Goal: Contribute content: Contribute content

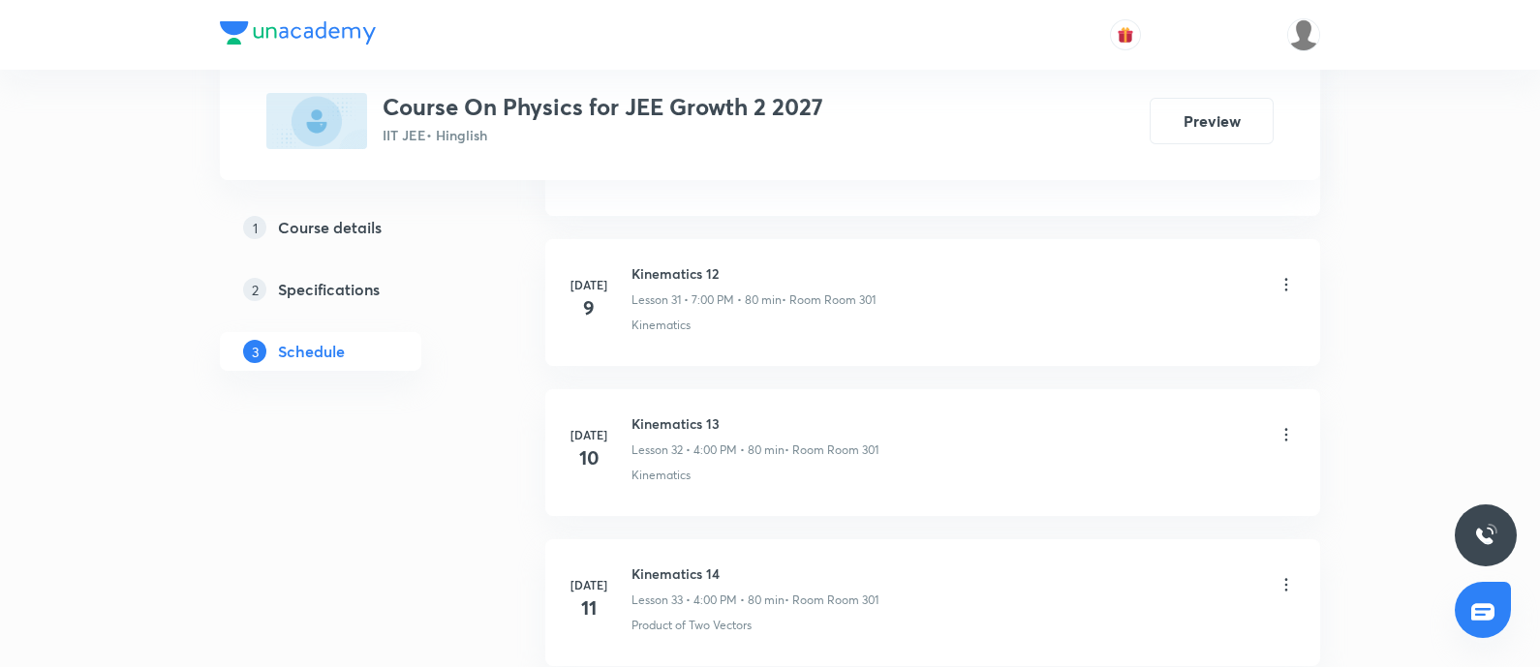
scroll to position [11787, 0]
drag, startPoint x: 631, startPoint y: 388, endPoint x: 673, endPoint y: 388, distance: 41.6
click at [673, 411] on h6 "NLM" at bounding box center [754, 421] width 246 height 20
copy h6 "NLM"
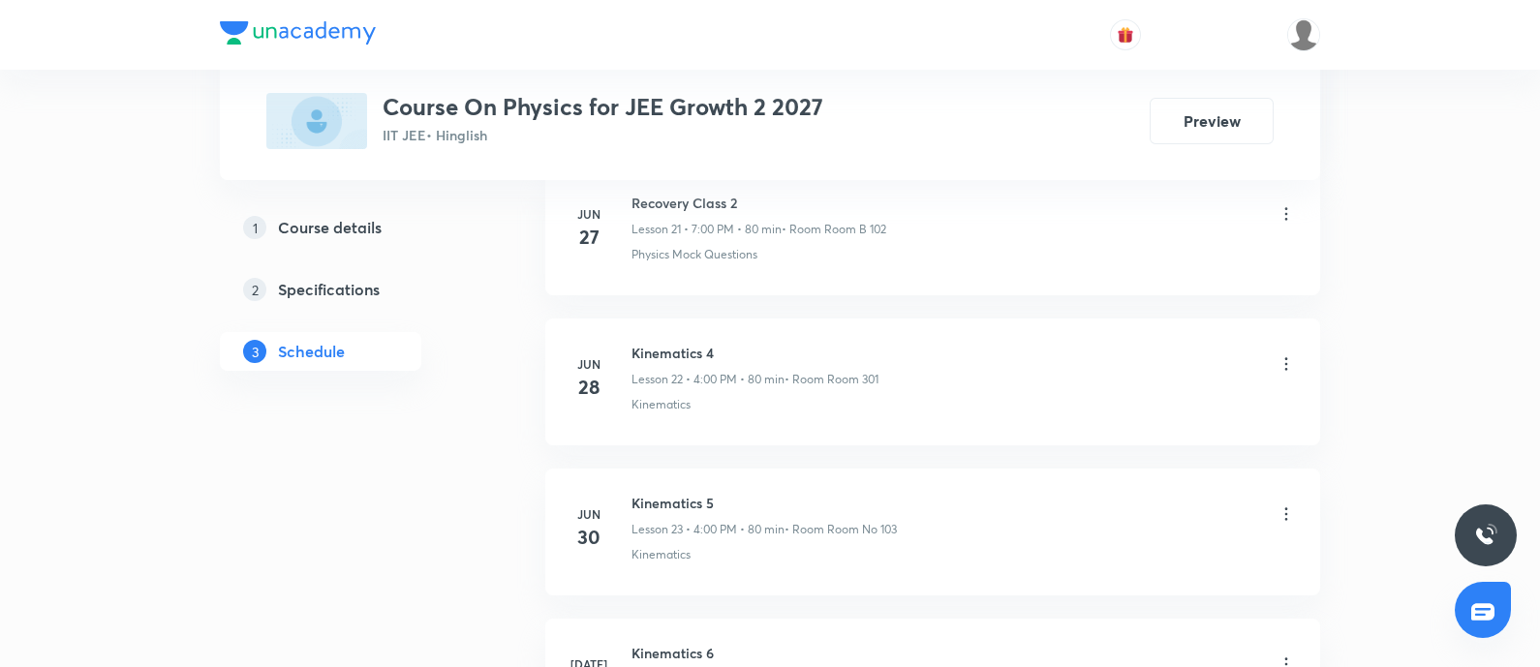
scroll to position [0, 0]
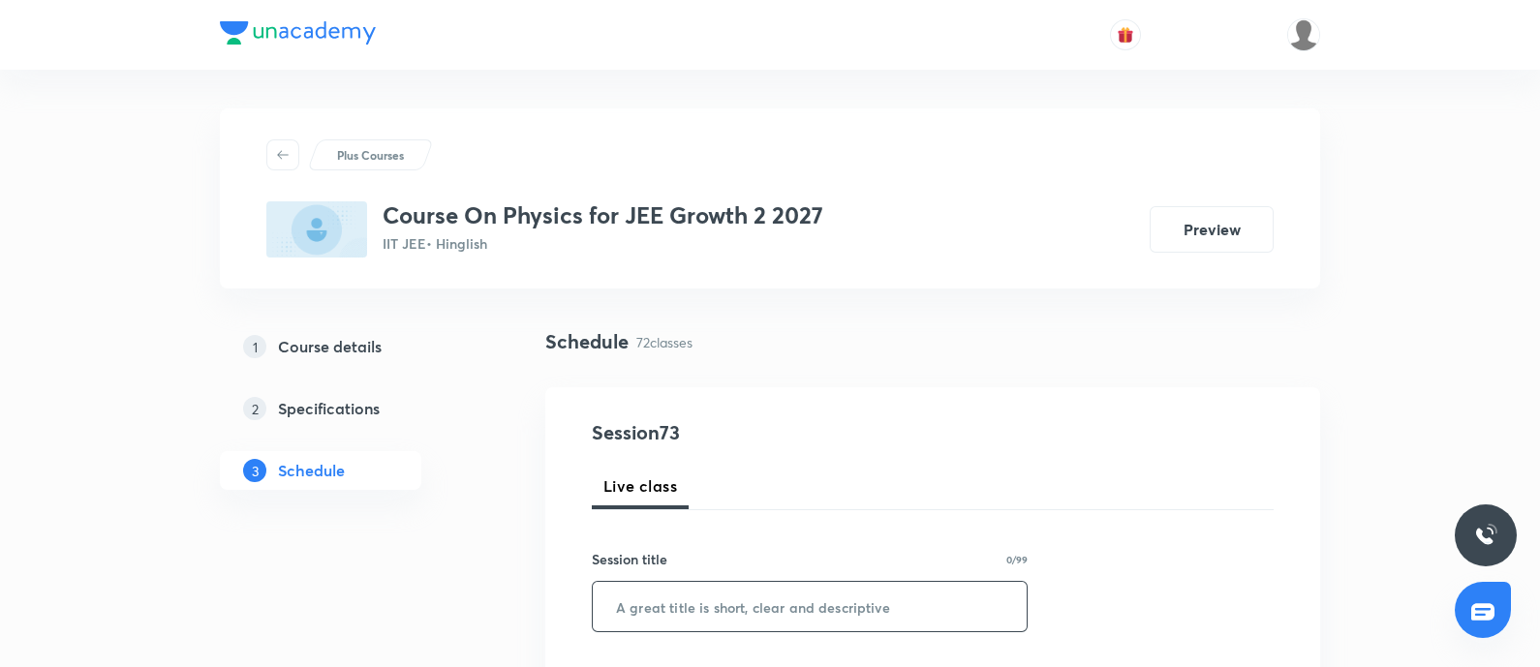
click at [657, 605] on input "text" at bounding box center [810, 606] width 434 height 49
paste input "NLM"
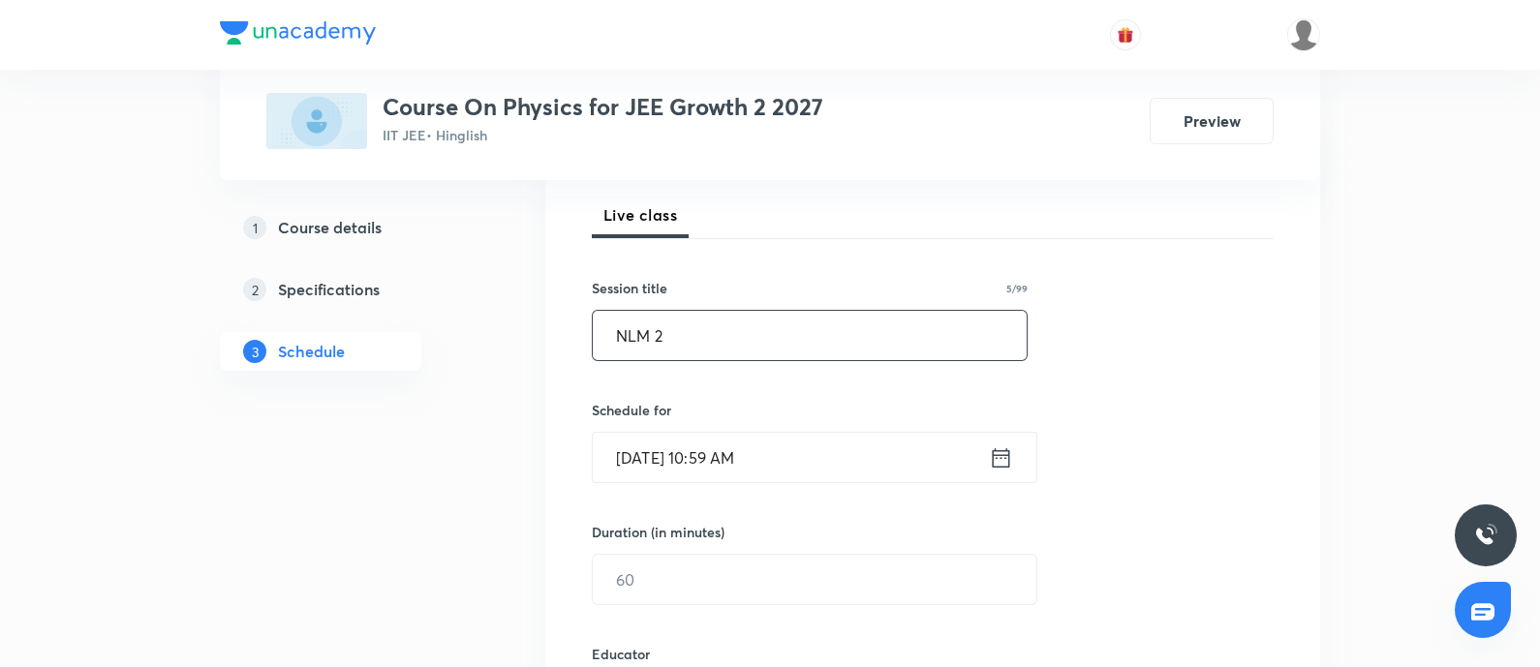
scroll to position [331, 0]
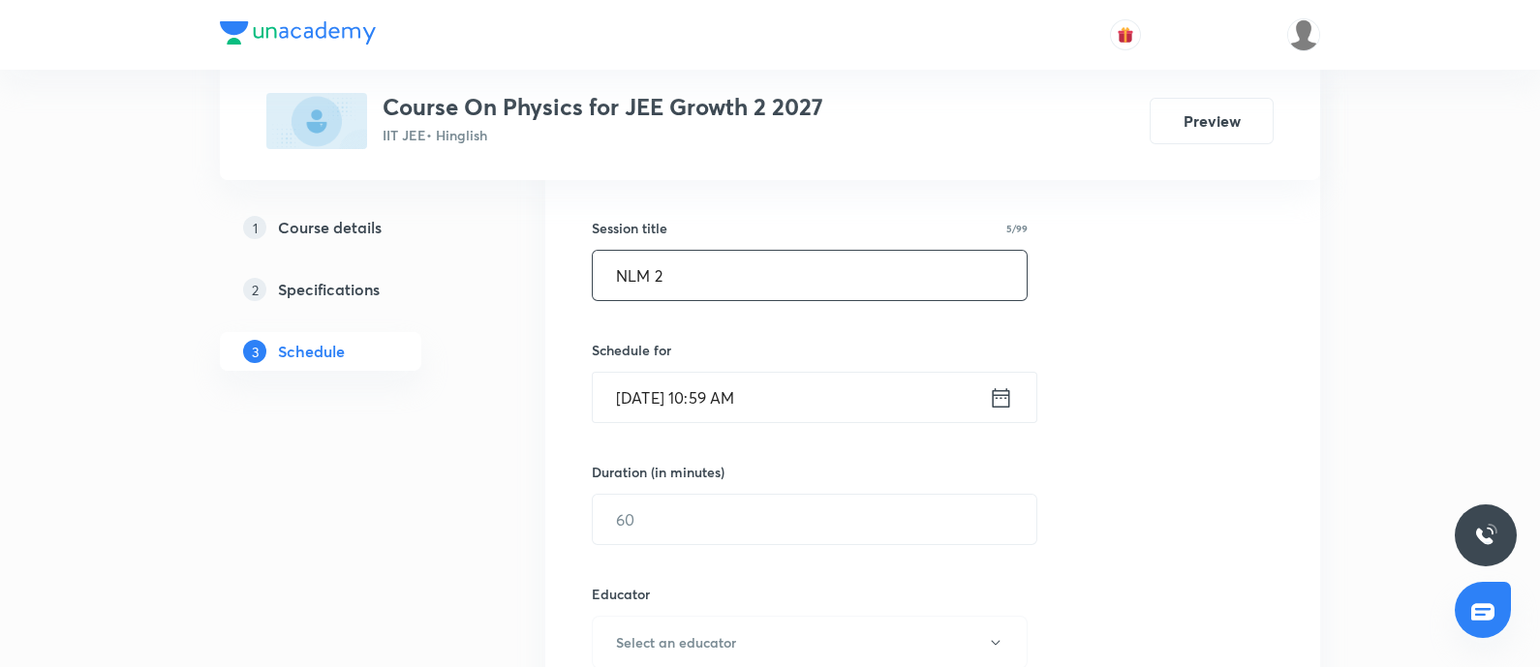
type input "NLM 2"
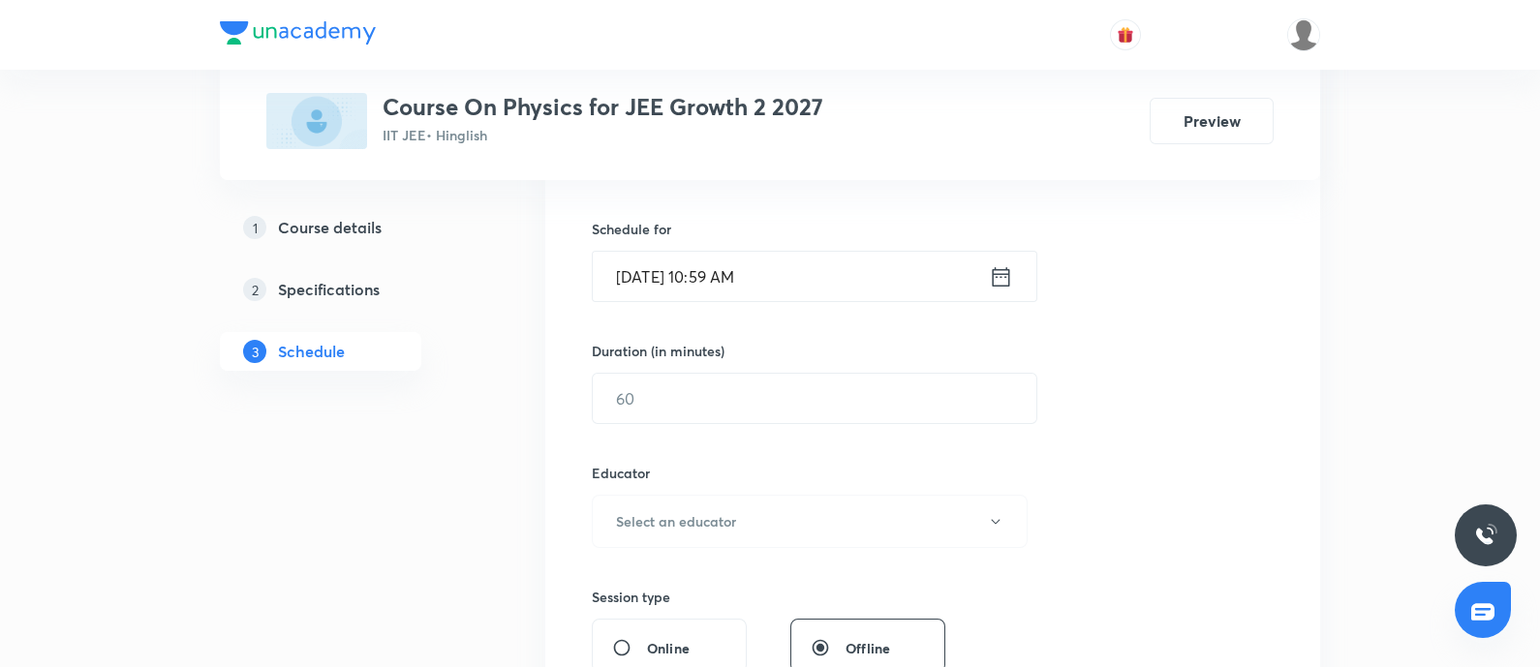
click at [809, 275] on input "Sep 3, 2025, 10:59 AM" at bounding box center [791, 276] width 396 height 49
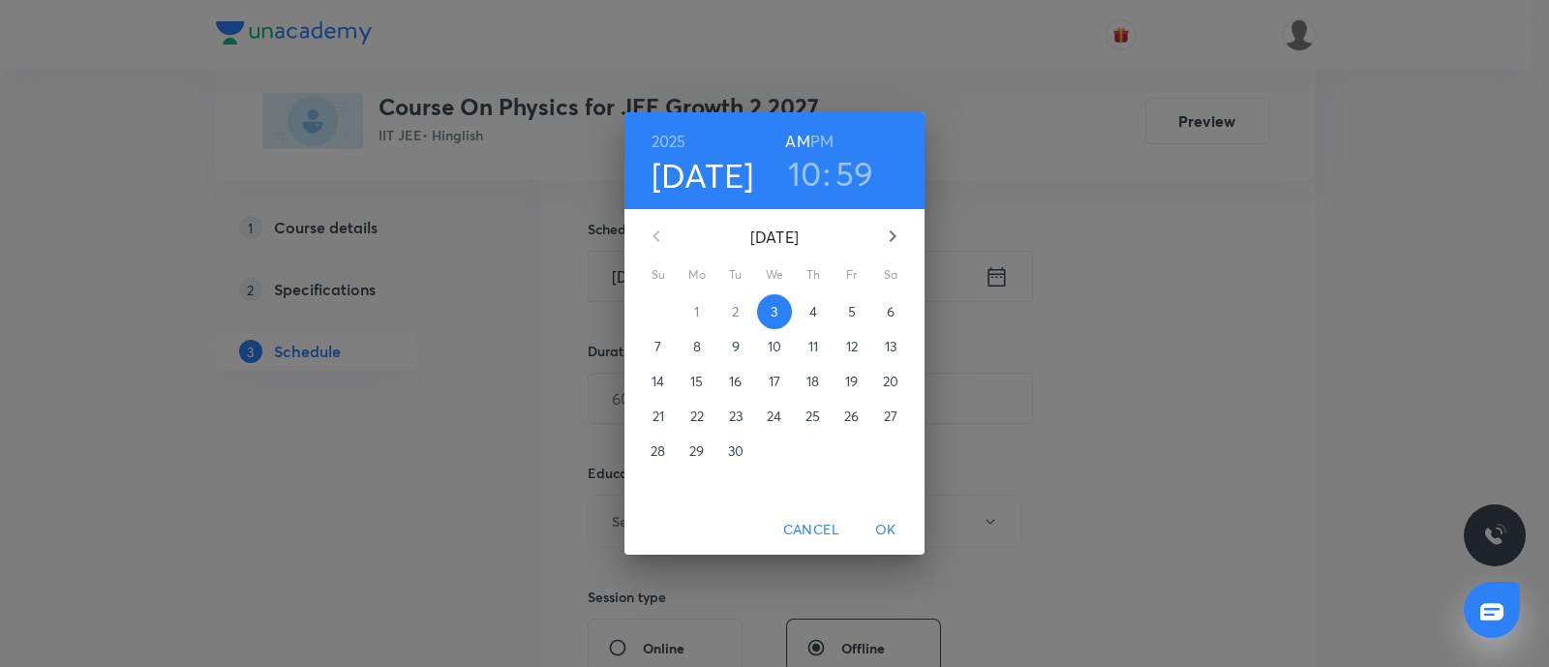
click at [803, 170] on h3 "10" at bounding box center [805, 173] width 34 height 41
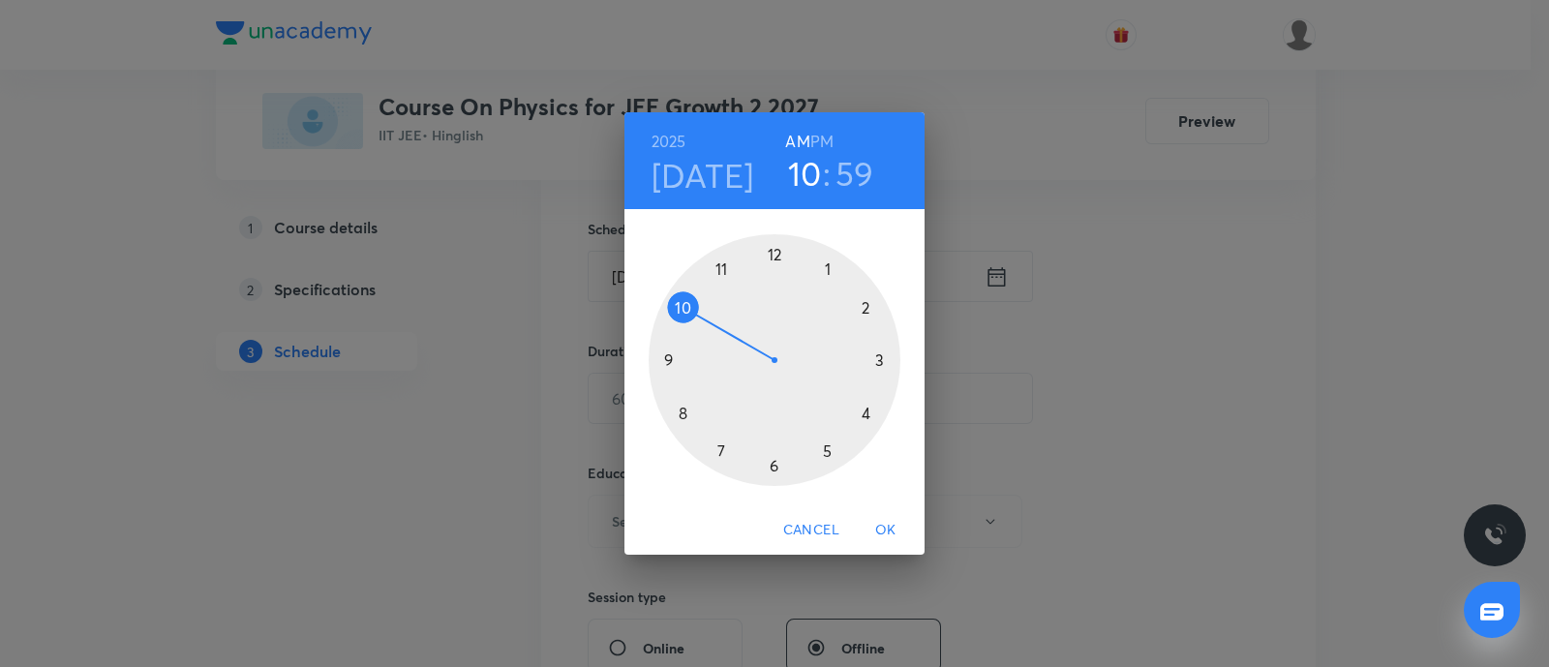
click at [870, 418] on div at bounding box center [775, 360] width 252 height 252
click at [774, 249] on div at bounding box center [775, 360] width 252 height 252
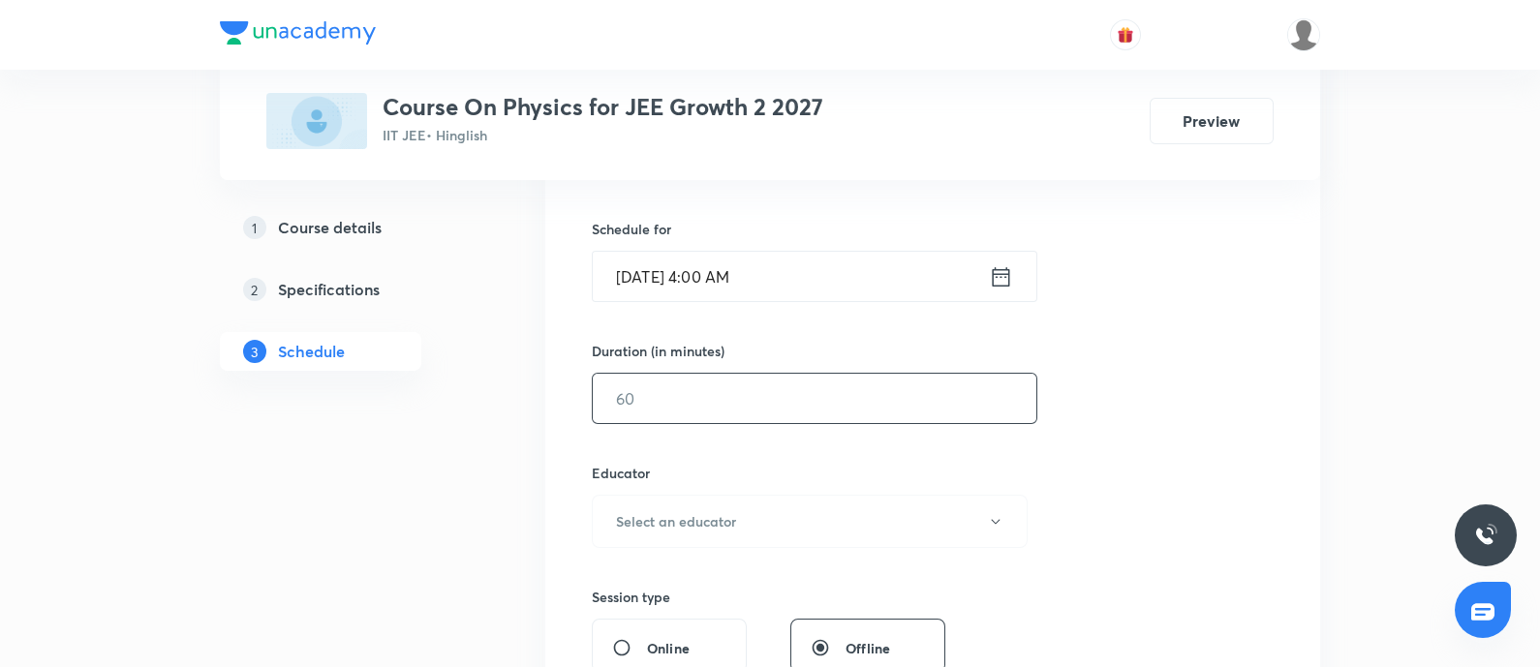
click at [734, 404] on input "text" at bounding box center [814, 398] width 443 height 49
click at [774, 289] on input "[DATE] 4:00 AM" at bounding box center [791, 276] width 396 height 49
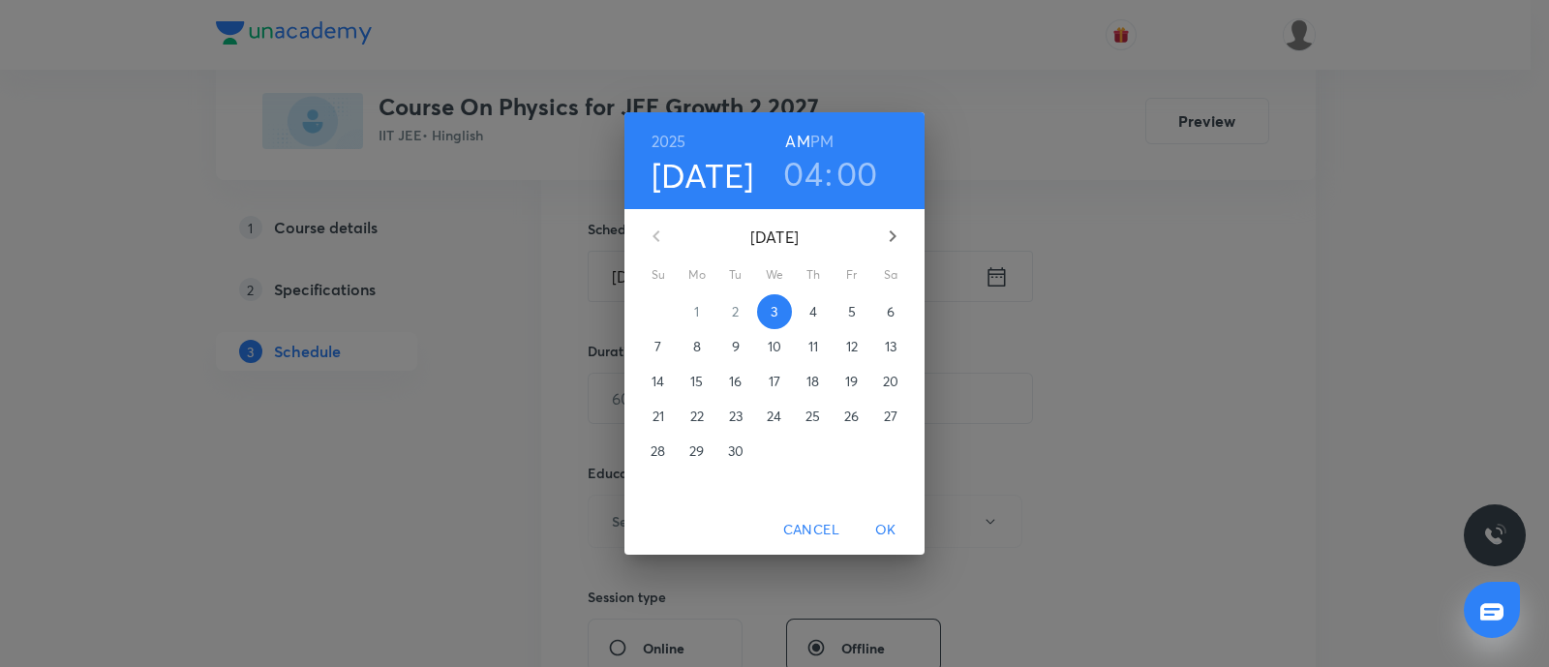
drag, startPoint x: 821, startPoint y: 142, endPoint x: 837, endPoint y: 196, distance: 55.5
click at [822, 142] on h6 "PM" at bounding box center [821, 141] width 23 height 27
click at [881, 527] on span "OK" at bounding box center [886, 530] width 46 height 24
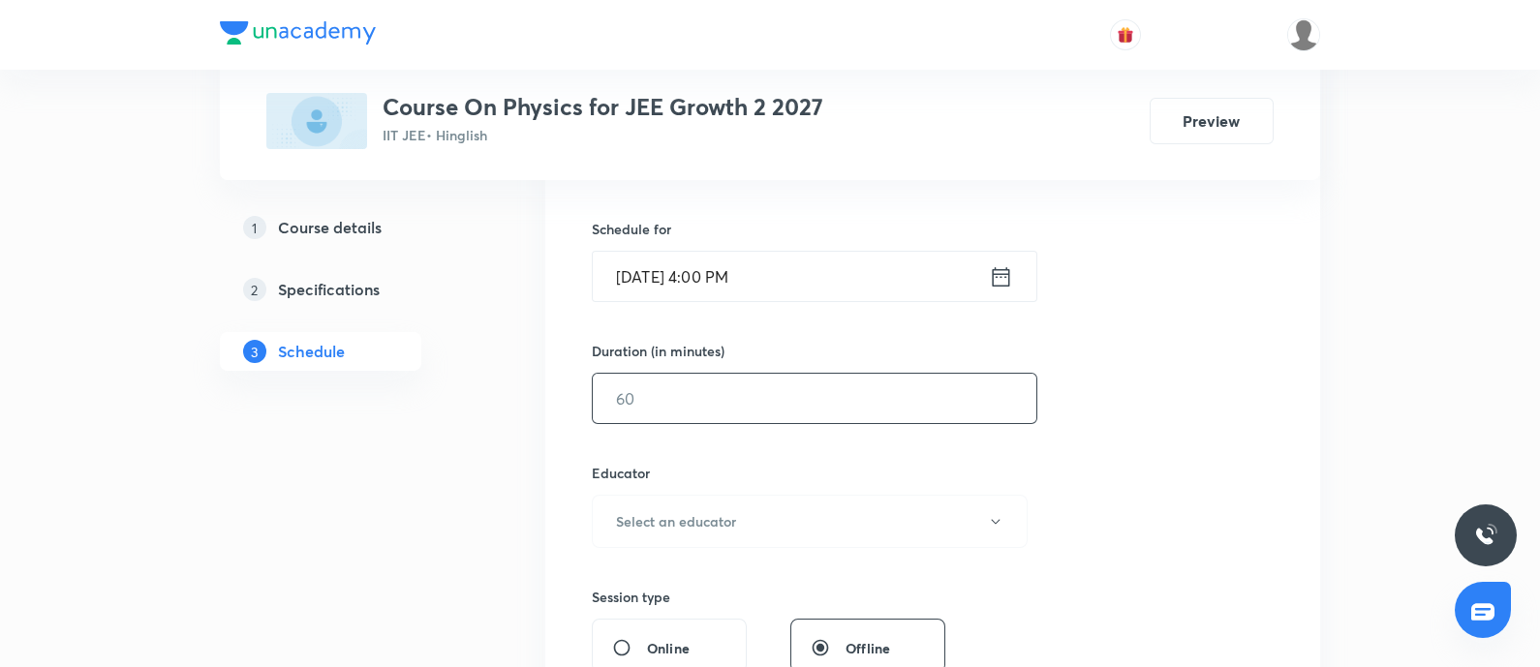
click at [775, 415] on input "text" at bounding box center [814, 398] width 443 height 49
type input "80"
click at [727, 520] on h6 "Select an educator" at bounding box center [676, 521] width 120 height 20
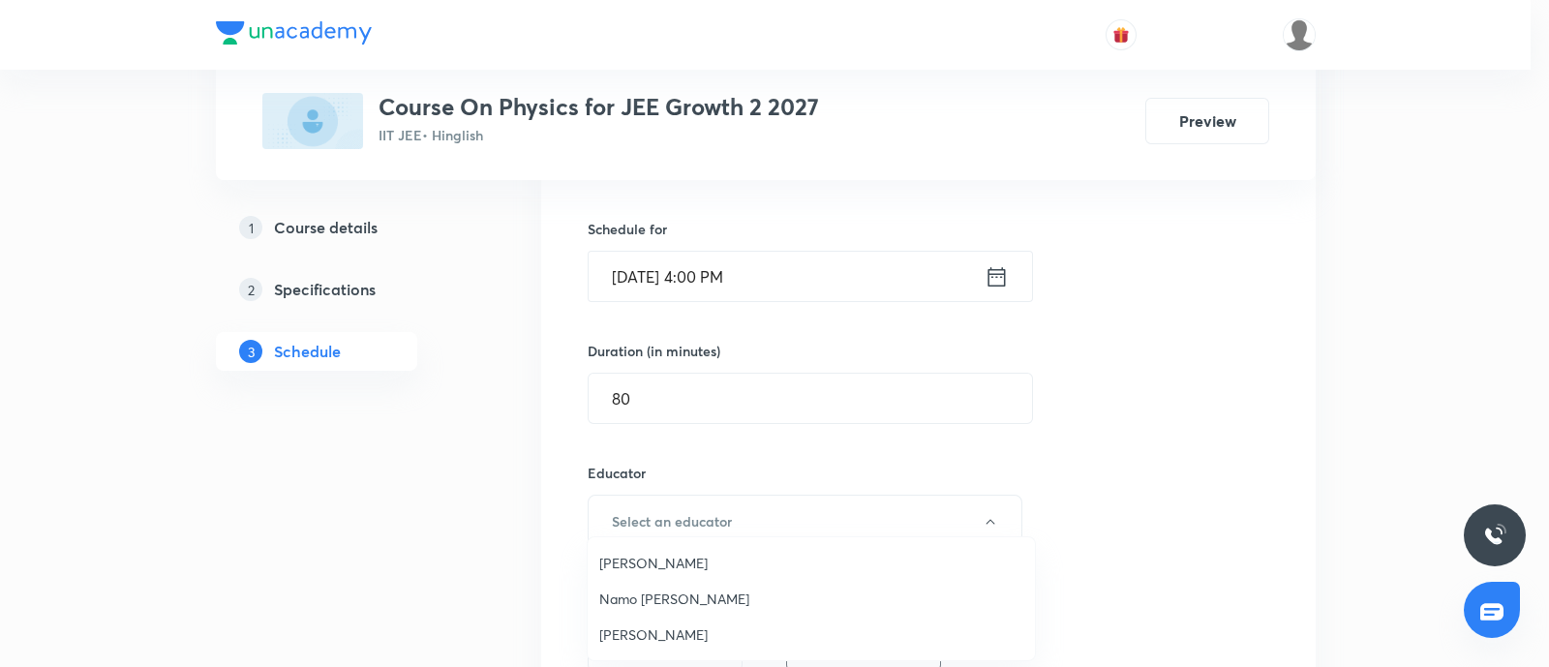
click at [649, 589] on span "Namo [PERSON_NAME]" at bounding box center [811, 599] width 424 height 20
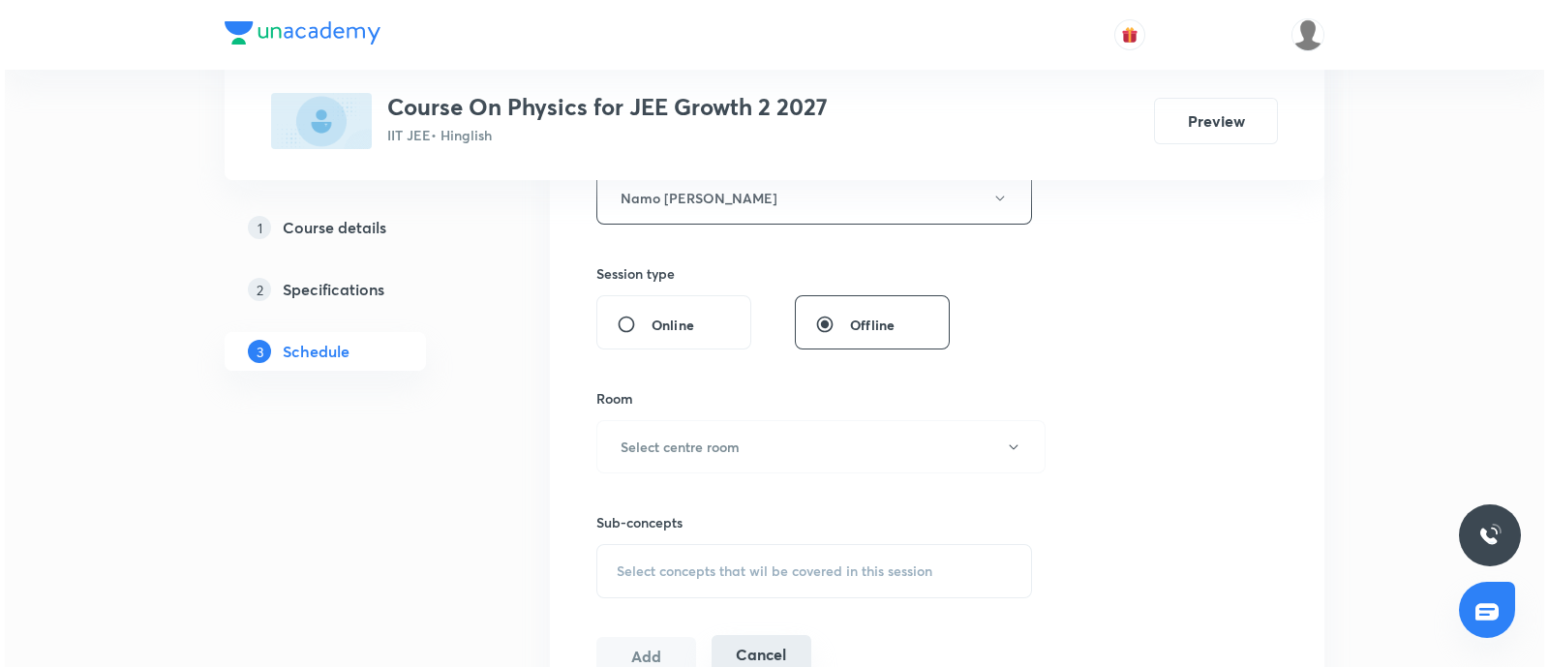
scroll to position [815, 0]
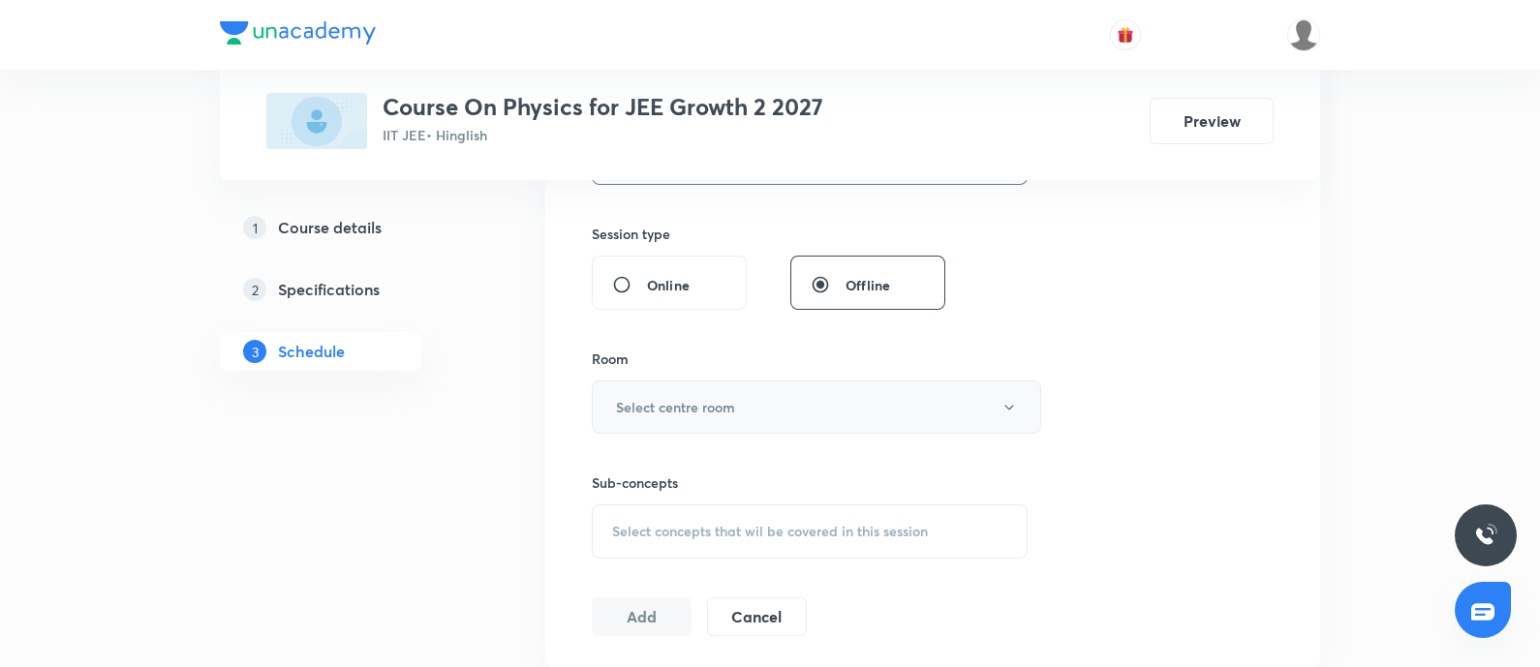
click at [687, 427] on button "Select centre room" at bounding box center [816, 407] width 449 height 53
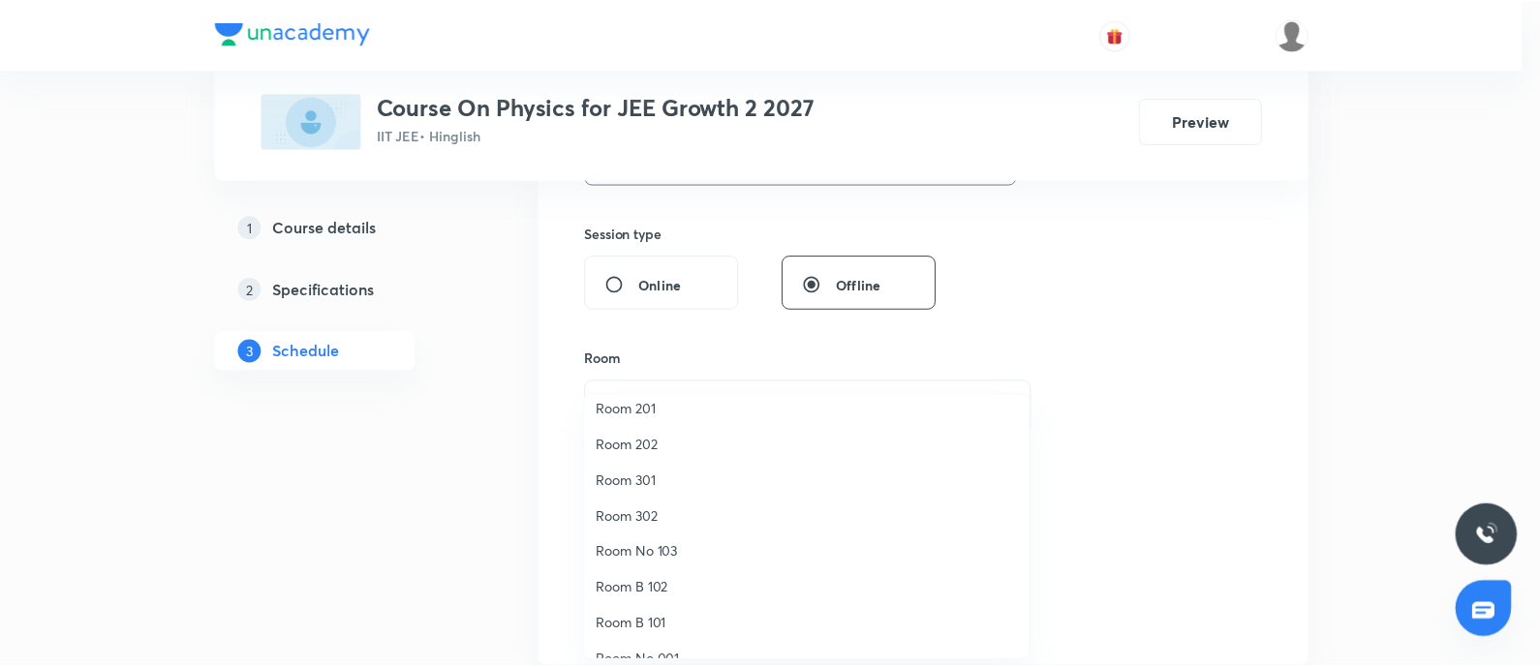
scroll to position [120, 0]
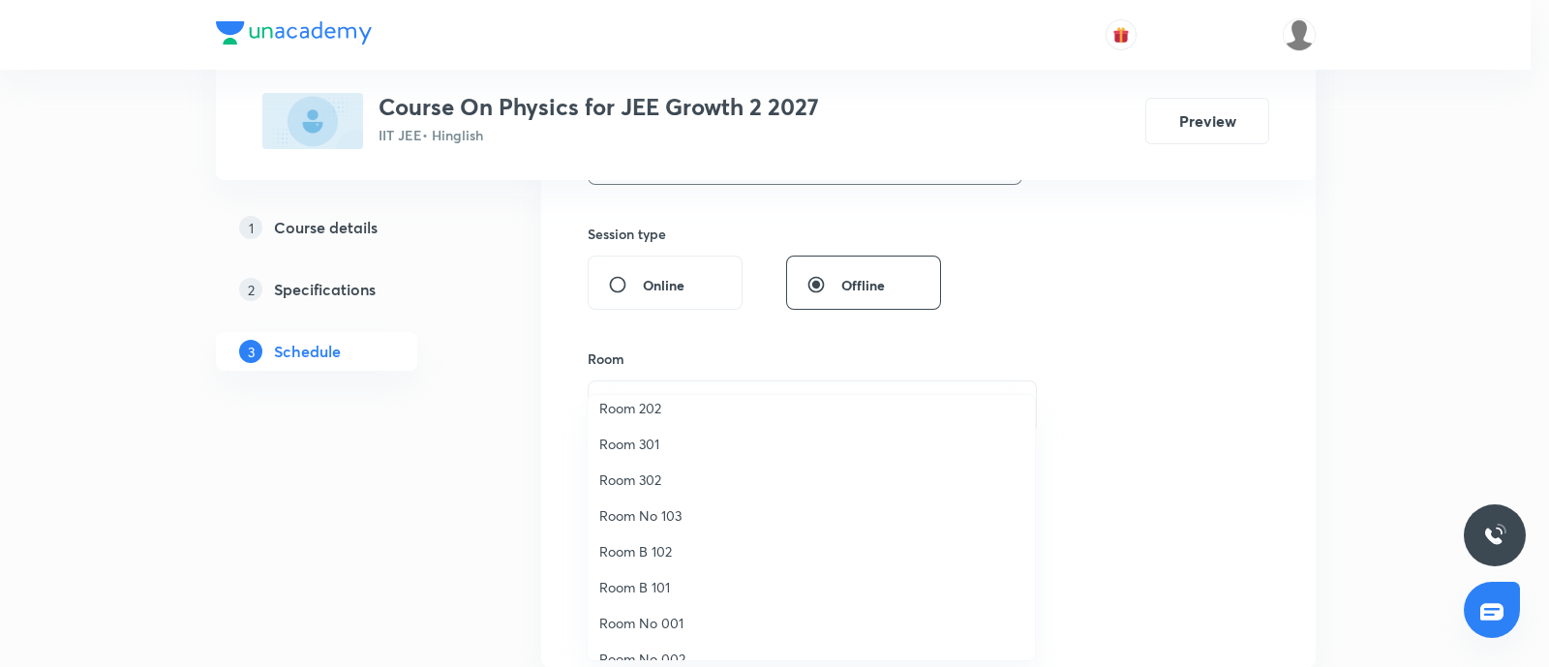
click at [671, 438] on span "Room 301" at bounding box center [811, 444] width 424 height 20
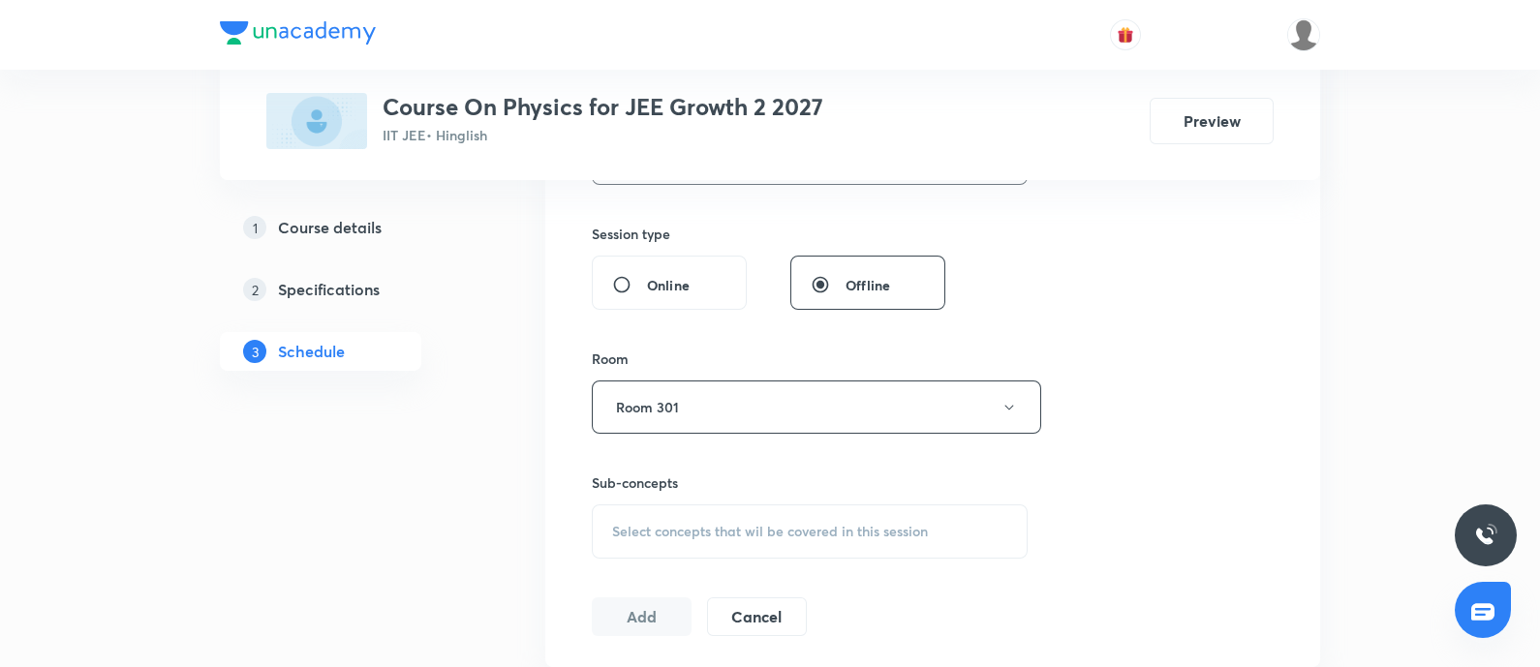
click at [633, 532] on span "Select concepts that wil be covered in this session" at bounding box center [770, 531] width 316 height 15
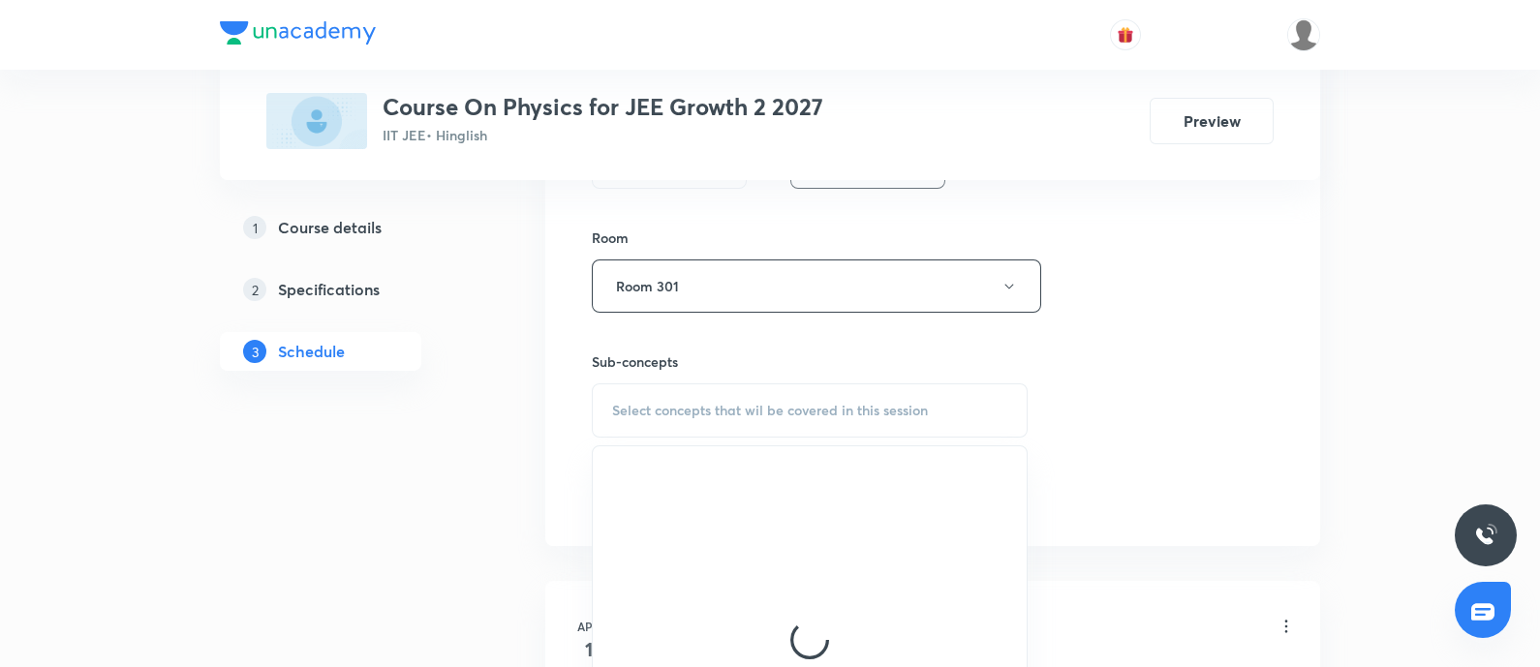
click at [792, 392] on div "Select concepts that wil be covered in this session" at bounding box center [810, 410] width 436 height 54
click at [726, 404] on span "Select concepts that wil be covered in this session" at bounding box center [770, 410] width 316 height 15
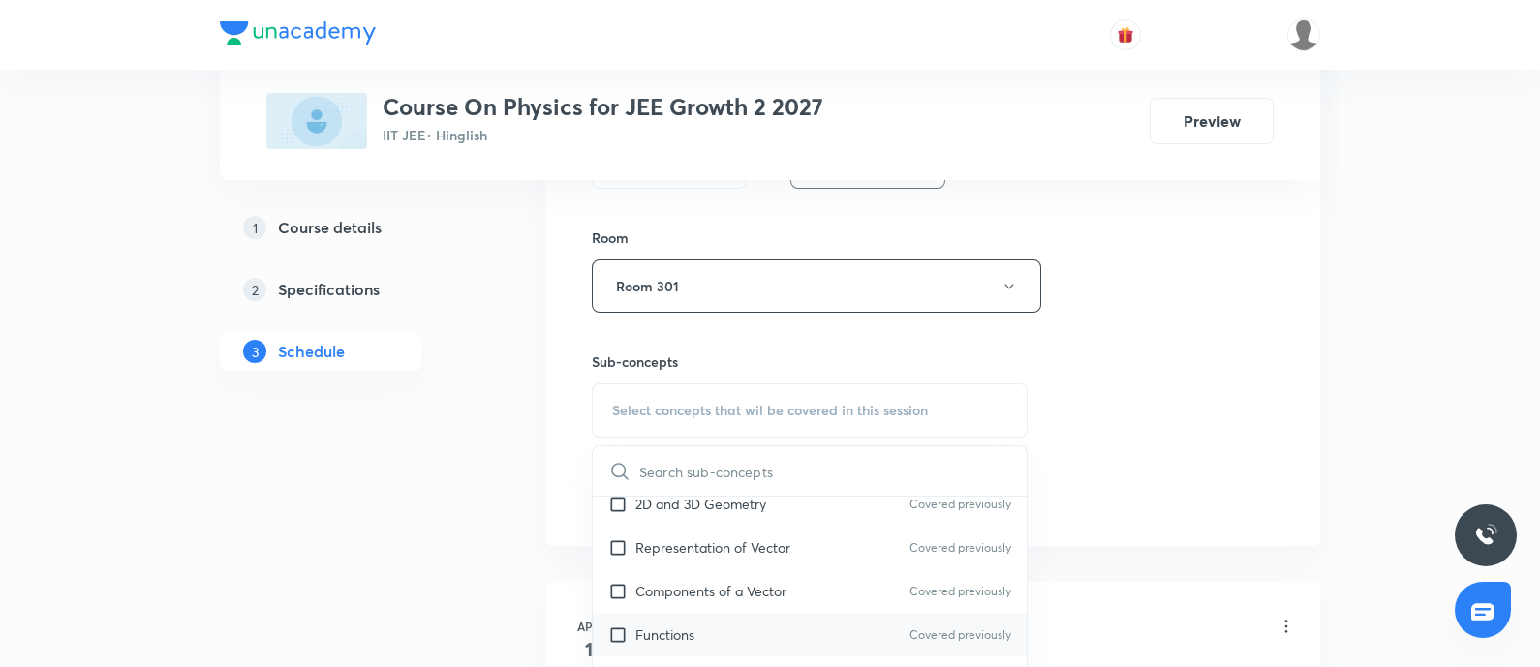
scroll to position [605, 0]
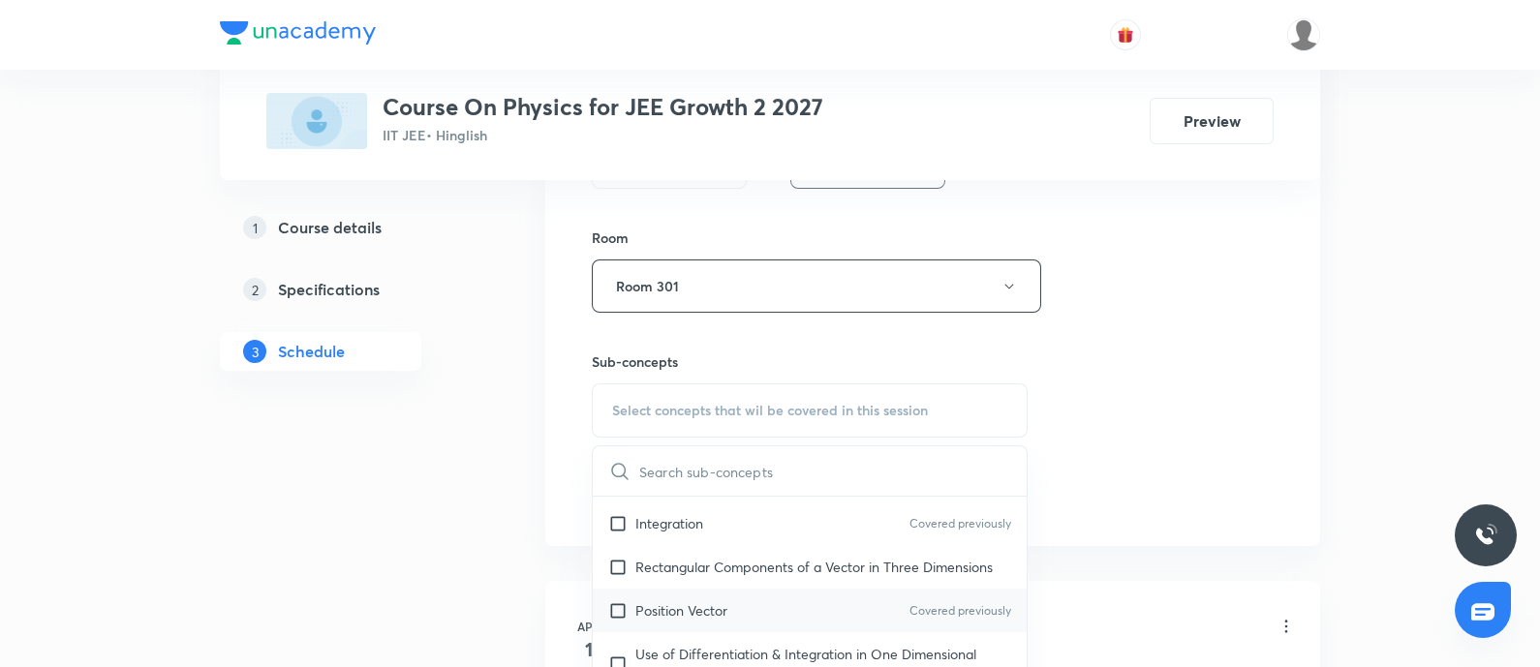
click at [699, 619] on p "Position Vector" at bounding box center [681, 610] width 92 height 20
checkbox input "true"
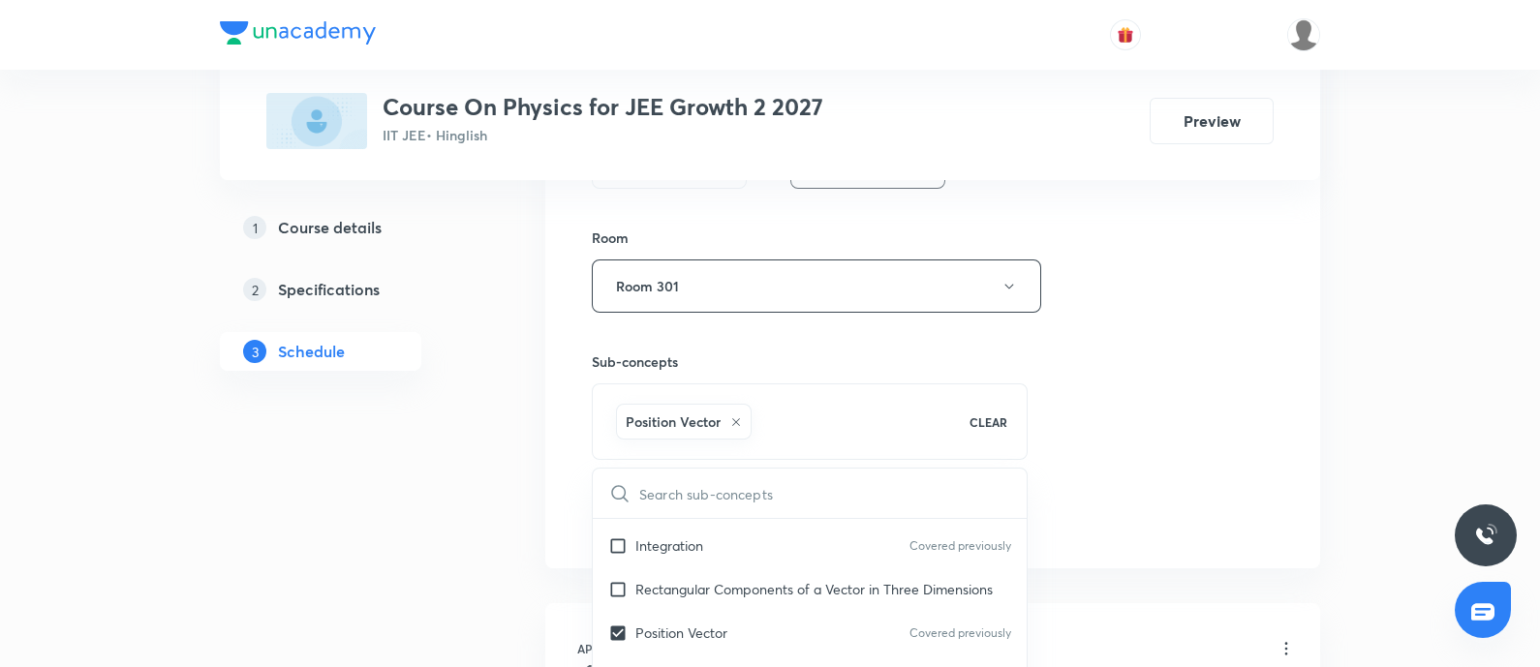
click at [1259, 500] on div "Session 73 Live class Session title 5/99 NLM 2 ​ Schedule for Sep 3, 2025, 4:00…" at bounding box center [933, 9] width 682 height 1055
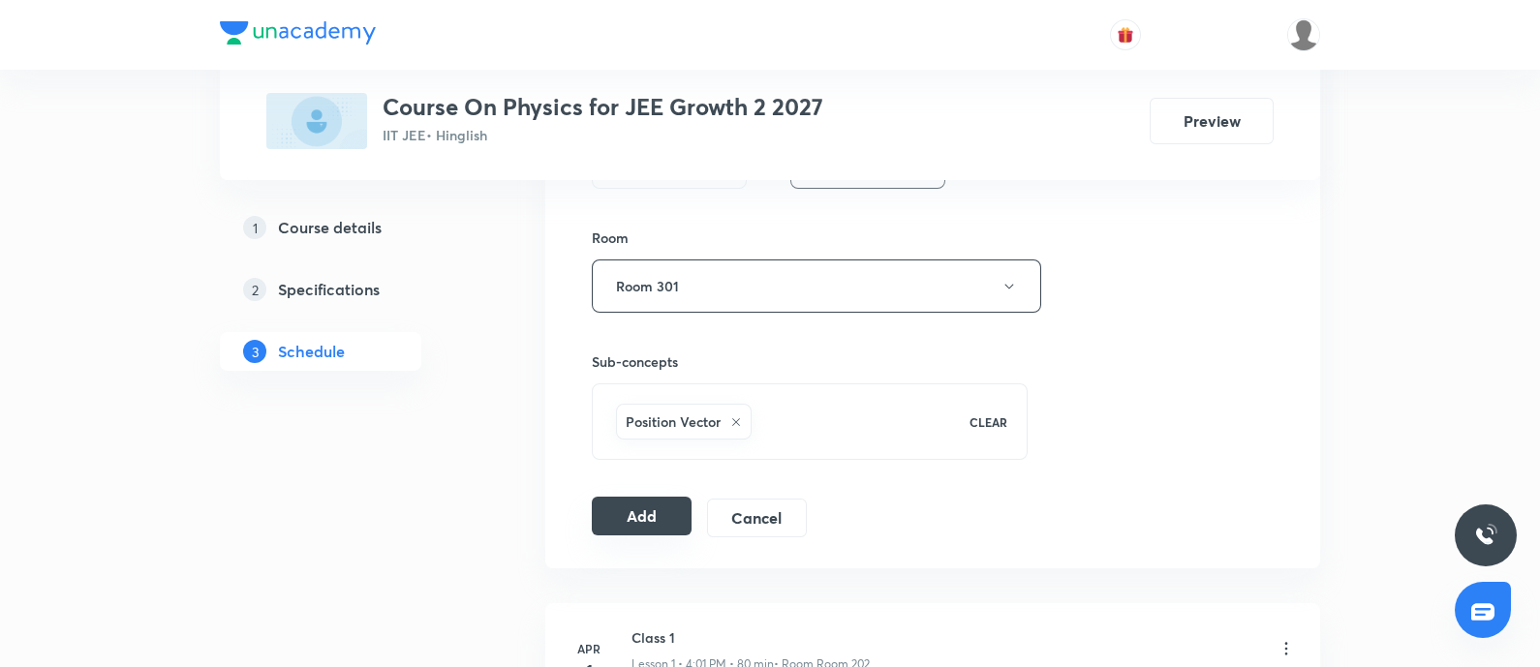
click at [625, 511] on button "Add" at bounding box center [642, 516] width 100 height 39
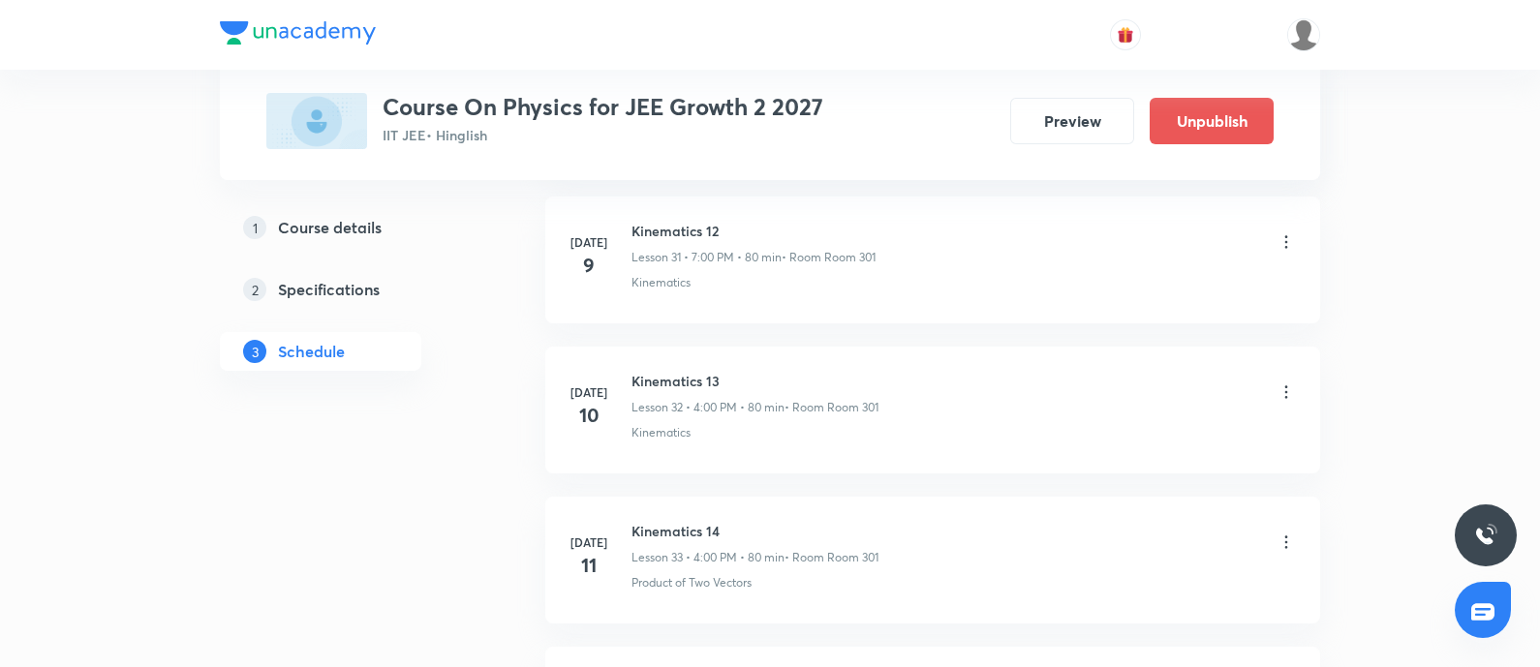
scroll to position [10925, 0]
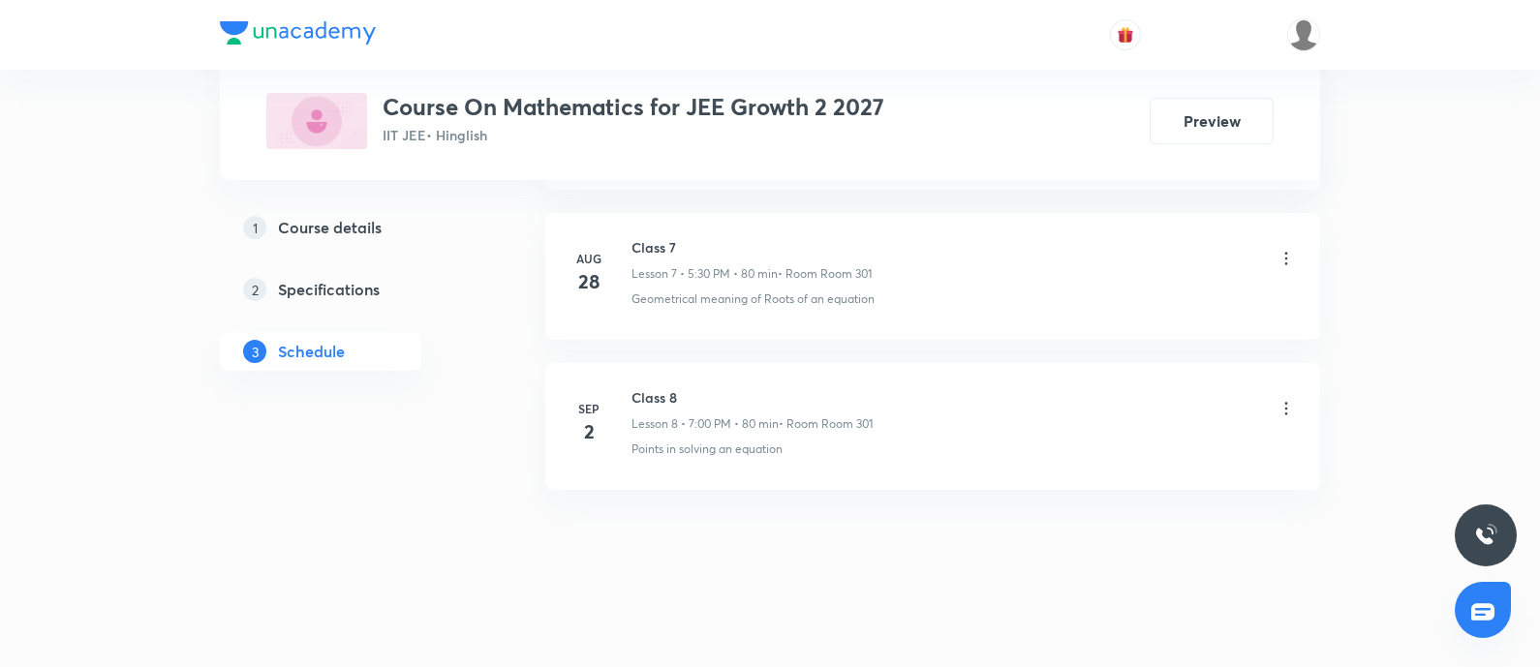
scroll to position [2081, 0]
drag, startPoint x: 631, startPoint y: 387, endPoint x: 766, endPoint y: 398, distance: 135.0
click at [721, 388] on h6 "Class 8" at bounding box center [751, 397] width 241 height 20
copy h6 "Class 8"
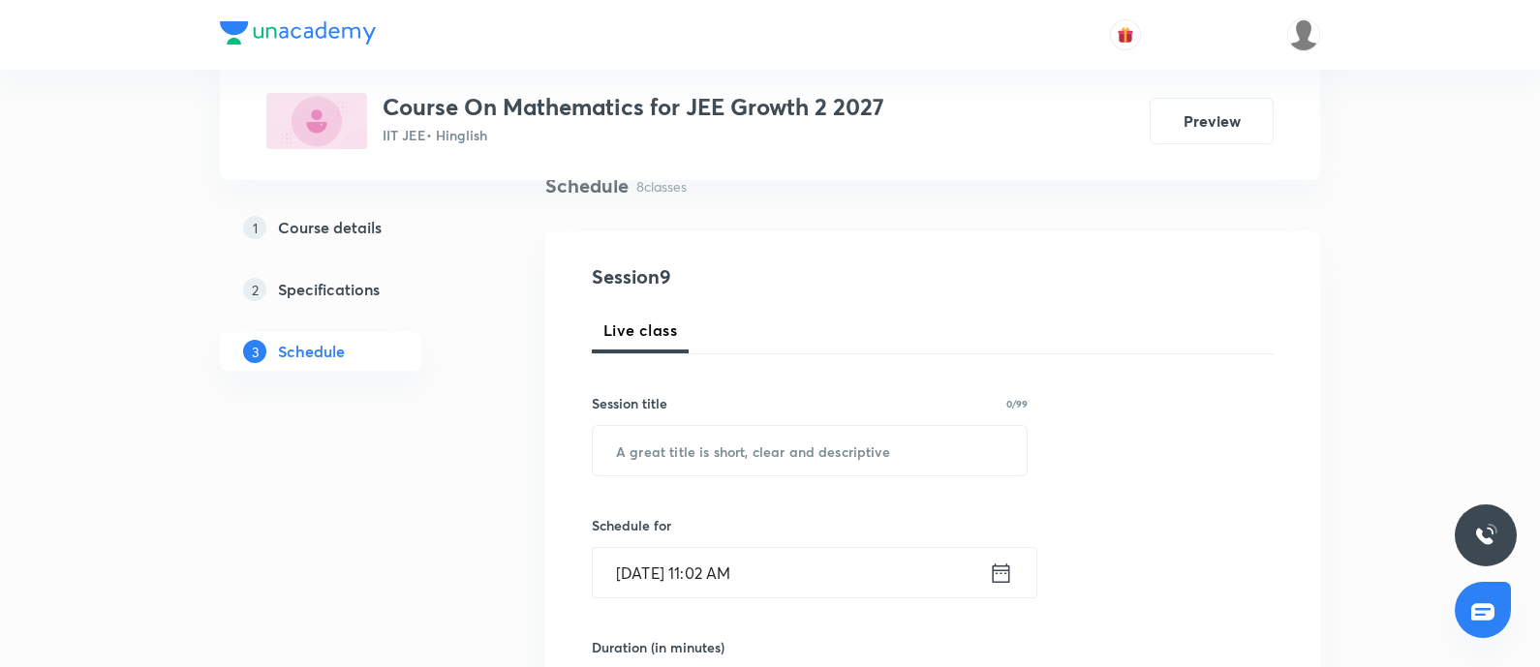
scroll to position [0, 0]
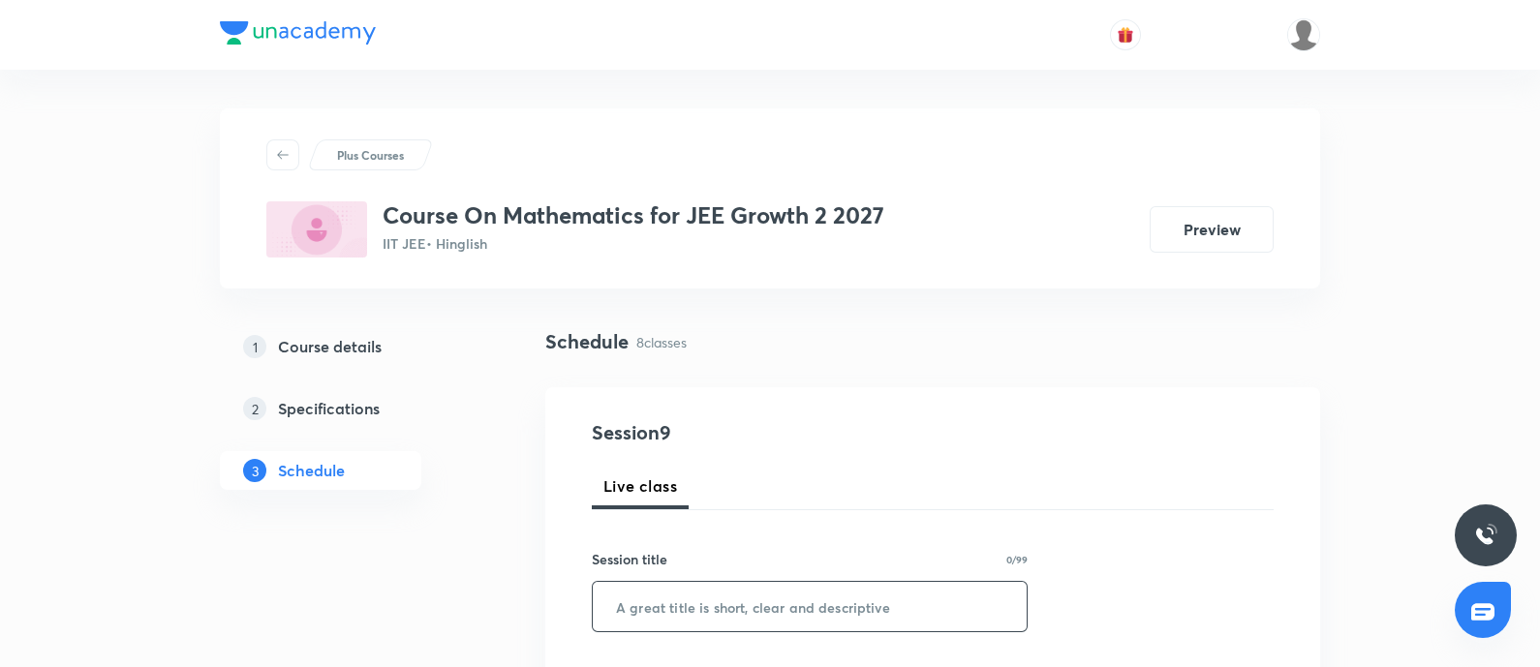
click at [692, 600] on input "text" at bounding box center [810, 606] width 434 height 49
paste input "Class 8"
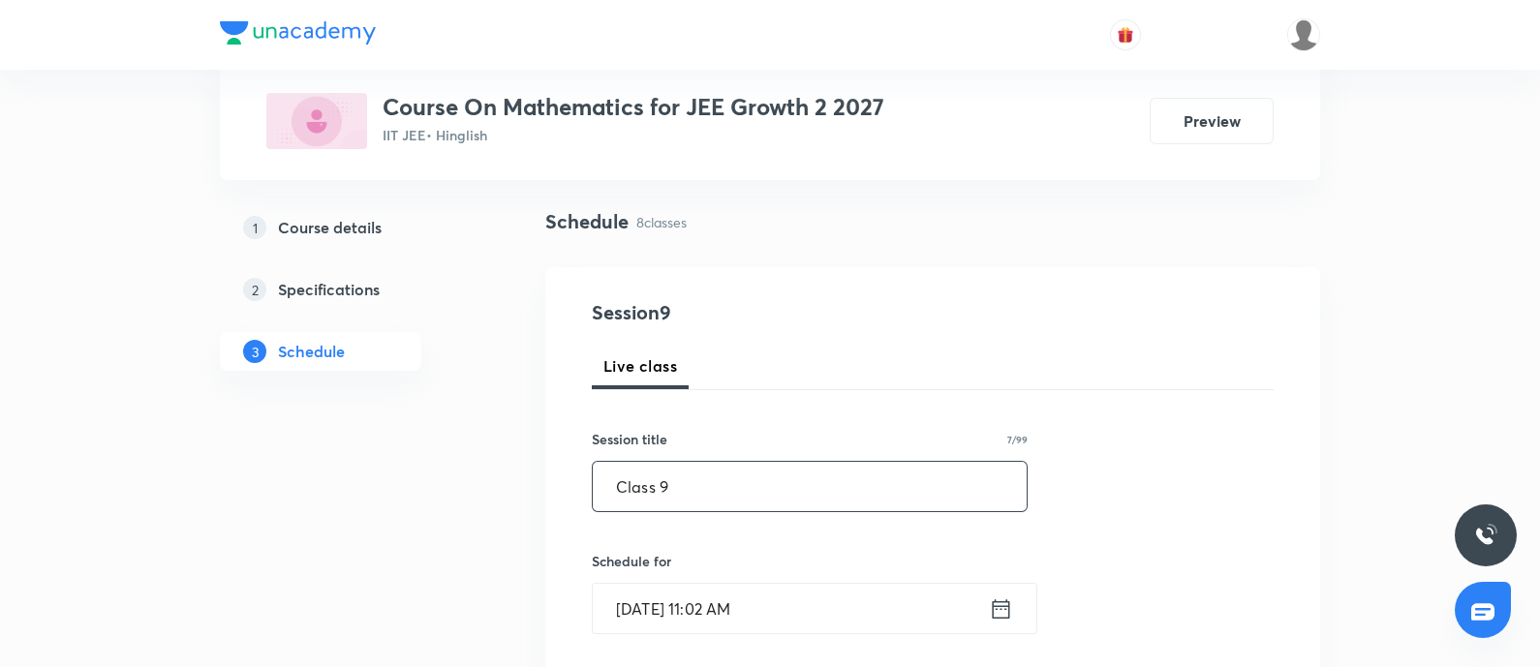
type input "Class 9"
click at [808, 607] on input "Sep 3, 2025, 11:02 AM" at bounding box center [791, 608] width 396 height 49
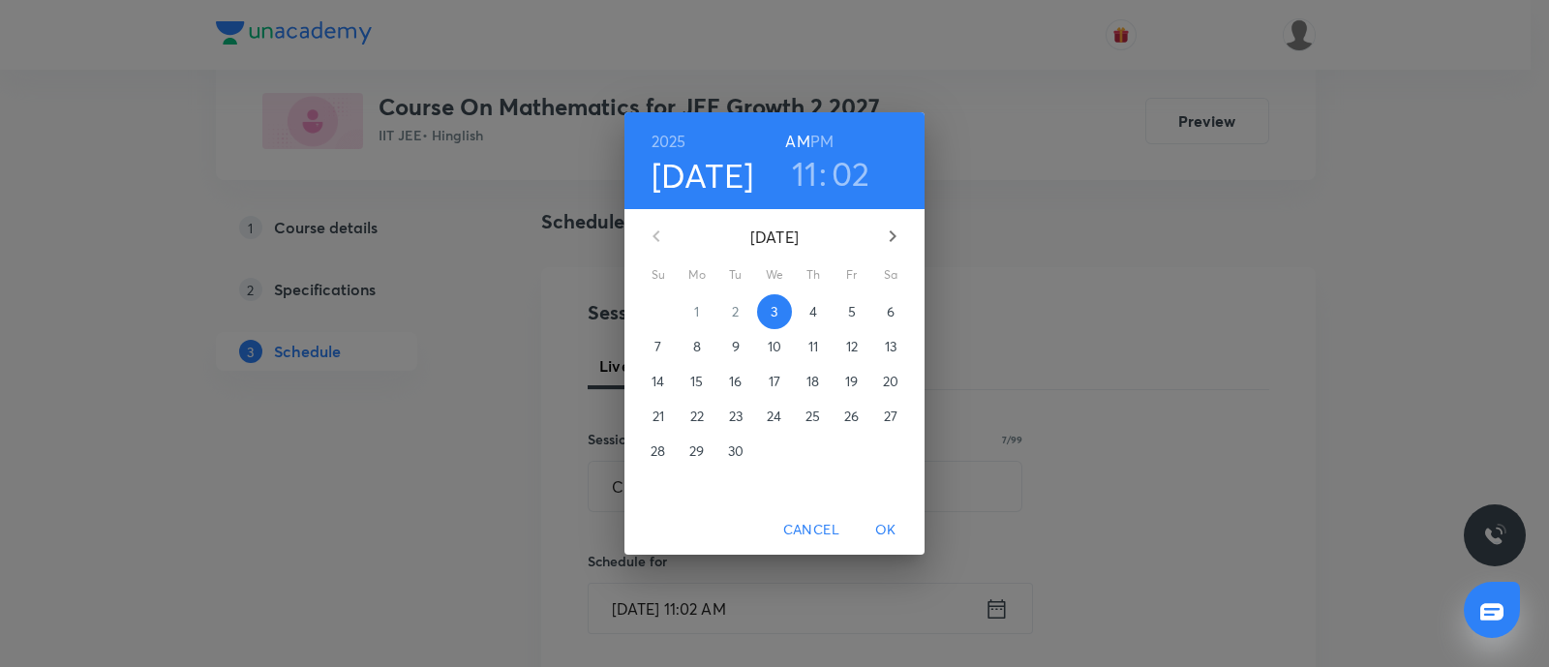
click at [806, 186] on h3 "11" at bounding box center [805, 173] width 26 height 41
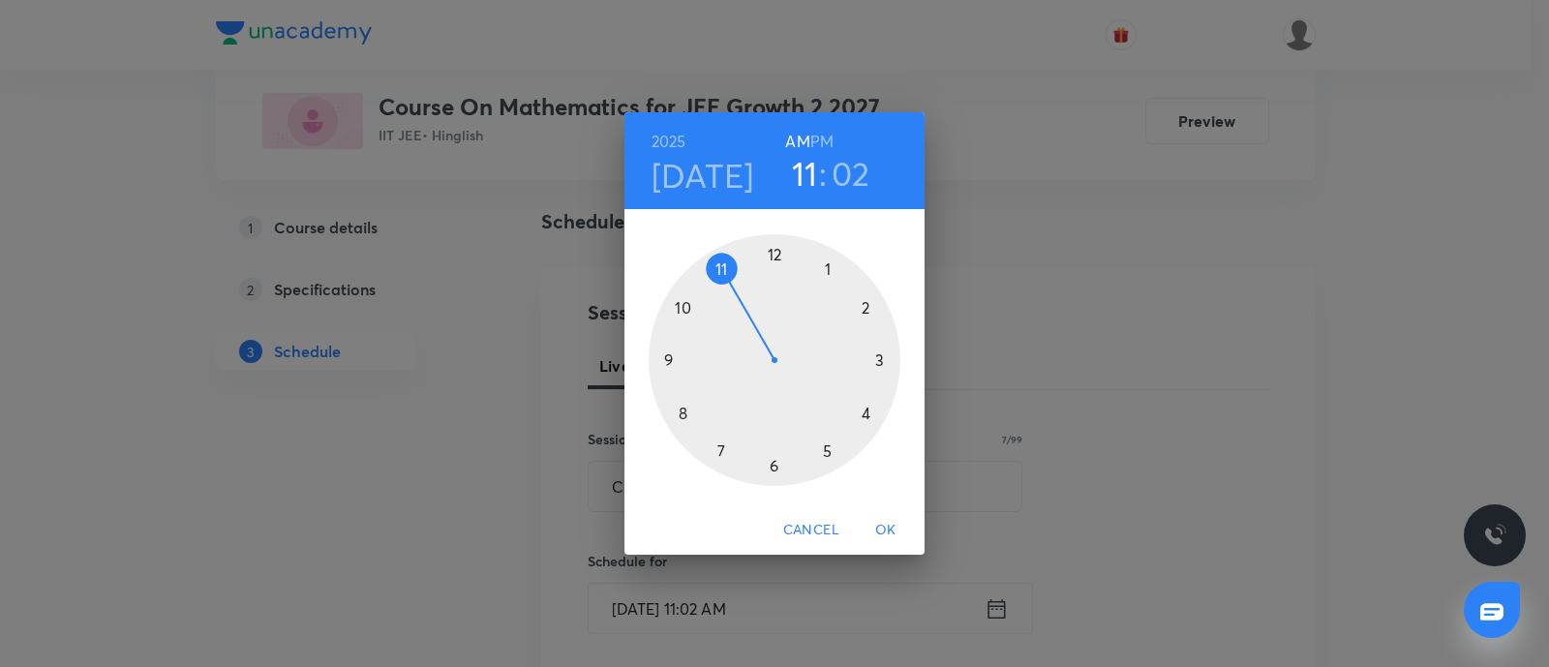
click at [824, 444] on div at bounding box center [775, 360] width 252 height 252
click at [774, 469] on div at bounding box center [775, 360] width 252 height 252
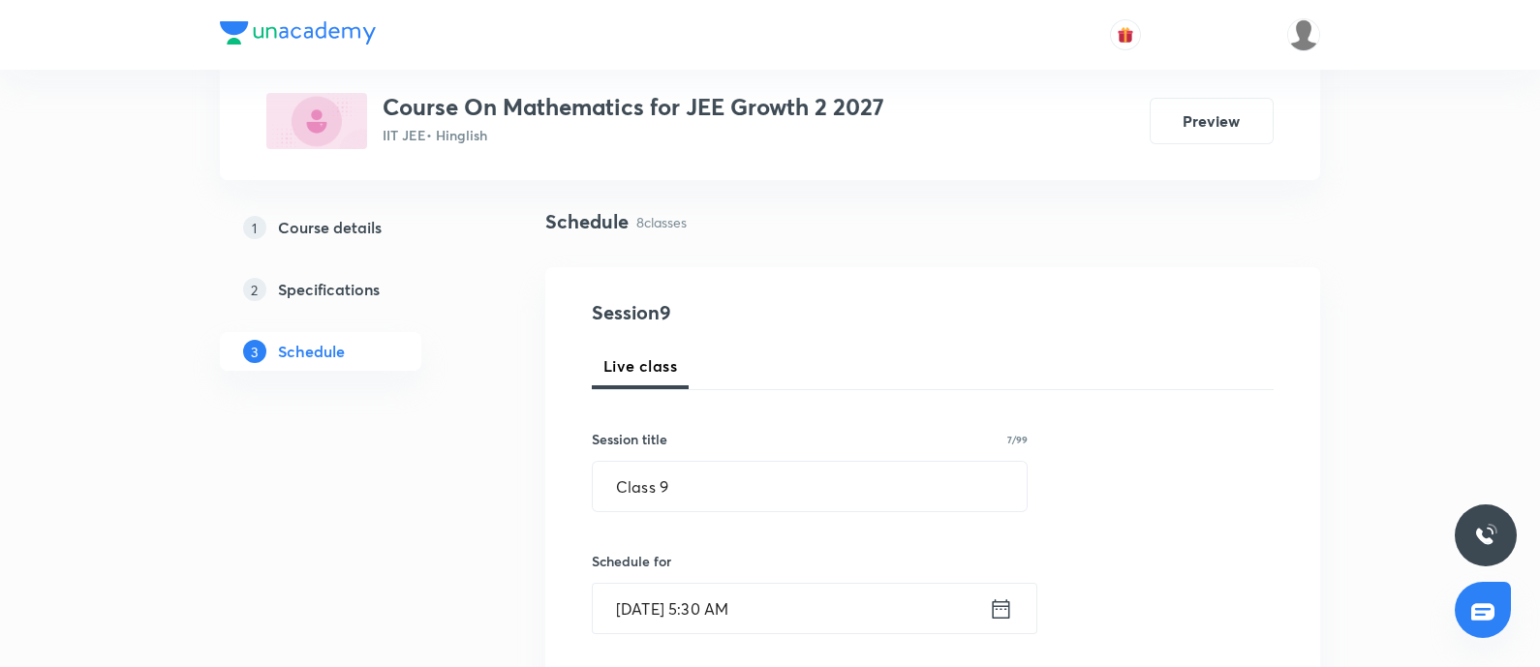
scroll to position [241, 0]
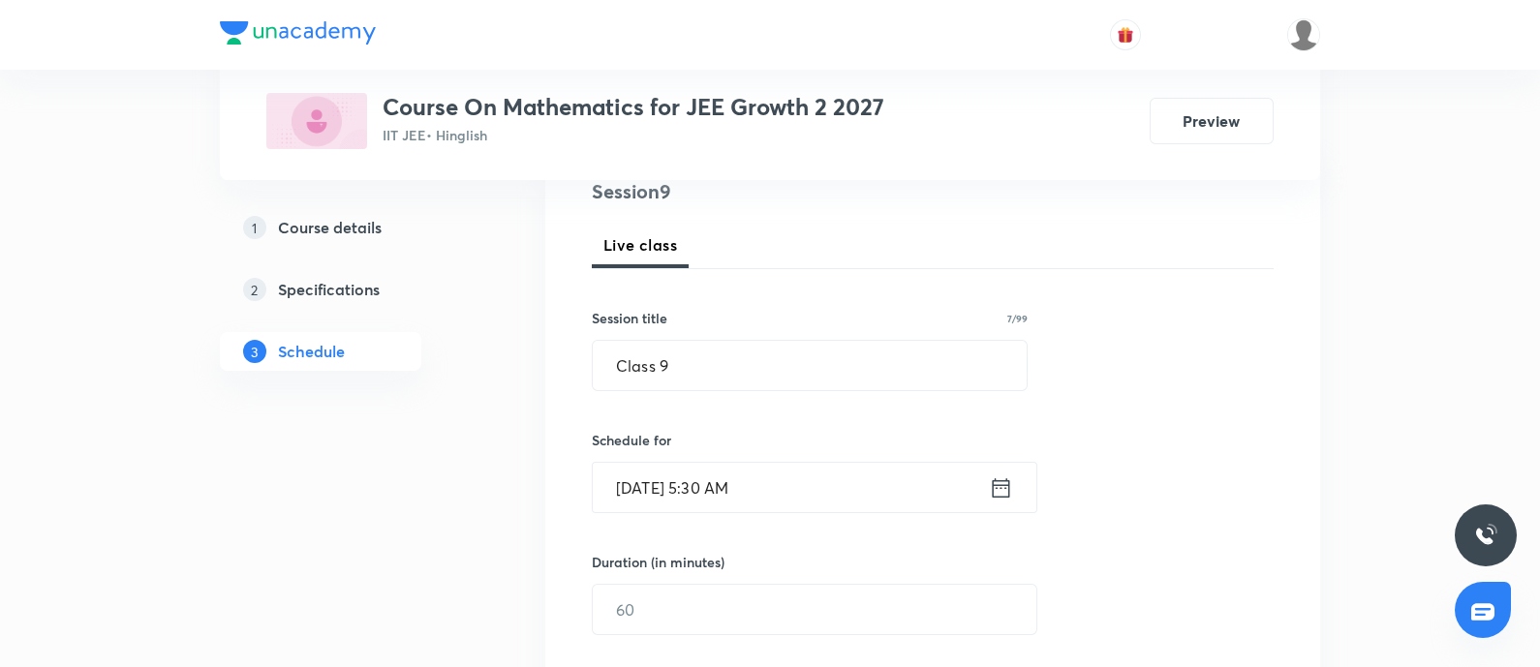
click at [793, 483] on input "[DATE] 5:30 AM" at bounding box center [791, 487] width 396 height 49
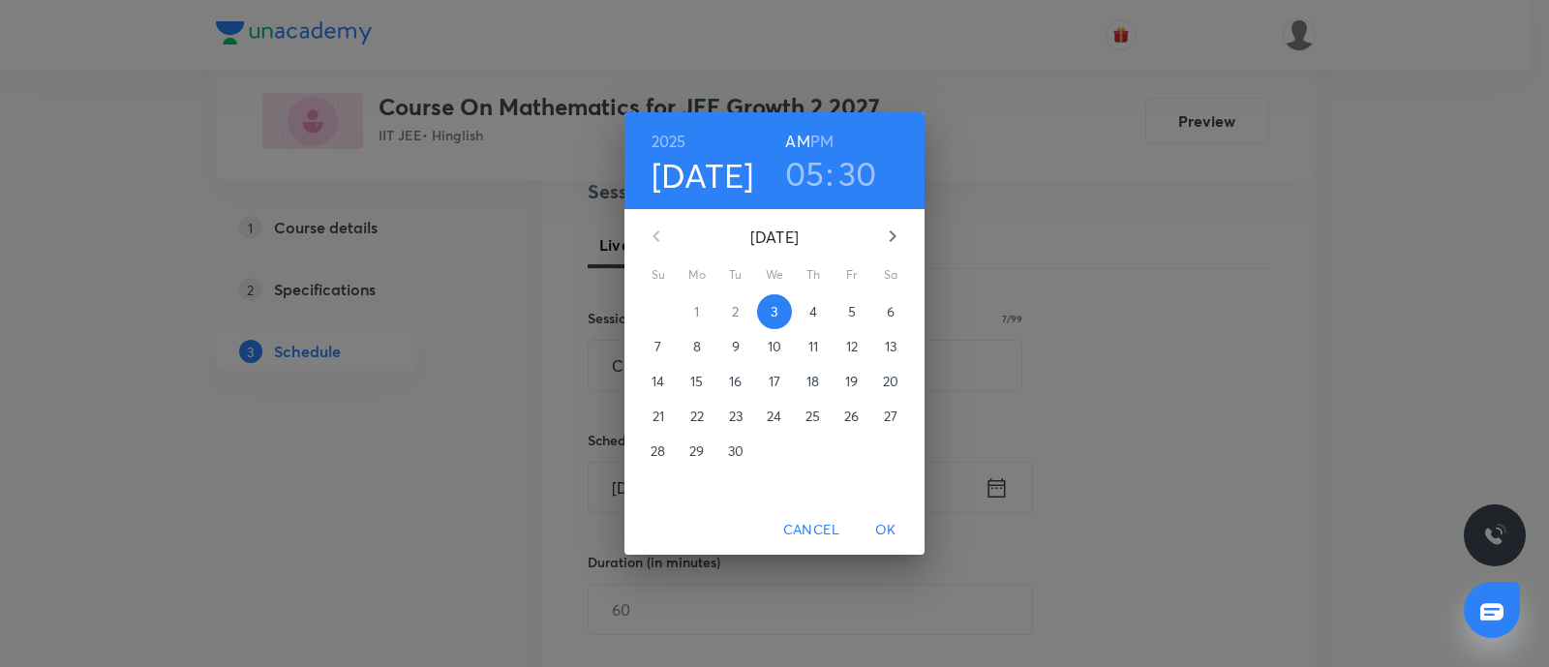
click at [823, 144] on h6 "PM" at bounding box center [821, 141] width 23 height 27
click at [876, 542] on button "OK" at bounding box center [886, 530] width 62 height 36
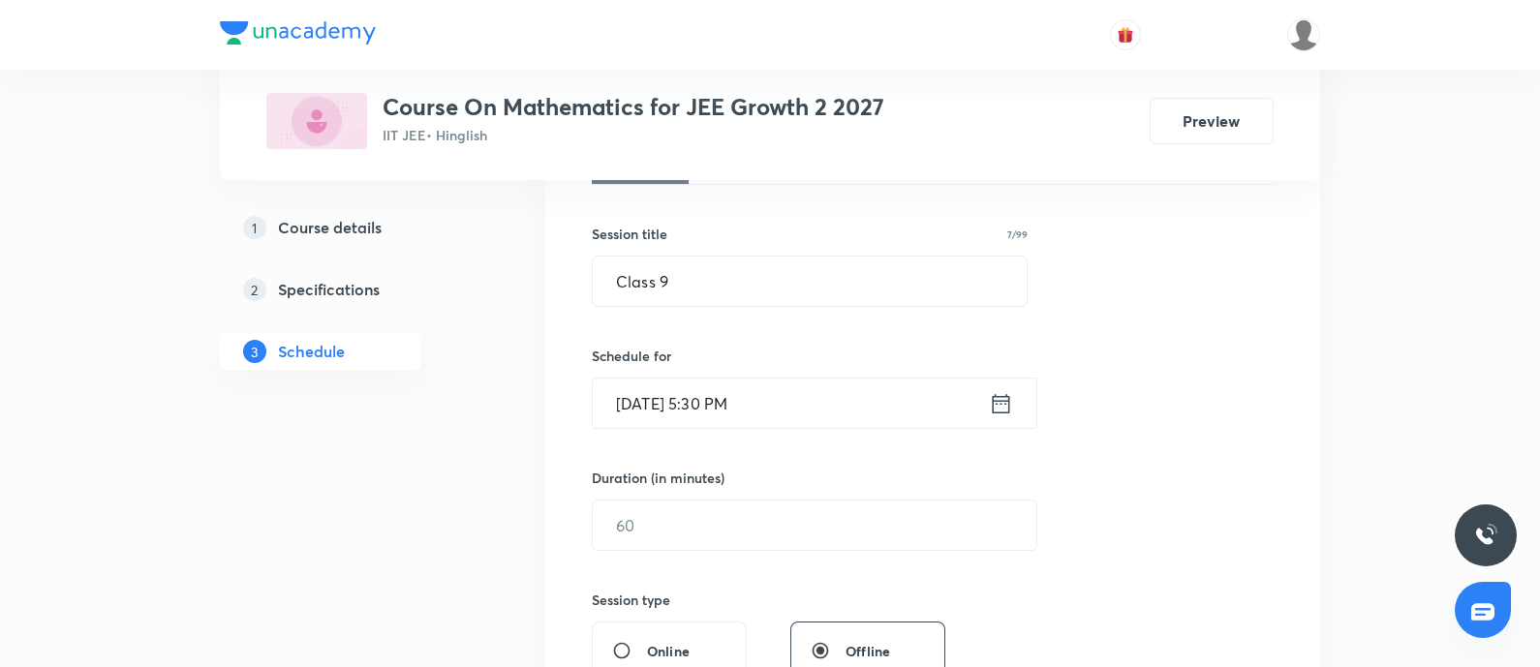
scroll to position [363, 0]
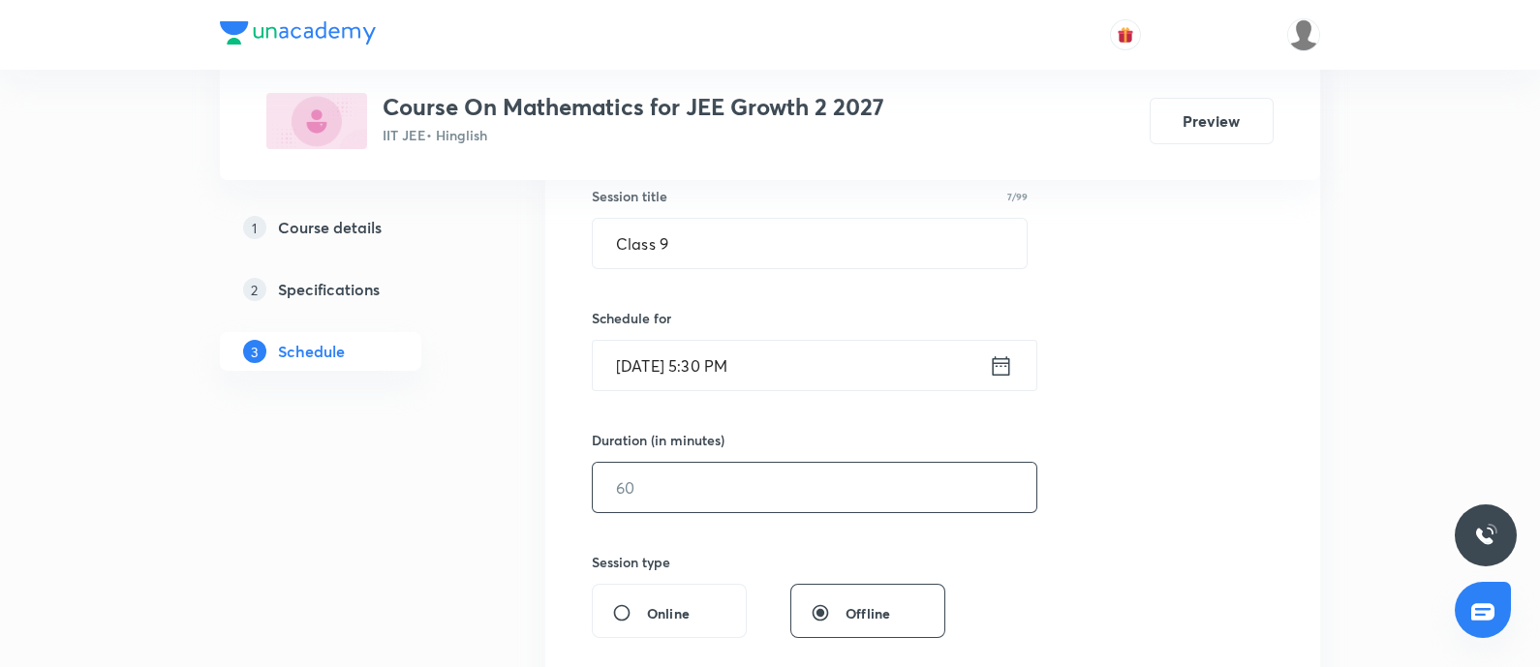
click at [721, 501] on input "text" at bounding box center [814, 487] width 443 height 49
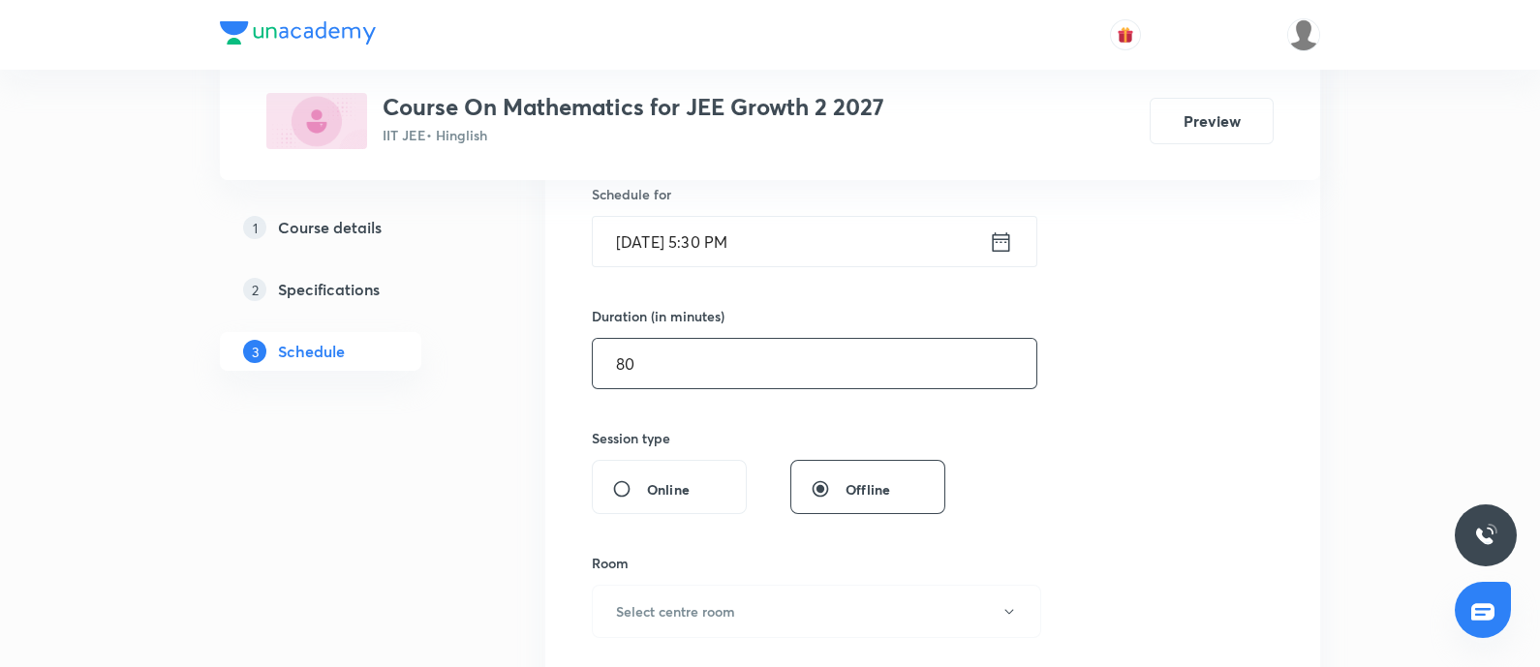
scroll to position [605, 0]
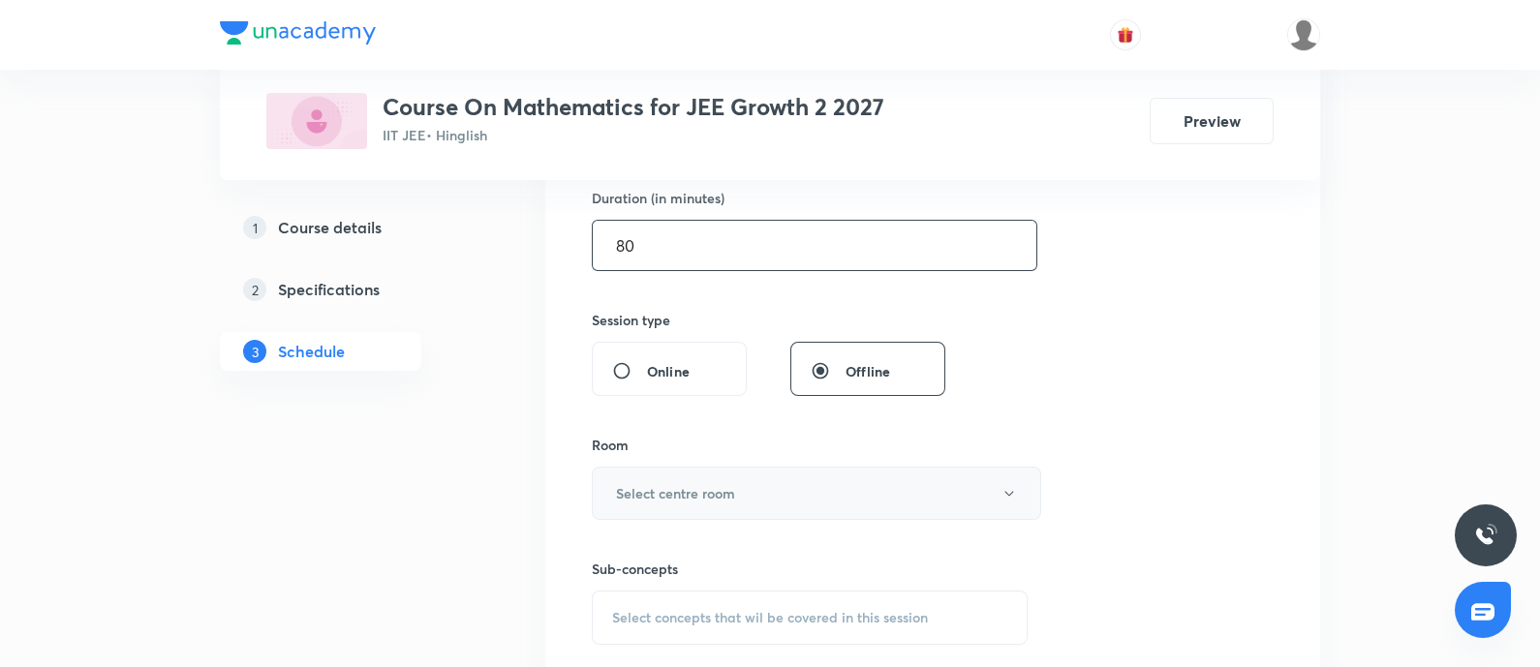
type input "80"
click at [742, 494] on button "Select centre room" at bounding box center [816, 493] width 449 height 53
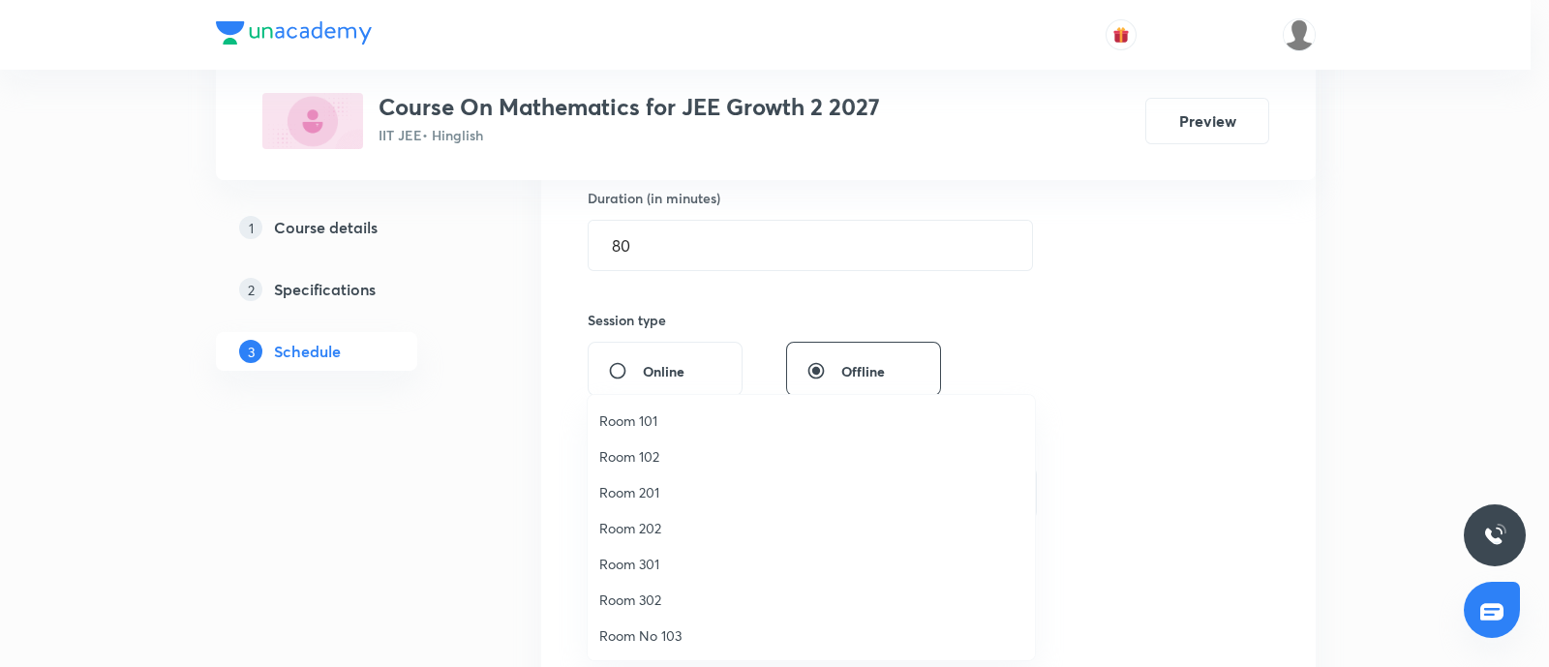
click at [657, 568] on span "Room 301" at bounding box center [811, 564] width 424 height 20
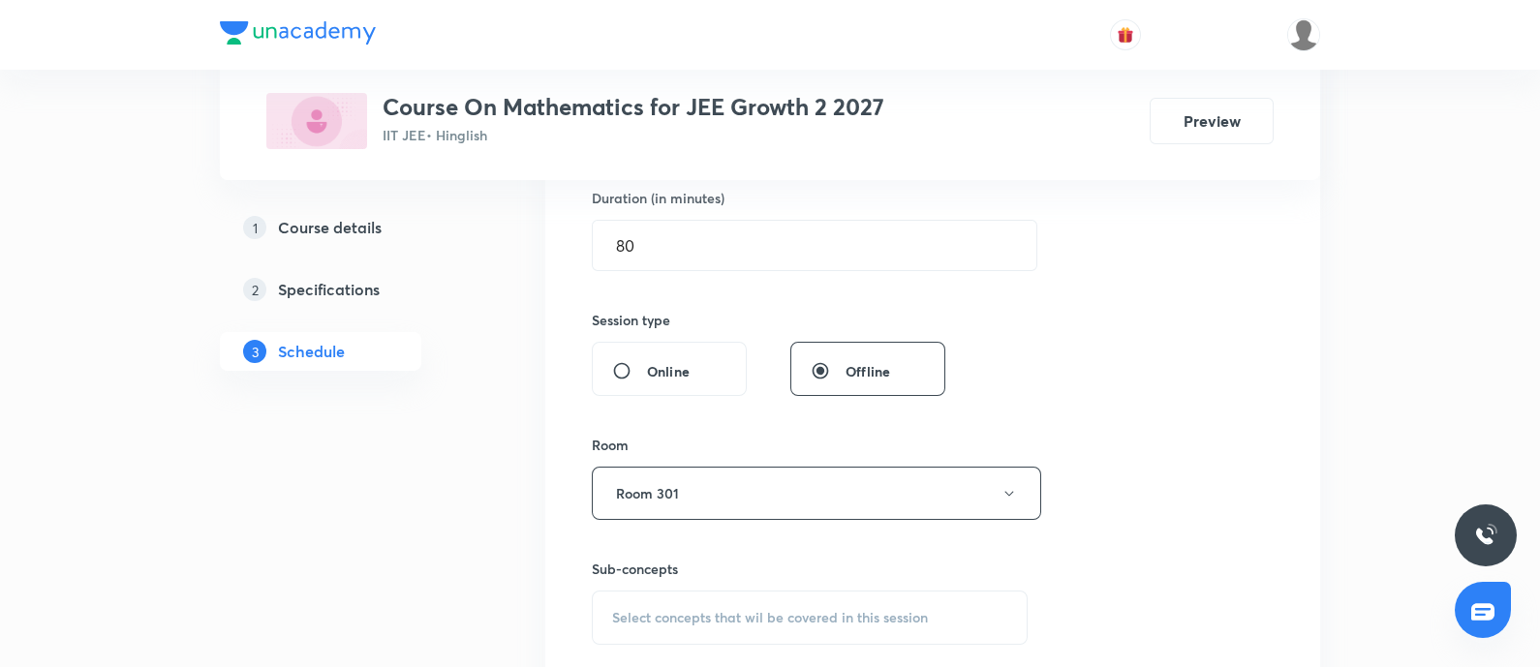
click at [1258, 489] on div "Session 9 Live class Session title 7/99 Class 9 ​ Schedule for Sep 3, 2025, 5:3…" at bounding box center [933, 267] width 682 height 909
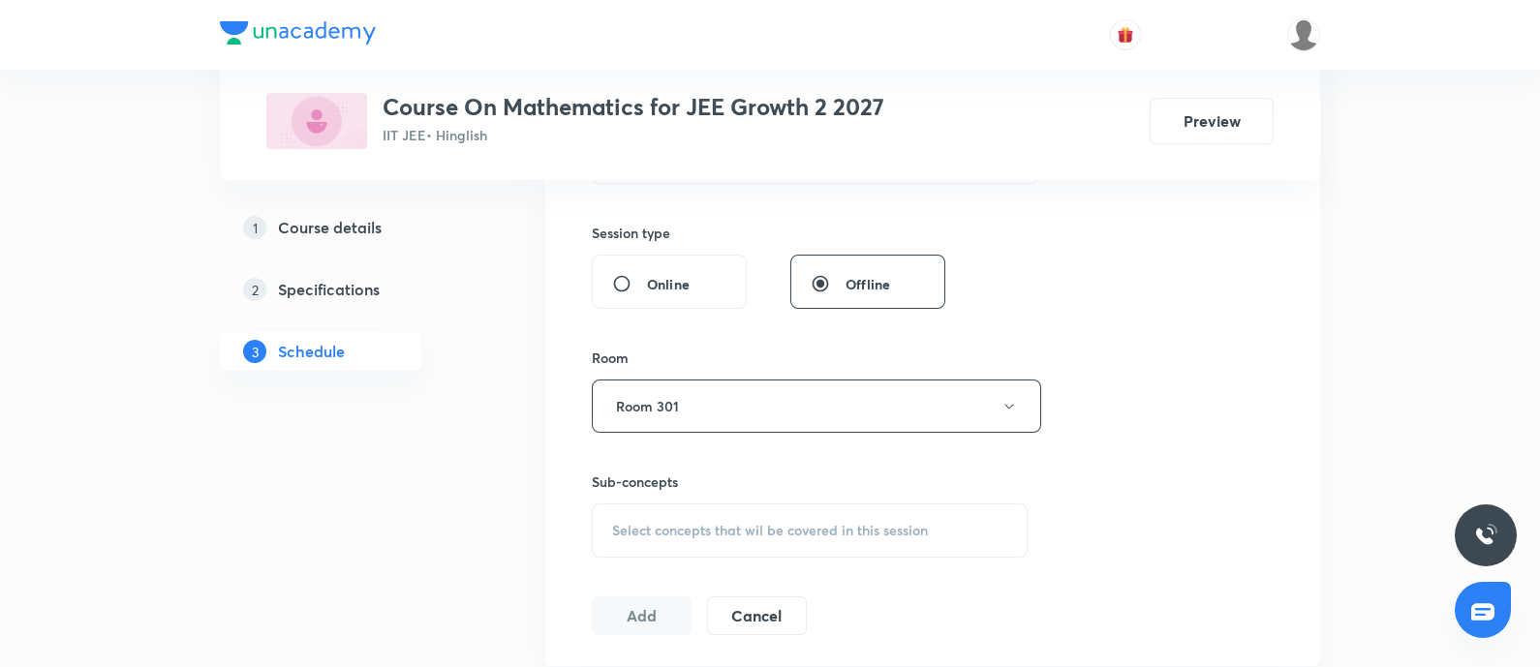
scroll to position [726, 0]
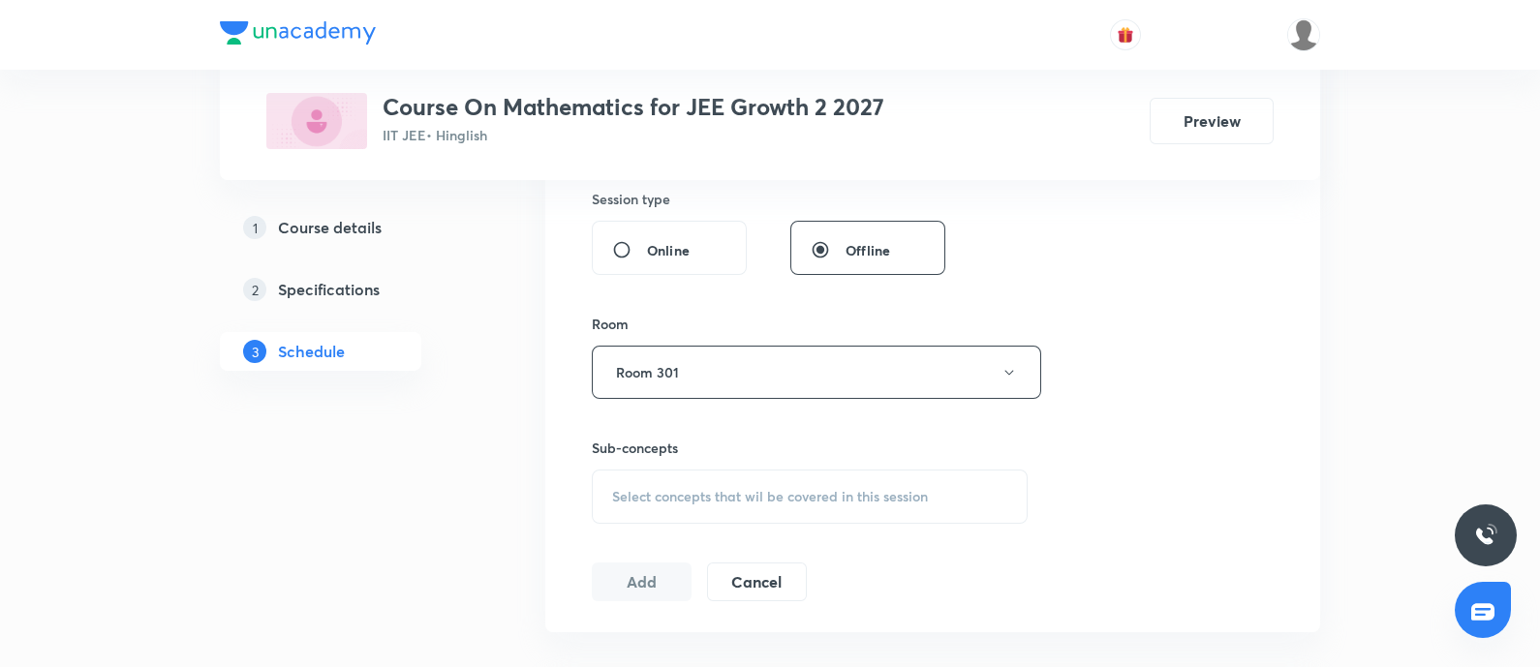
click at [673, 497] on span "Select concepts that wil be covered in this session" at bounding box center [770, 496] width 316 height 15
click at [678, 495] on span "Select concepts that wil be covered in this session" at bounding box center [770, 496] width 316 height 15
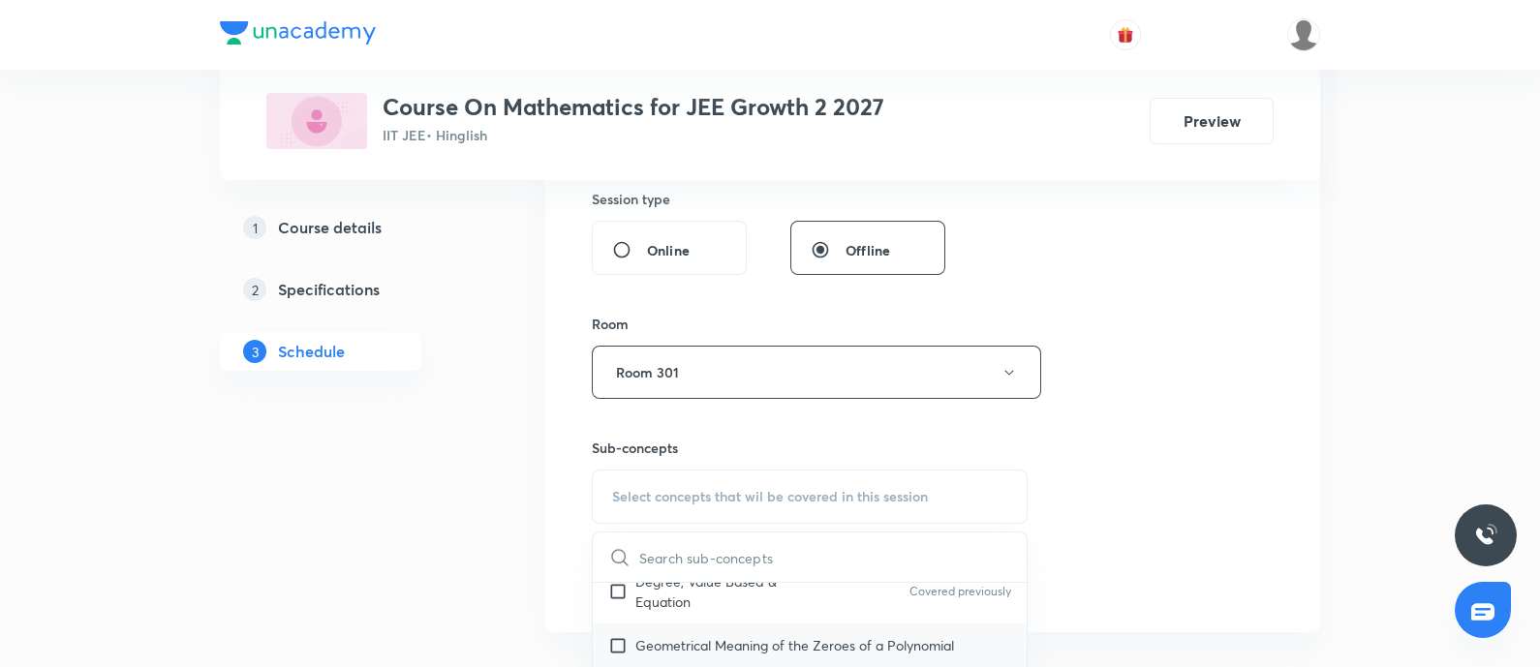
scroll to position [363, 0]
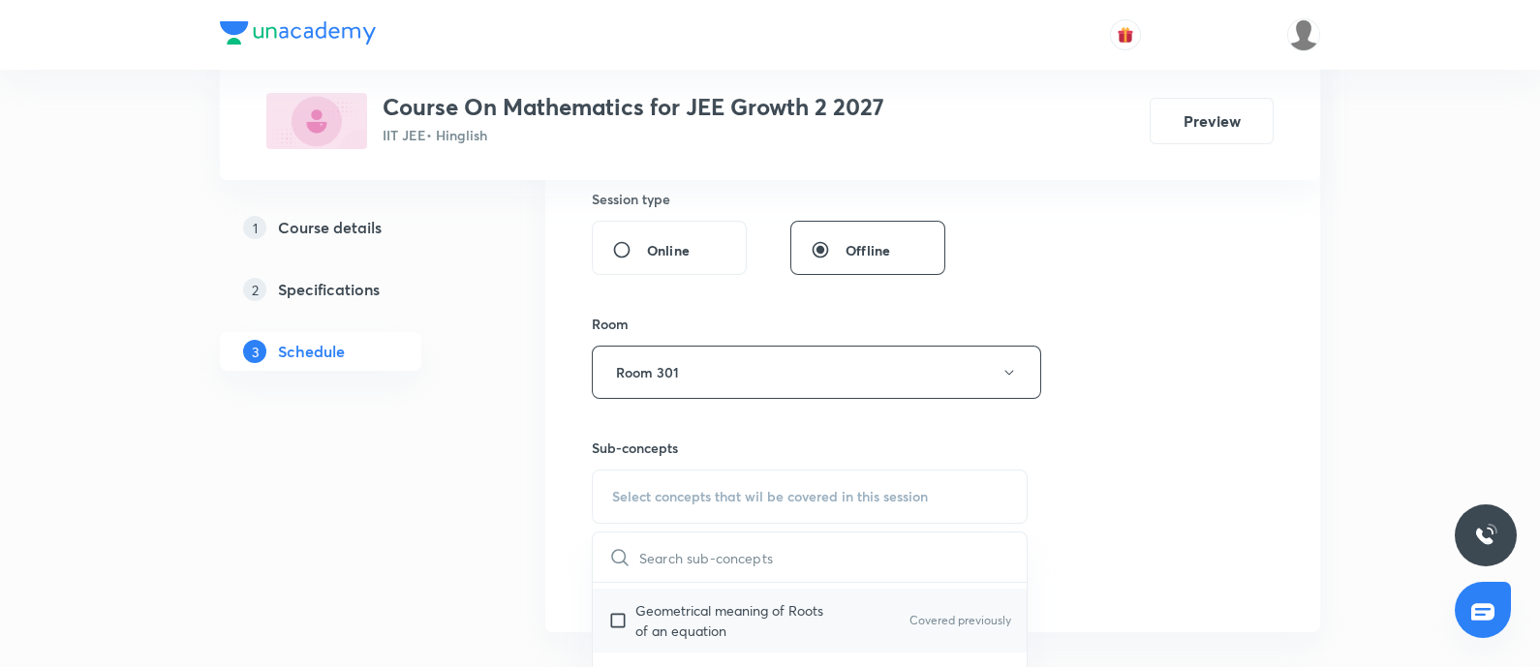
click at [726, 625] on p "Geometrical meaning of Roots of an equation" at bounding box center [733, 620] width 196 height 41
checkbox input "true"
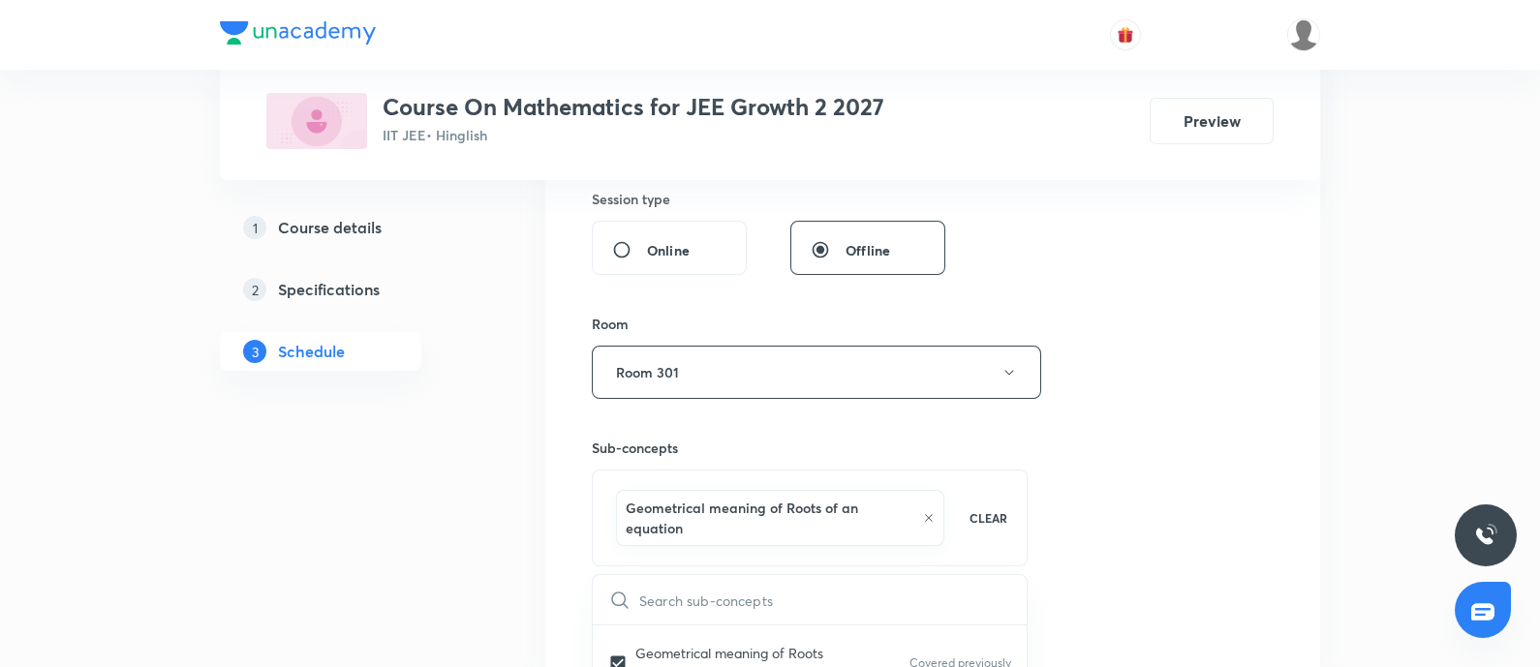
click at [1223, 507] on div "Session 9 Live class Session title 7/99 Class 9 ​ Schedule for Sep 3, 2025, 5:3…" at bounding box center [933, 168] width 682 height 952
click at [649, 622] on button "Add" at bounding box center [642, 622] width 100 height 39
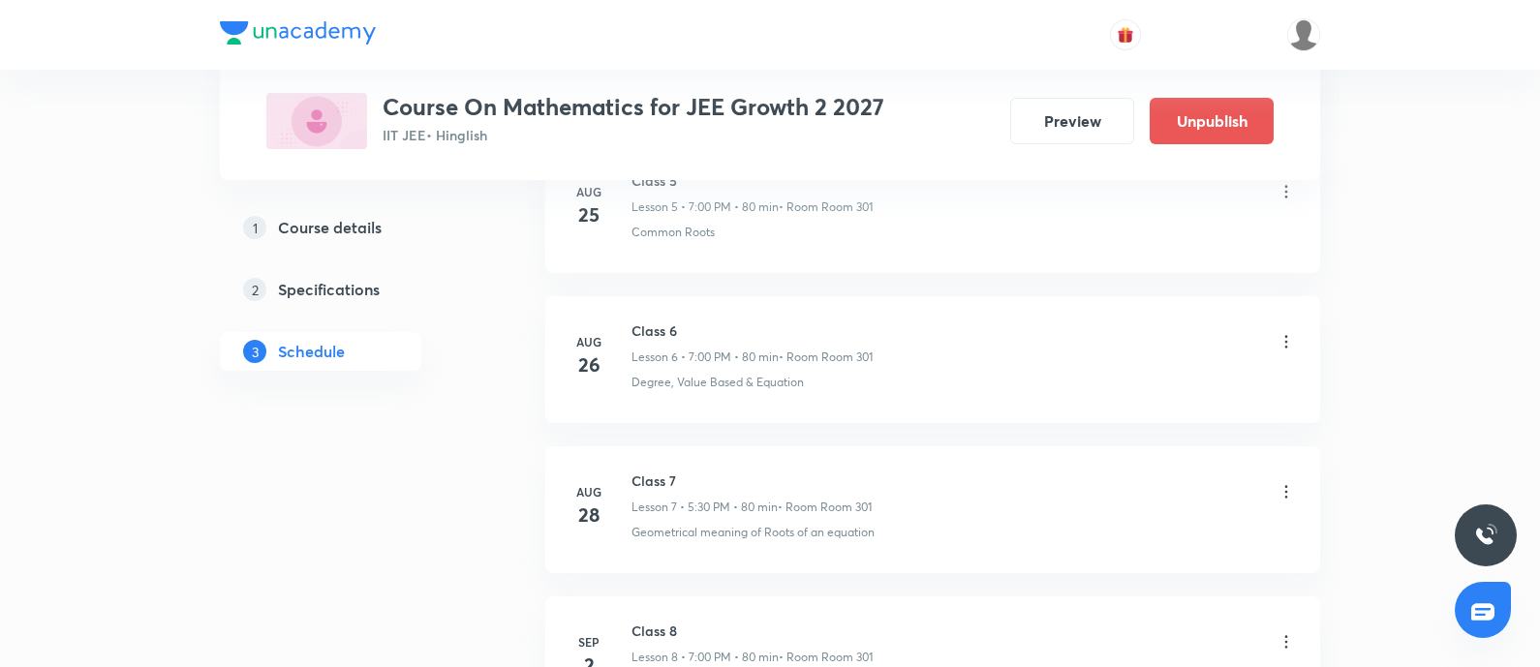
scroll to position [1342, 0]
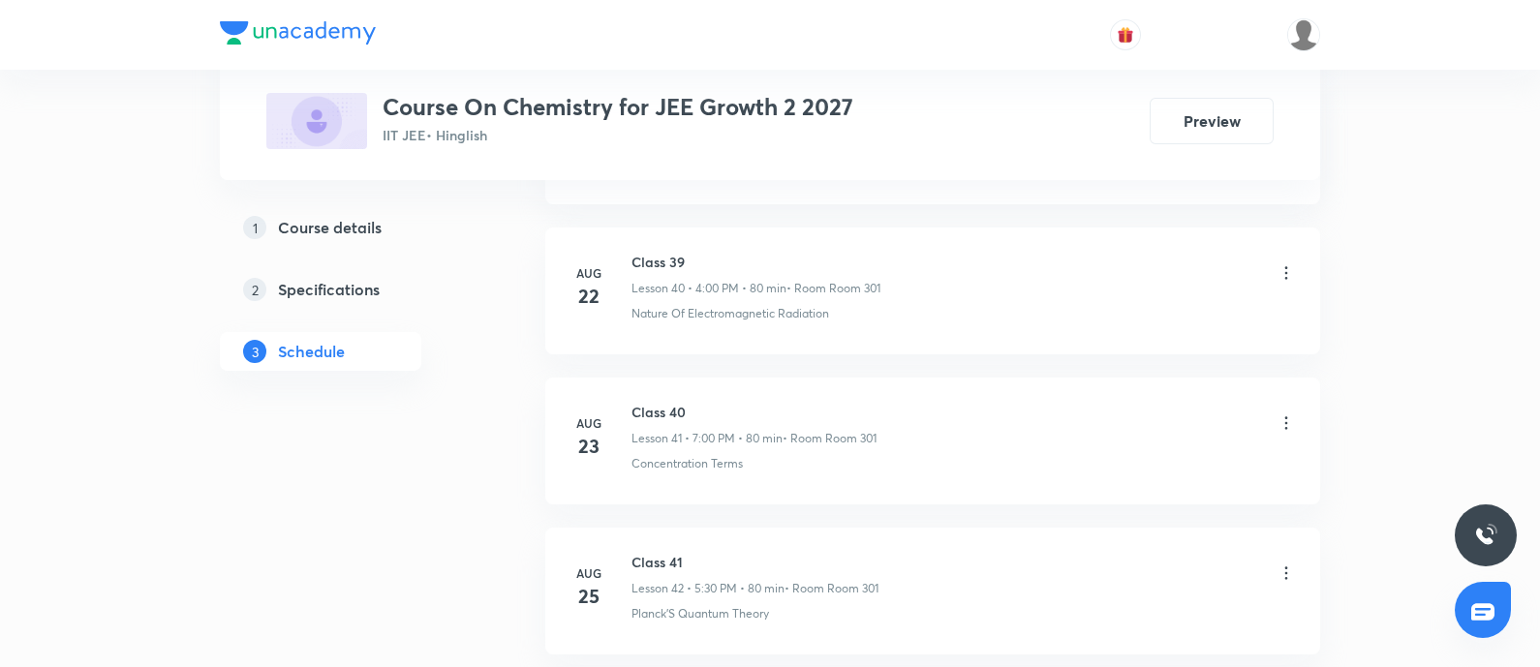
scroll to position [7620, 0]
drag, startPoint x: 634, startPoint y: 389, endPoint x: 728, endPoint y: 388, distance: 93.9
click at [728, 401] on h6 "Class 44" at bounding box center [755, 411] width 249 height 20
copy h6 "Class 44"
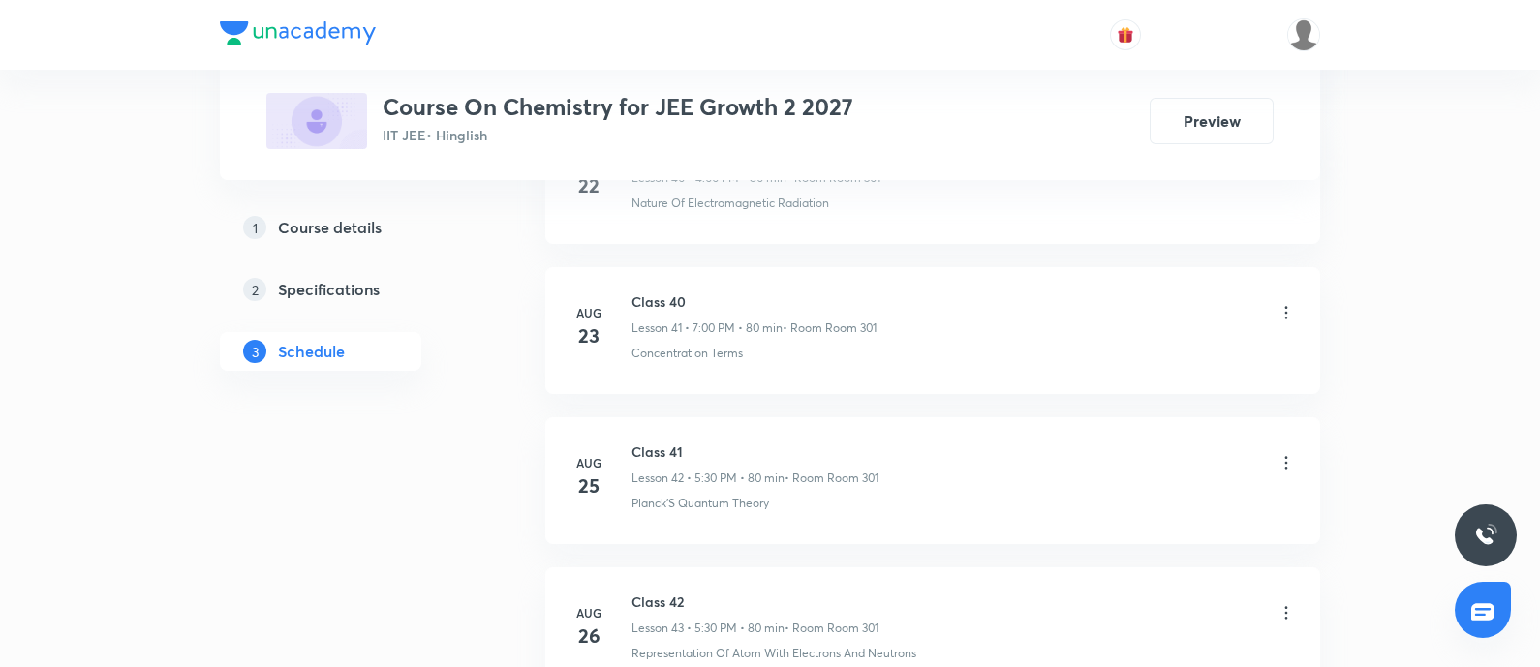
scroll to position [0, 0]
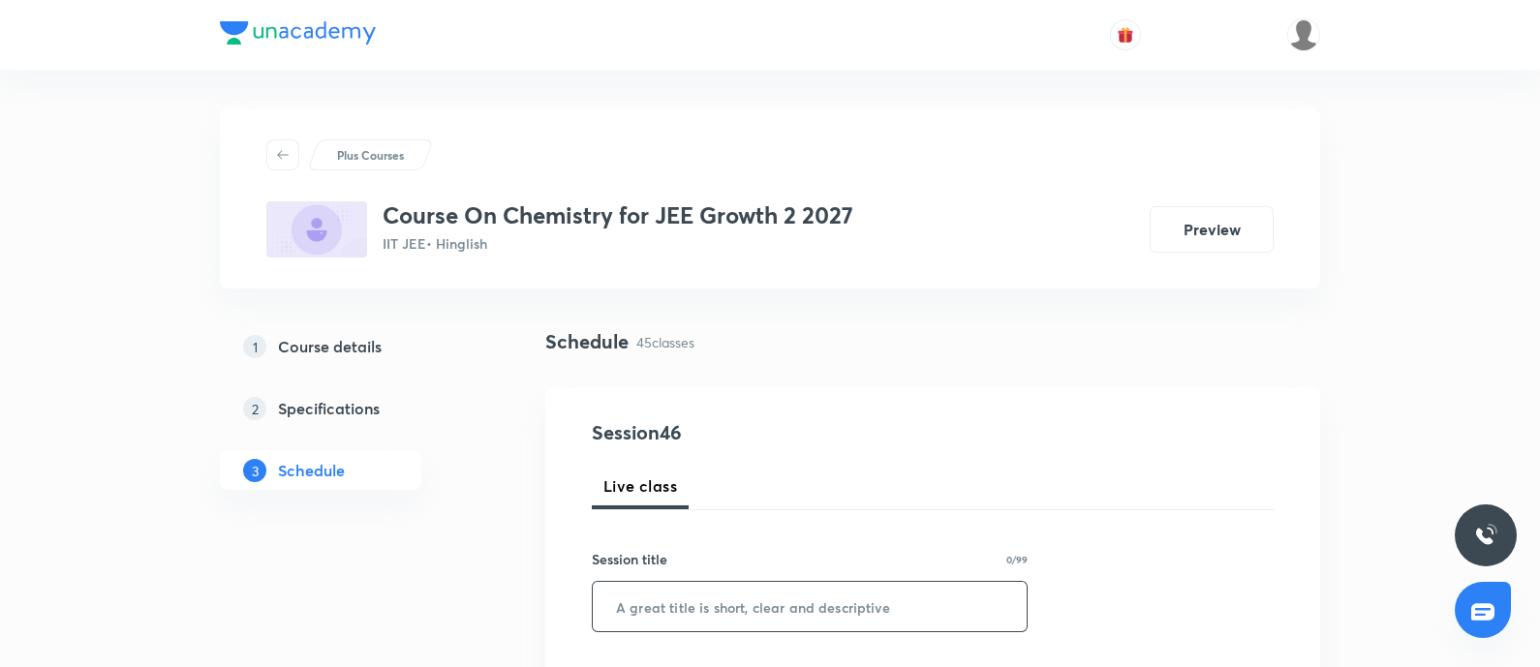
click at [691, 602] on input "text" at bounding box center [810, 606] width 434 height 49
paste input "Class 44"
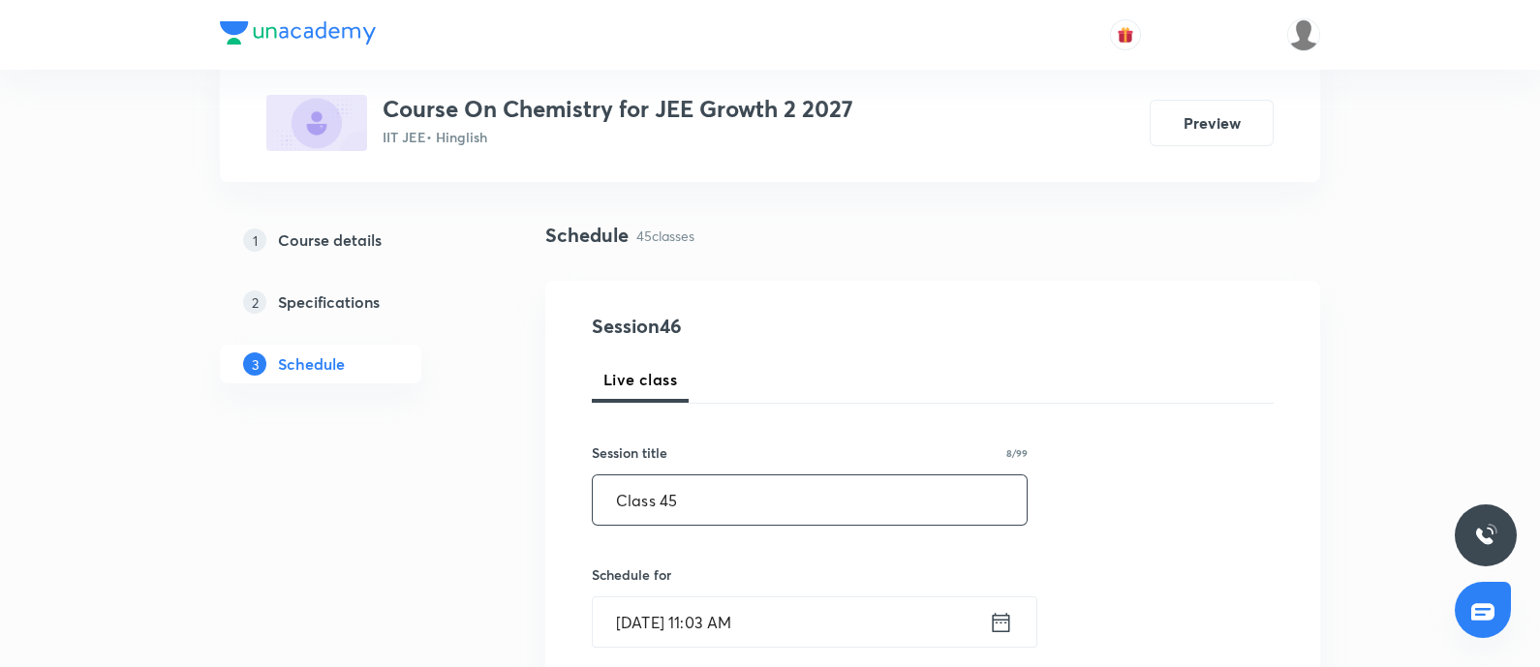
scroll to position [241, 0]
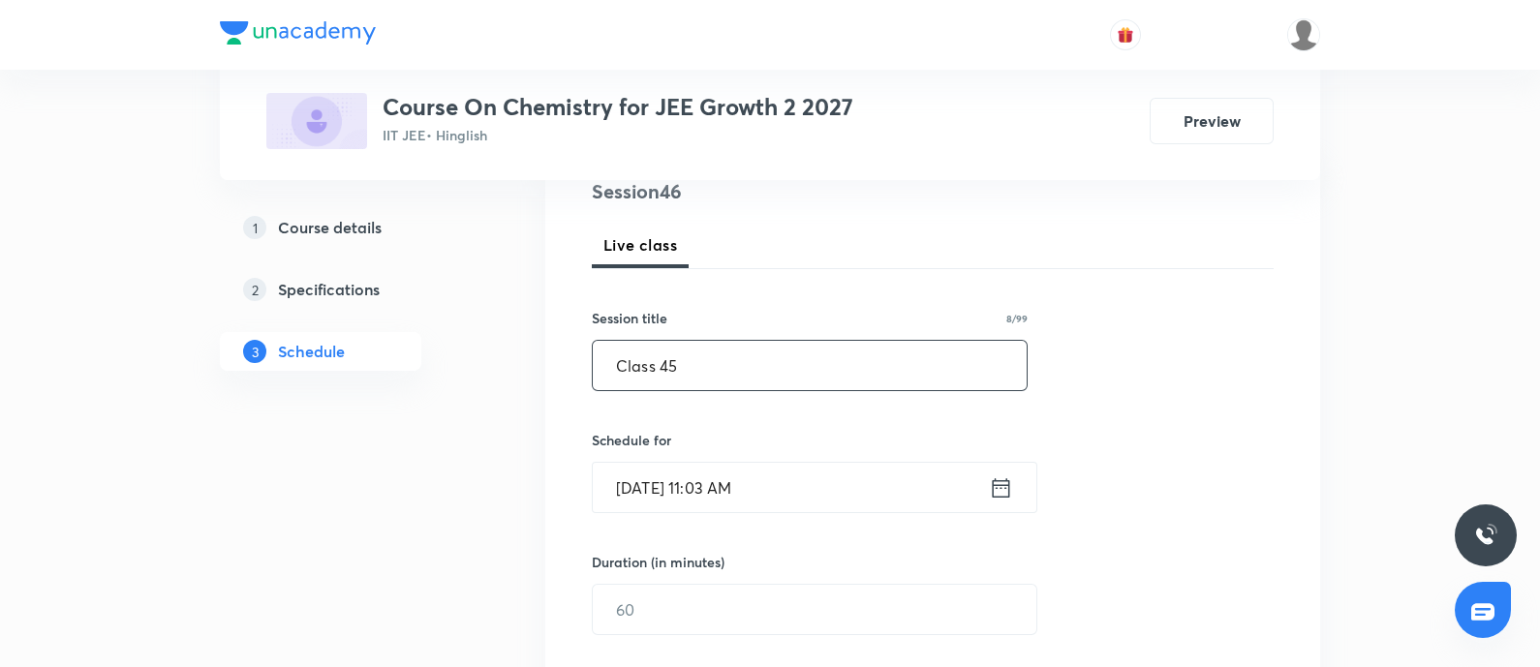
type input "Class 45"
click at [825, 491] on input "Sep 3, 2025, 11:03 AM" at bounding box center [791, 487] width 396 height 49
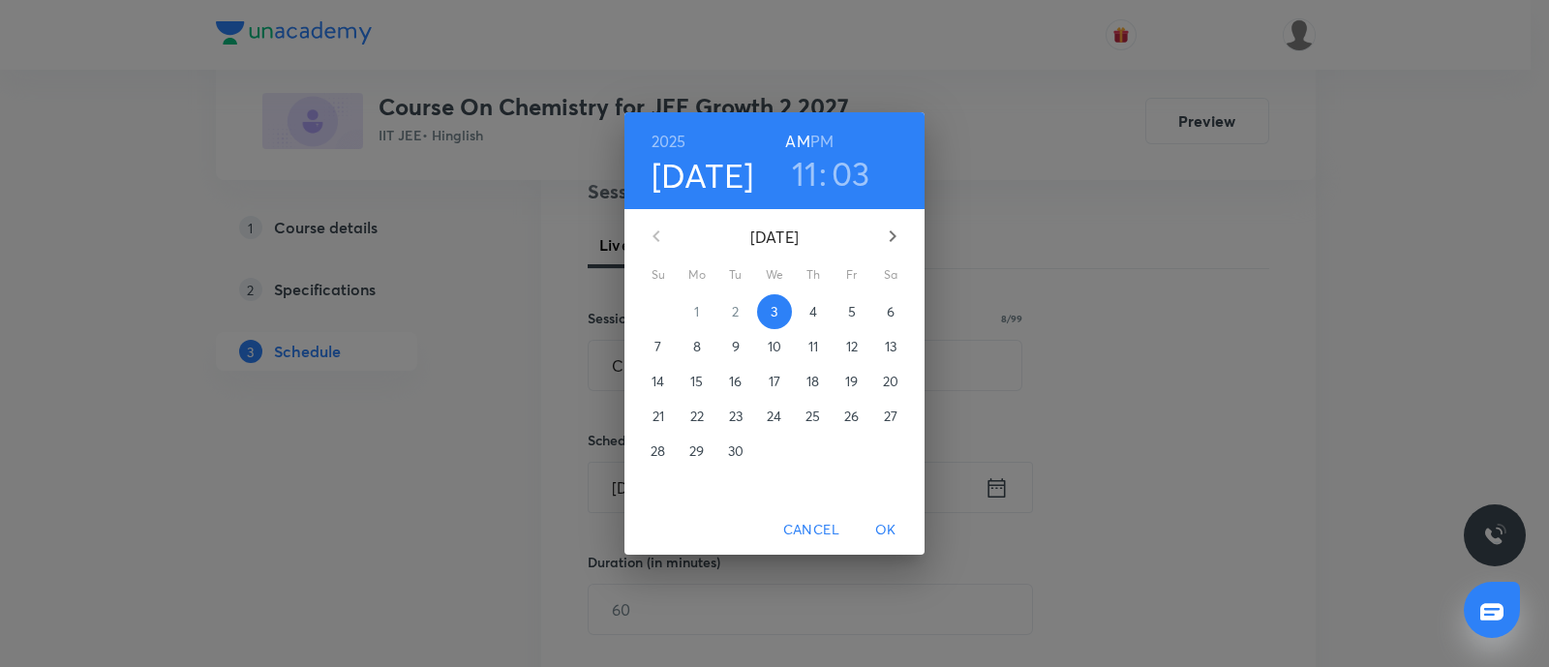
click at [808, 157] on h3 "11" at bounding box center [805, 173] width 26 height 41
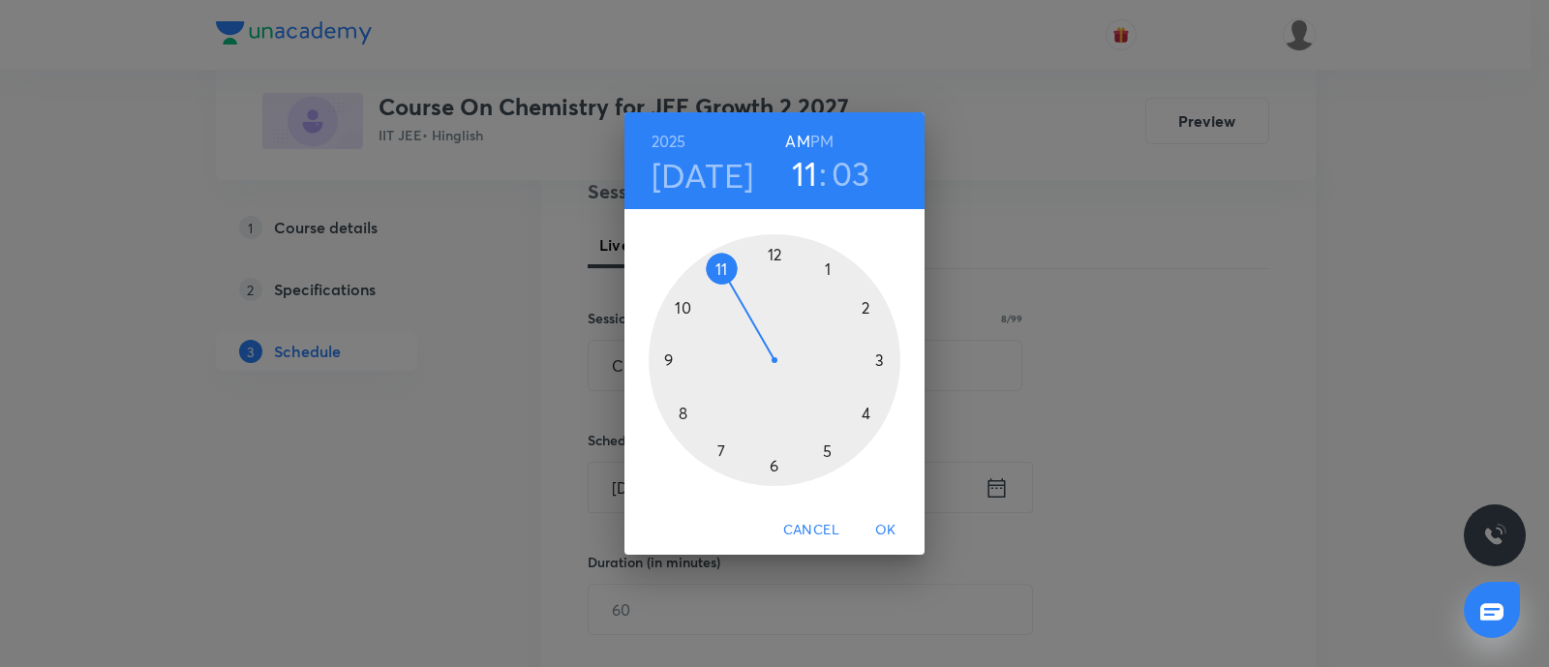
click at [718, 452] on div at bounding box center [775, 360] width 252 height 252
click at [775, 254] on div at bounding box center [775, 360] width 252 height 252
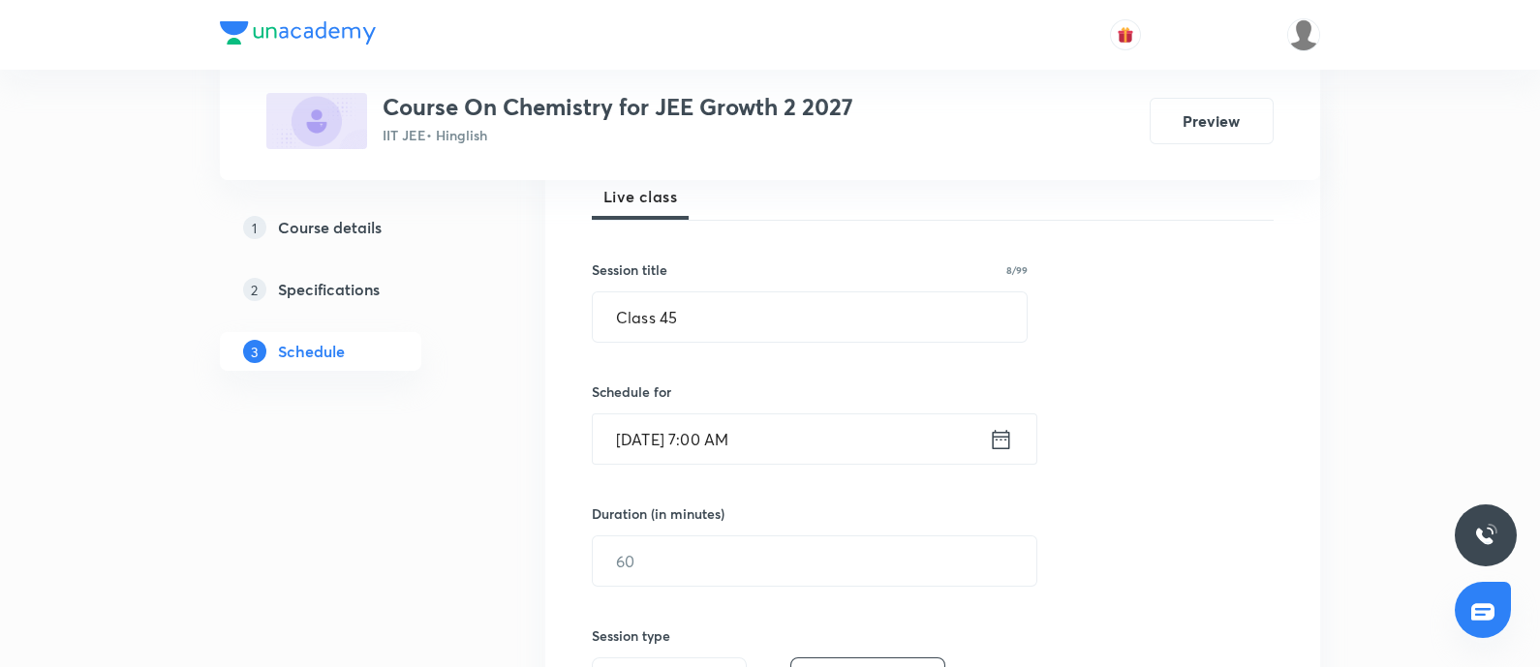
scroll to position [363, 0]
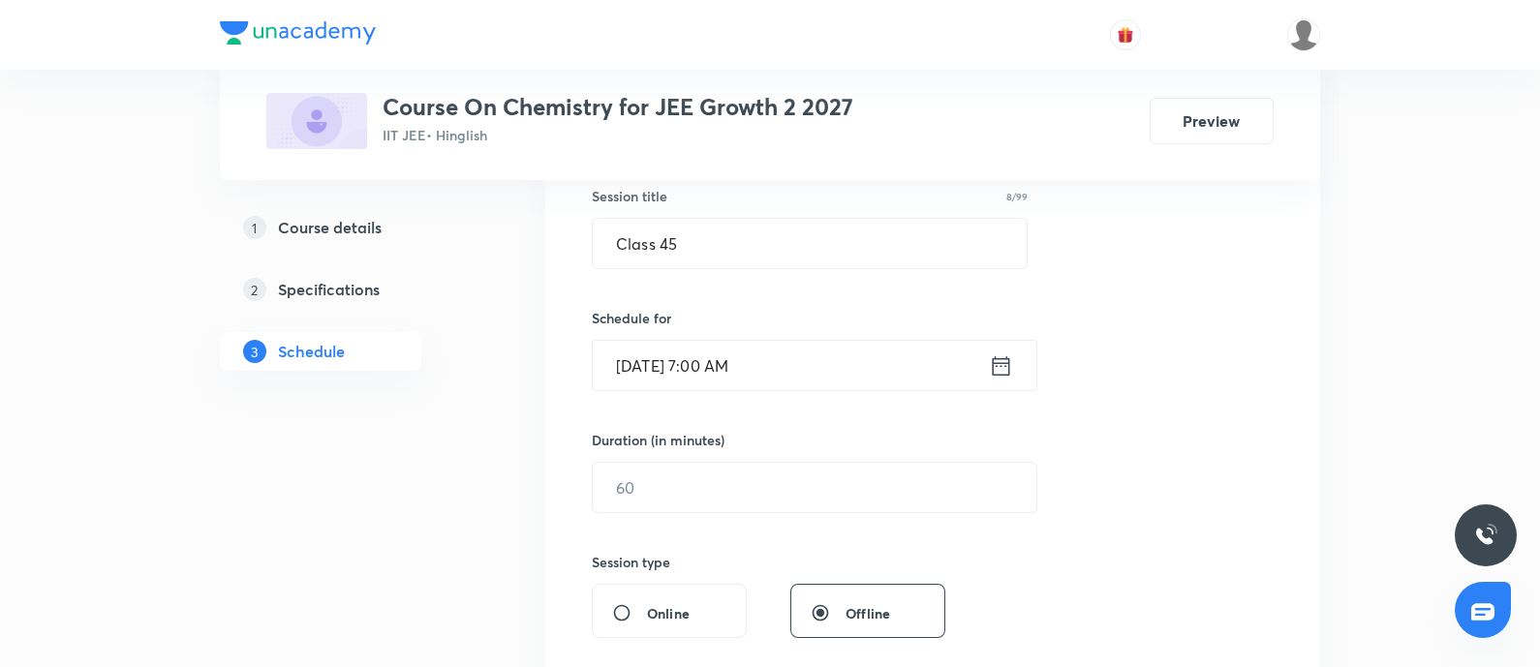
click at [809, 381] on input "Sep 3, 2025, 7:00 AM" at bounding box center [791, 365] width 396 height 49
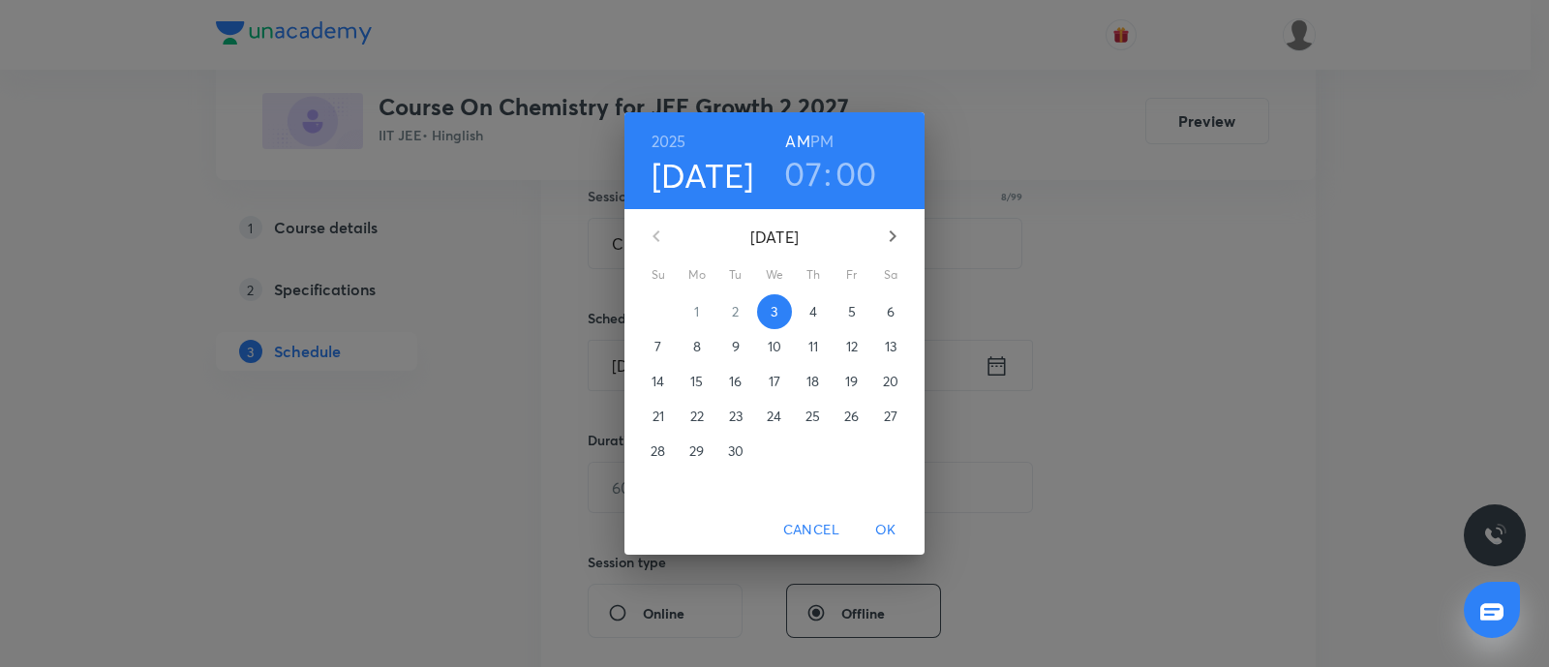
click at [818, 142] on h6 "PM" at bounding box center [821, 141] width 23 height 27
click at [881, 531] on span "OK" at bounding box center [886, 530] width 46 height 24
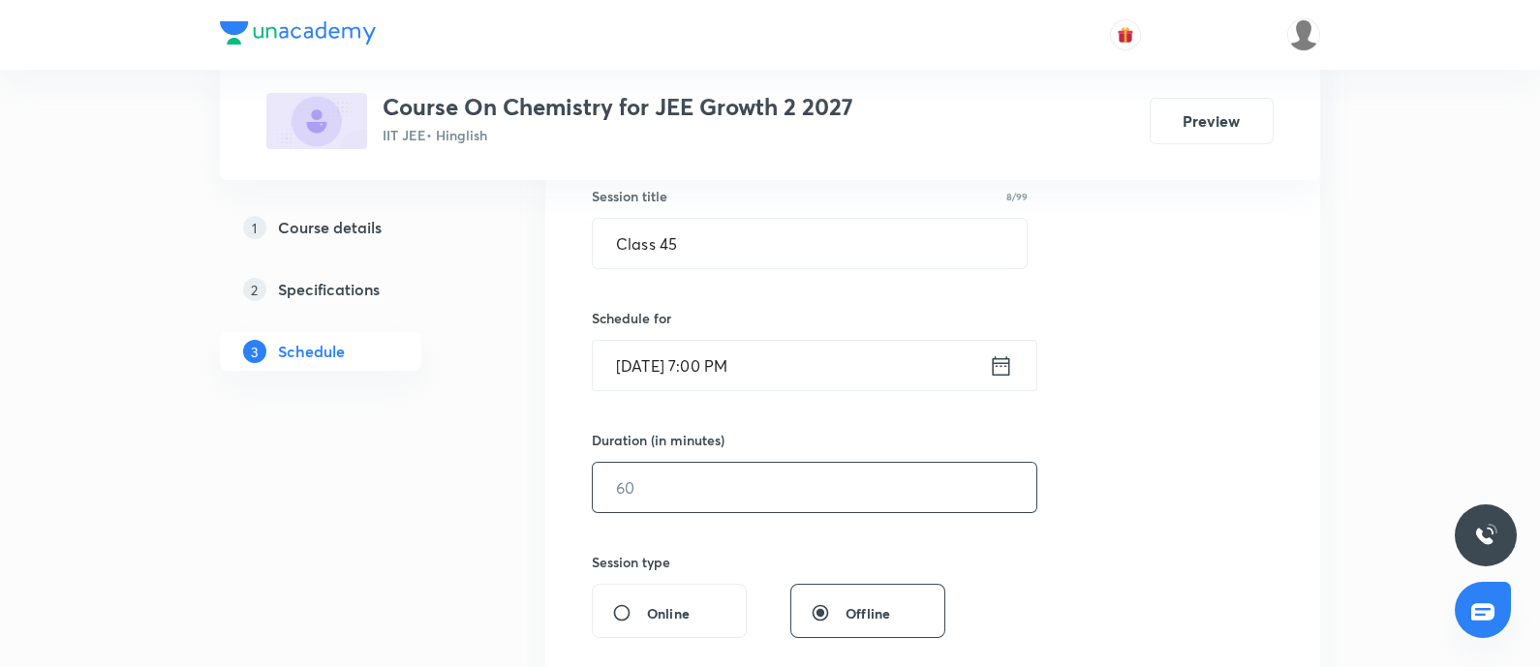
click at [736, 470] on input "text" at bounding box center [814, 487] width 443 height 49
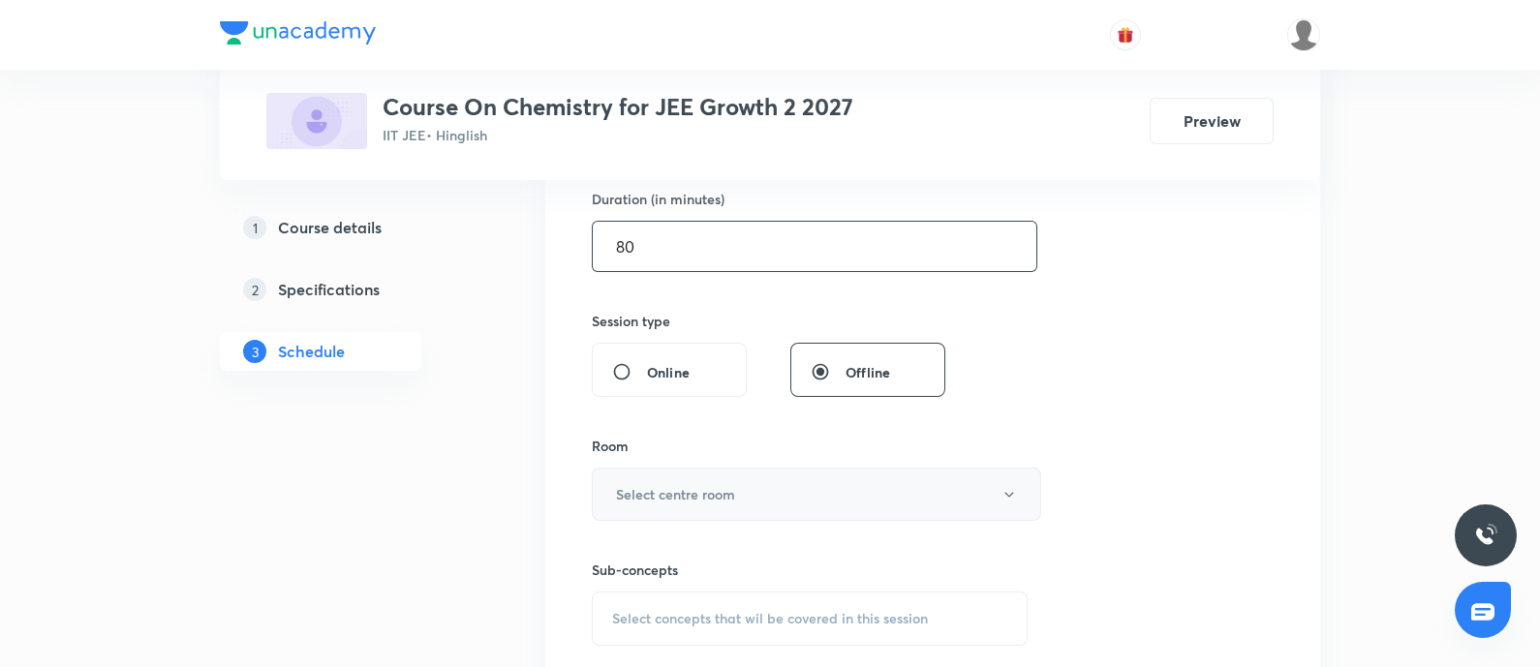
scroll to position [605, 0]
type input "80"
click at [748, 486] on button "Select centre room" at bounding box center [816, 493] width 449 height 53
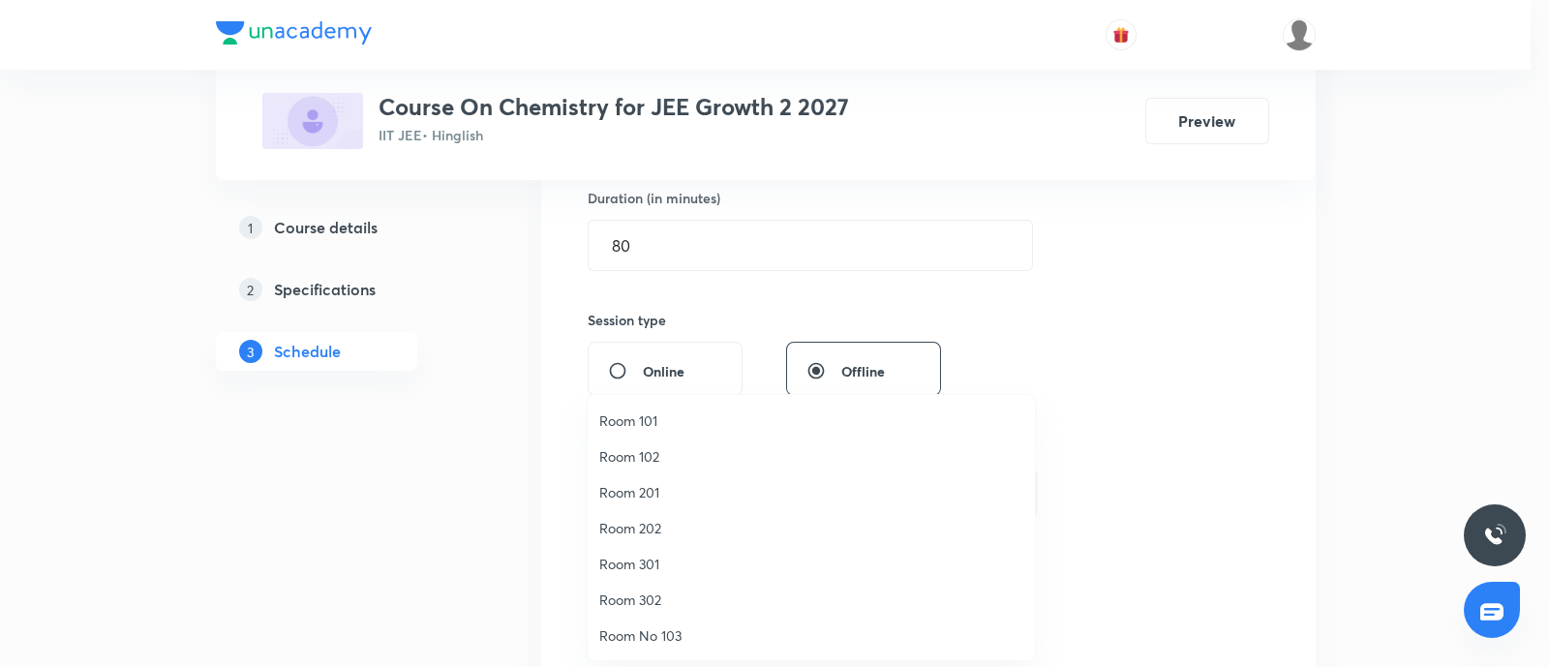
click at [649, 568] on span "Room 301" at bounding box center [811, 564] width 424 height 20
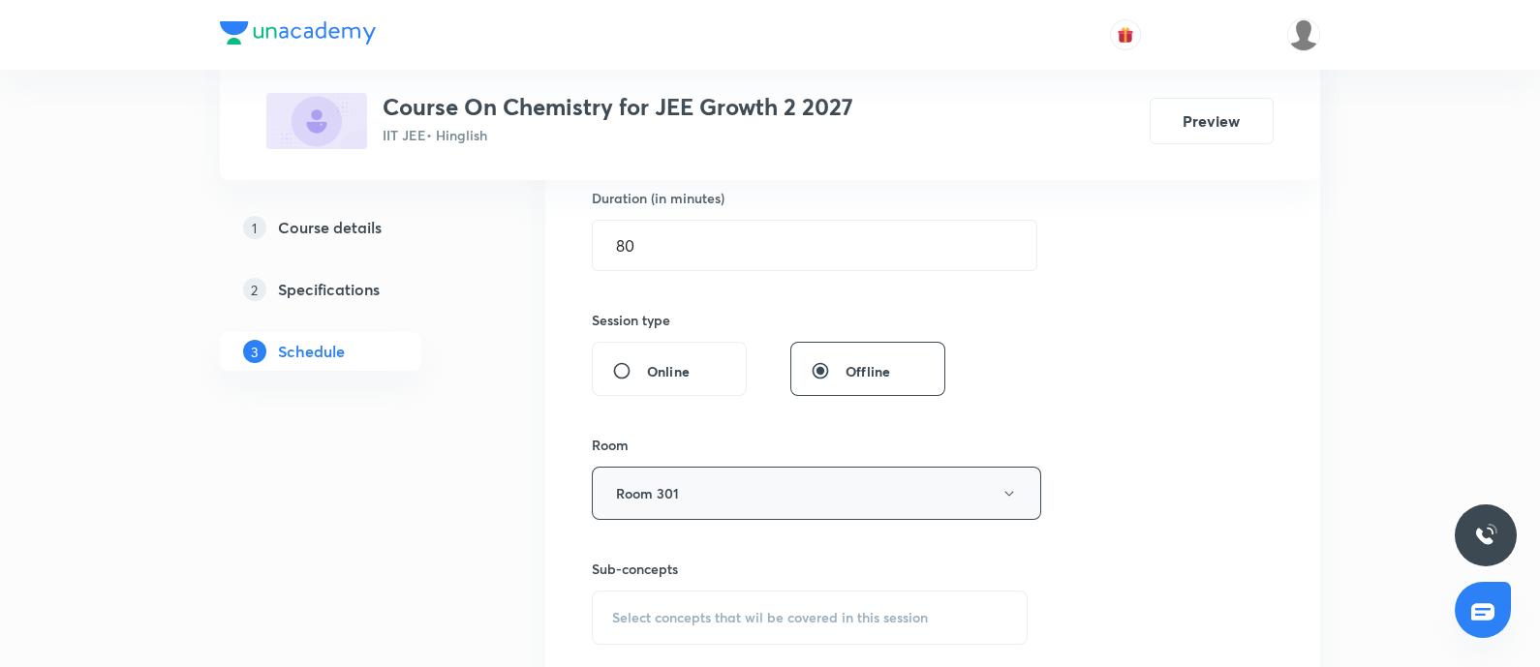
drag, startPoint x: 1355, startPoint y: 467, endPoint x: 937, endPoint y: 470, distance: 417.3
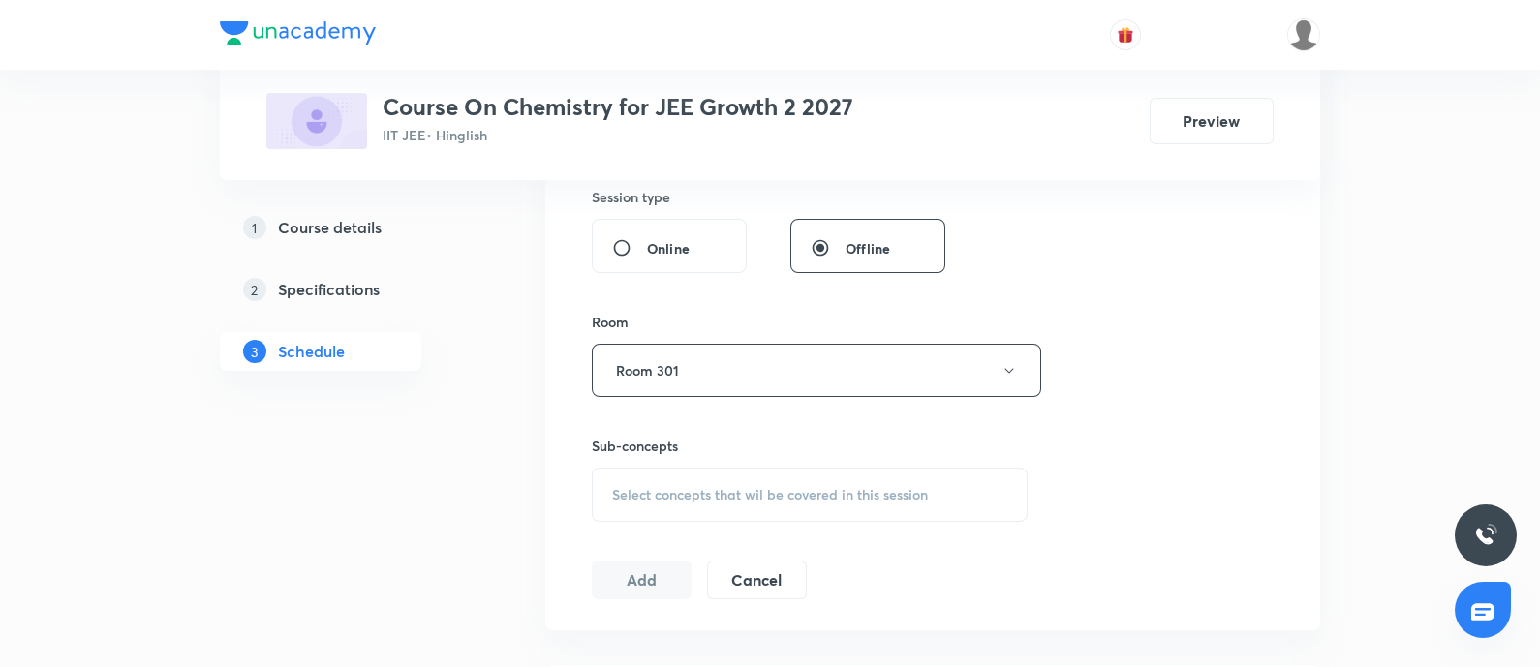
scroll to position [846, 0]
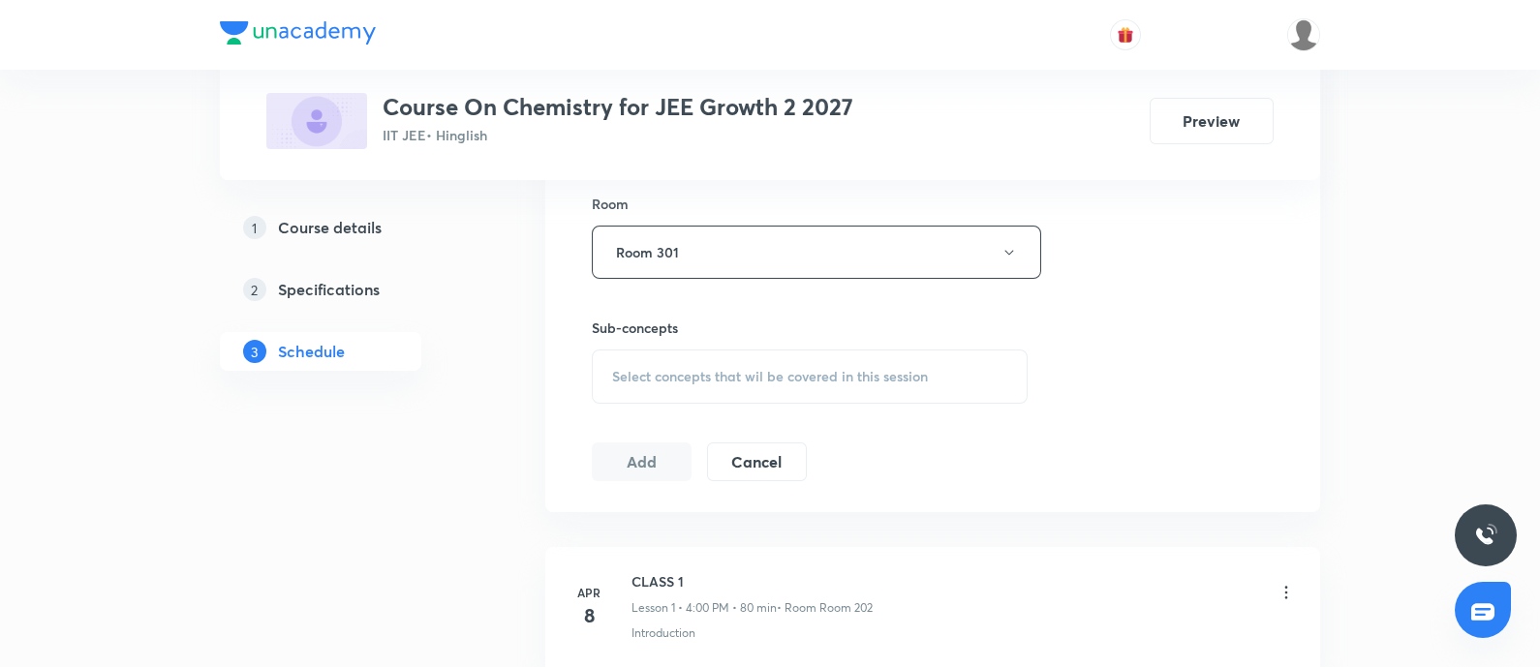
click at [713, 363] on div "Select concepts that wil be covered in this session" at bounding box center [810, 377] width 436 height 54
click at [698, 380] on span "Select concepts that wil be covered in this session" at bounding box center [770, 376] width 316 height 15
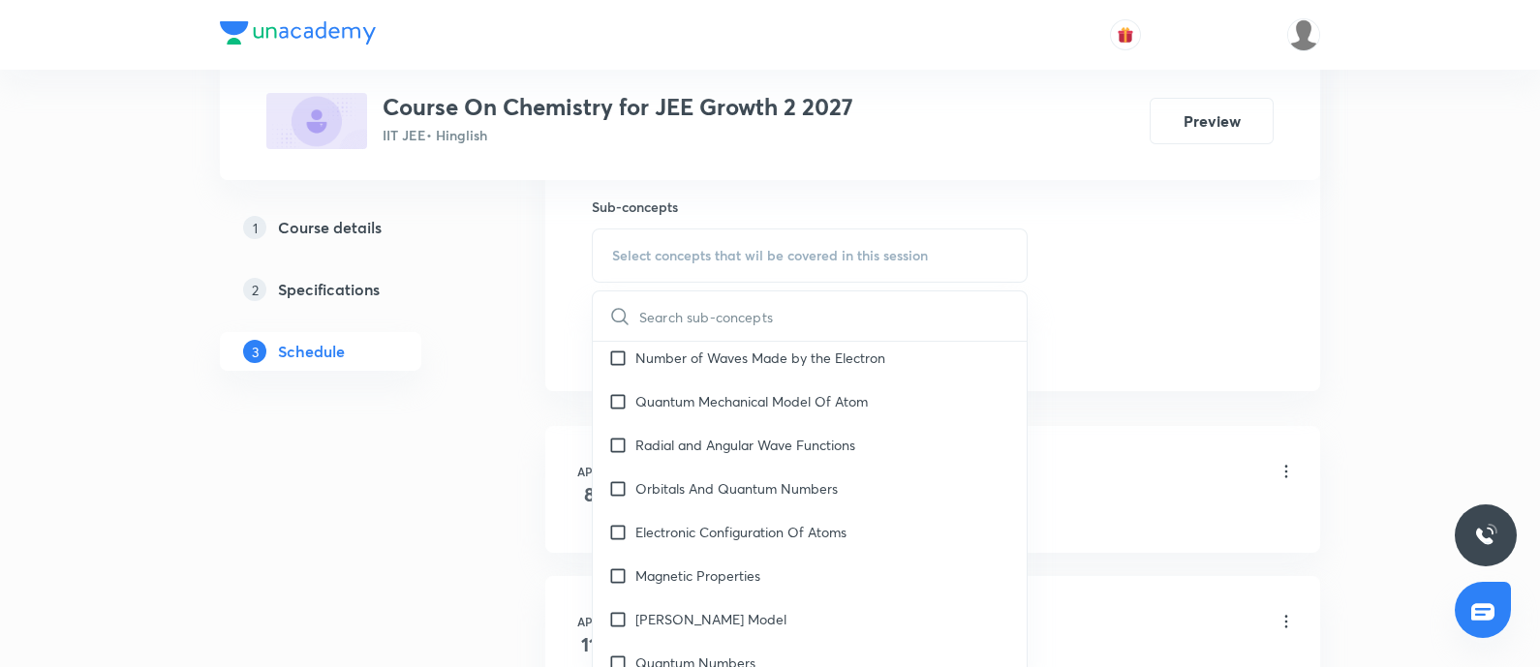
scroll to position [1573, 0]
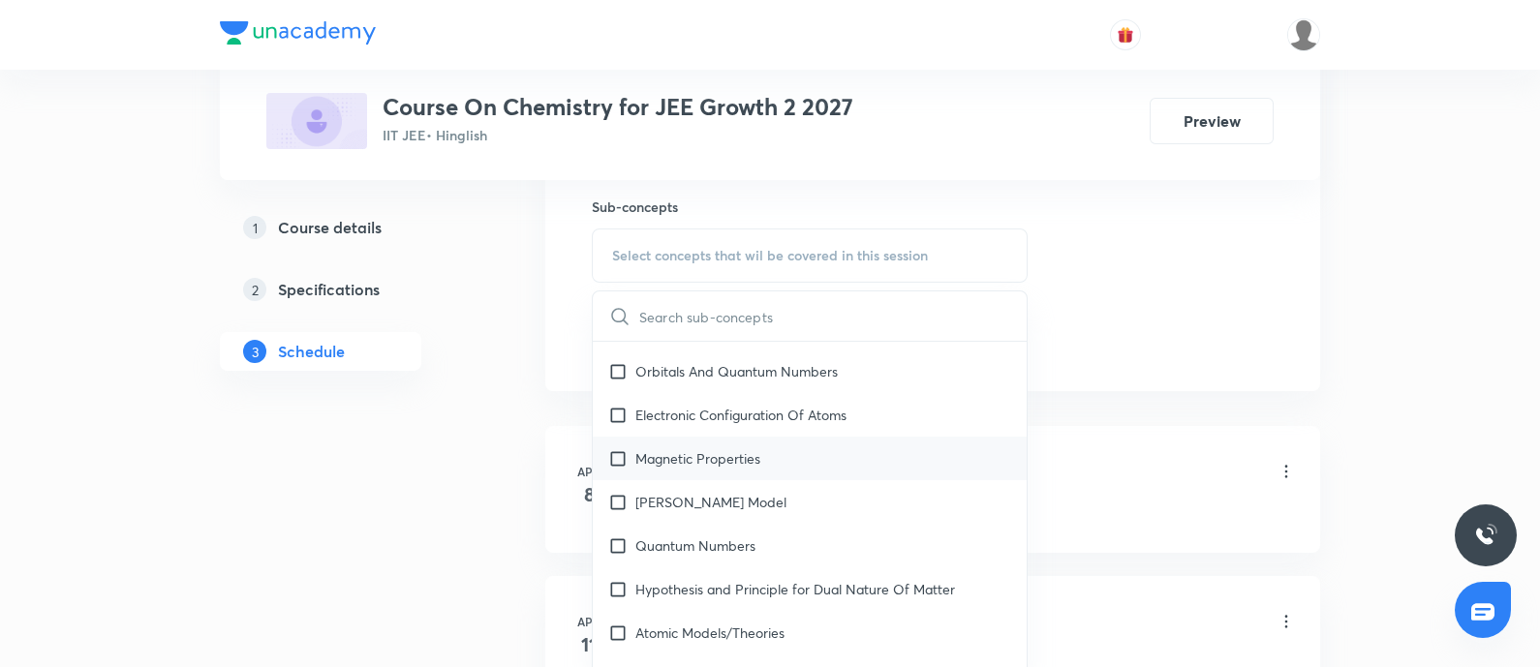
click at [746, 462] on p "Magnetic Properties" at bounding box center [697, 458] width 125 height 20
checkbox input "true"
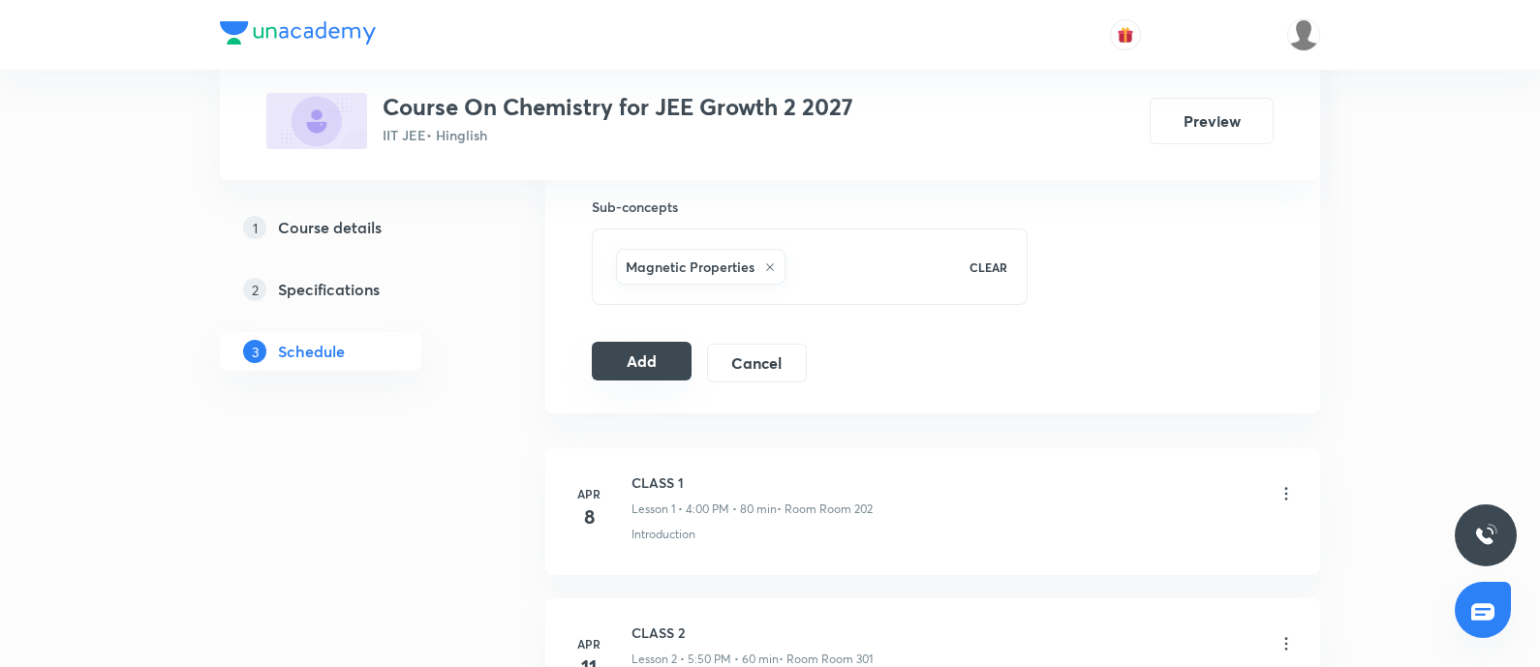
click at [654, 349] on button "Add" at bounding box center [642, 361] width 100 height 39
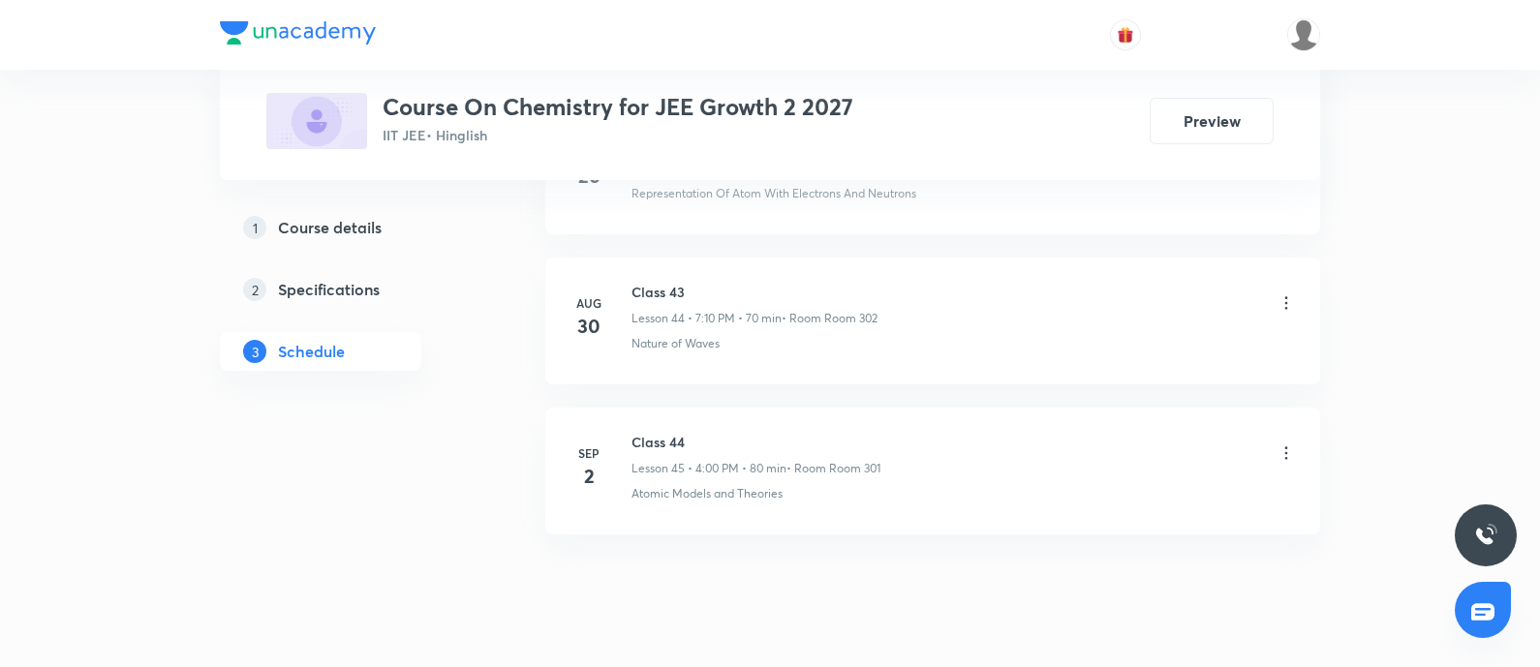
scroll to position [6733, 0]
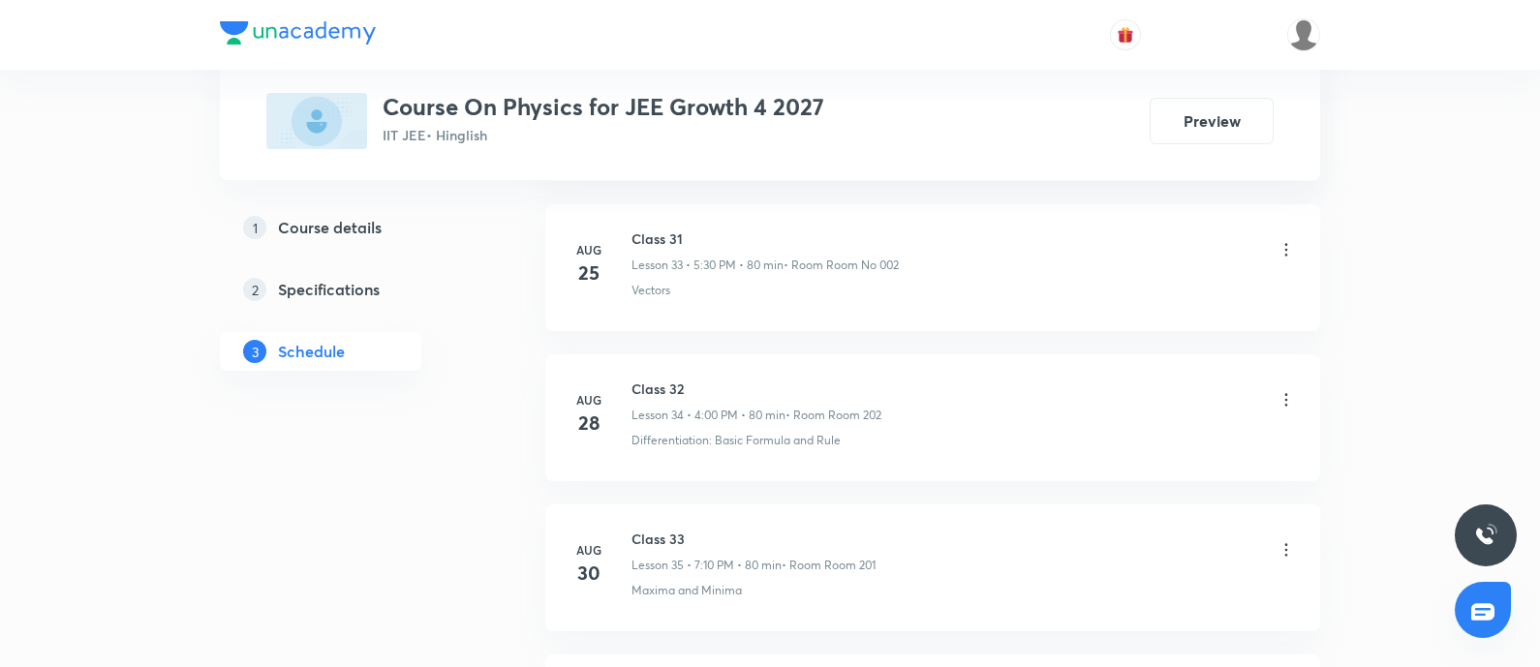
scroll to position [6397, 0]
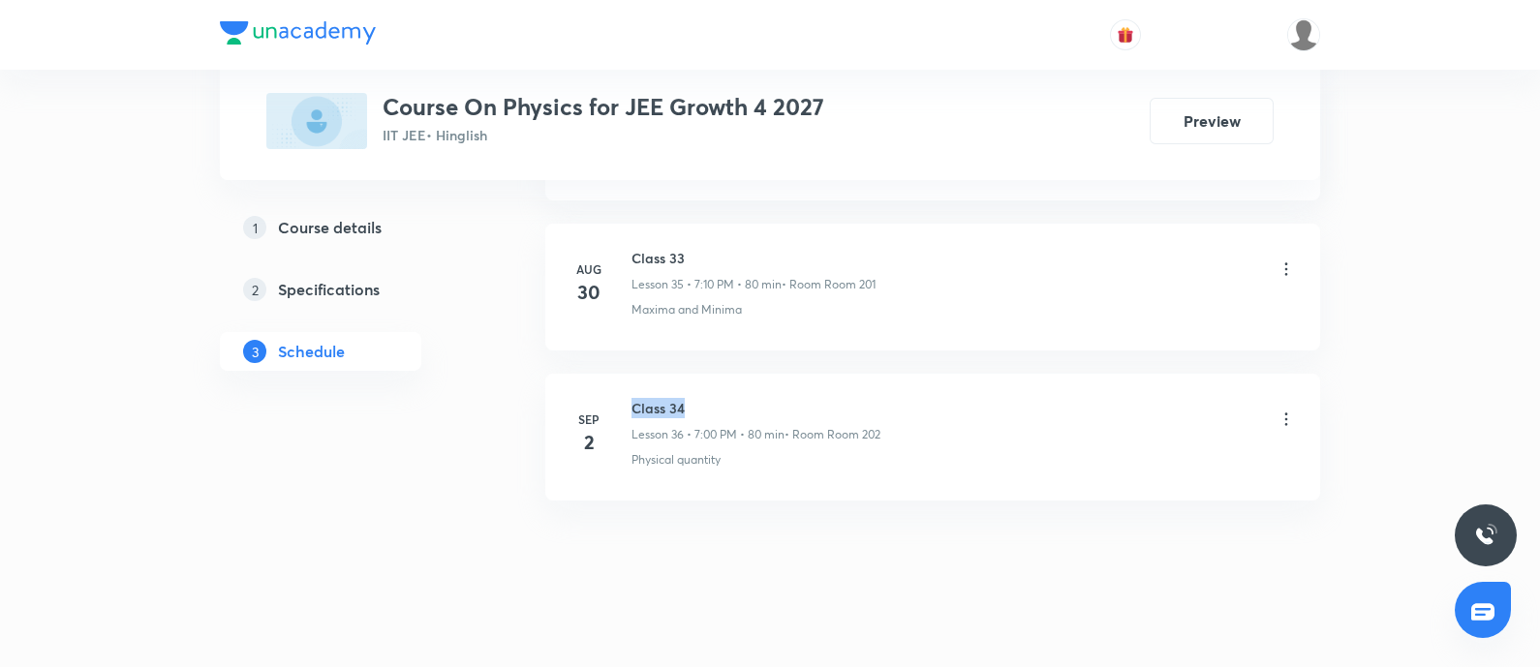
drag, startPoint x: 634, startPoint y: 394, endPoint x: 714, endPoint y: 391, distance: 79.5
click at [714, 398] on h6 "Class 34" at bounding box center [755, 408] width 249 height 20
copy h6 "Class 34"
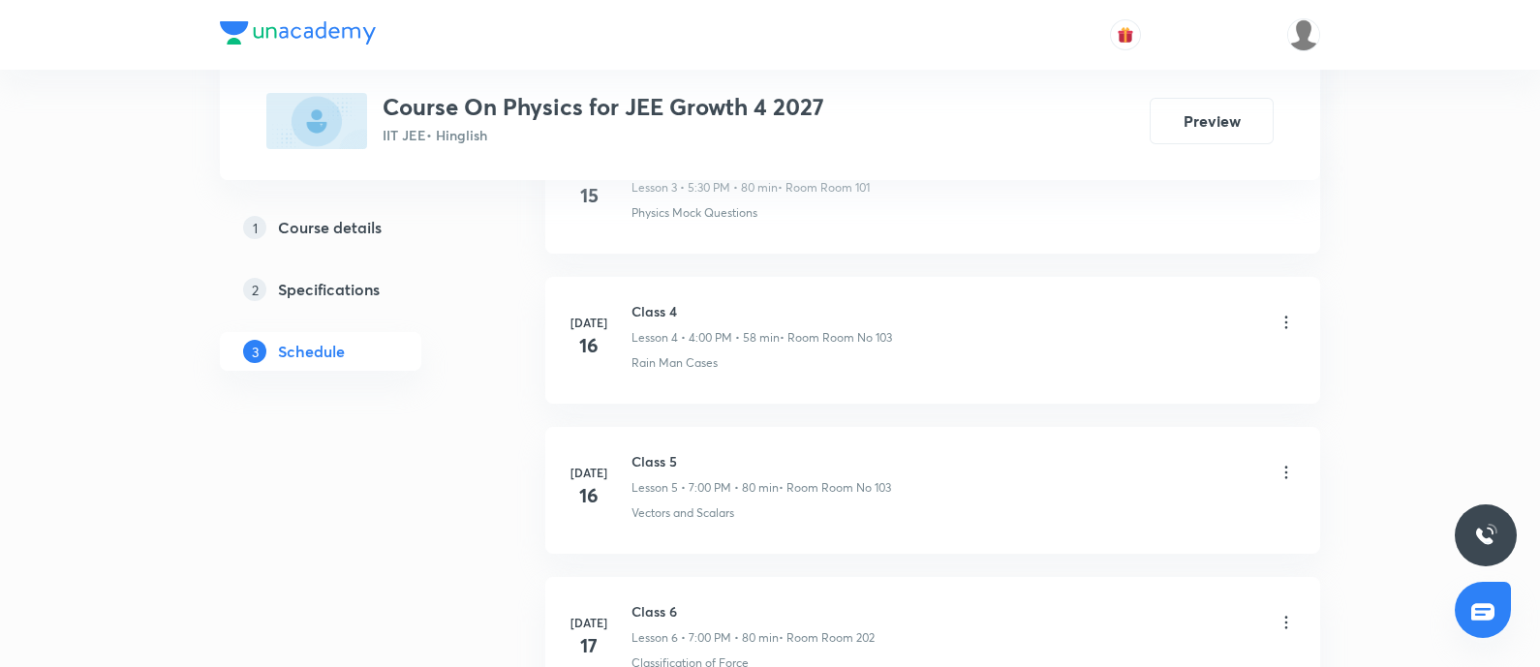
scroll to position [0, 0]
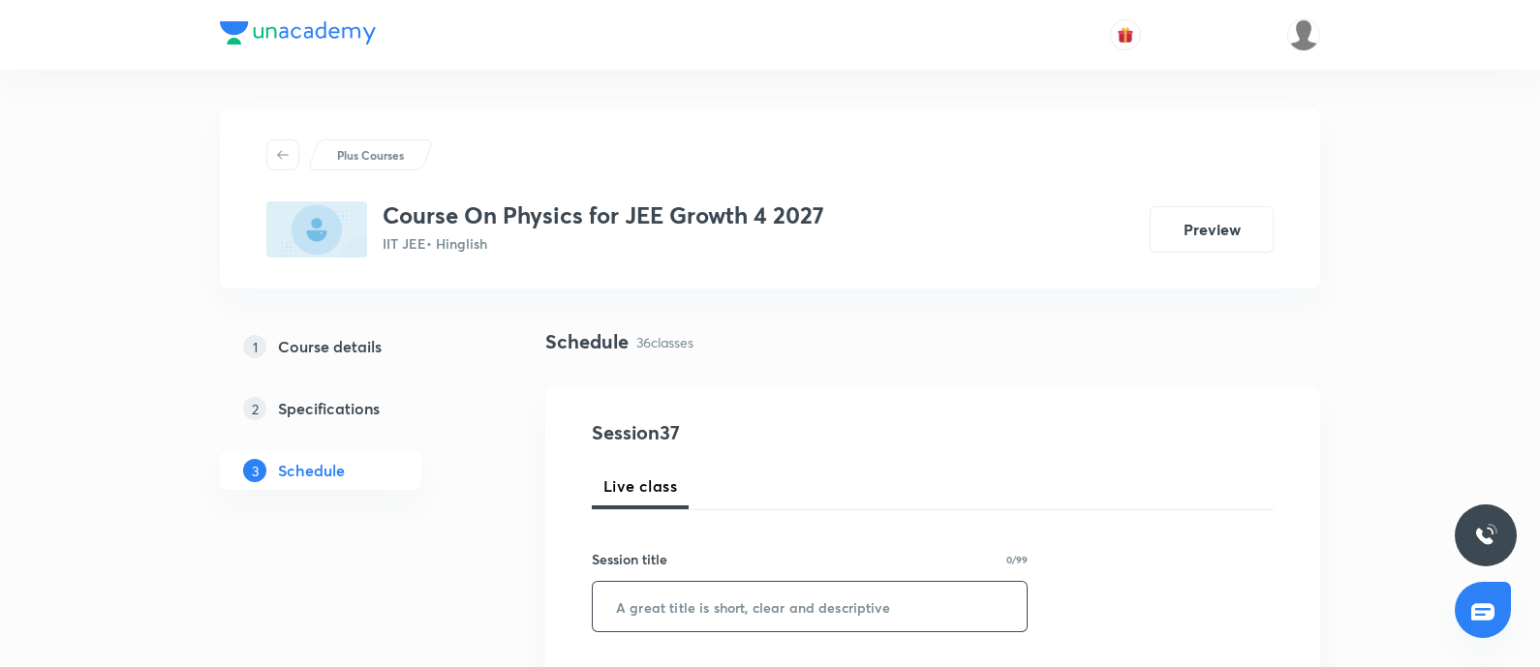
click at [643, 620] on input "text" at bounding box center [810, 606] width 434 height 49
paste input "Class 34"
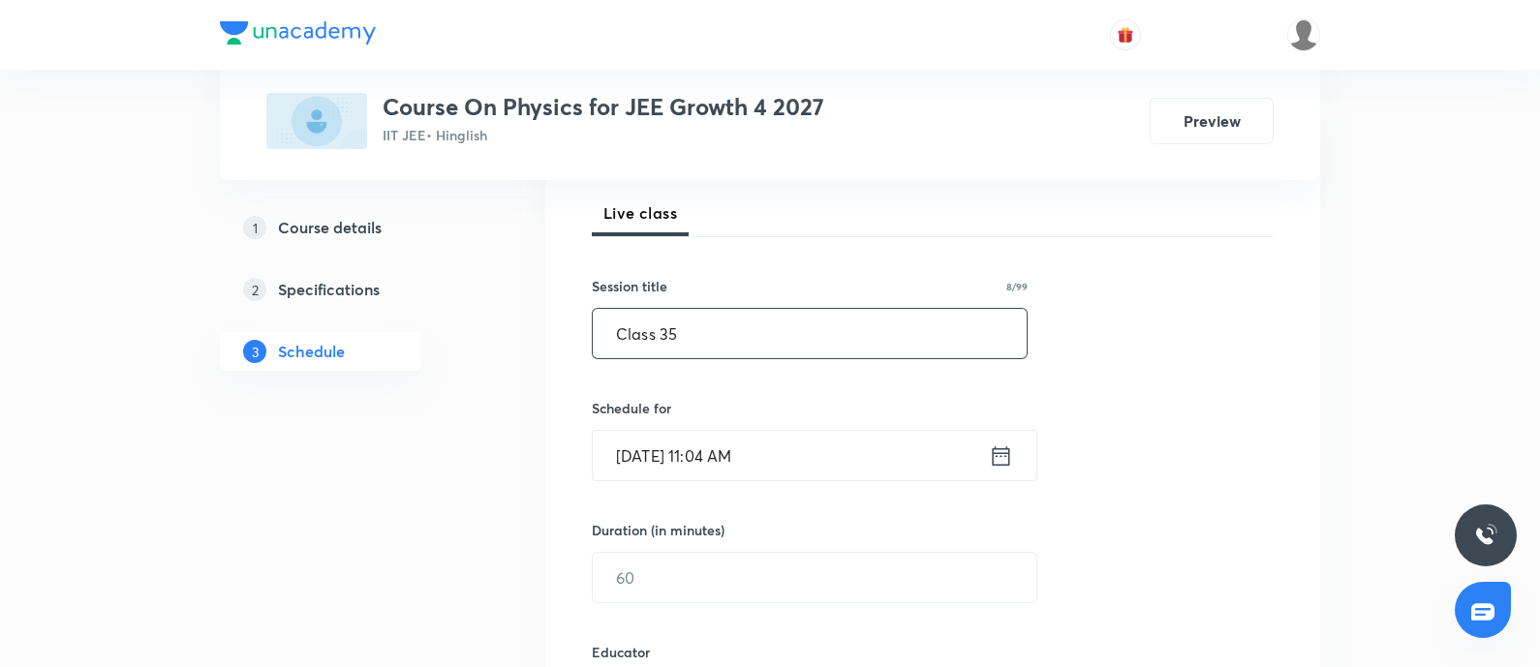
scroll to position [363, 0]
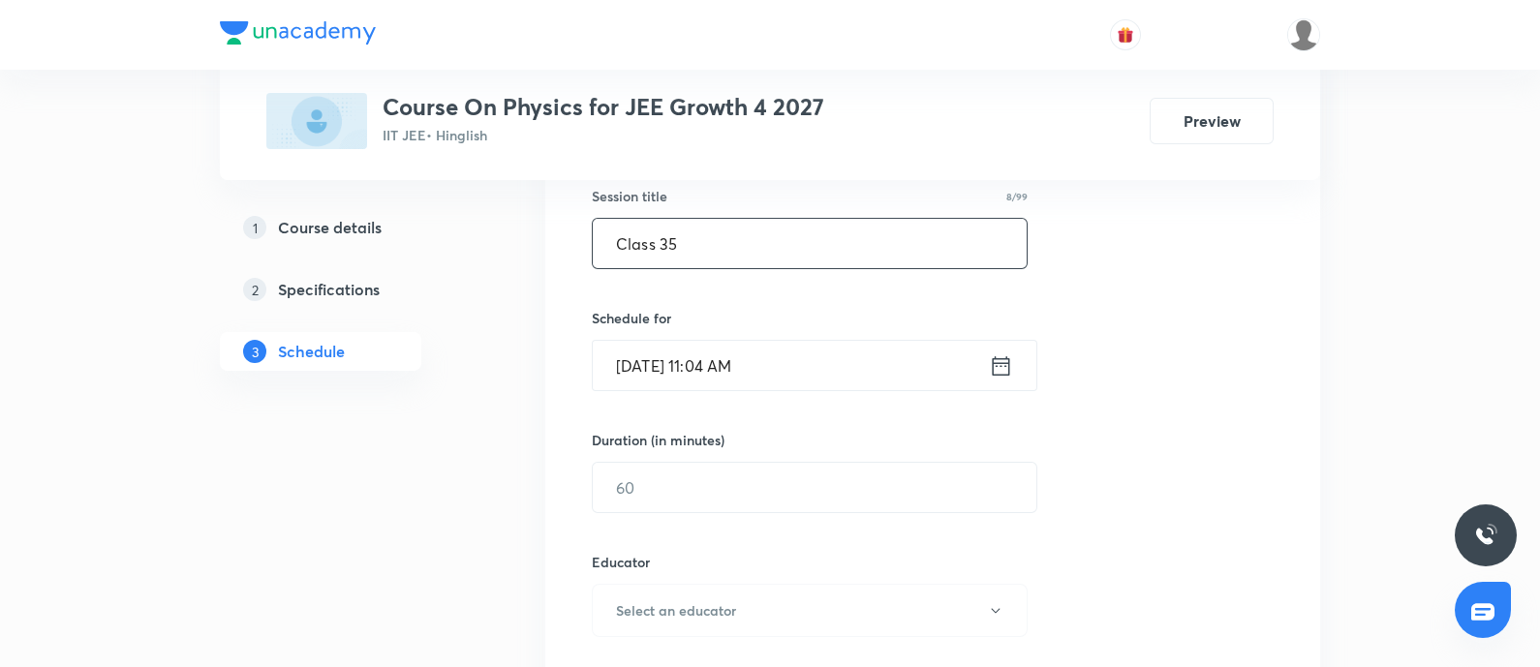
type input "Class 35"
click at [768, 374] on input "Sep 3, 2025, 11:04 AM" at bounding box center [791, 365] width 396 height 49
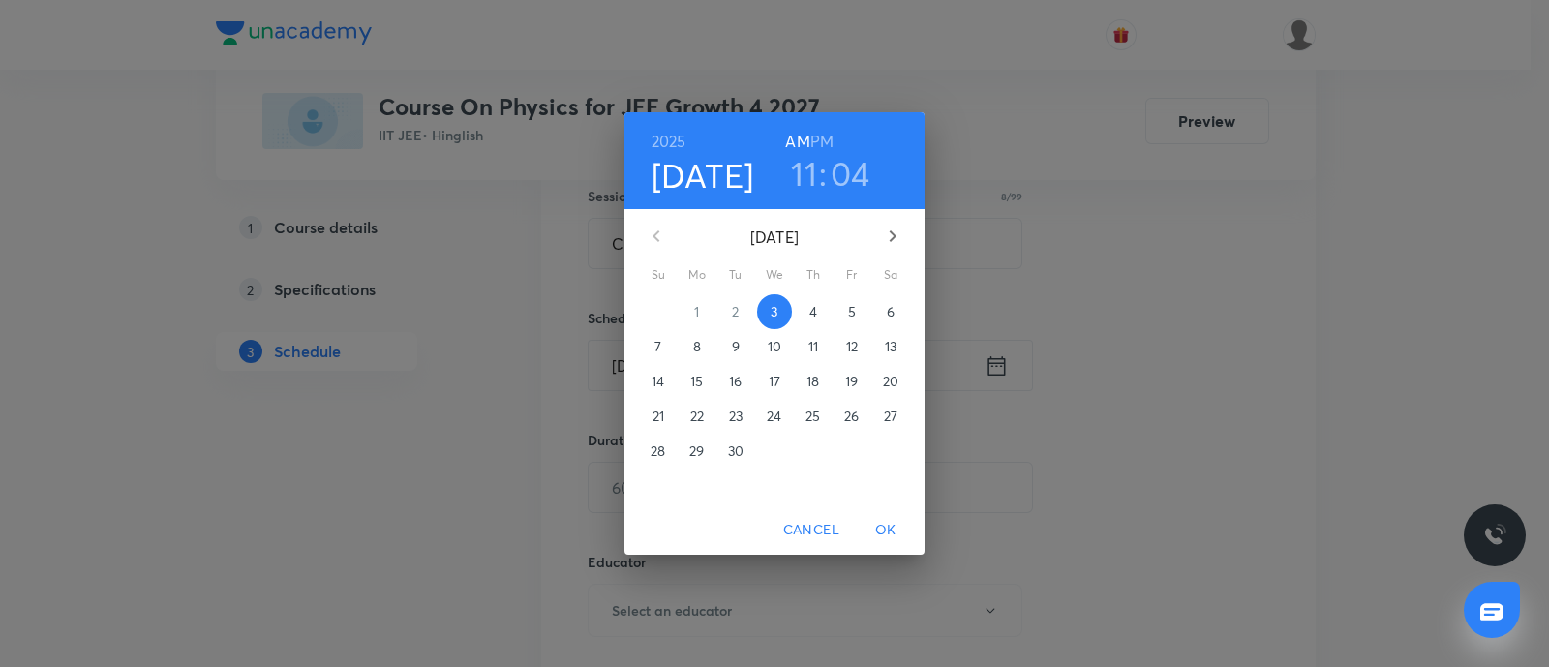
click at [804, 186] on h3 "11" at bounding box center [804, 173] width 26 height 41
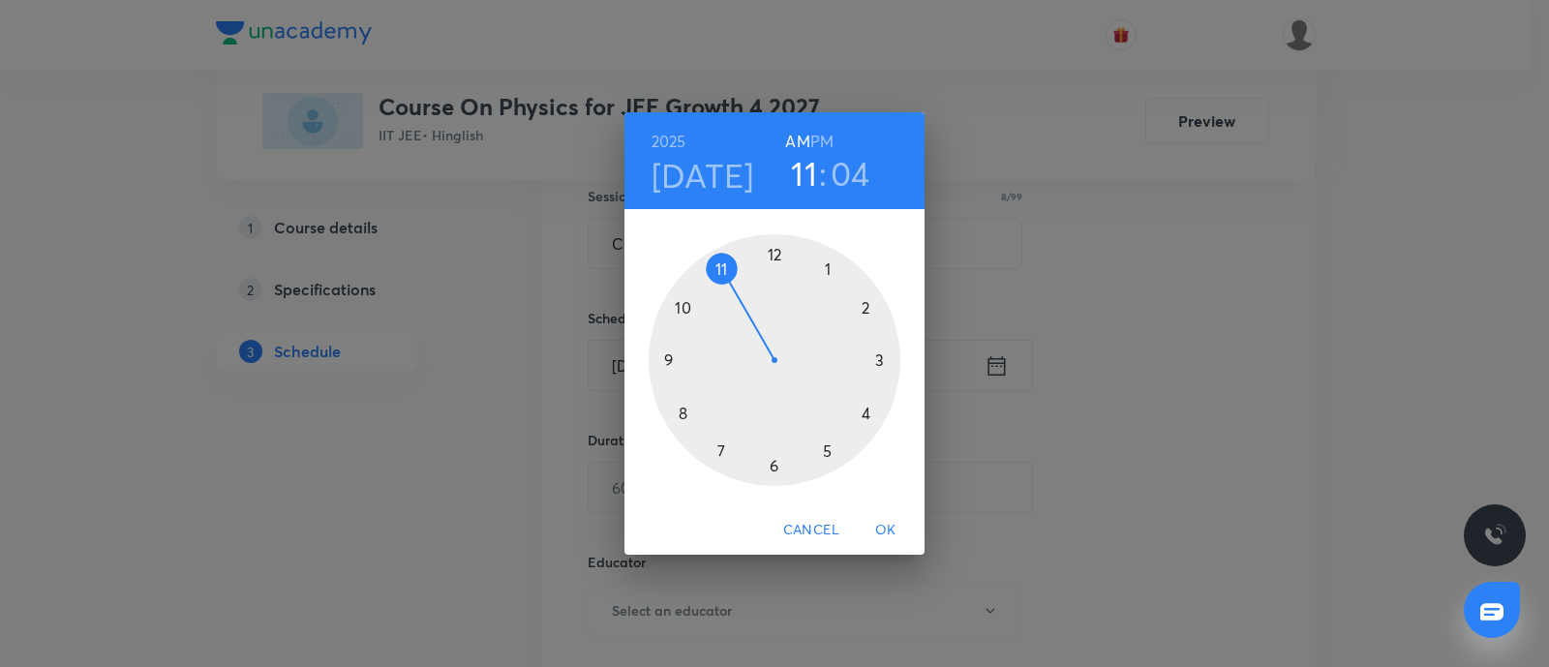
click at [869, 410] on div at bounding box center [775, 360] width 252 height 252
click at [772, 252] on div at bounding box center [775, 360] width 252 height 252
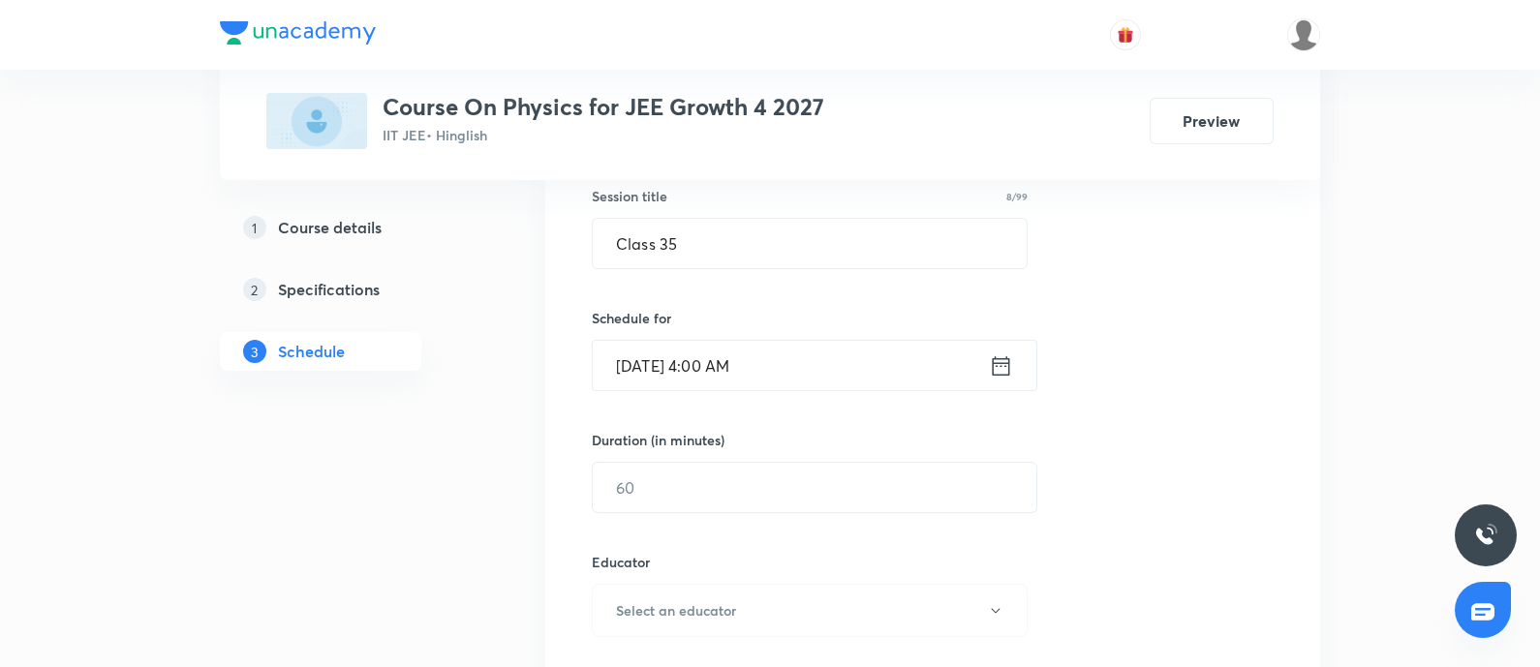
click at [801, 379] on input "[DATE] 4:00 AM" at bounding box center [791, 365] width 396 height 49
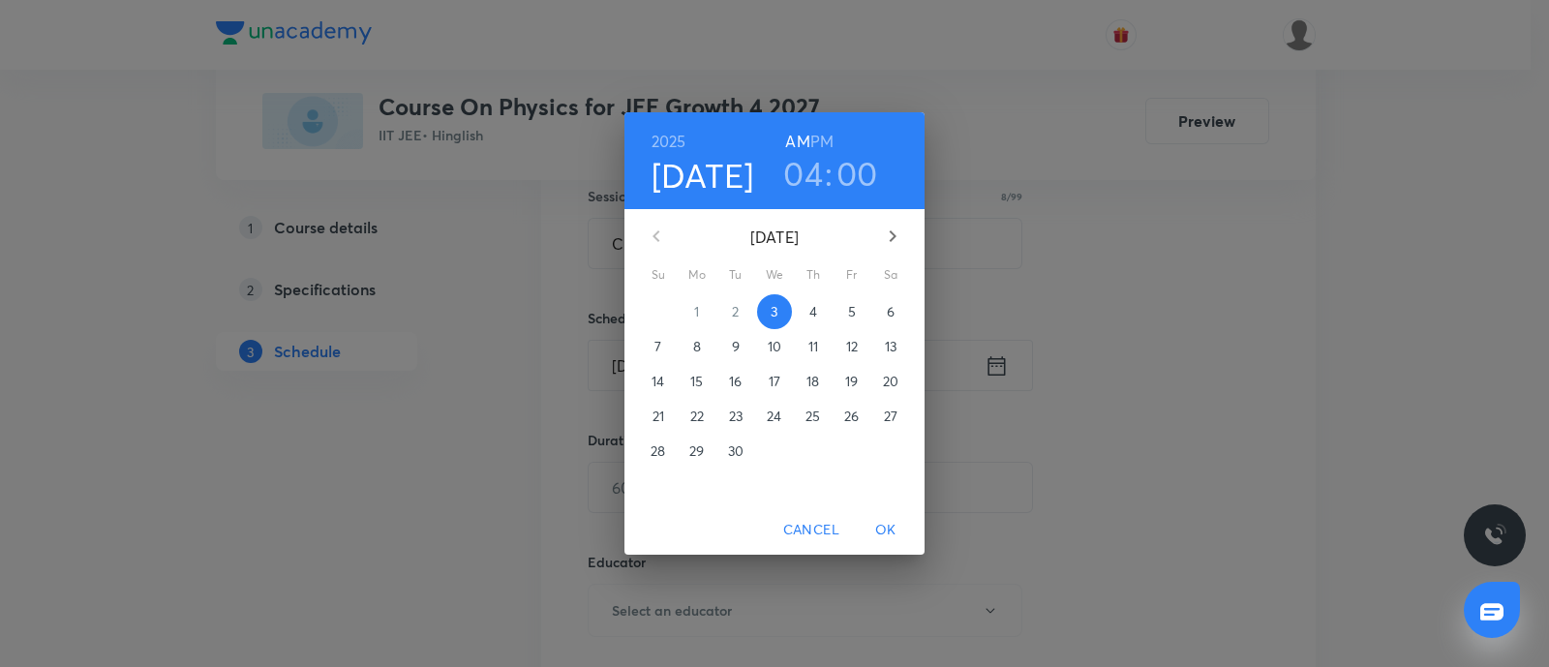
click at [814, 137] on h6 "PM" at bounding box center [821, 141] width 23 height 27
click at [884, 525] on span "OK" at bounding box center [886, 530] width 46 height 24
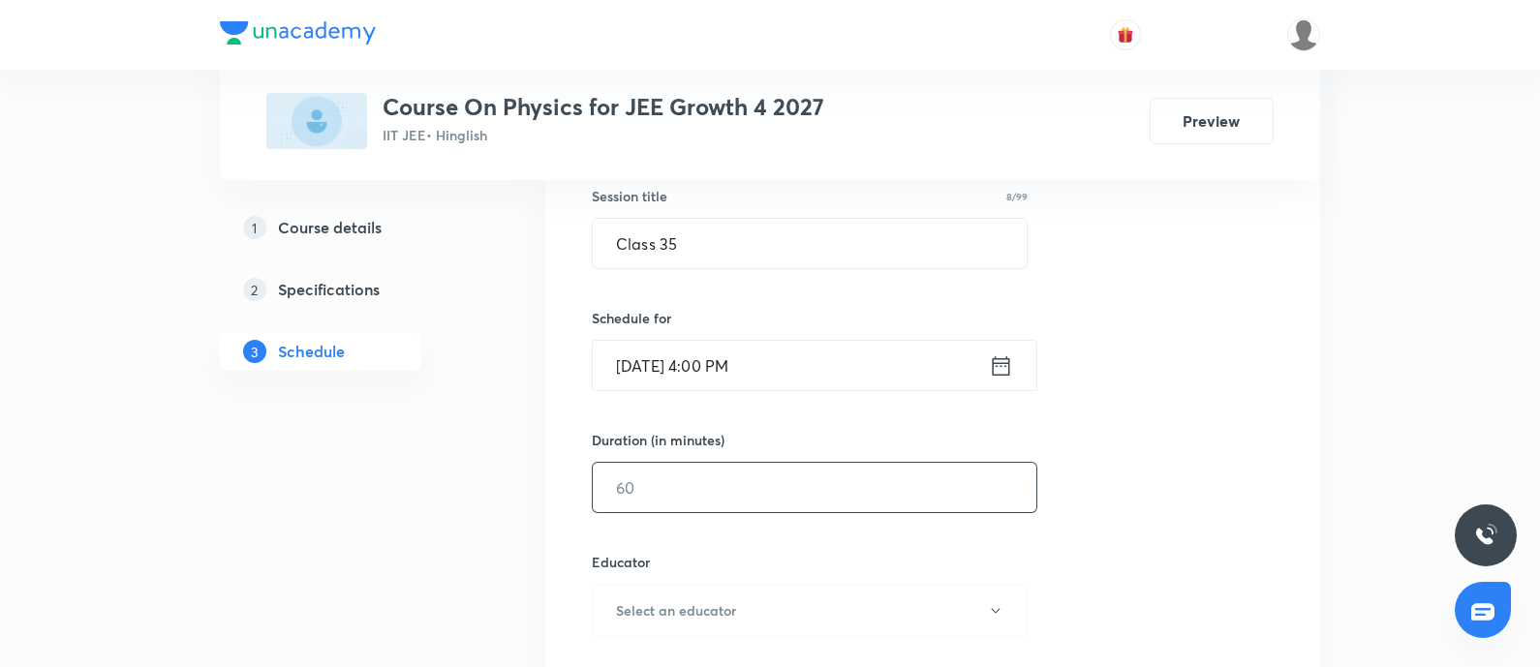
click at [697, 472] on input "text" at bounding box center [814, 487] width 443 height 49
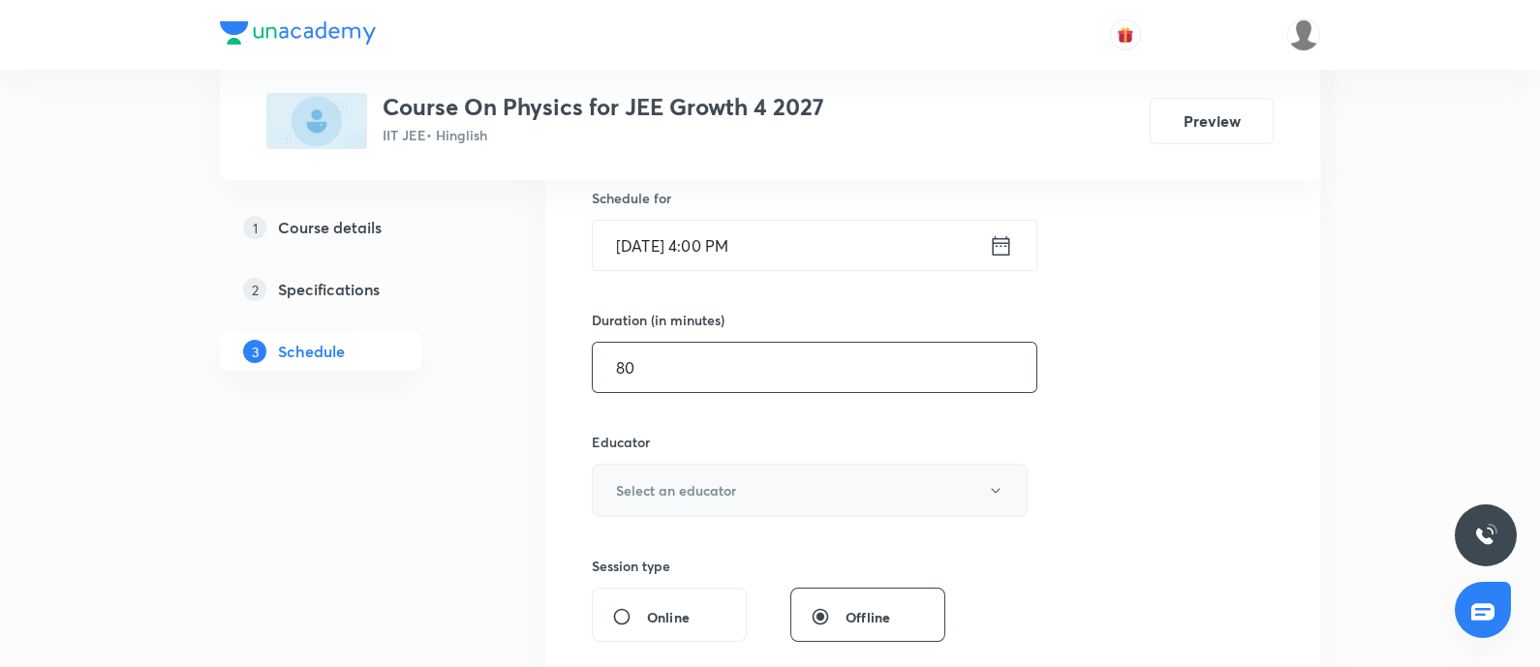
type input "80"
click at [746, 476] on button "Select an educator" at bounding box center [810, 490] width 436 height 53
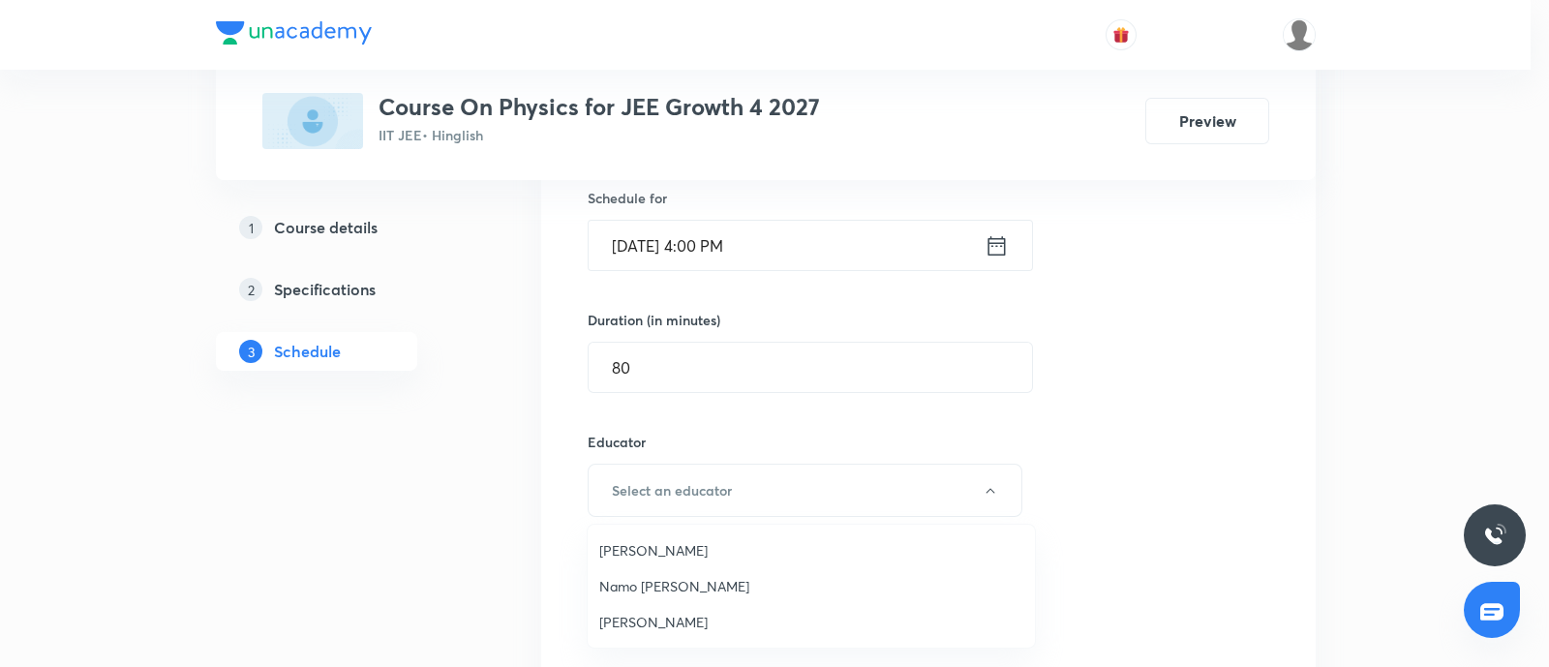
click at [675, 573] on li "Namo Narayan Pathak" at bounding box center [811, 586] width 447 height 36
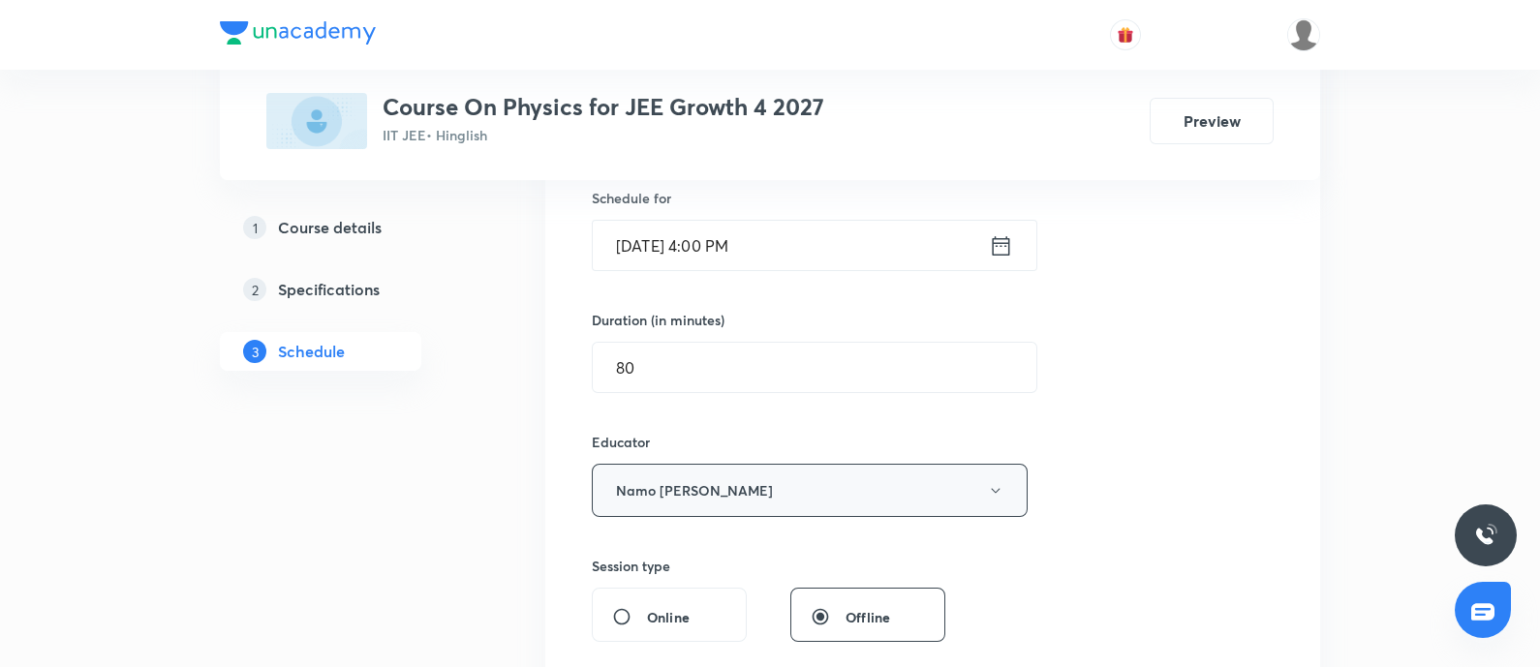
click at [737, 494] on button "Namo Narayan Pathak" at bounding box center [810, 490] width 436 height 53
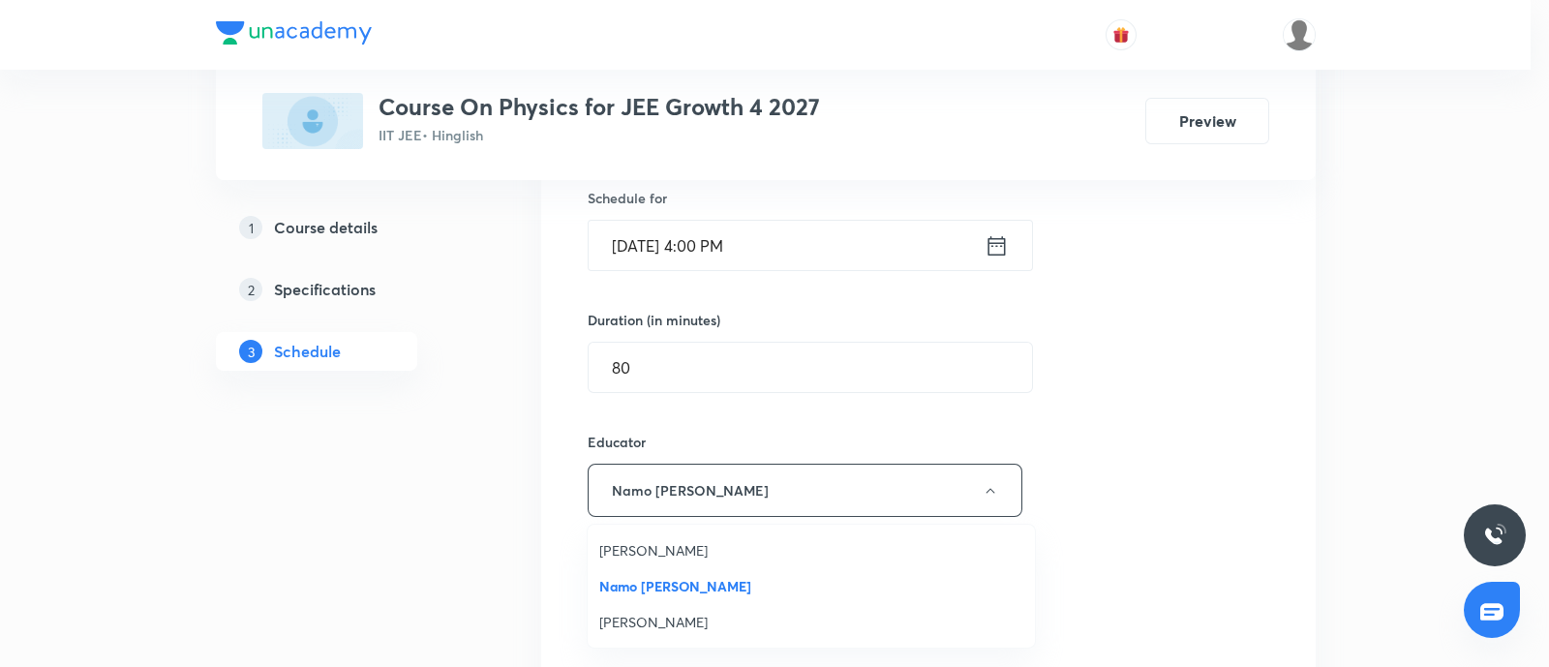
click at [661, 617] on span "Ritesh Kumar" at bounding box center [811, 622] width 424 height 20
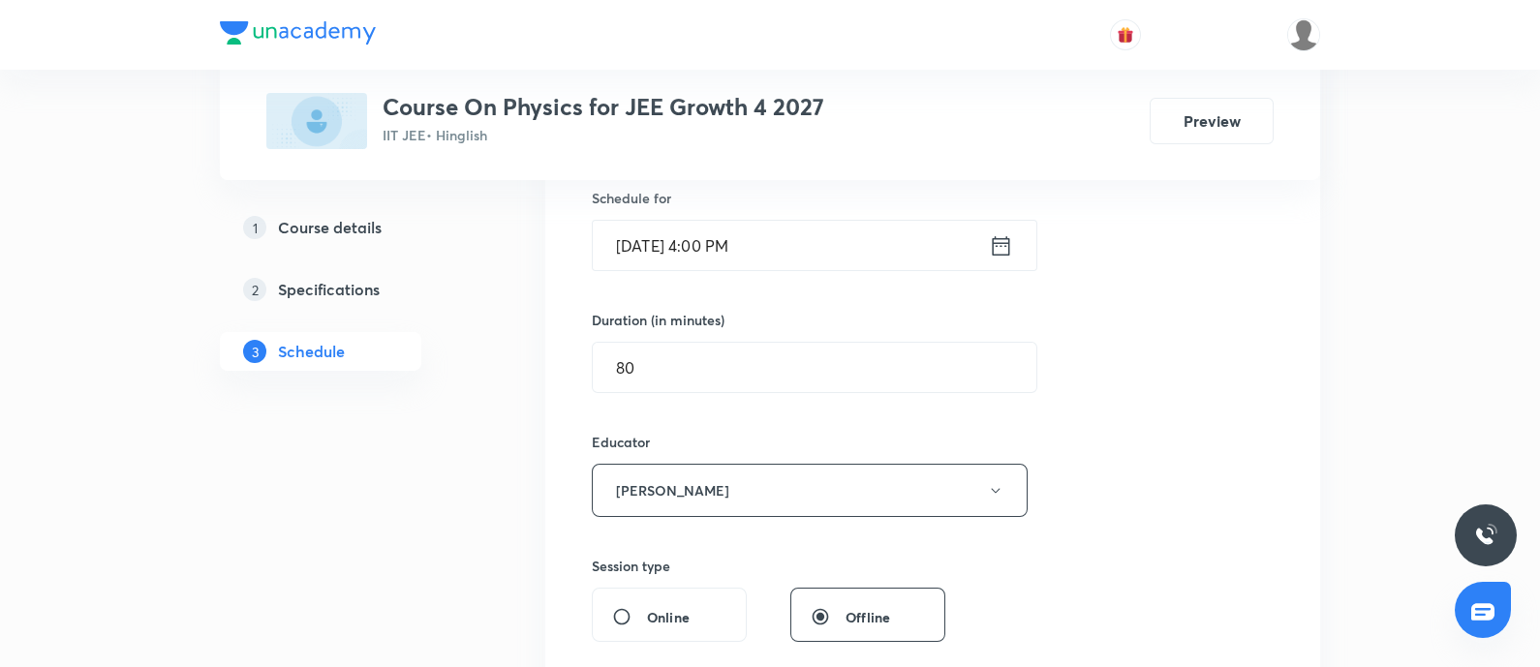
click at [1230, 466] on div "Session 37 Live class Session title 8/99 Class 35 ​ Schedule for Sep 3, 2025, 4…" at bounding box center [933, 451] width 682 height 1033
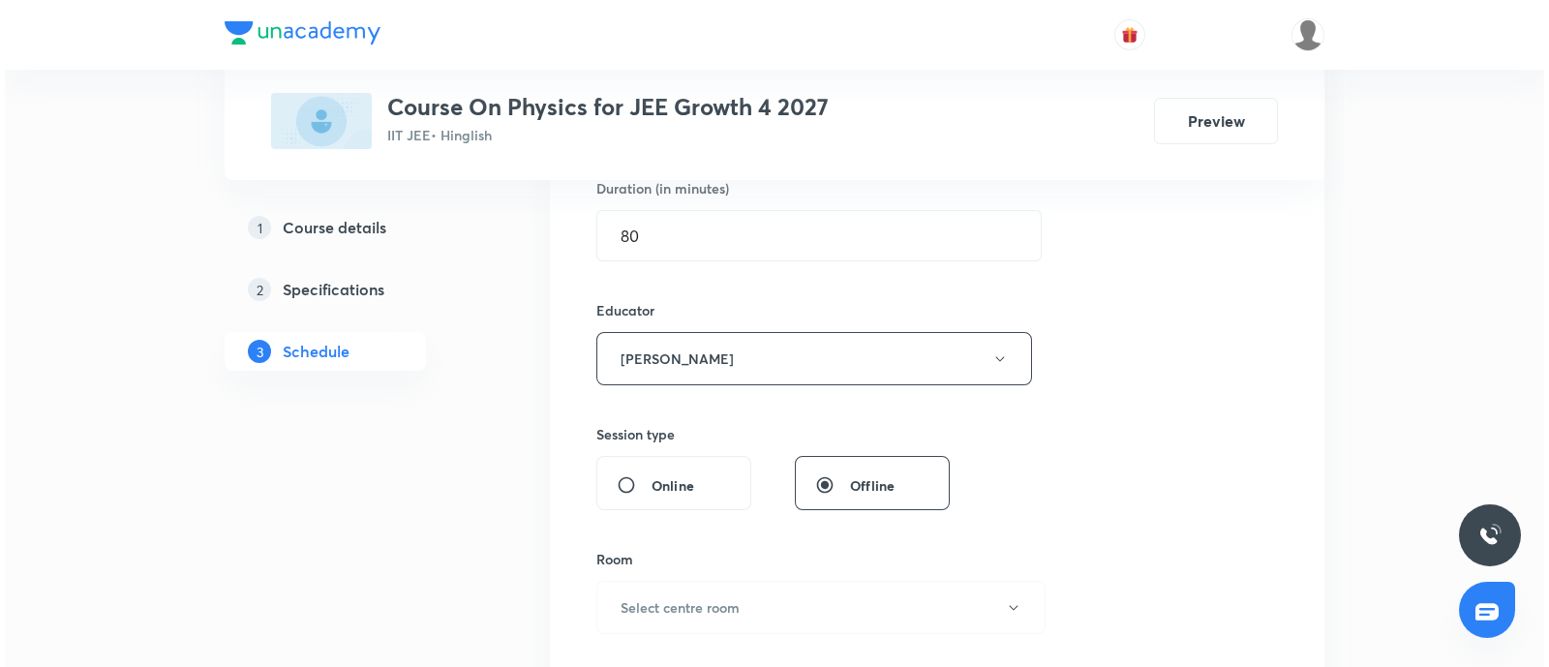
scroll to position [726, 0]
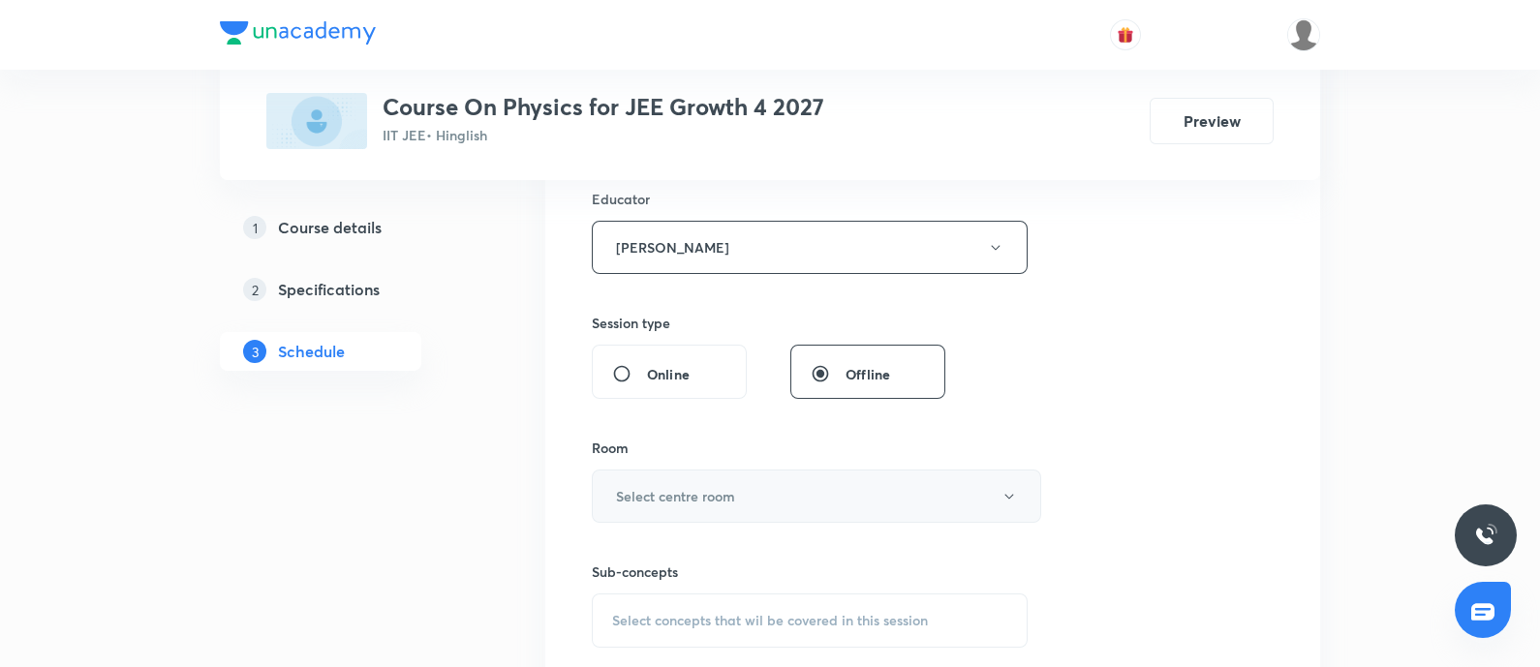
click at [775, 505] on button "Select centre room" at bounding box center [816, 496] width 449 height 53
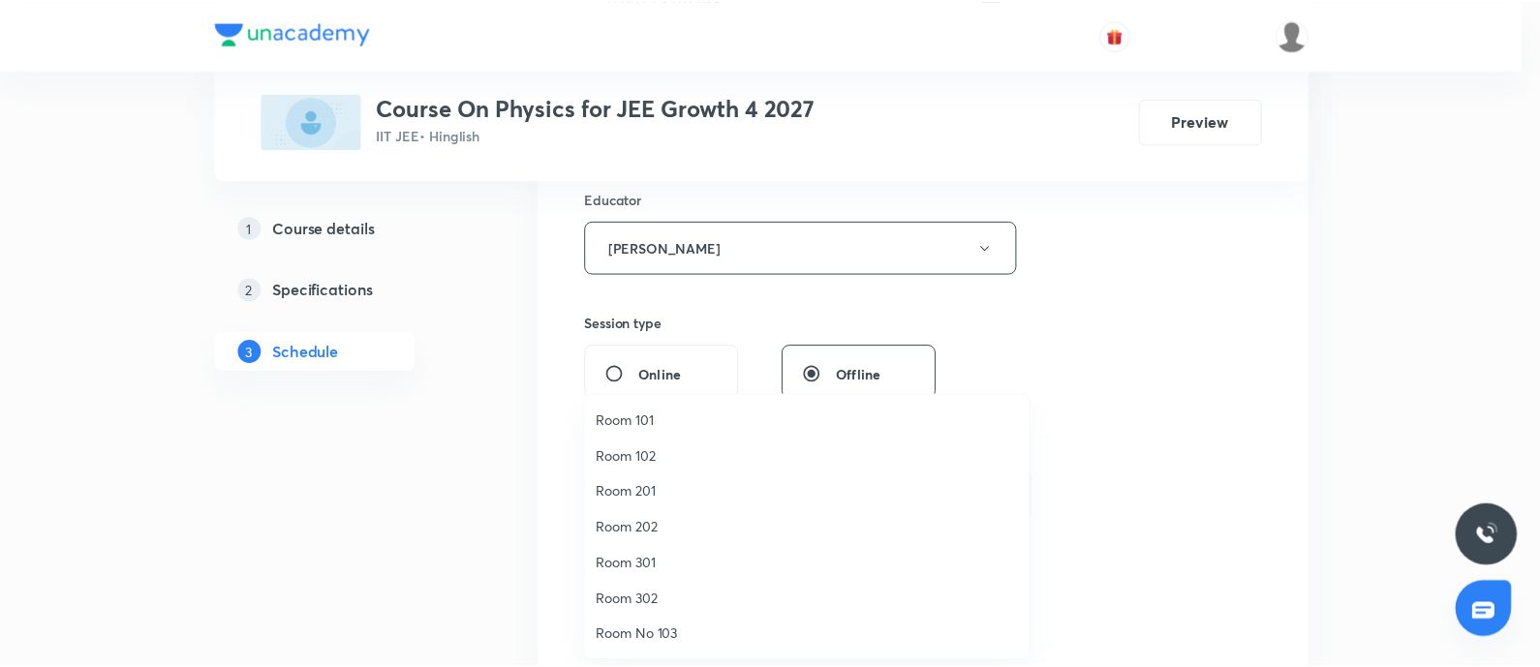
scroll to position [143, 0]
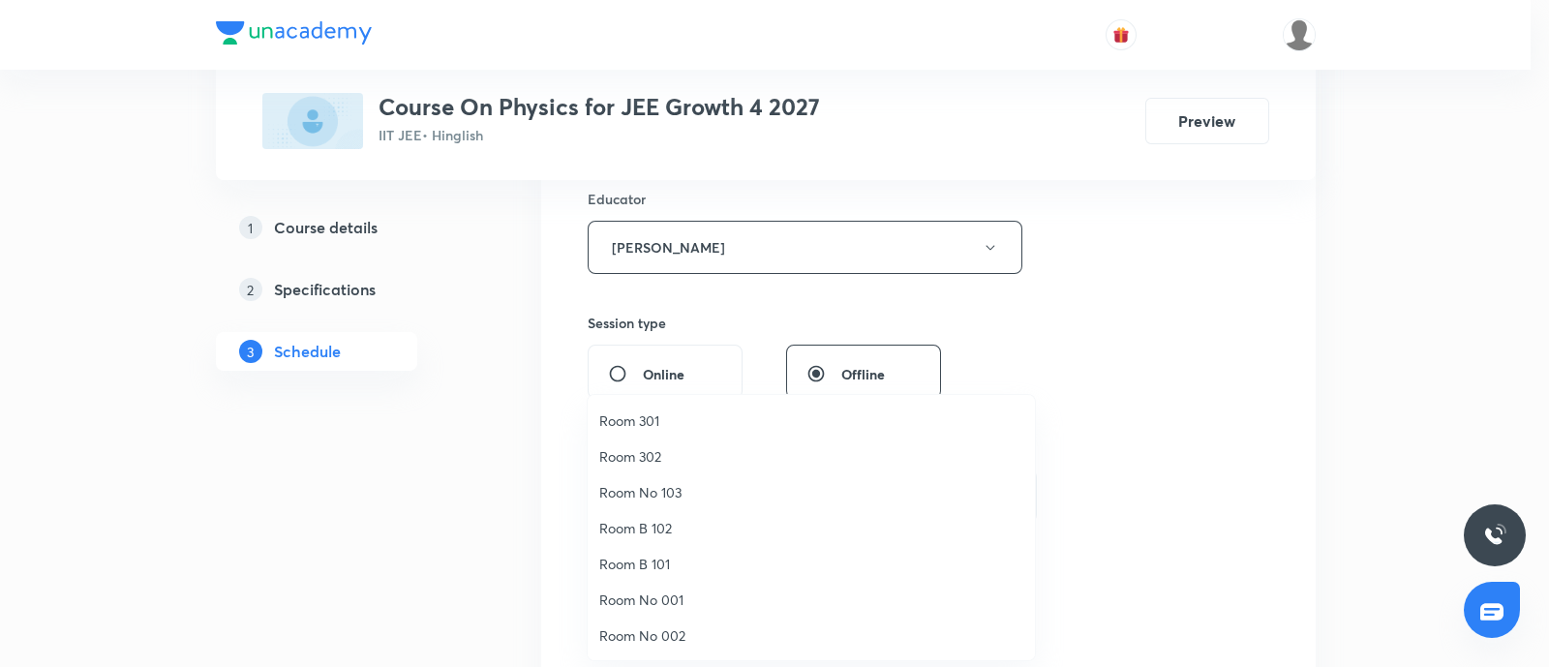
click at [675, 633] on span "Room No 002" at bounding box center [811, 636] width 424 height 20
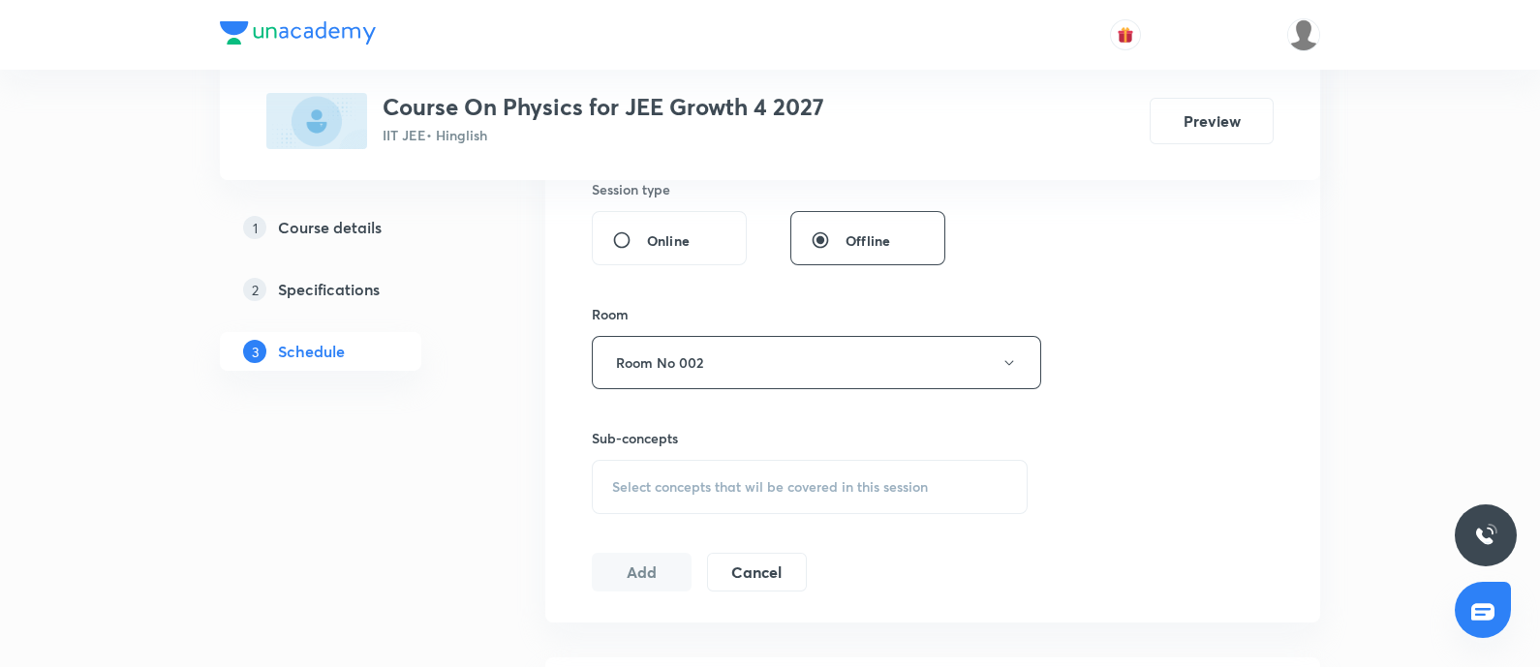
scroll to position [967, 0]
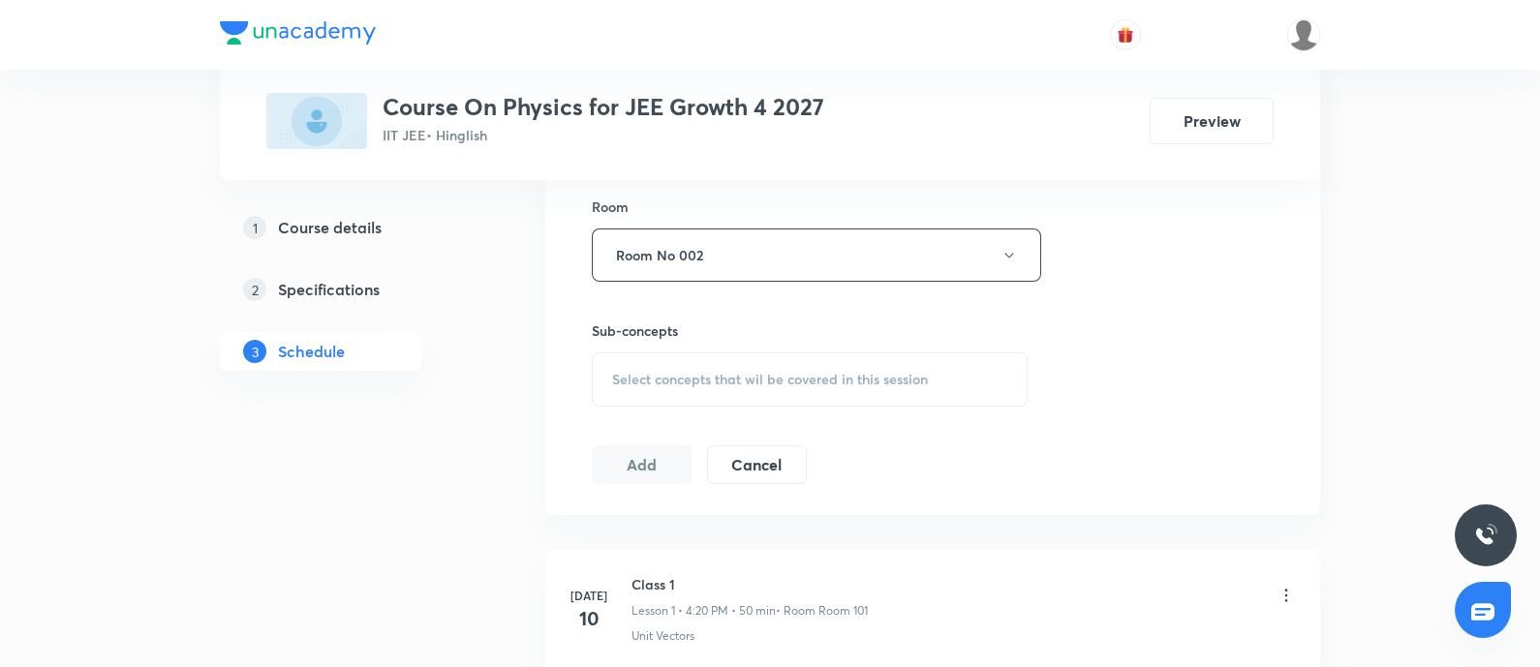
click at [712, 372] on span "Select concepts that wil be covered in this session" at bounding box center [770, 379] width 316 height 15
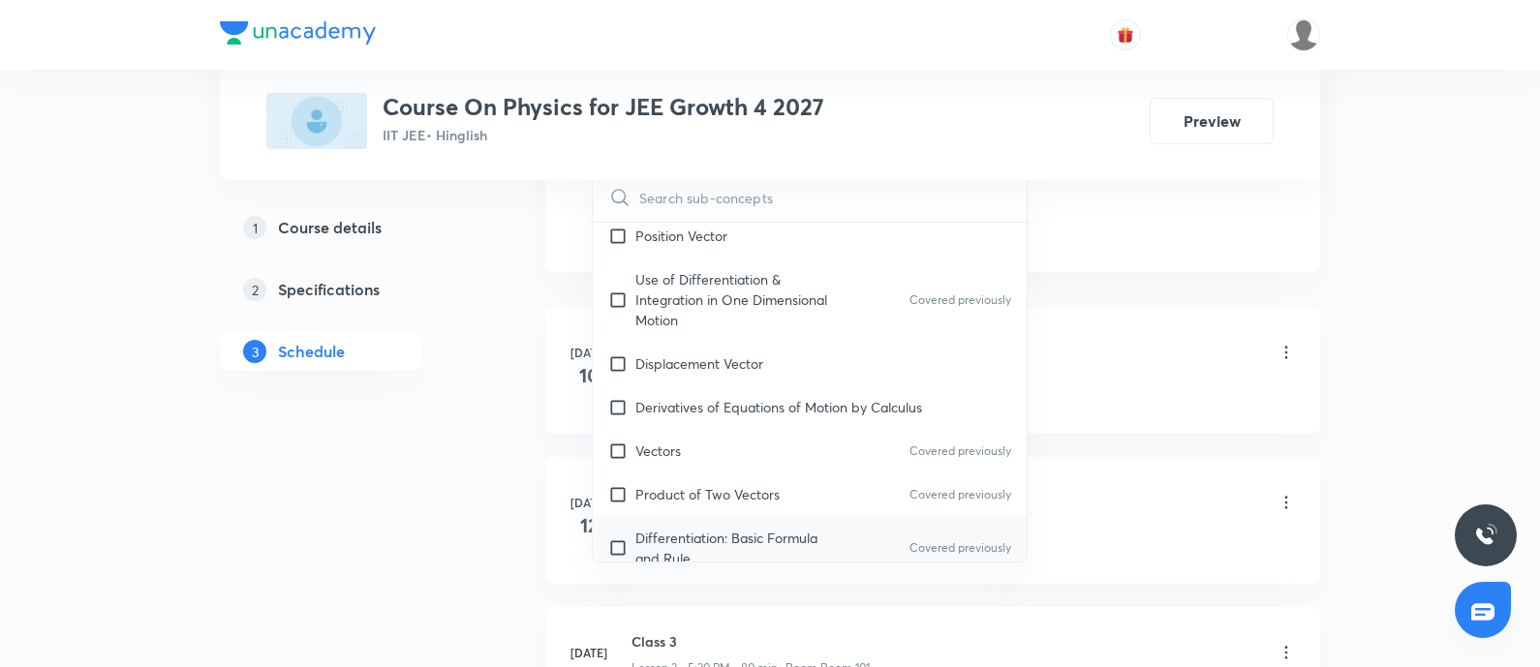
scroll to position [1452, 0]
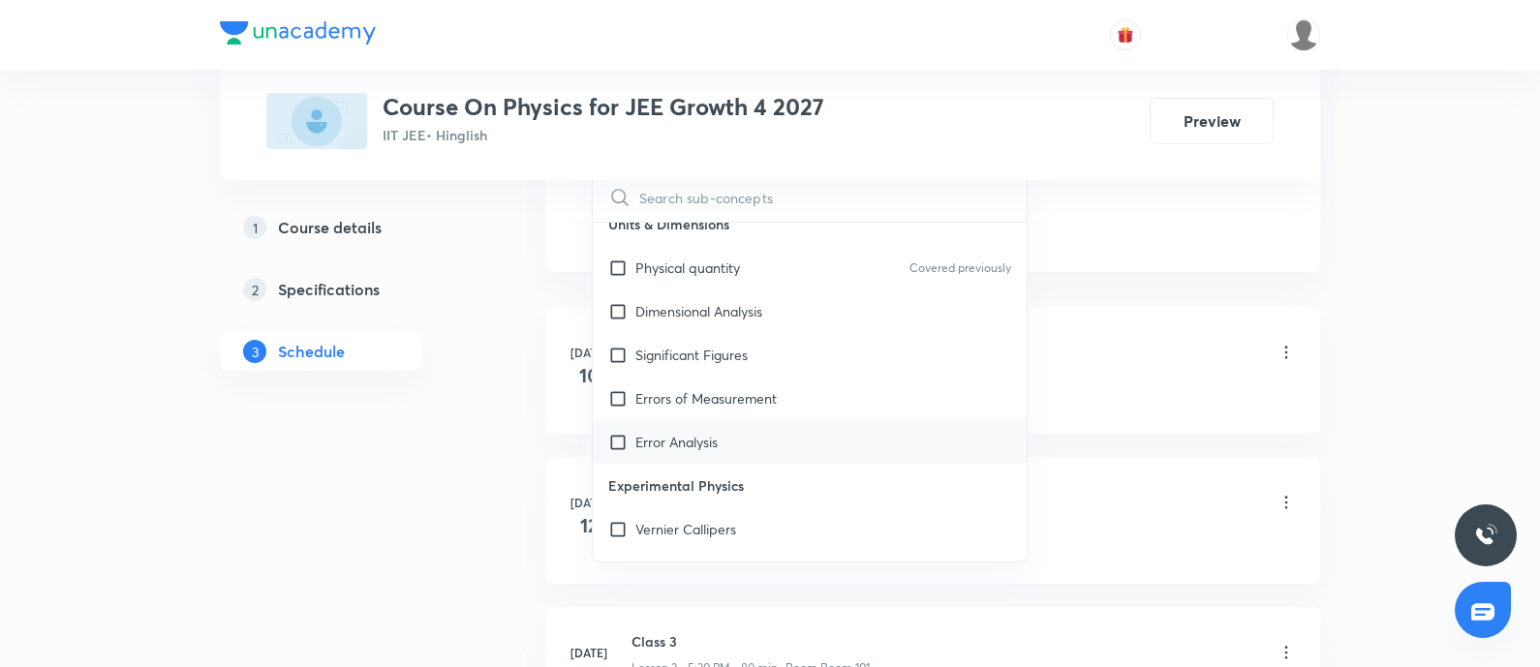
click at [739, 443] on div "Error Analysis" at bounding box center [810, 442] width 434 height 44
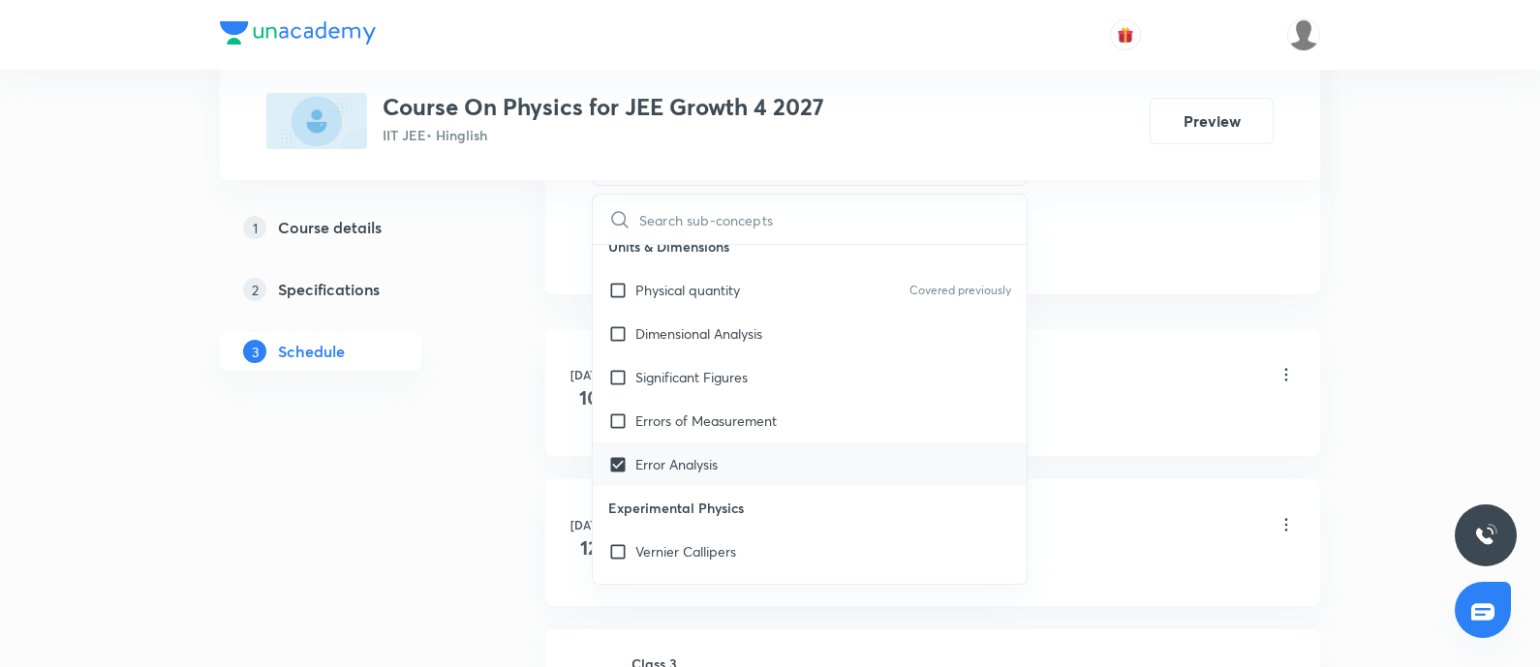
click at [1206, 428] on li "Jul 10 Class 1 Lesson 1 • 4:20 PM • 50 min • Room Room 101 Unit Vectors" at bounding box center [932, 392] width 775 height 127
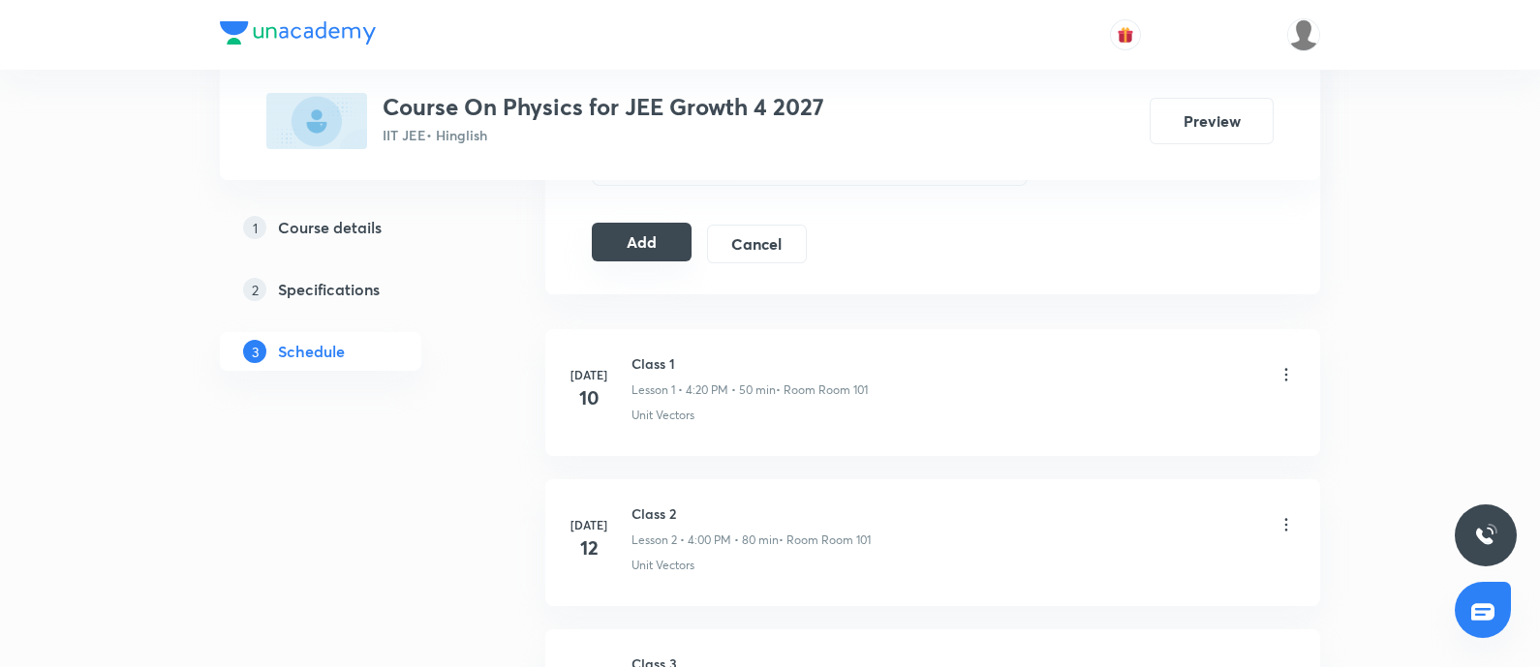
click at [645, 231] on button "Add" at bounding box center [642, 242] width 100 height 39
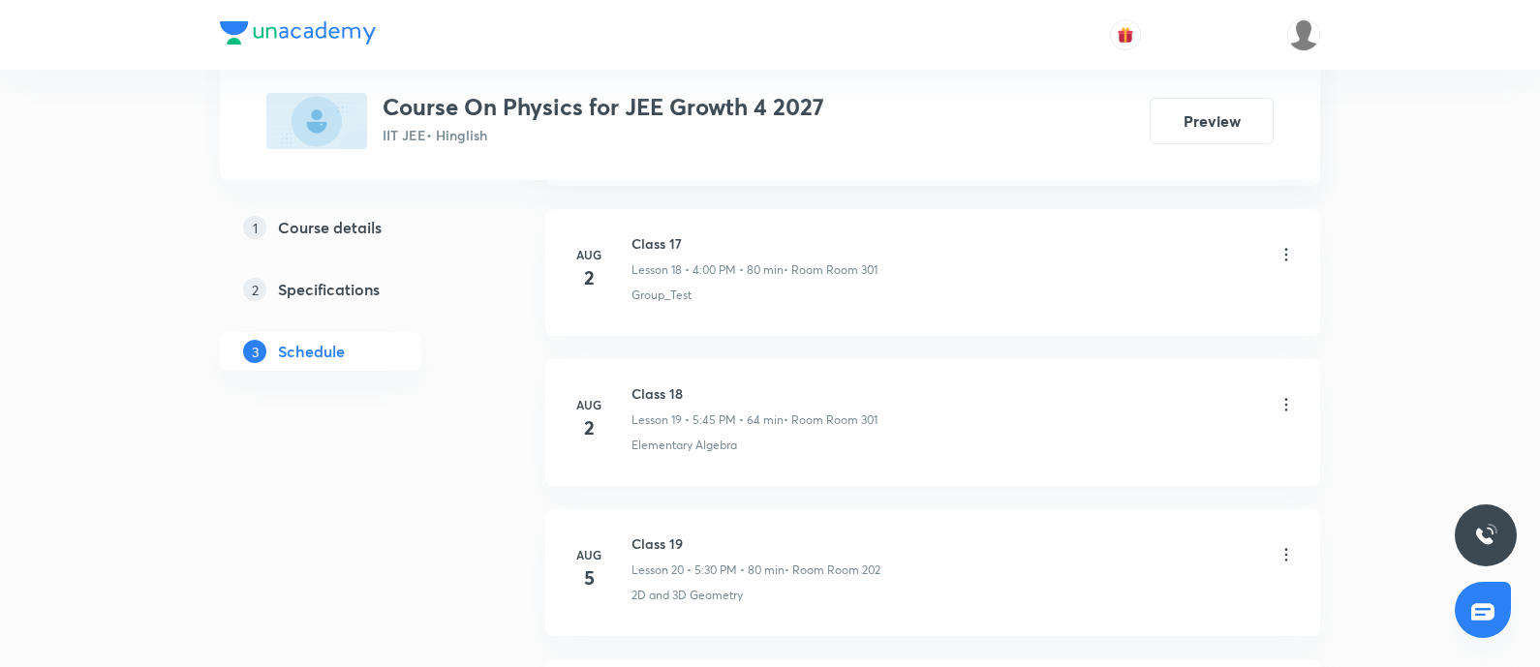
scroll to position [6419, 0]
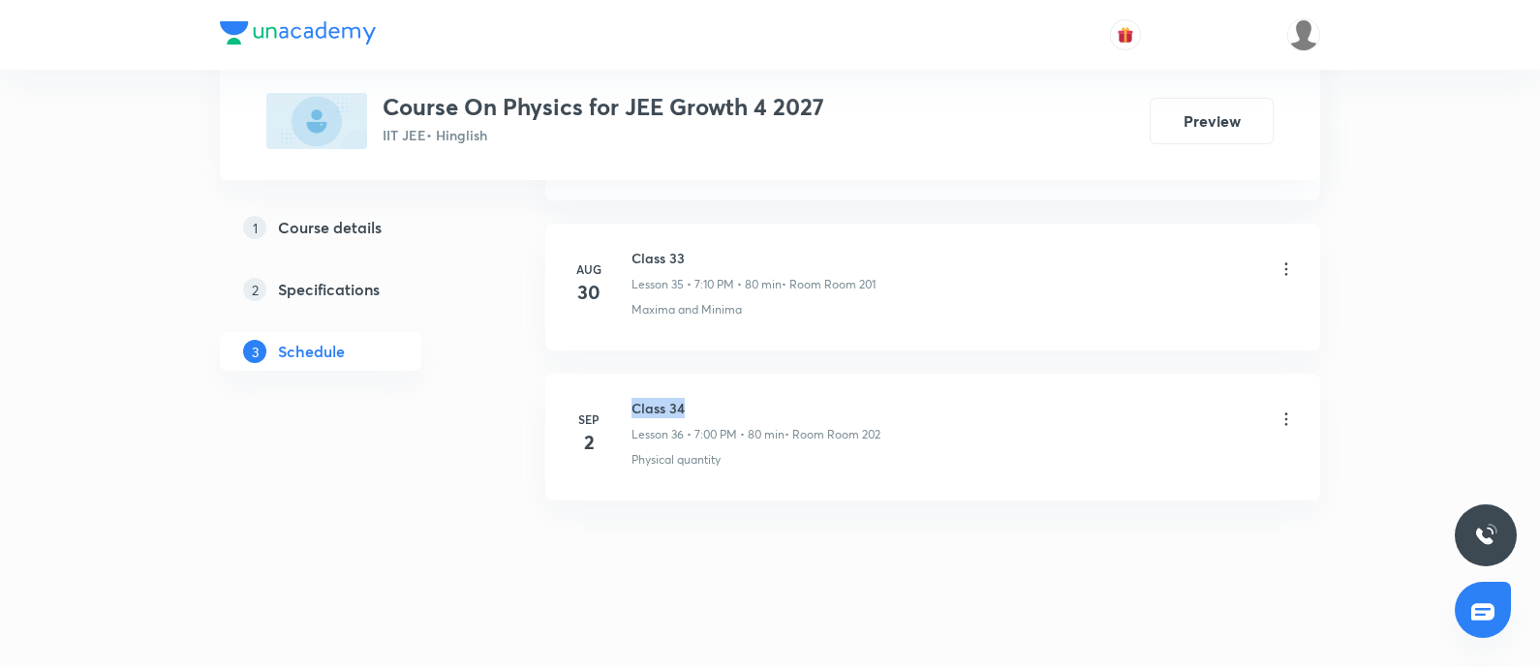
drag, startPoint x: 632, startPoint y: 387, endPoint x: 735, endPoint y: 387, distance: 102.6
click at [735, 398] on h6 "Class 34" at bounding box center [755, 408] width 249 height 20
copy h6 "Class 34"
drag, startPoint x: 634, startPoint y: 388, endPoint x: 706, endPoint y: 389, distance: 71.7
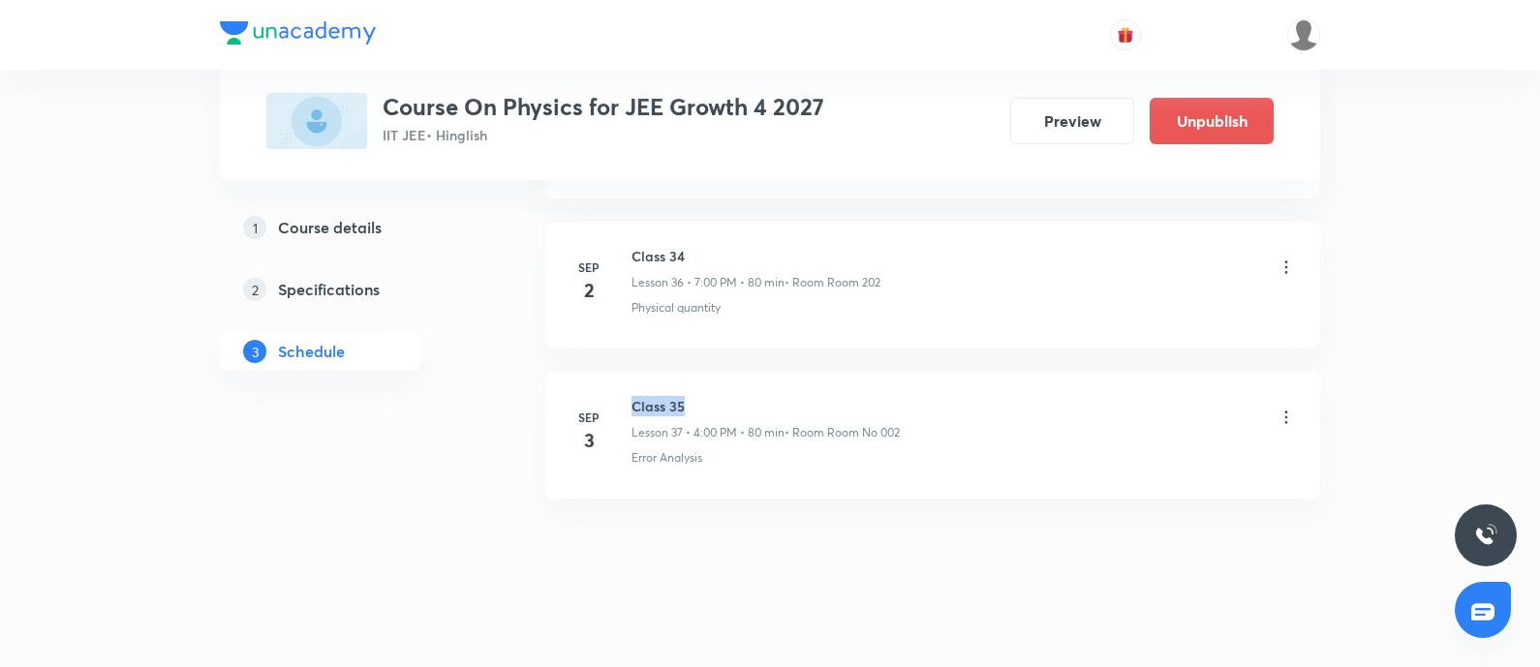
click at [706, 396] on h6 "Class 35" at bounding box center [765, 406] width 268 height 20
copy h6 "Class 35"
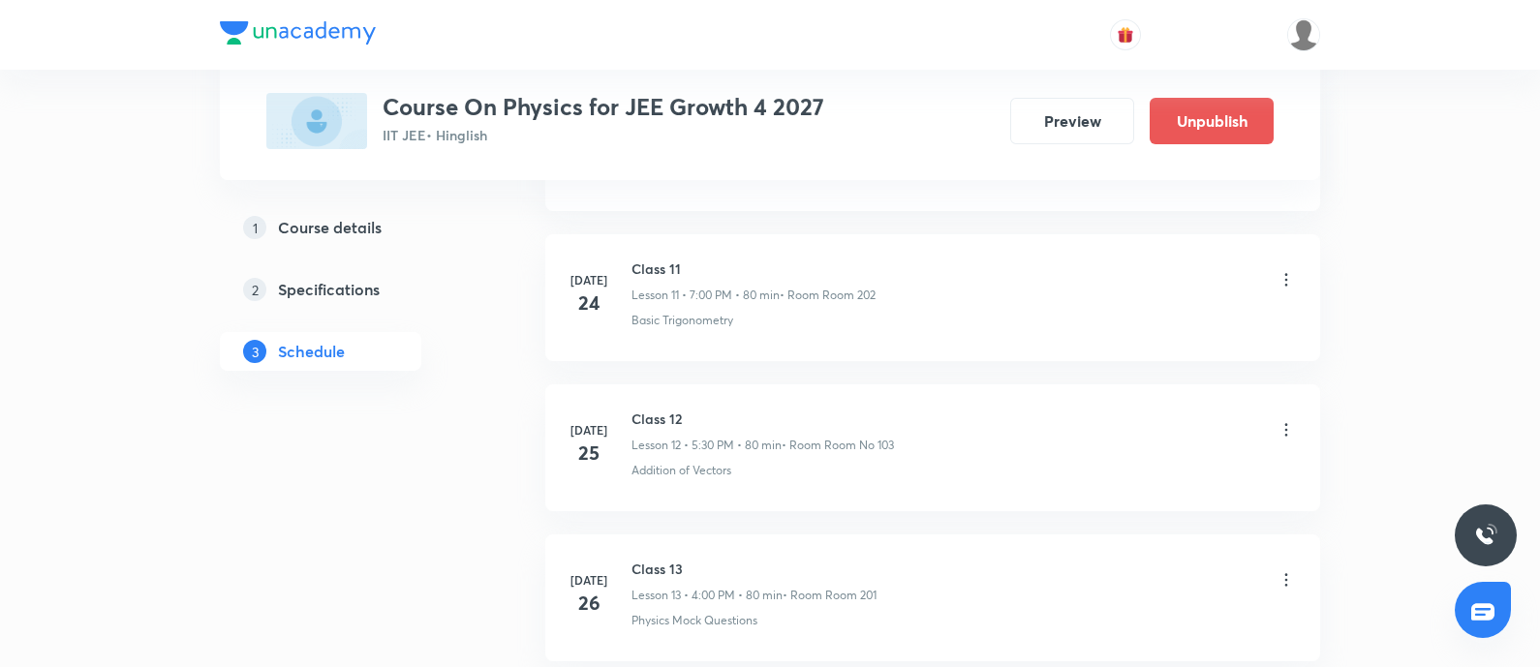
scroll to position [0, 0]
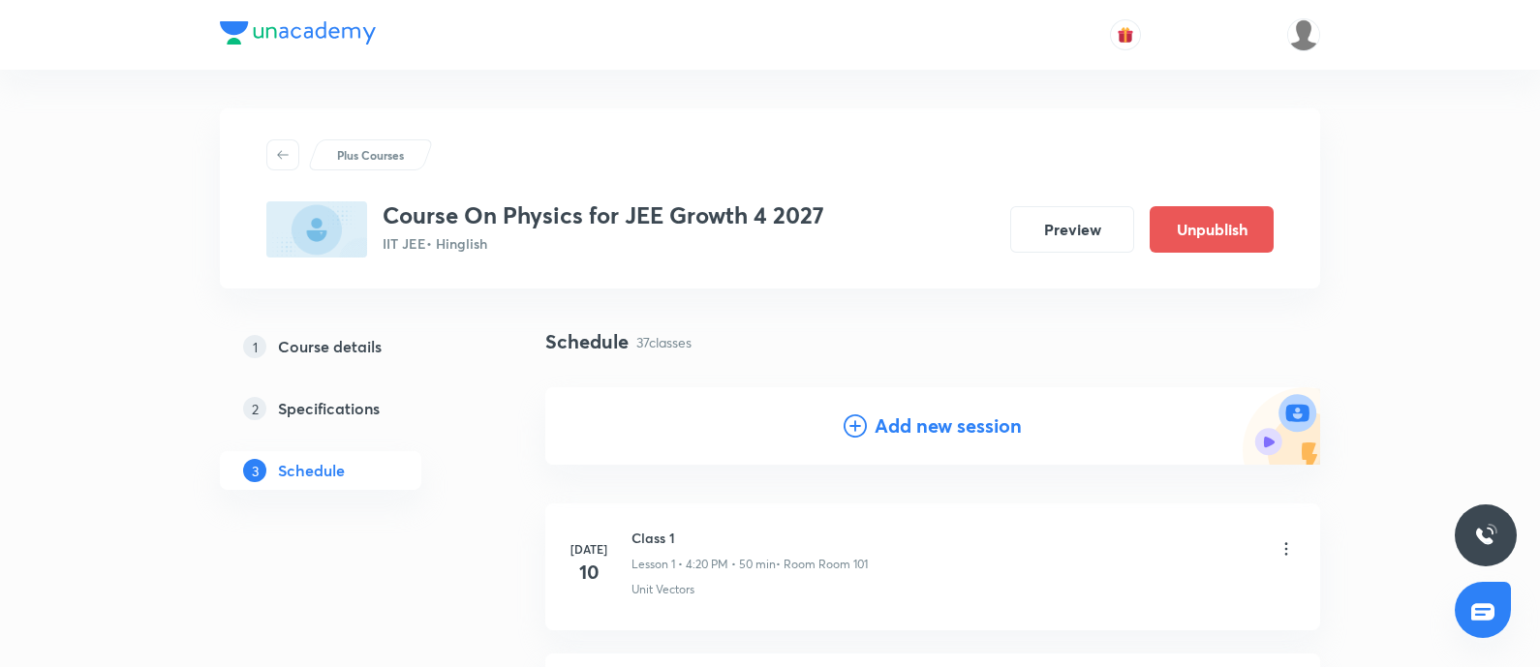
click at [990, 420] on h4 "Add new session" at bounding box center [947, 426] width 147 height 29
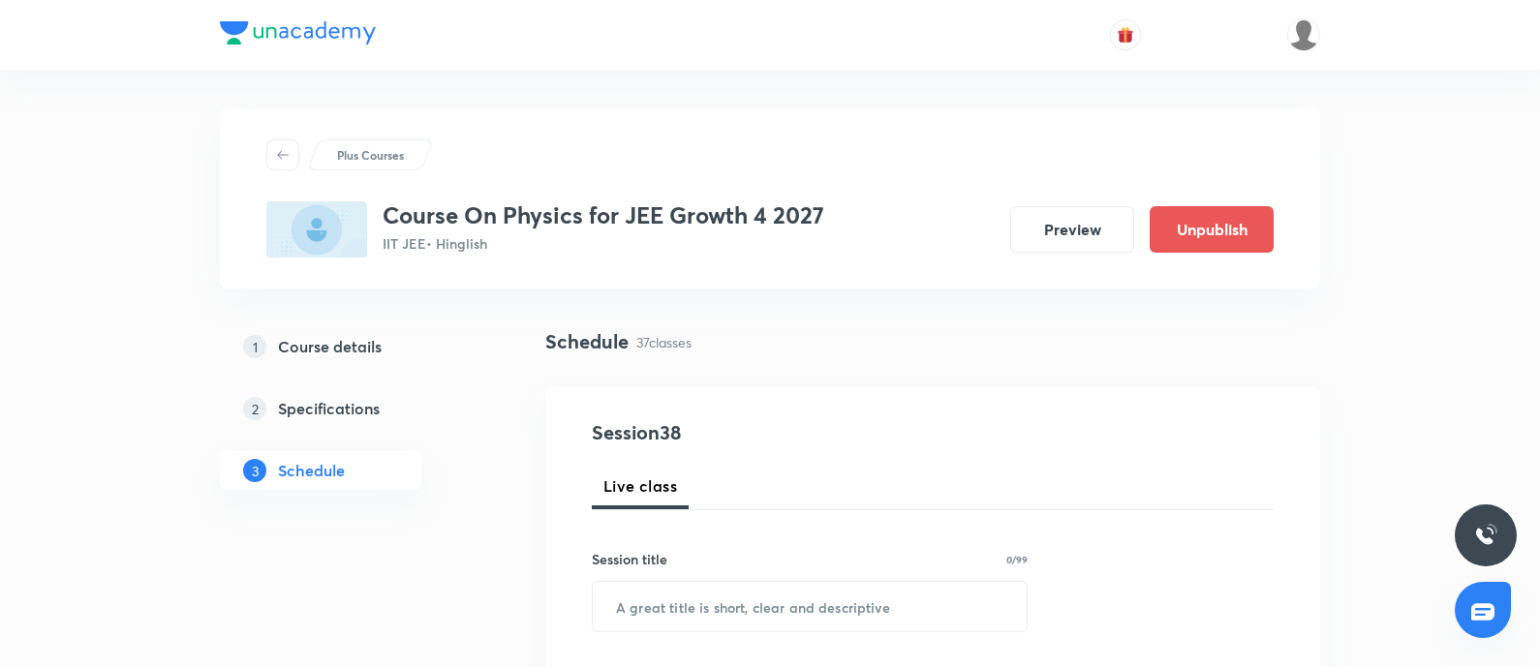
click at [721, 611] on input "text" at bounding box center [810, 606] width 434 height 49
paste input "Class 35"
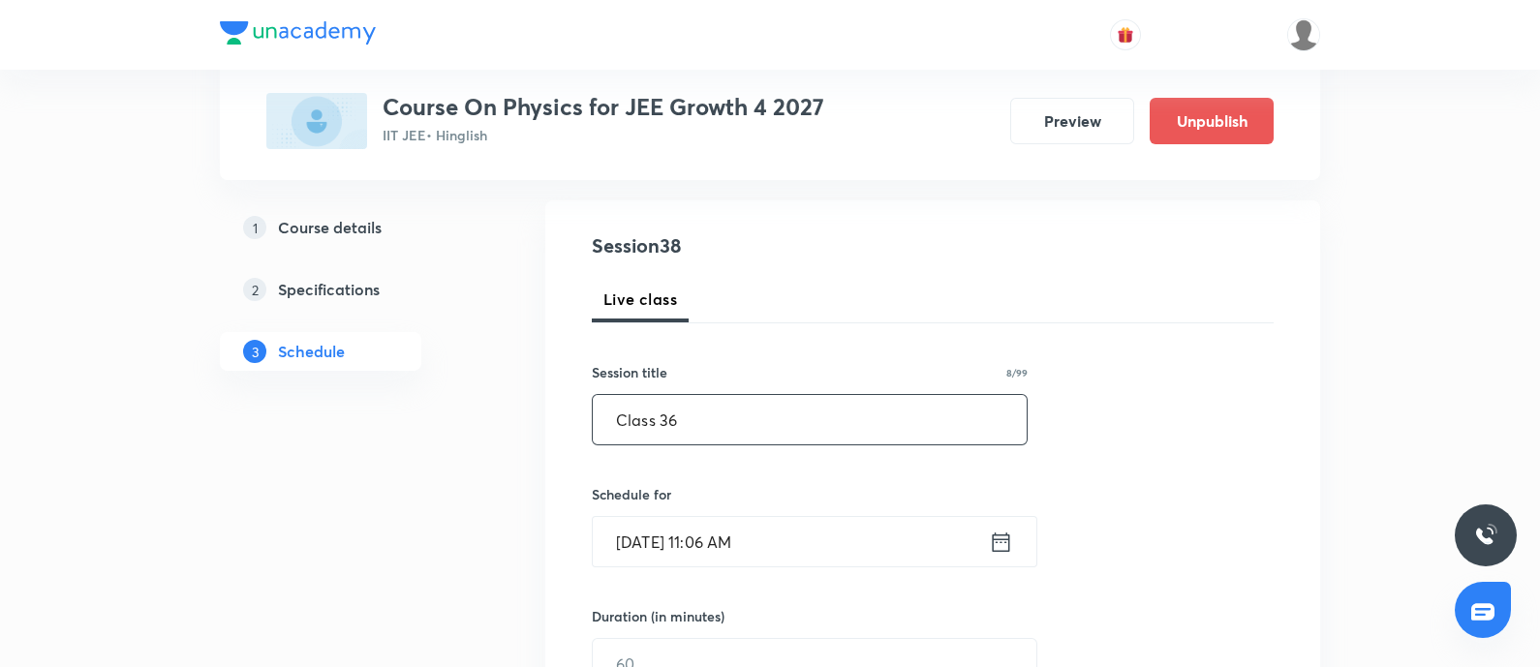
scroll to position [241, 0]
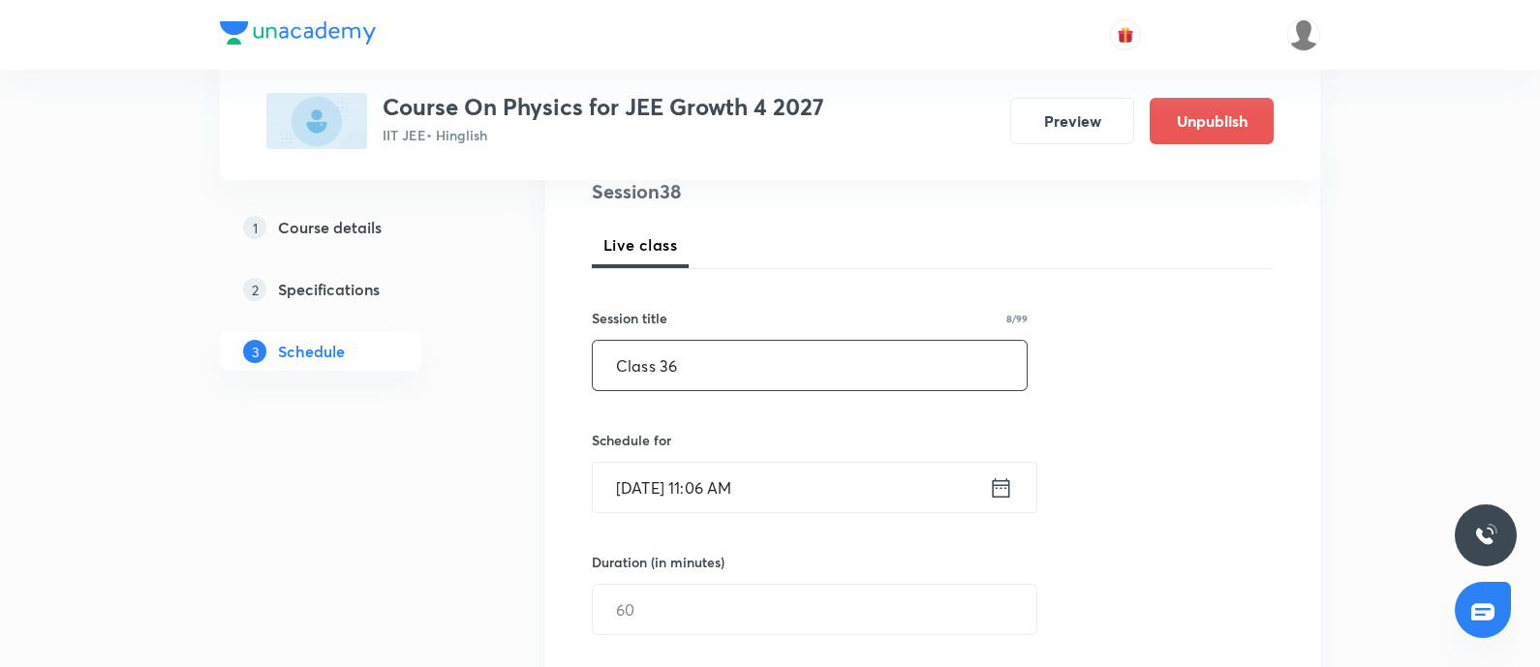
type input "Class 36"
click at [831, 473] on input "Sep 3, 2025, 11:06 AM" at bounding box center [791, 487] width 396 height 49
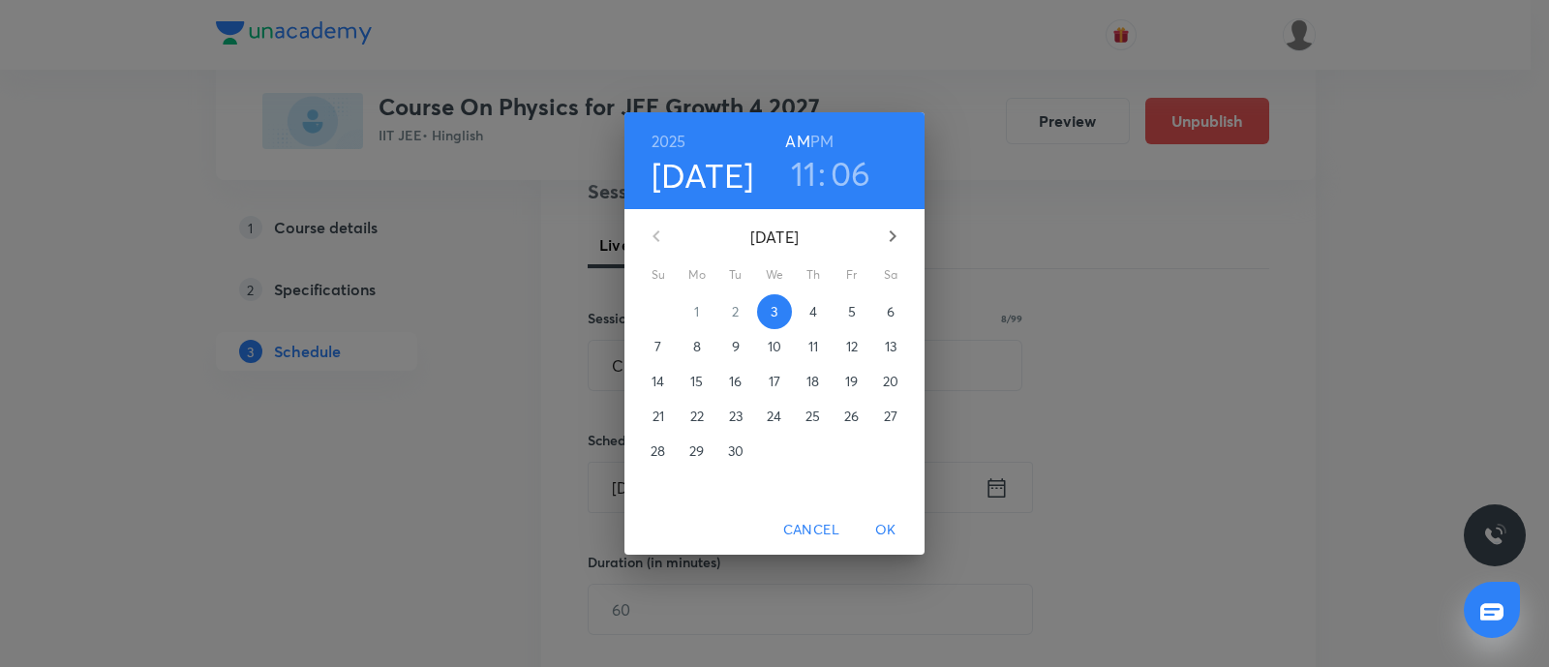
click at [818, 167] on h3 ":" at bounding box center [822, 173] width 8 height 41
click at [809, 174] on h3 "11" at bounding box center [804, 173] width 26 height 41
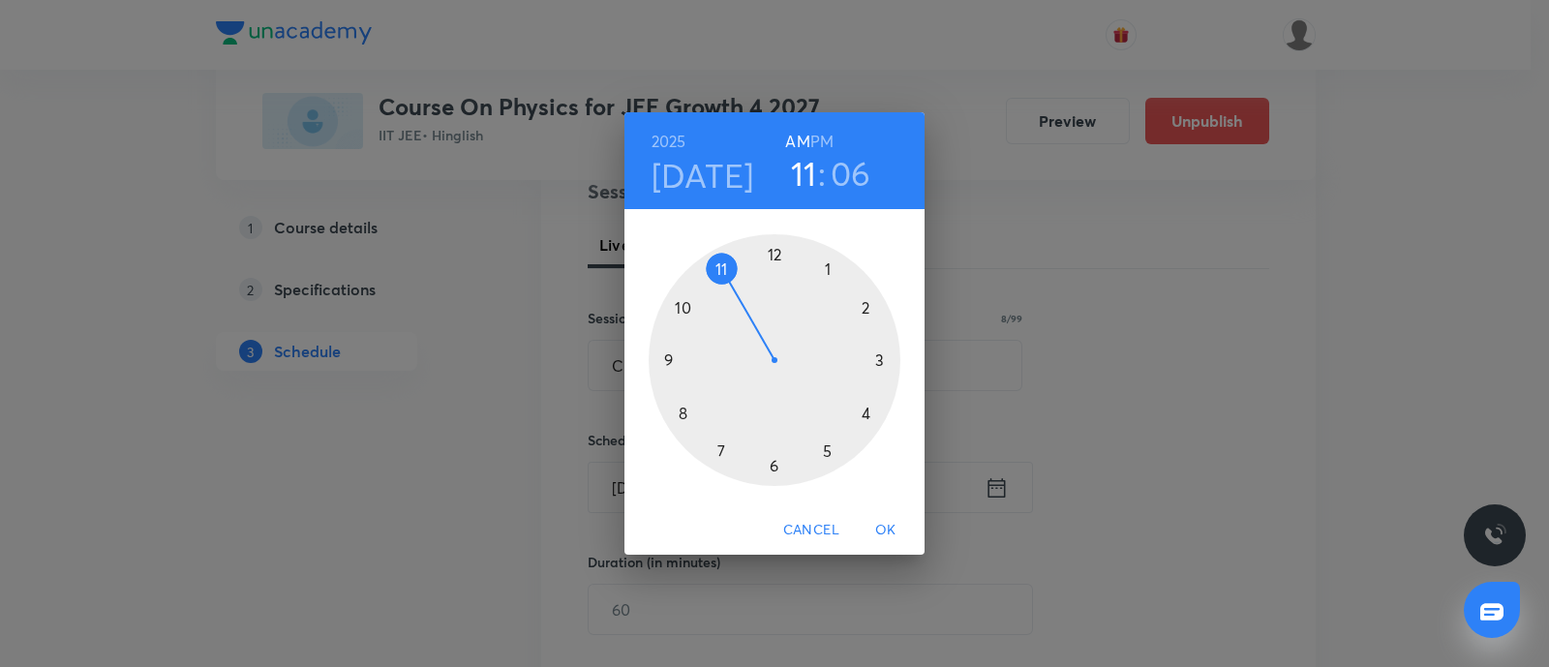
click at [827, 450] on div at bounding box center [775, 360] width 252 height 252
click at [770, 465] on div at bounding box center [775, 360] width 252 height 252
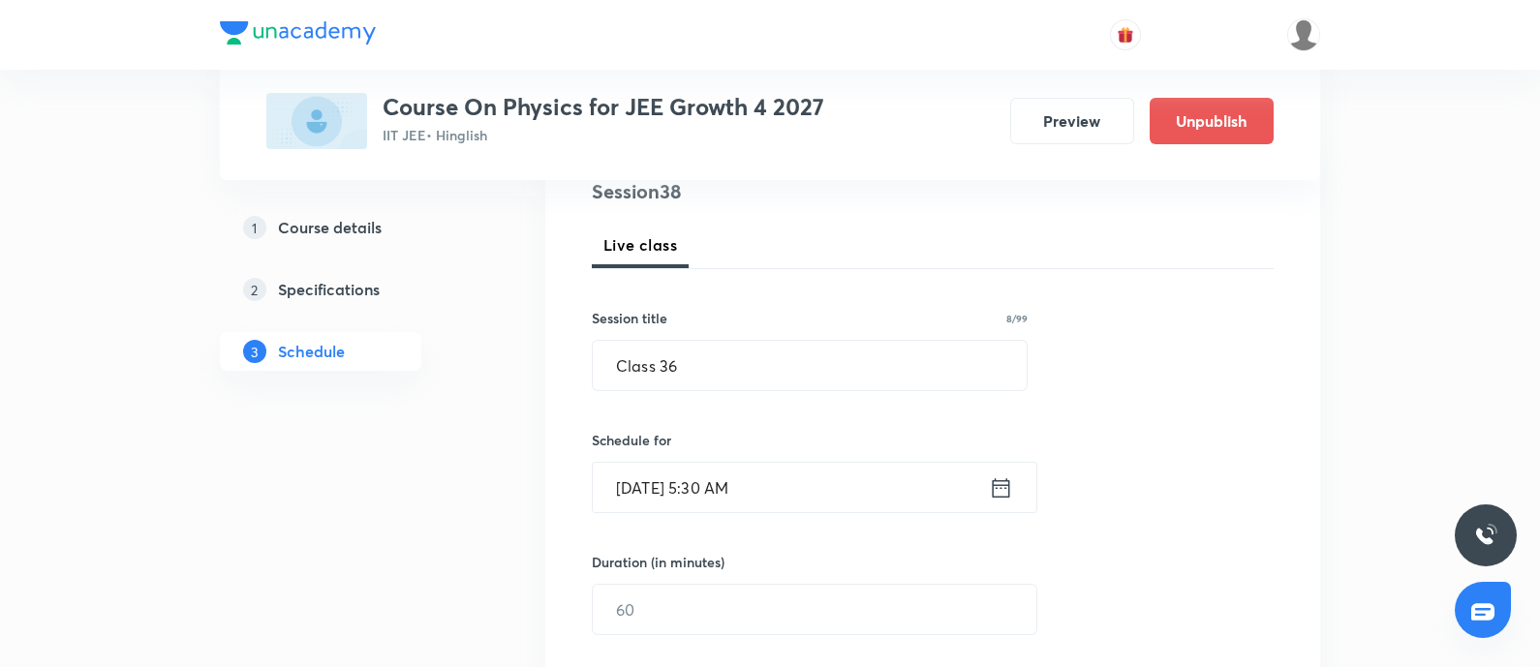
click at [824, 507] on input "Sep 3, 2025, 5:30 AM" at bounding box center [791, 487] width 396 height 49
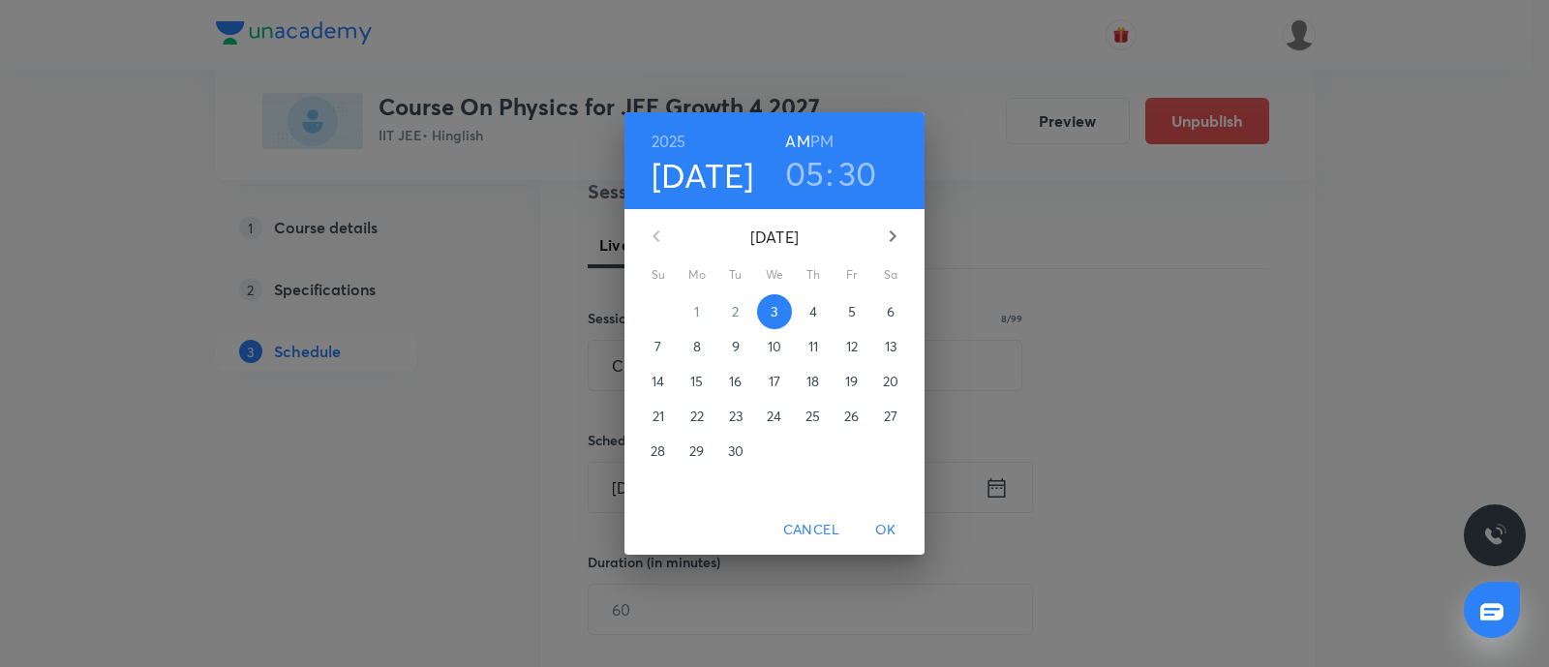
click at [825, 140] on h6 "PM" at bounding box center [821, 141] width 23 height 27
drag, startPoint x: 892, startPoint y: 536, endPoint x: 815, endPoint y: 545, distance: 77.0
click at [892, 534] on span "OK" at bounding box center [886, 530] width 46 height 24
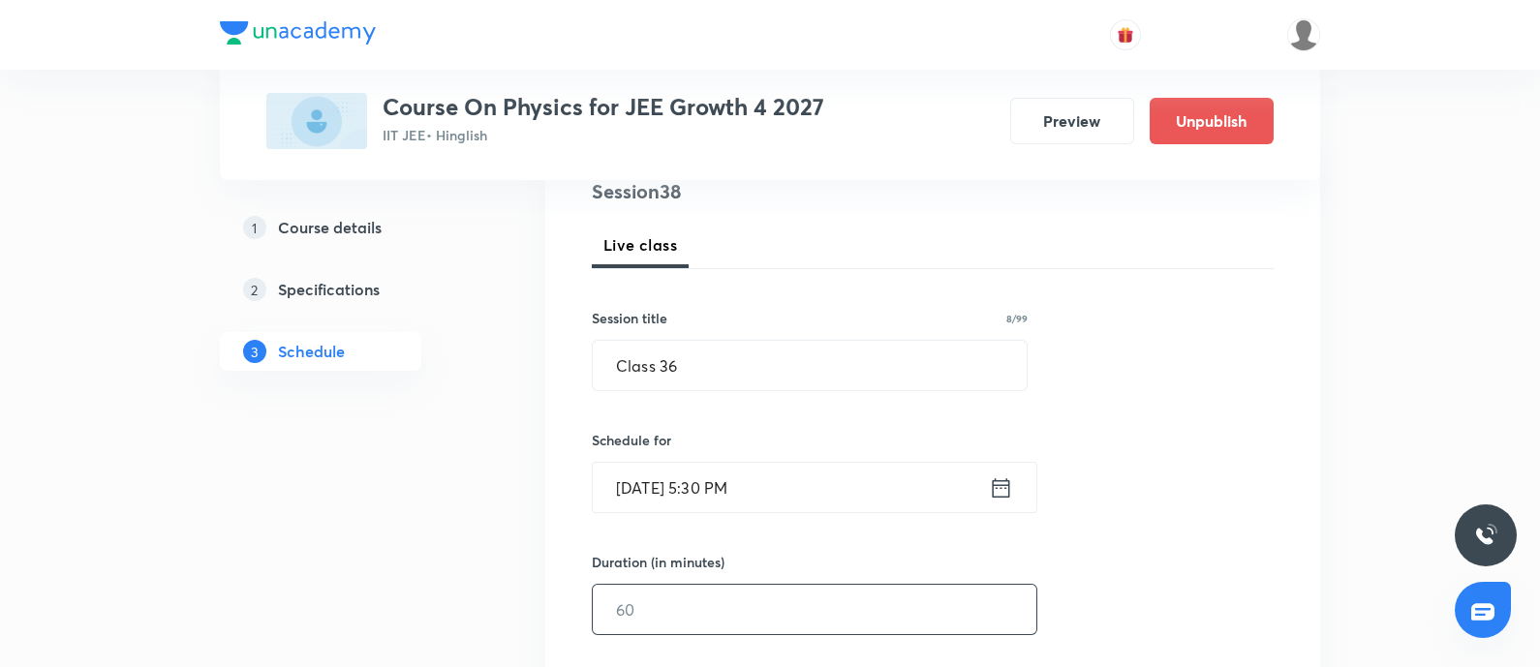
scroll to position [363, 0]
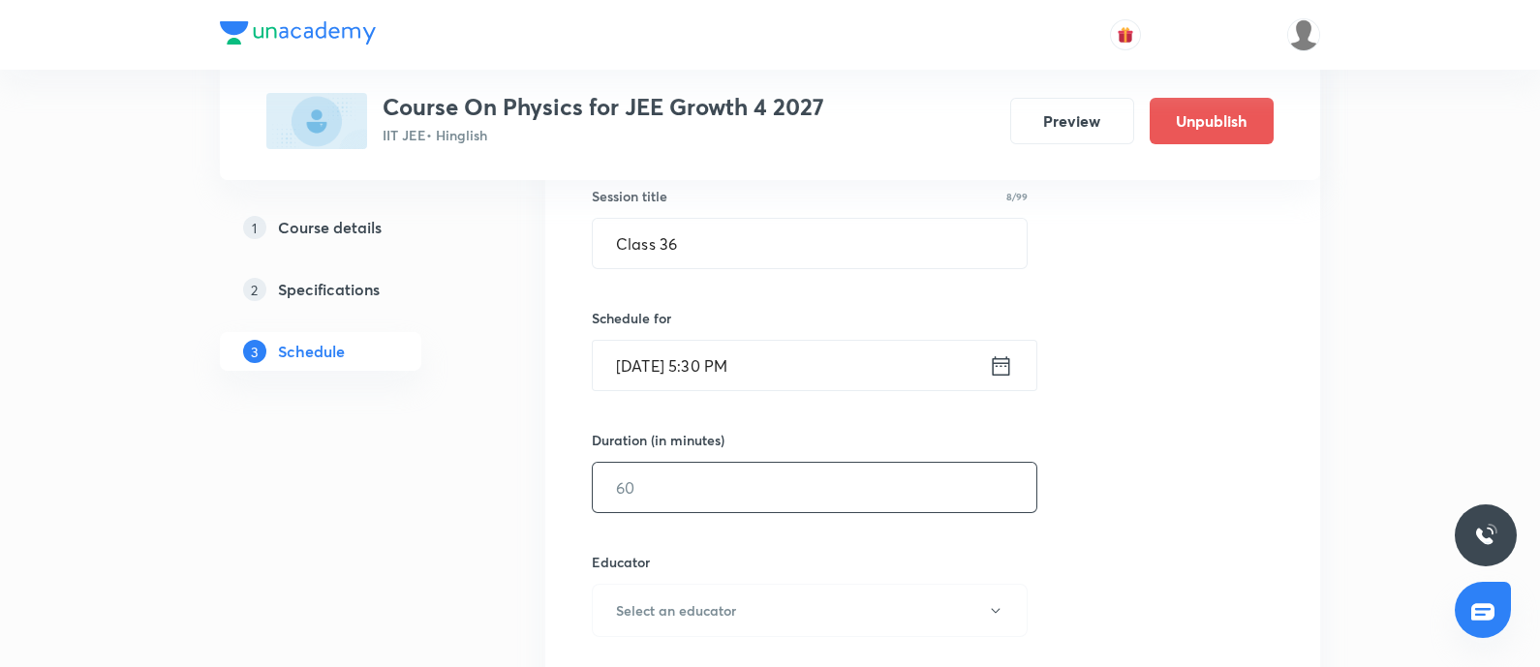
click at [720, 496] on input "text" at bounding box center [814, 487] width 443 height 49
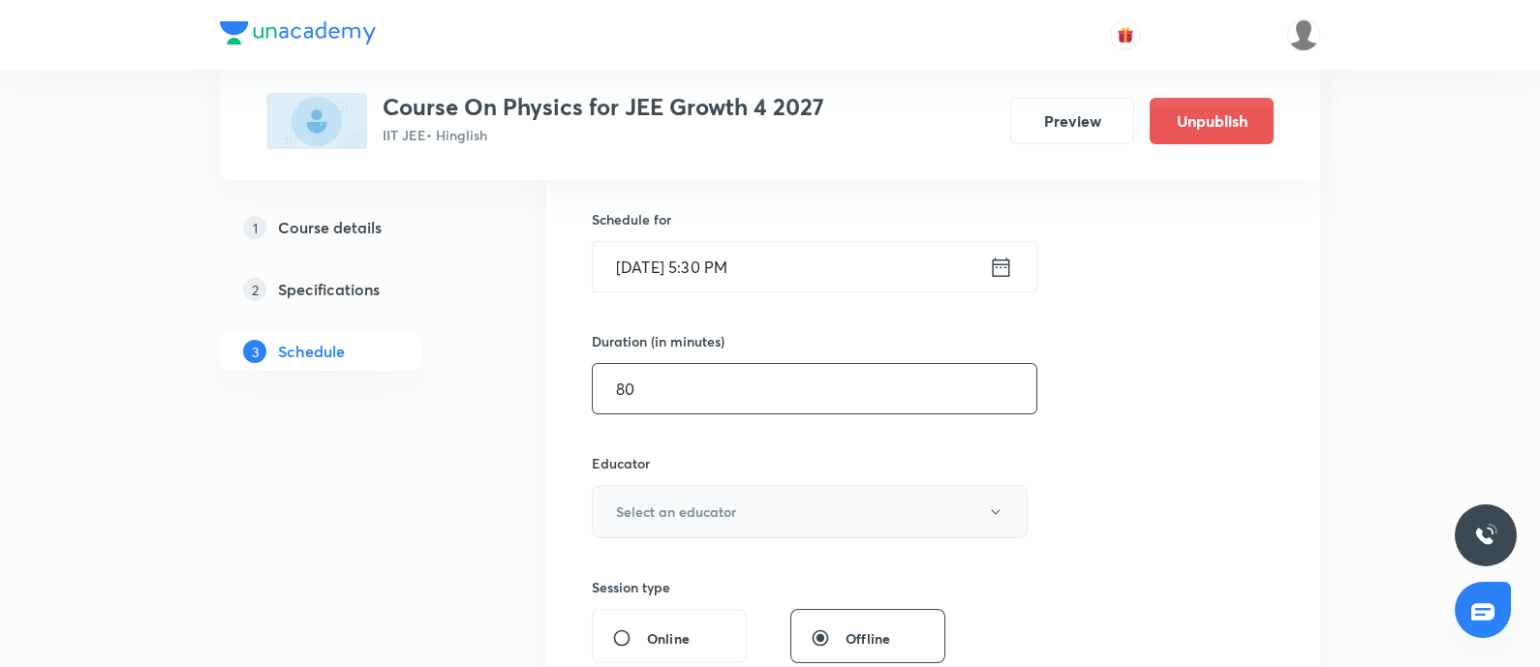
scroll to position [483, 0]
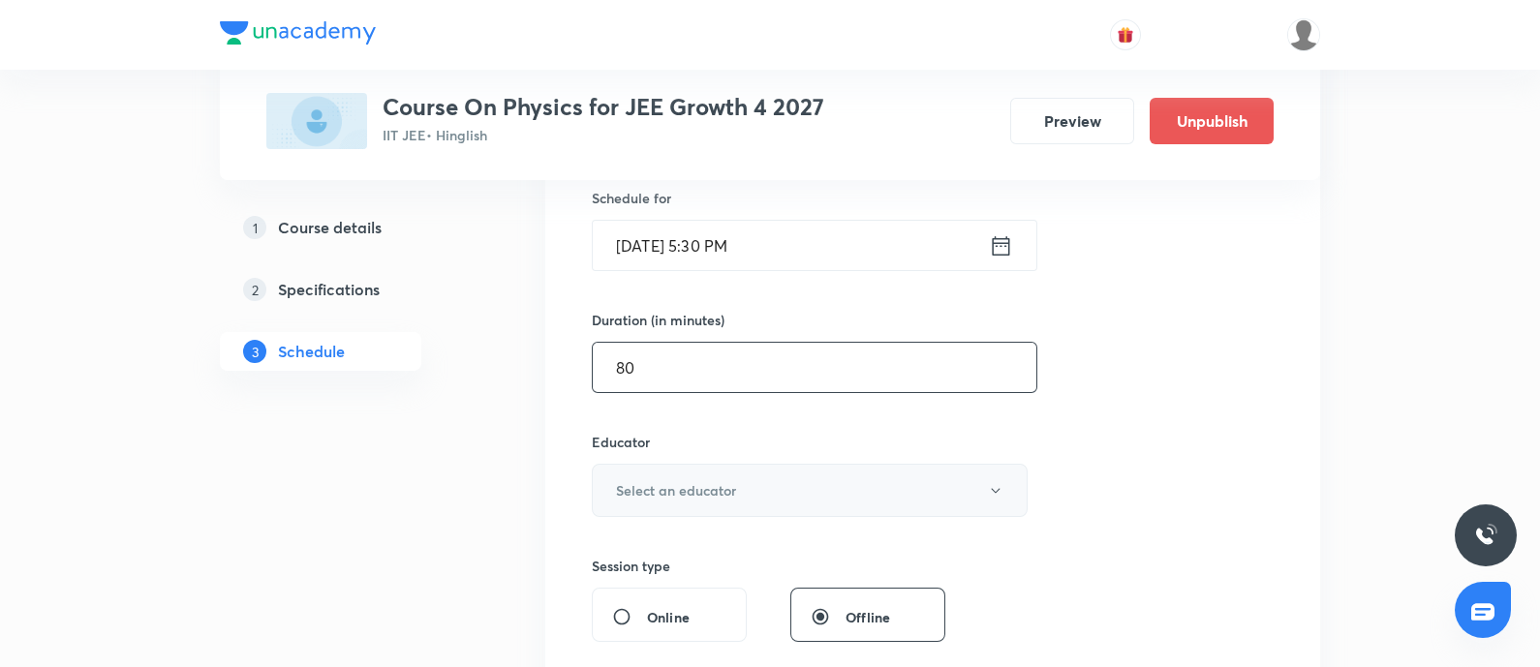
type input "80"
click at [804, 490] on button "Select an educator" at bounding box center [810, 490] width 436 height 53
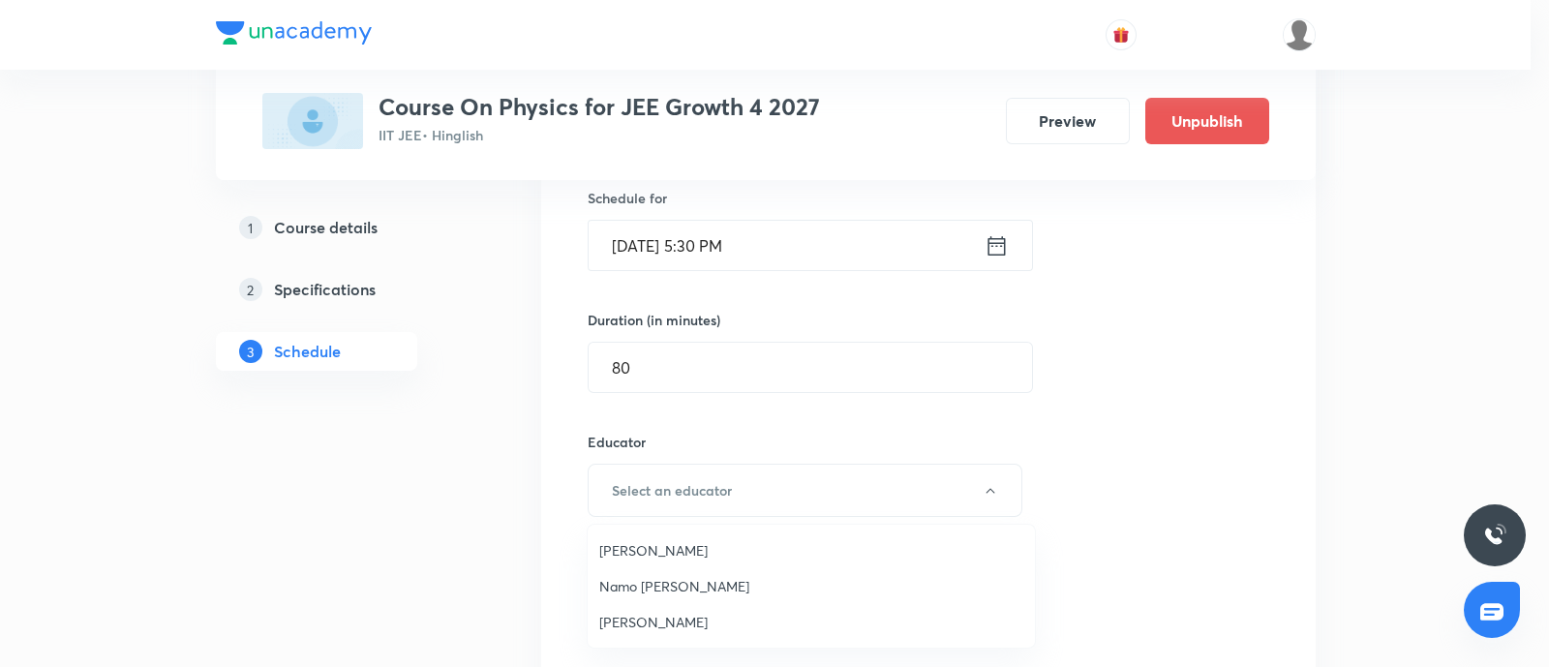
click at [661, 629] on span "Ritesh Kumar" at bounding box center [811, 622] width 424 height 20
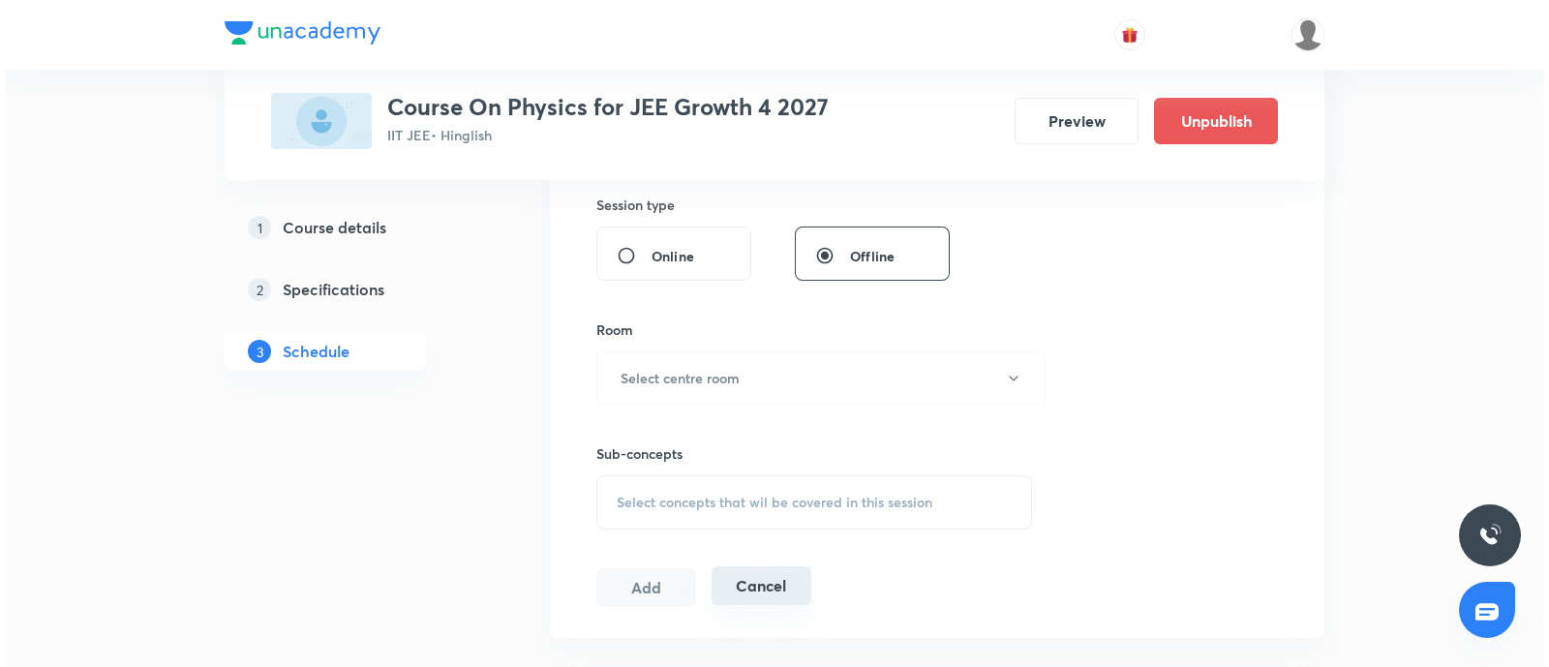
scroll to position [846, 0]
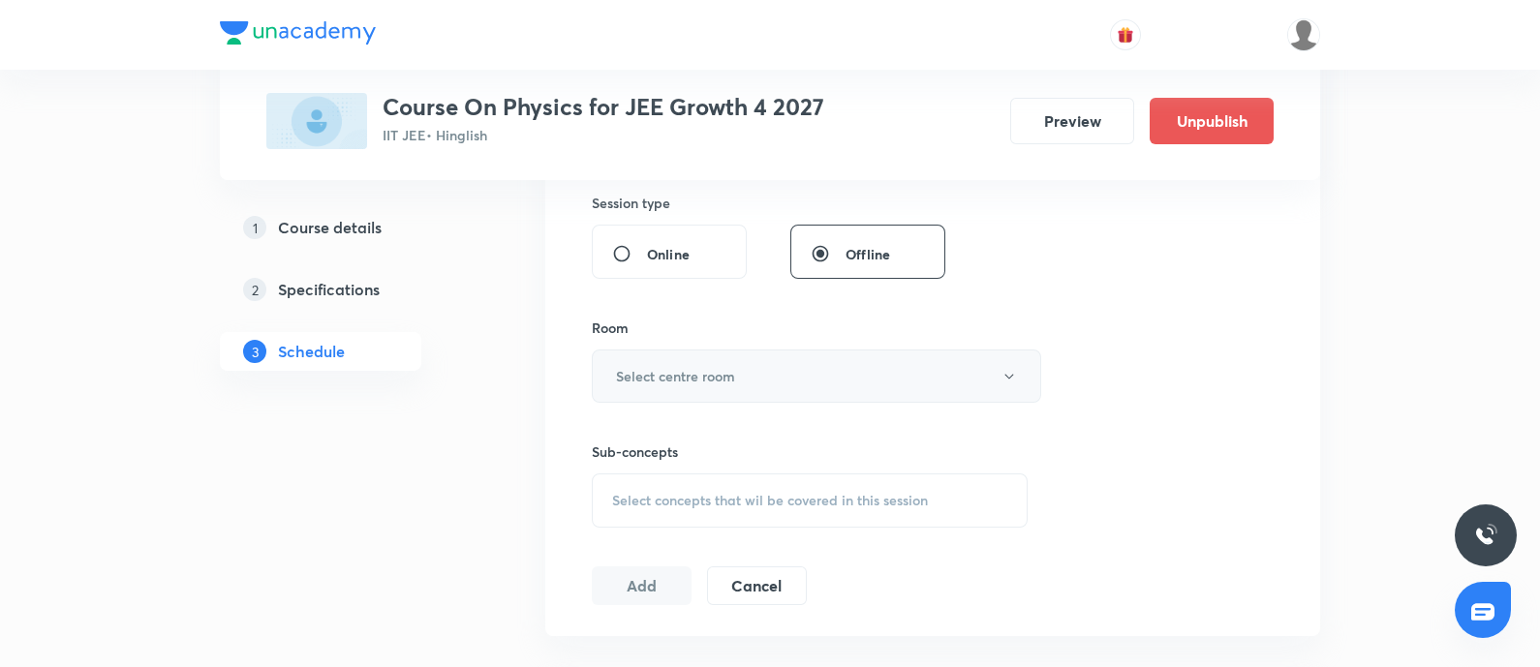
click at [709, 388] on button "Select centre room" at bounding box center [816, 376] width 449 height 53
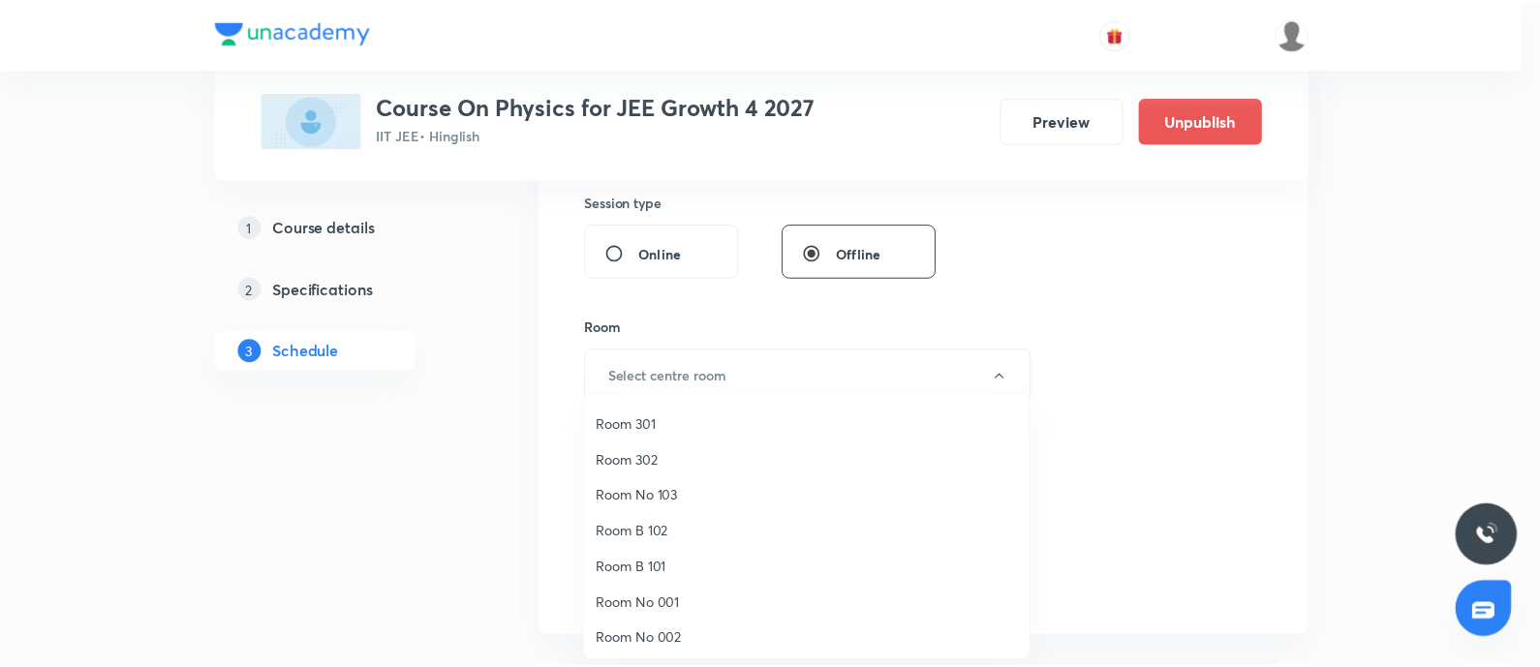
scroll to position [143, 0]
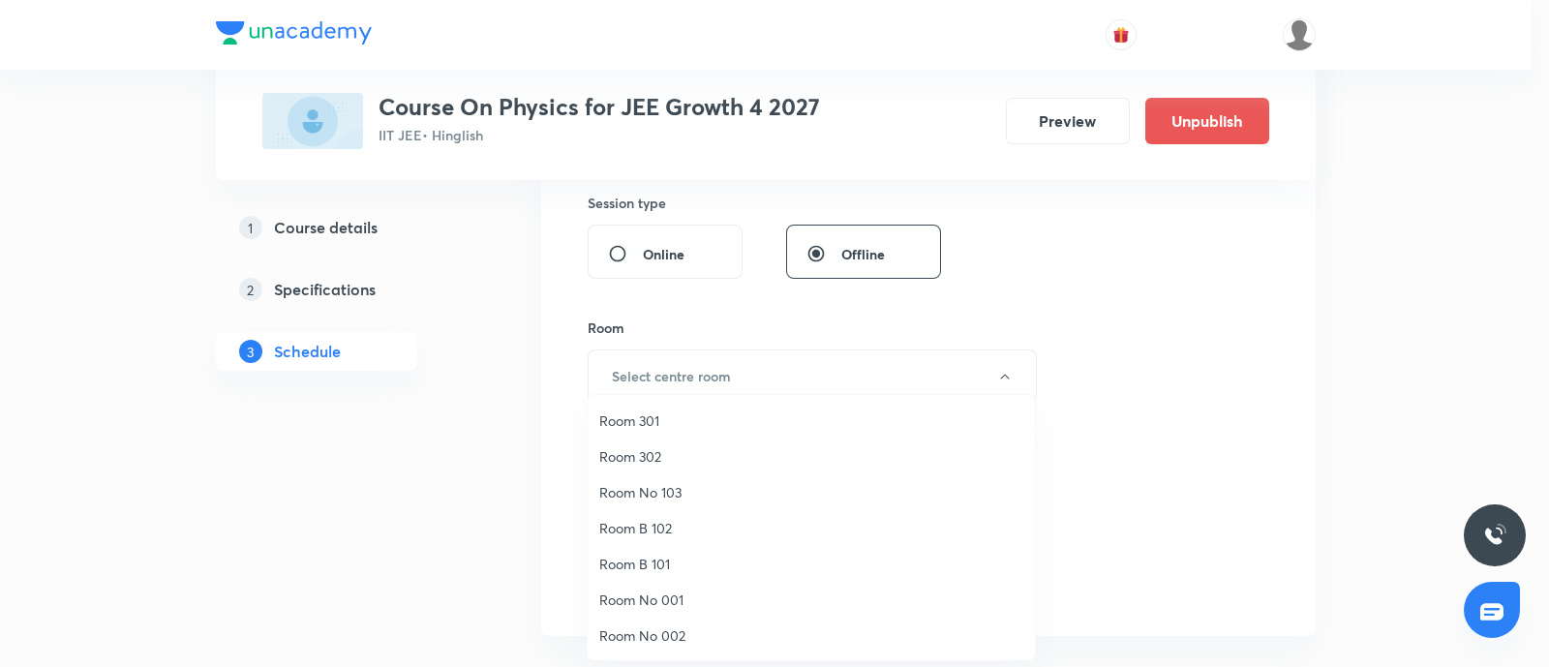
click at [667, 642] on span "Room No 002" at bounding box center [811, 636] width 424 height 20
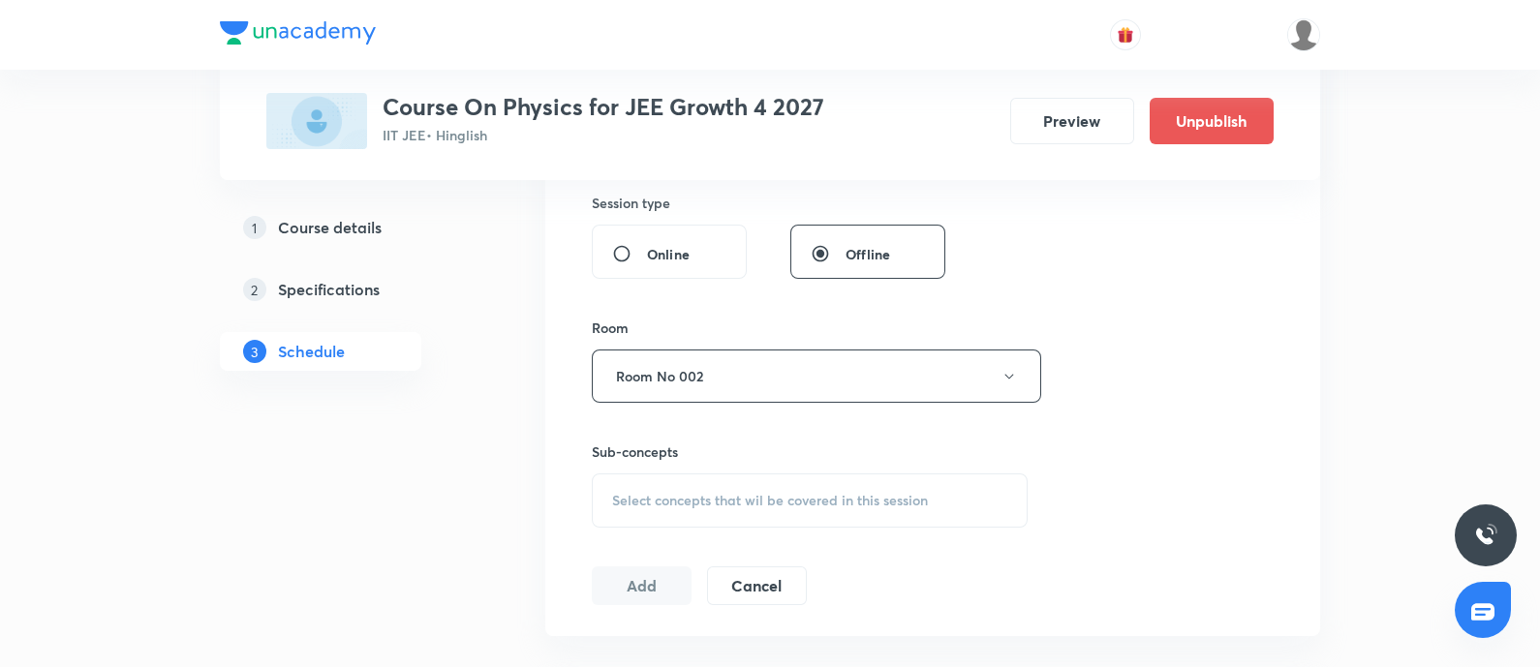
click at [1139, 500] on div "Session 38 Live class Session title 8/99 Class 36 ​ Schedule for Sep 3, 2025, 5…" at bounding box center [933, 88] width 682 height 1033
click at [592, 496] on div "Select concepts that wil be covered in this session" at bounding box center [810, 500] width 436 height 54
click at [637, 496] on span "Select concepts that wil be covered in this session" at bounding box center [770, 500] width 316 height 15
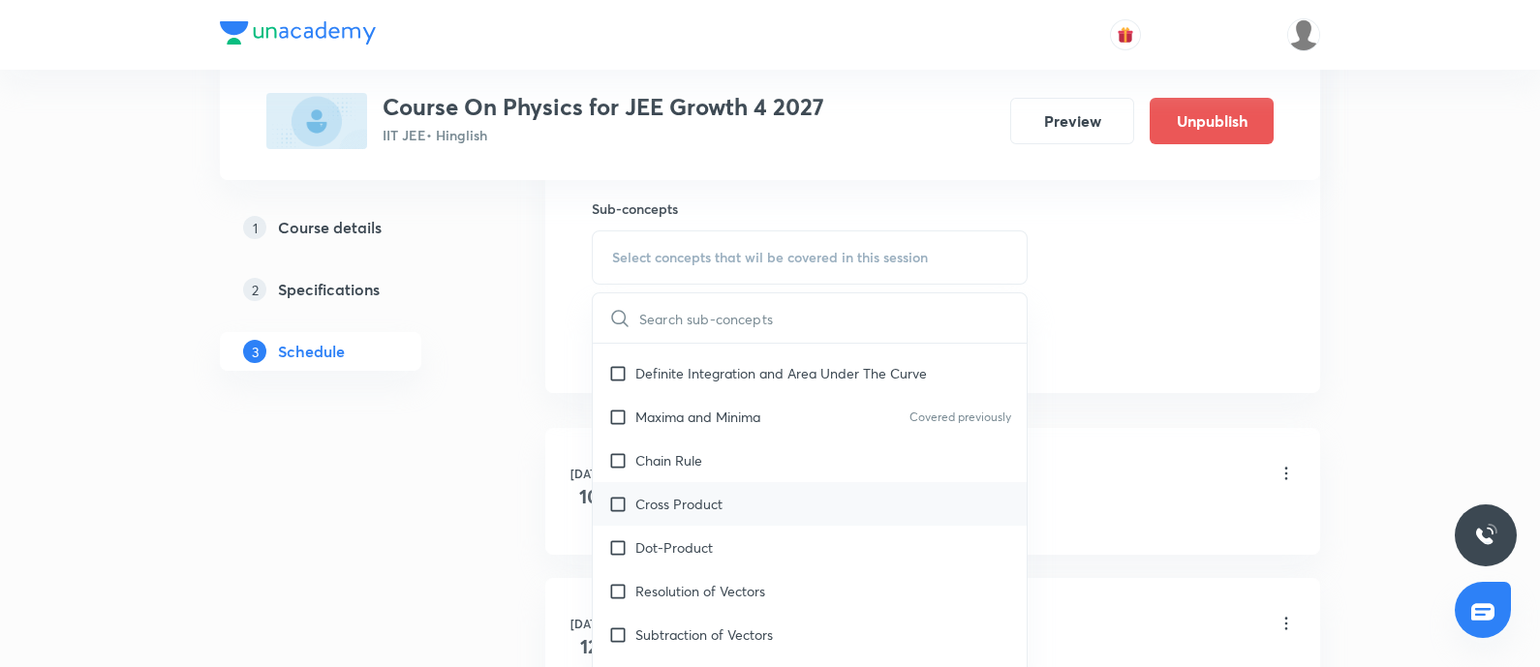
scroll to position [1089, 0]
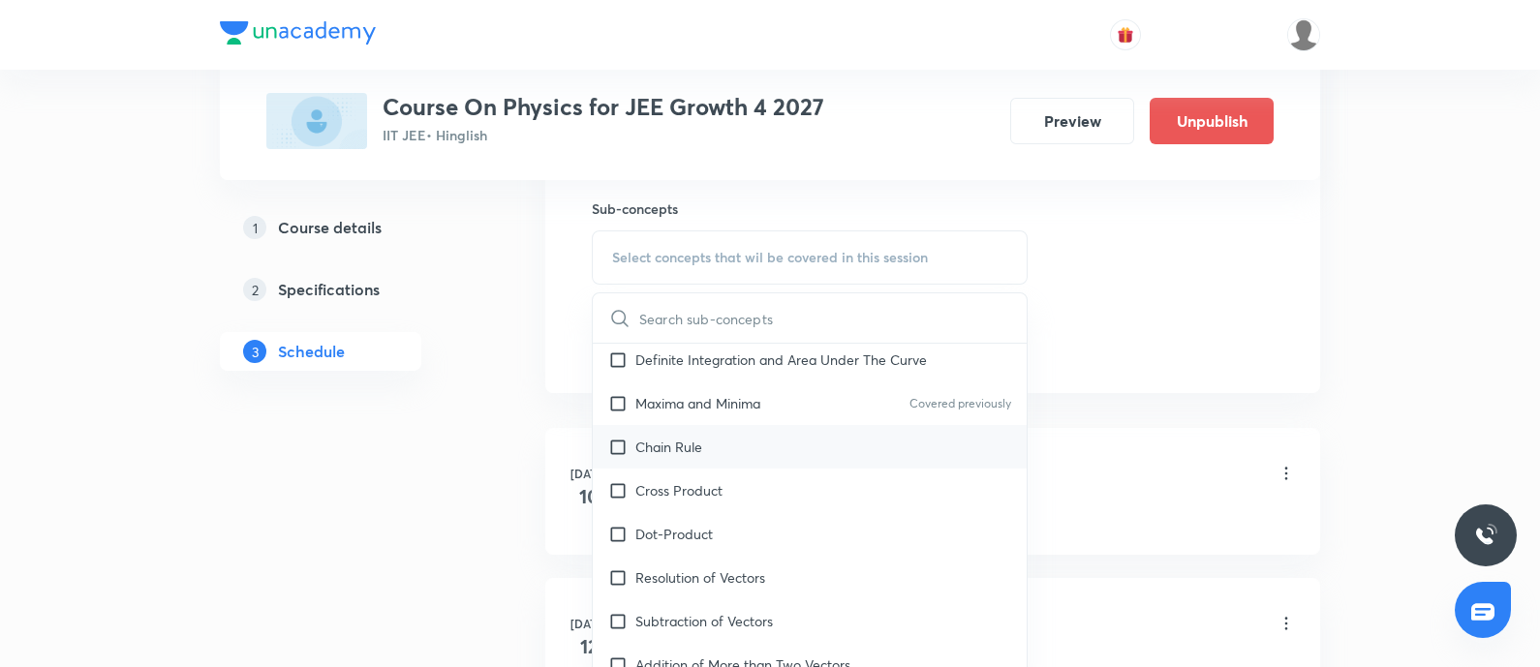
click at [716, 449] on div "Chain Rule" at bounding box center [810, 447] width 434 height 44
checkbox input "true"
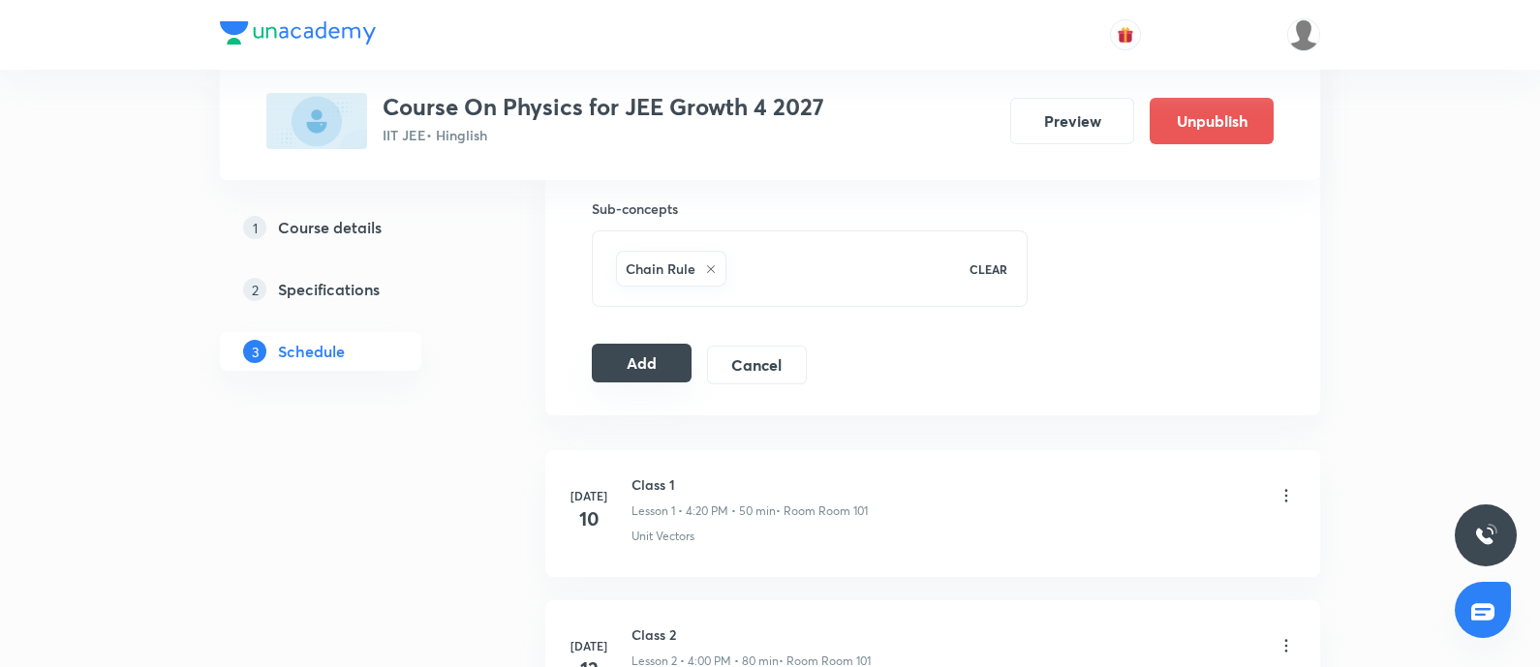
click at [659, 367] on button "Add" at bounding box center [642, 363] width 100 height 39
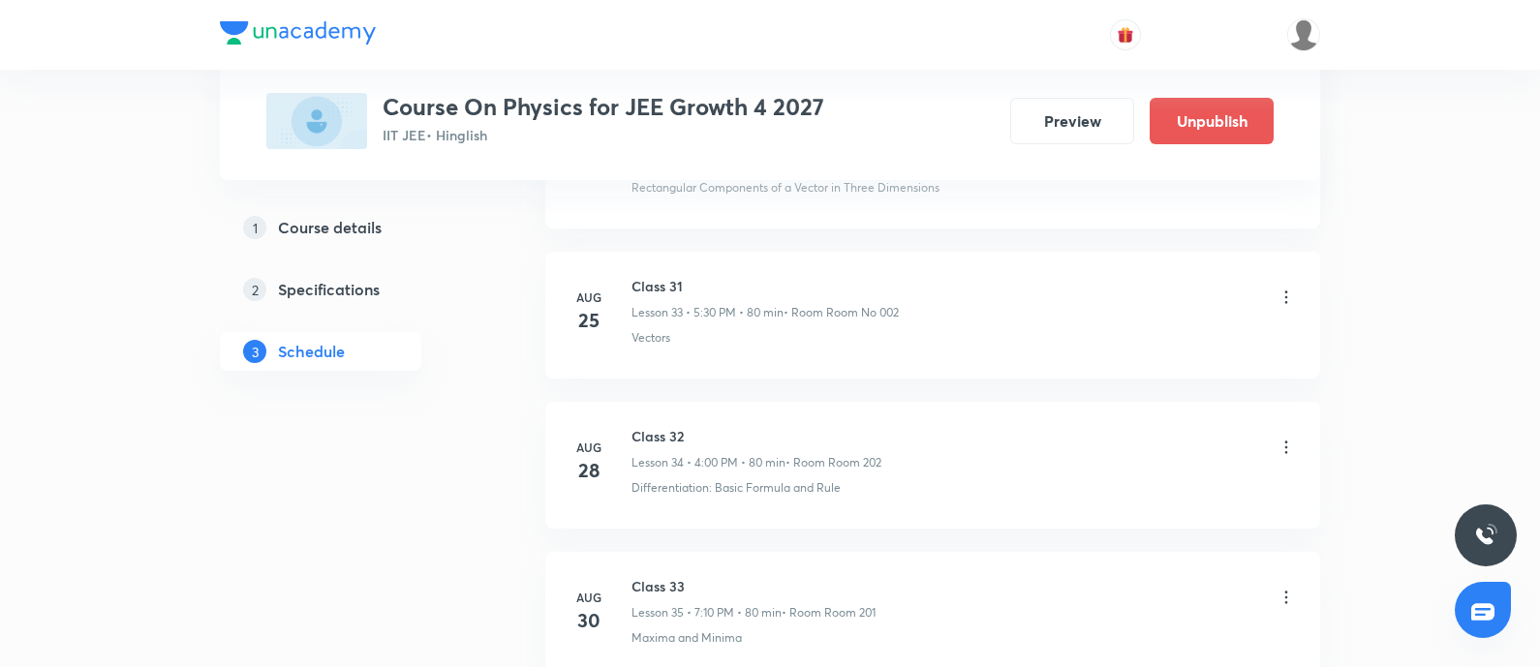
scroll to position [5592, 0]
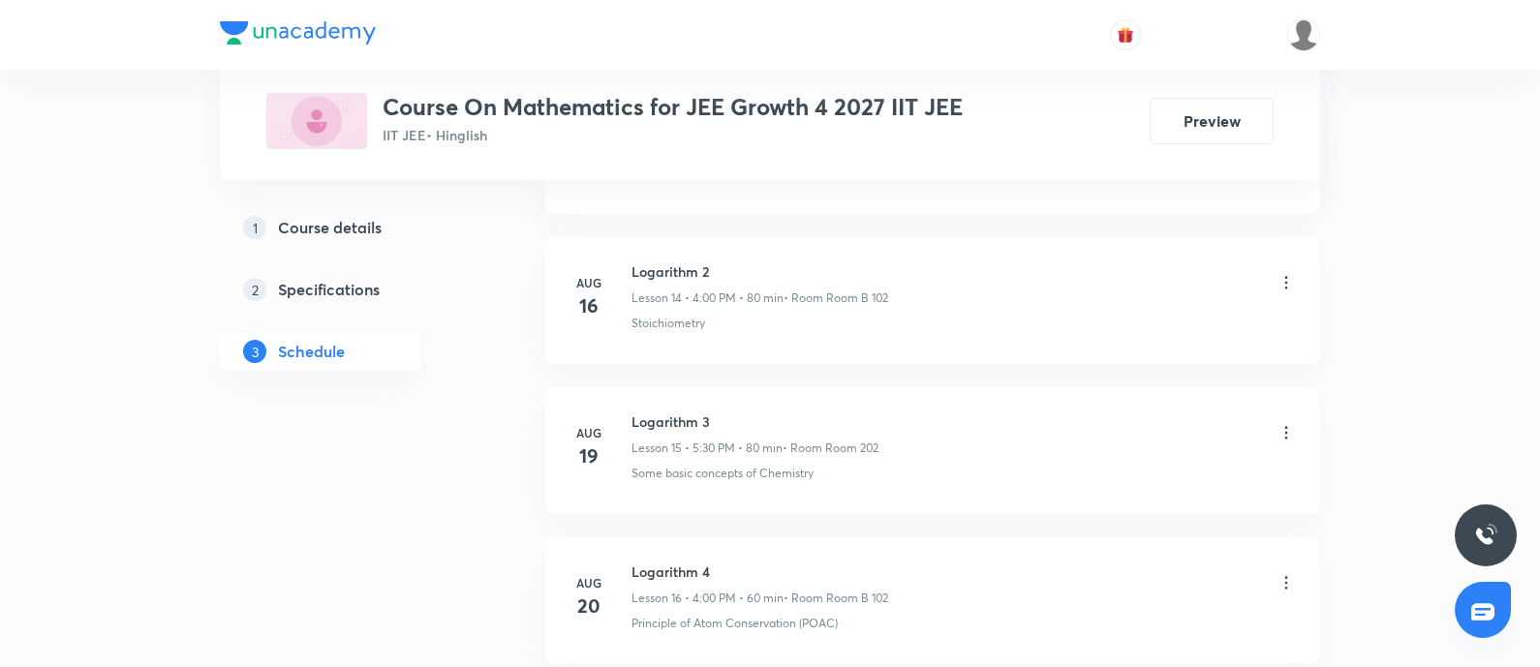
scroll to position [4300, 0]
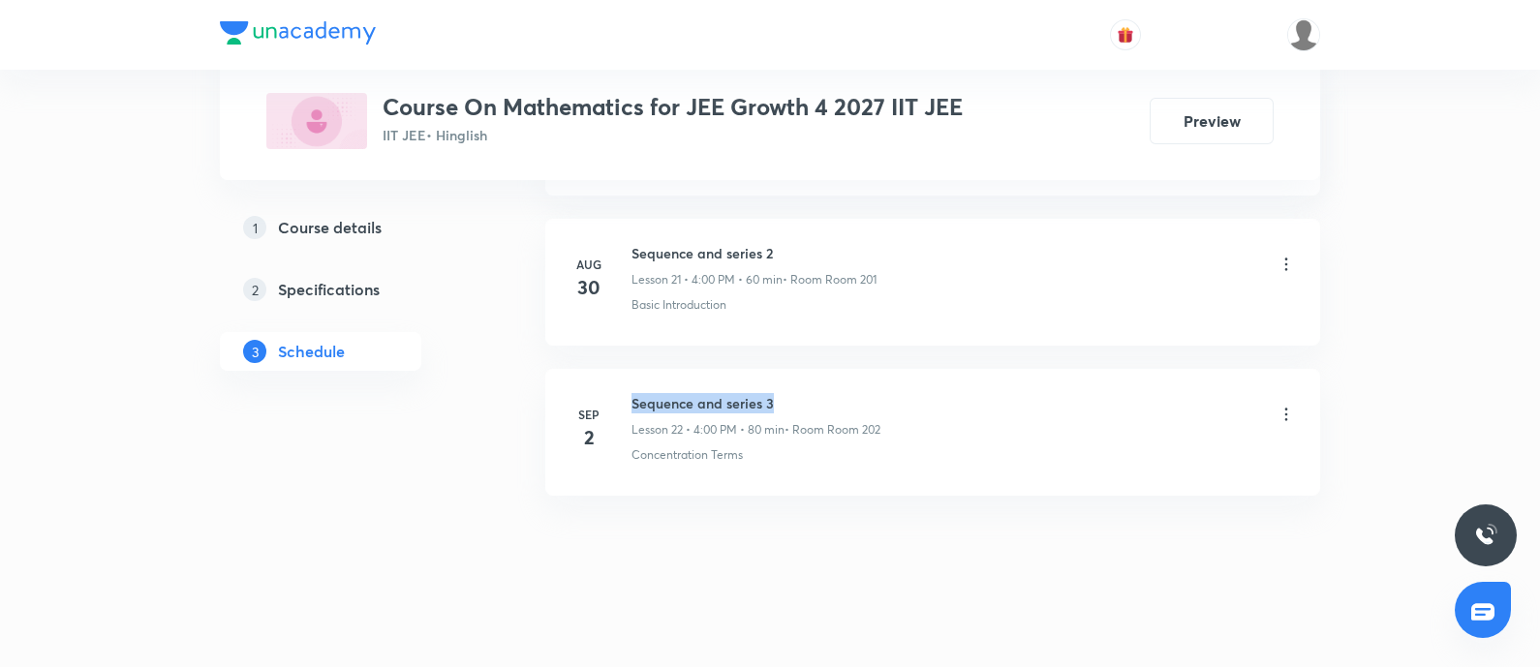
drag, startPoint x: 626, startPoint y: 389, endPoint x: 818, endPoint y: 399, distance: 192.0
click at [818, 399] on div "[DATE] Sequence and series 3 Lesson 22 • 4:00 PM • 80 min • Room Room 202 Conce…" at bounding box center [932, 428] width 726 height 71
copy h6 "Sequence and series 3"
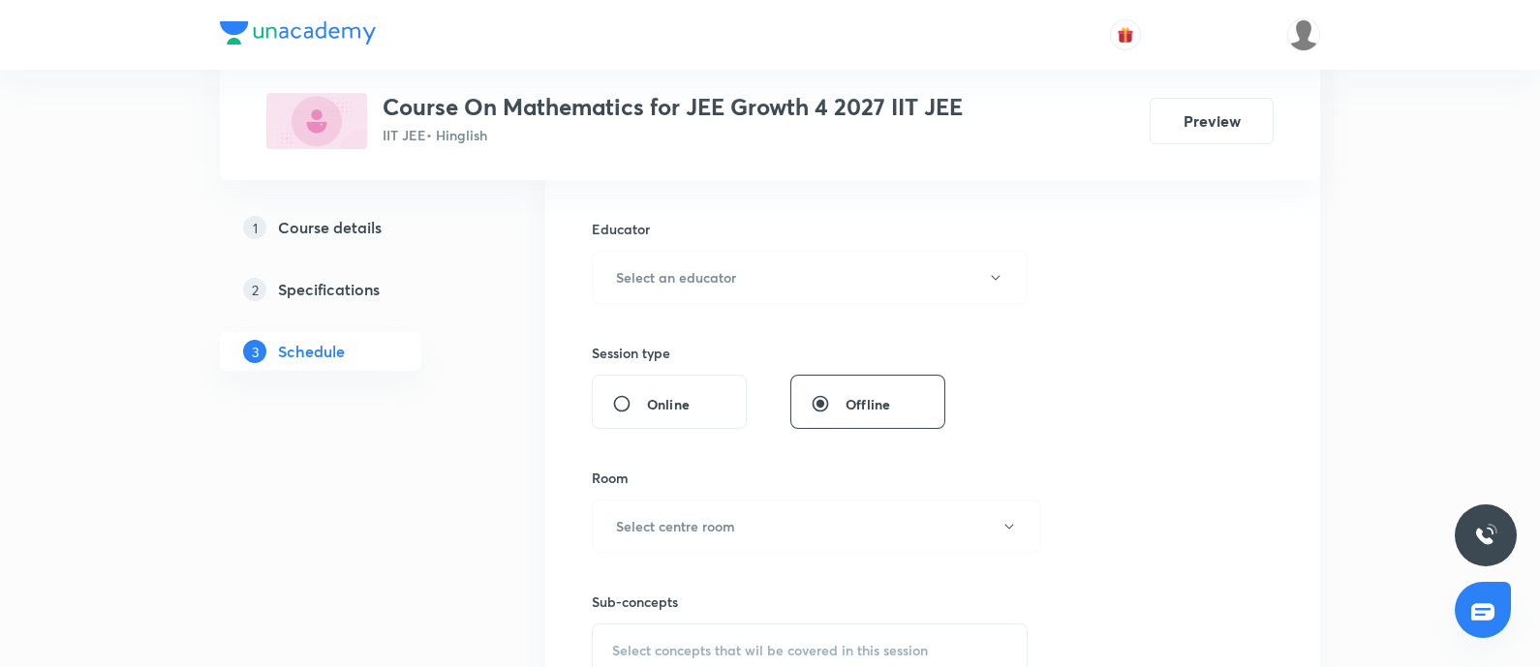
scroll to position [0, 0]
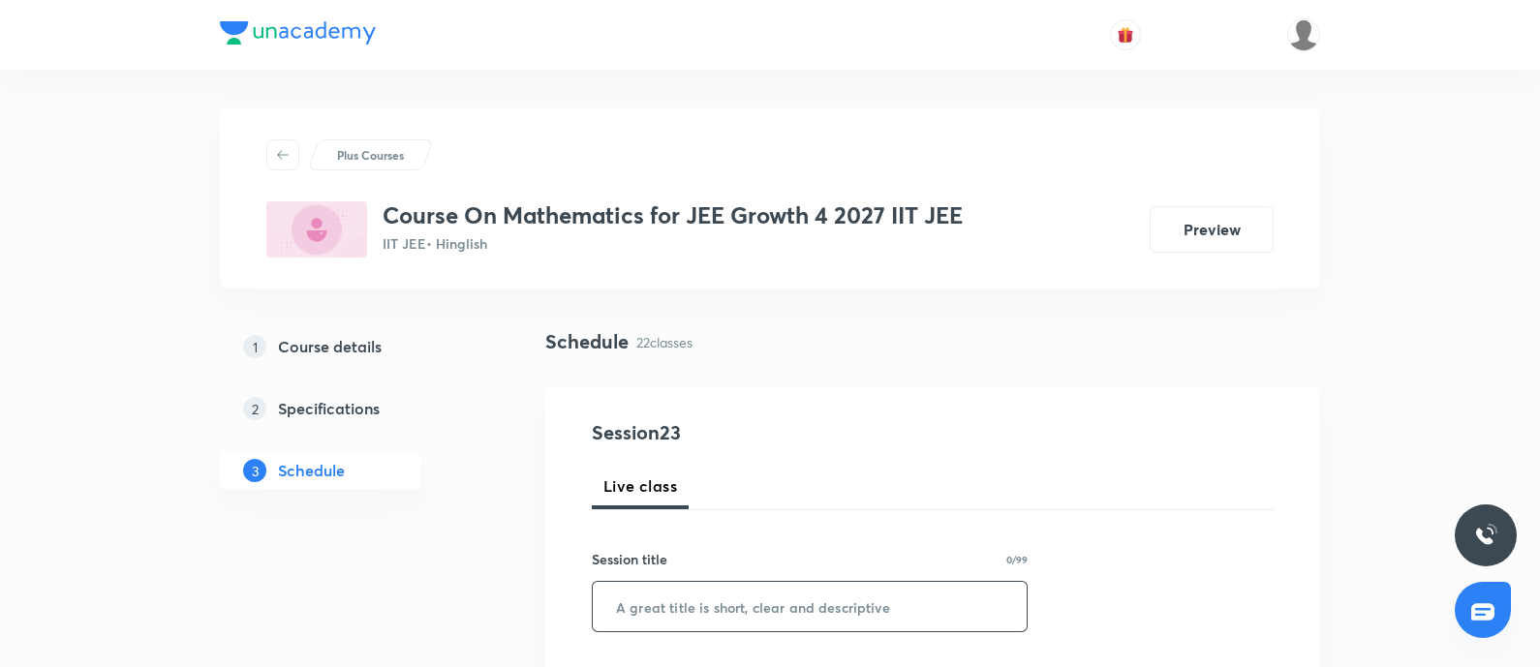
click at [658, 610] on input "text" at bounding box center [810, 606] width 434 height 49
paste input "Sequence and series 3"
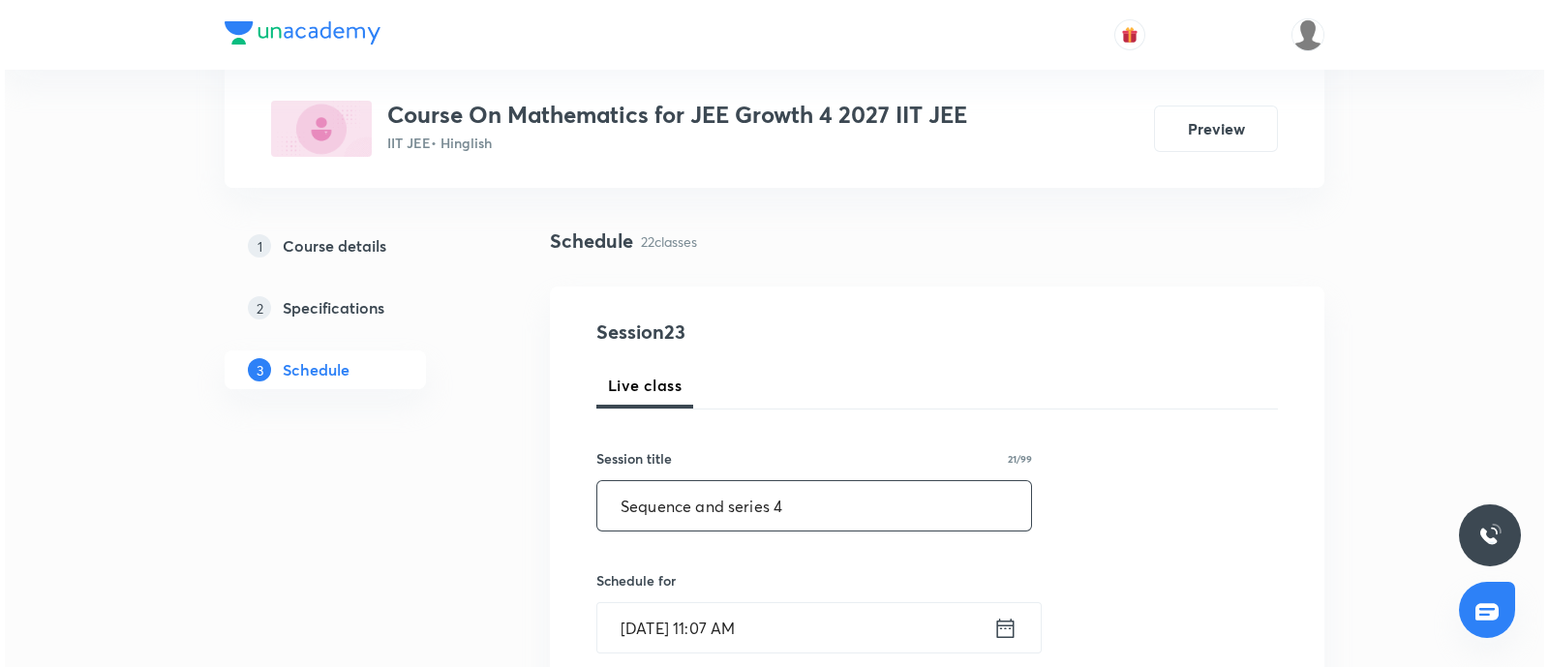
scroll to position [241, 0]
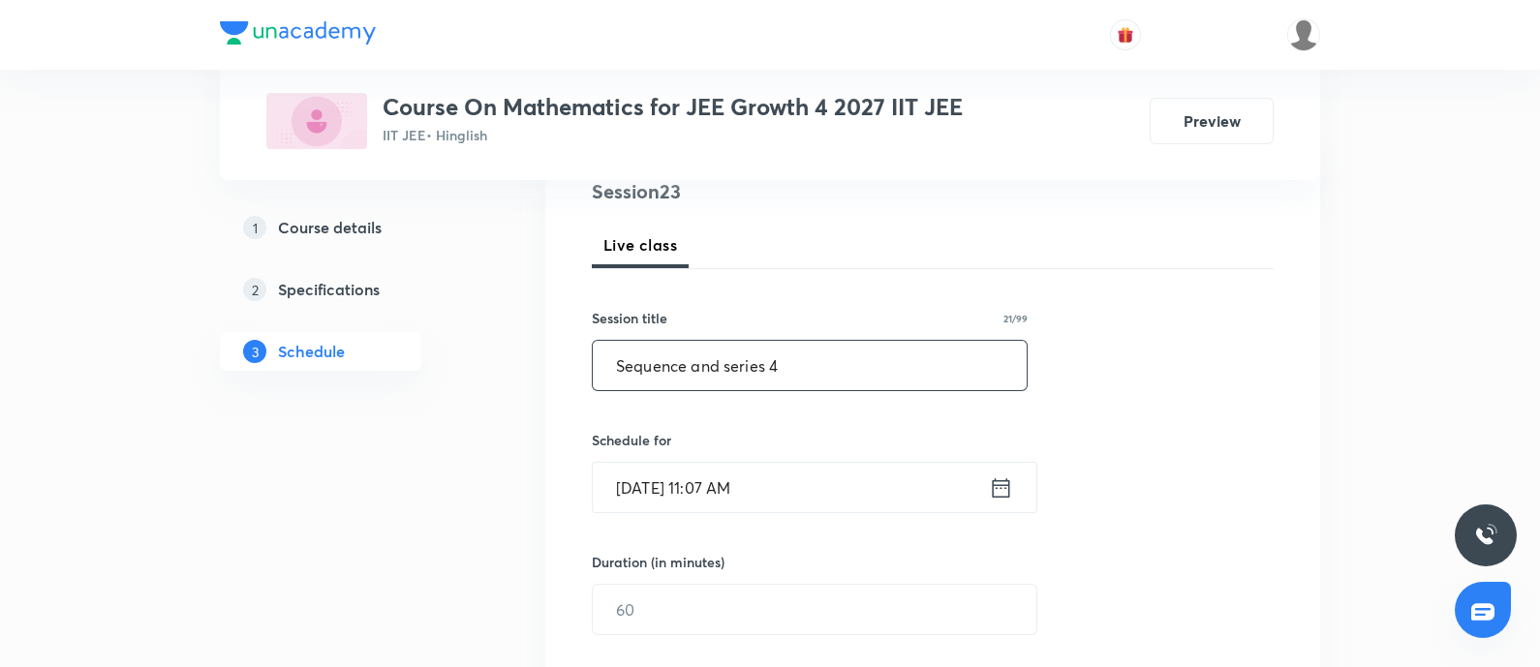
type input "Sequence and series 4"
click at [786, 473] on input "[DATE] 11:07 AM" at bounding box center [791, 487] width 396 height 49
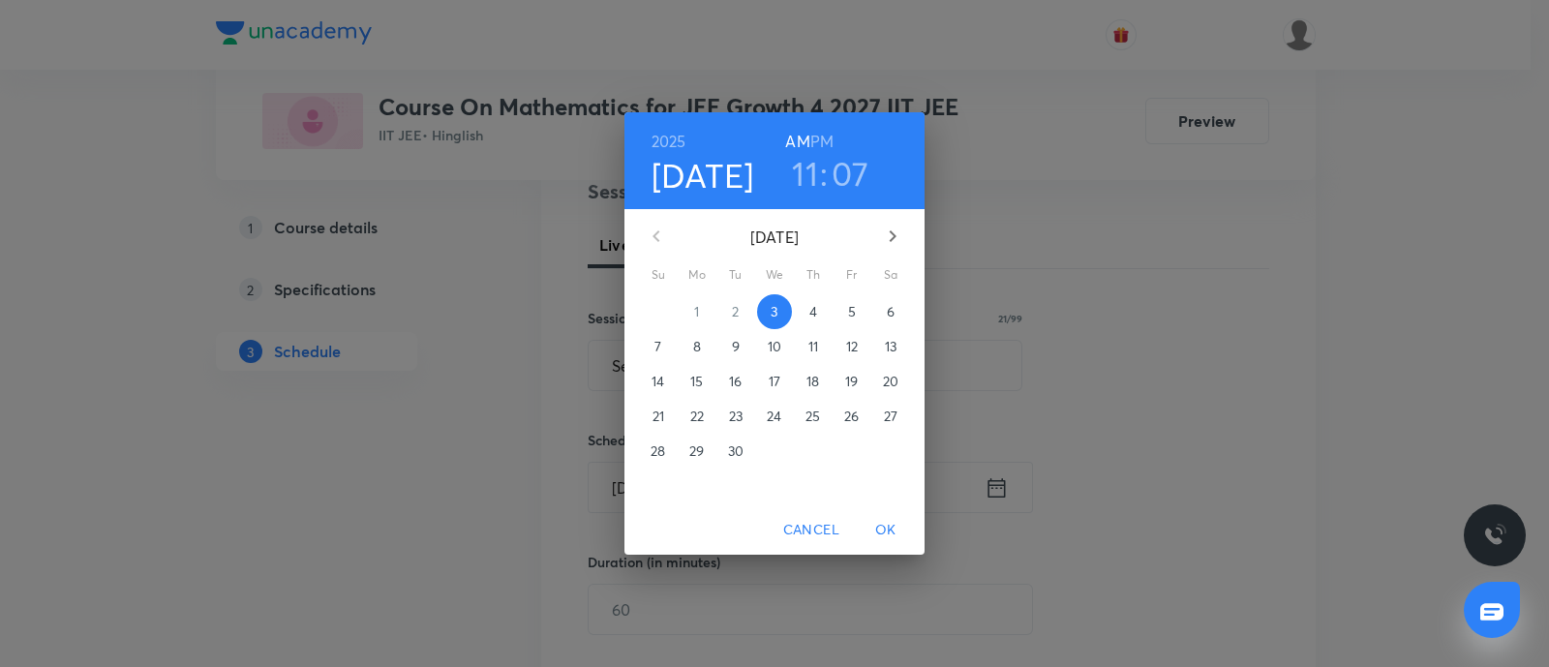
click at [807, 176] on h3 "11" at bounding box center [805, 173] width 26 height 41
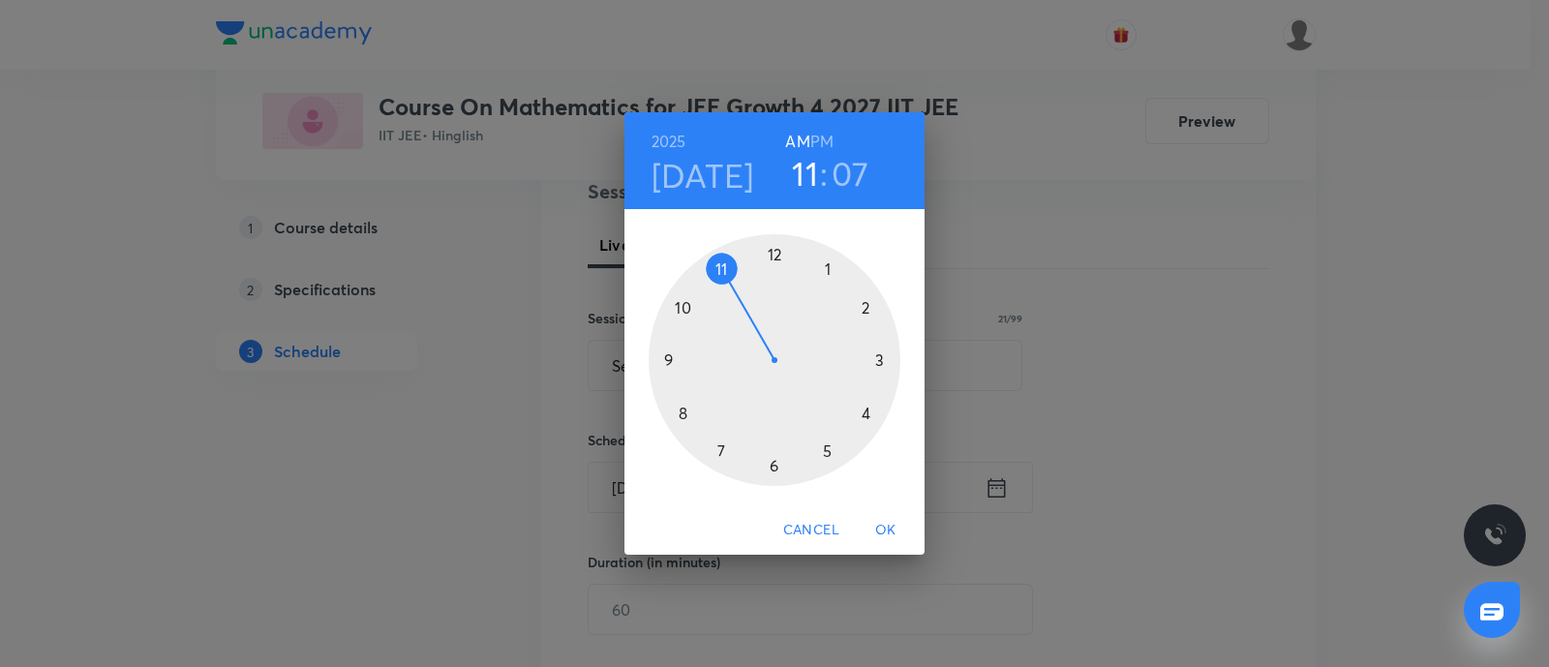
click at [718, 449] on div at bounding box center [775, 360] width 252 height 252
click at [775, 255] on div at bounding box center [775, 360] width 252 height 252
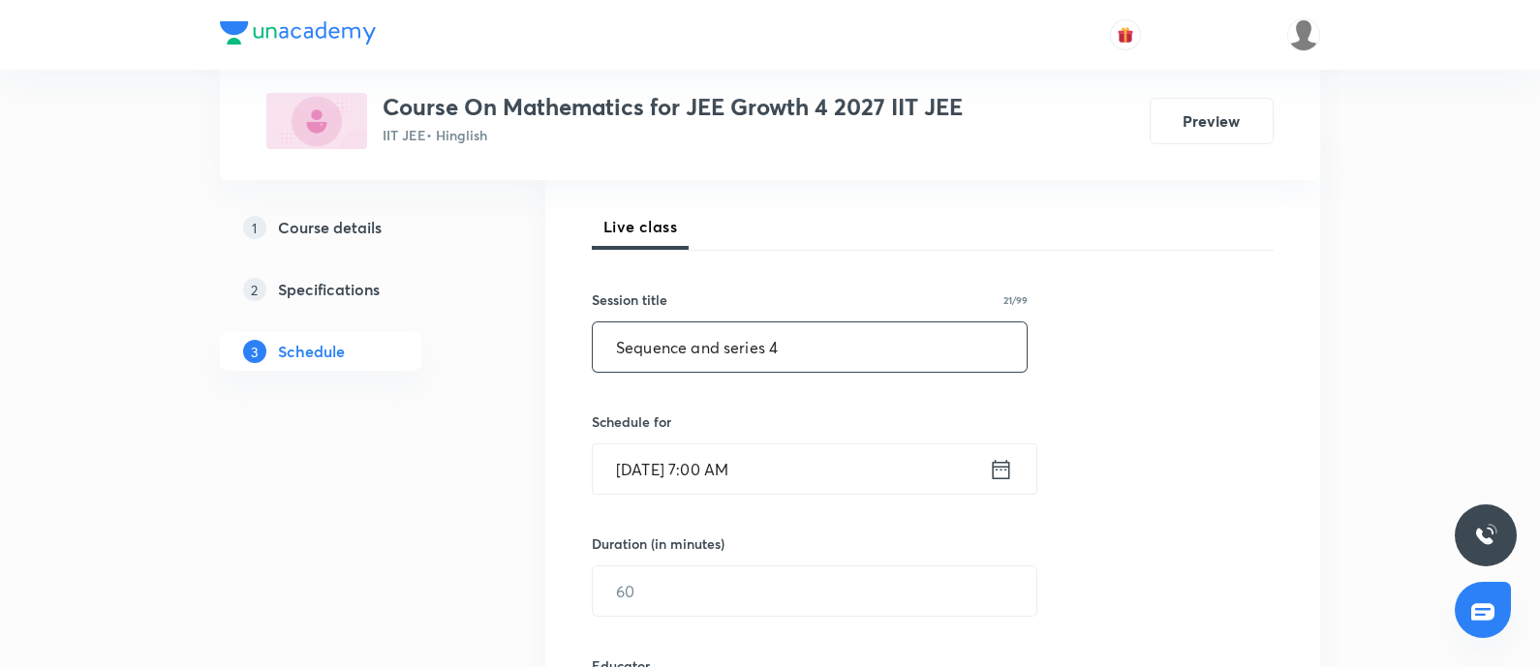
scroll to position [363, 0]
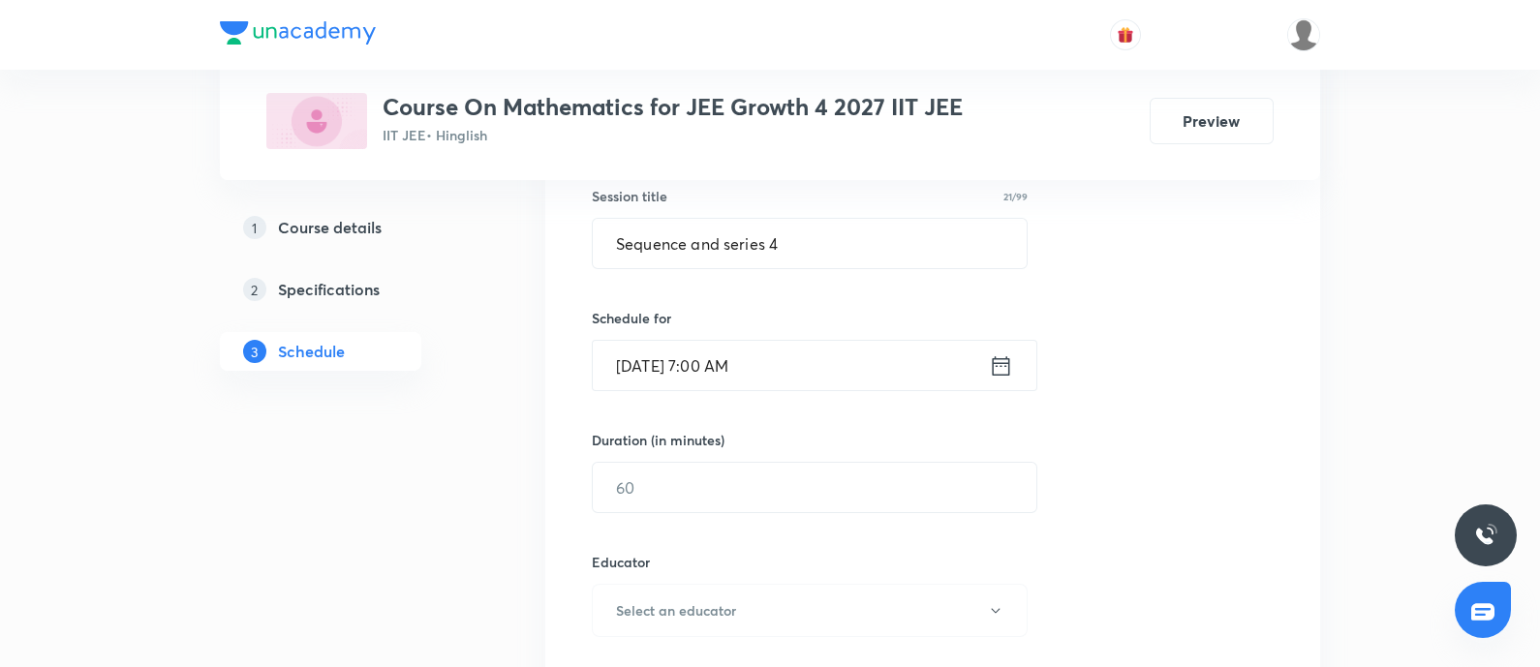
click at [786, 358] on input "Sep 3, 2025, 7:00 AM" at bounding box center [791, 365] width 396 height 49
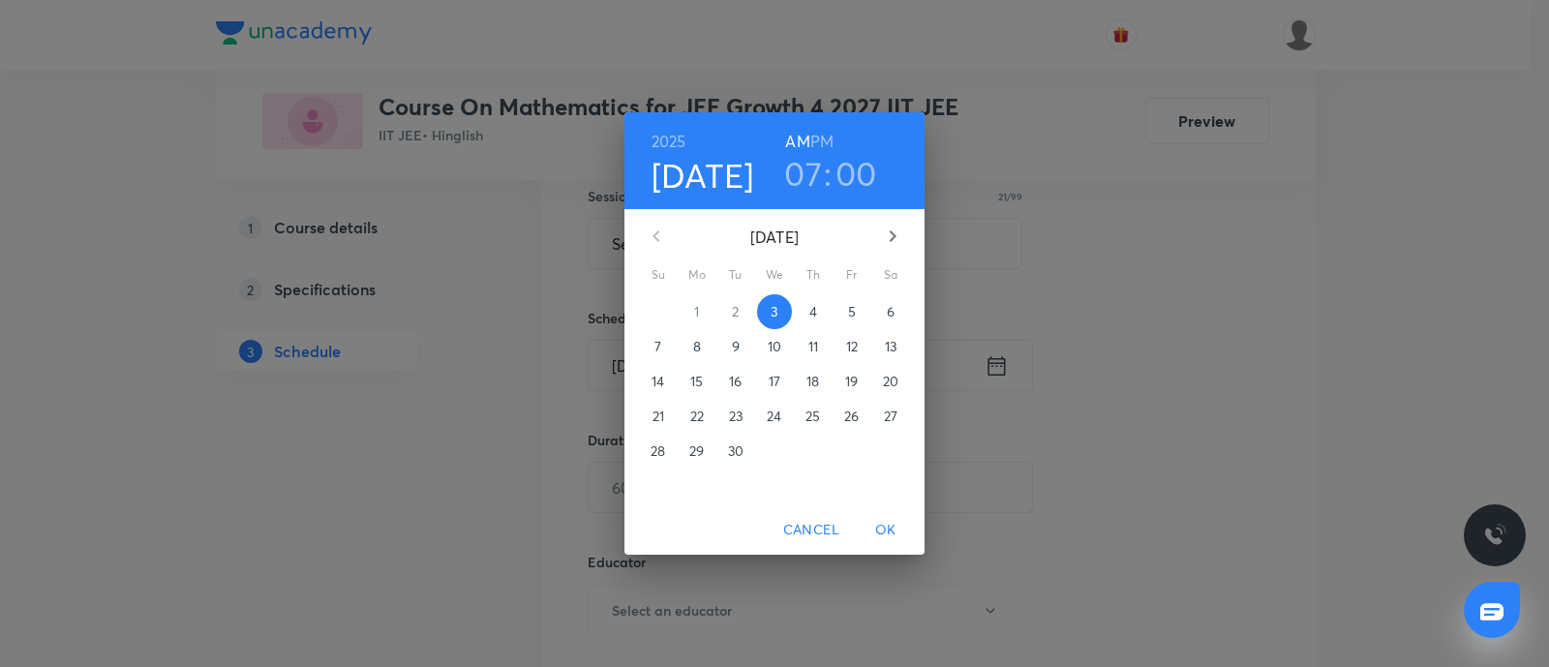
click at [823, 145] on h6 "PM" at bounding box center [821, 141] width 23 height 27
click at [876, 526] on span "OK" at bounding box center [886, 530] width 46 height 24
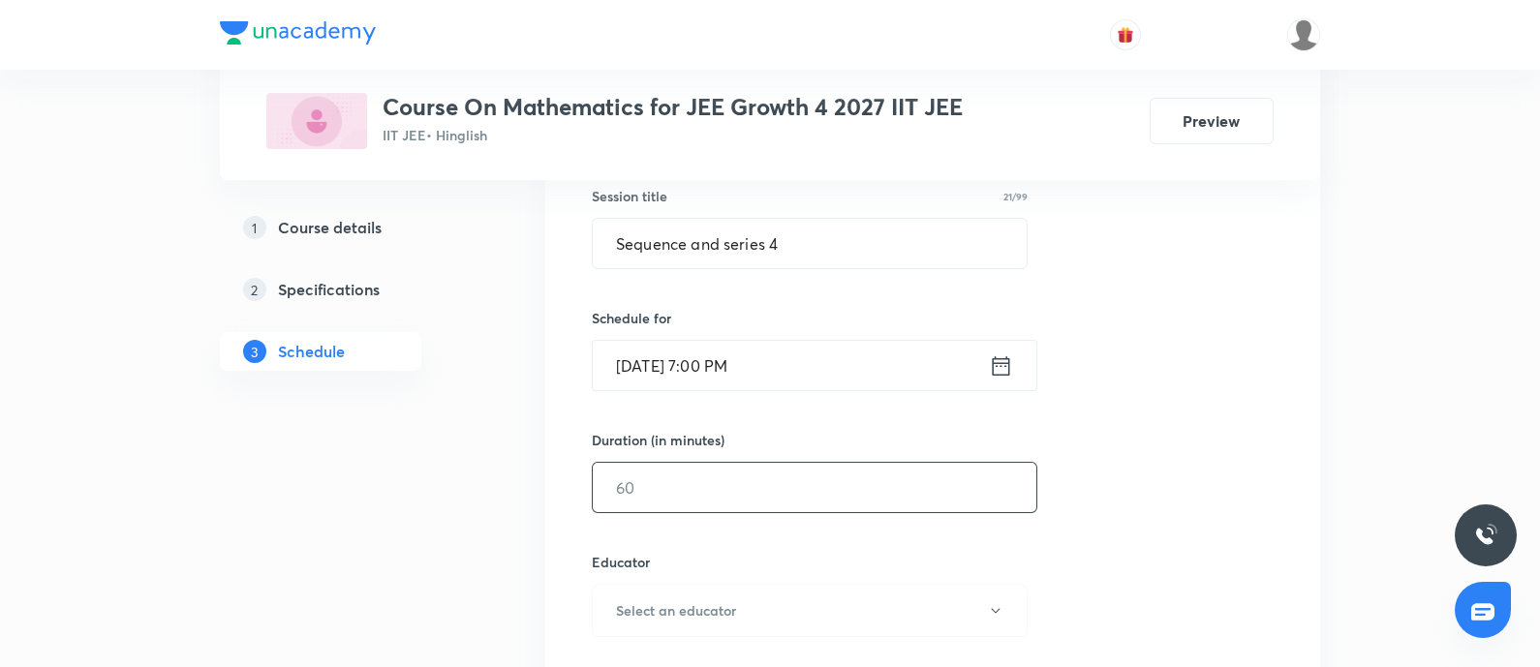
click at [776, 501] on input "text" at bounding box center [814, 487] width 443 height 49
click at [768, 490] on input "text" at bounding box center [814, 487] width 443 height 49
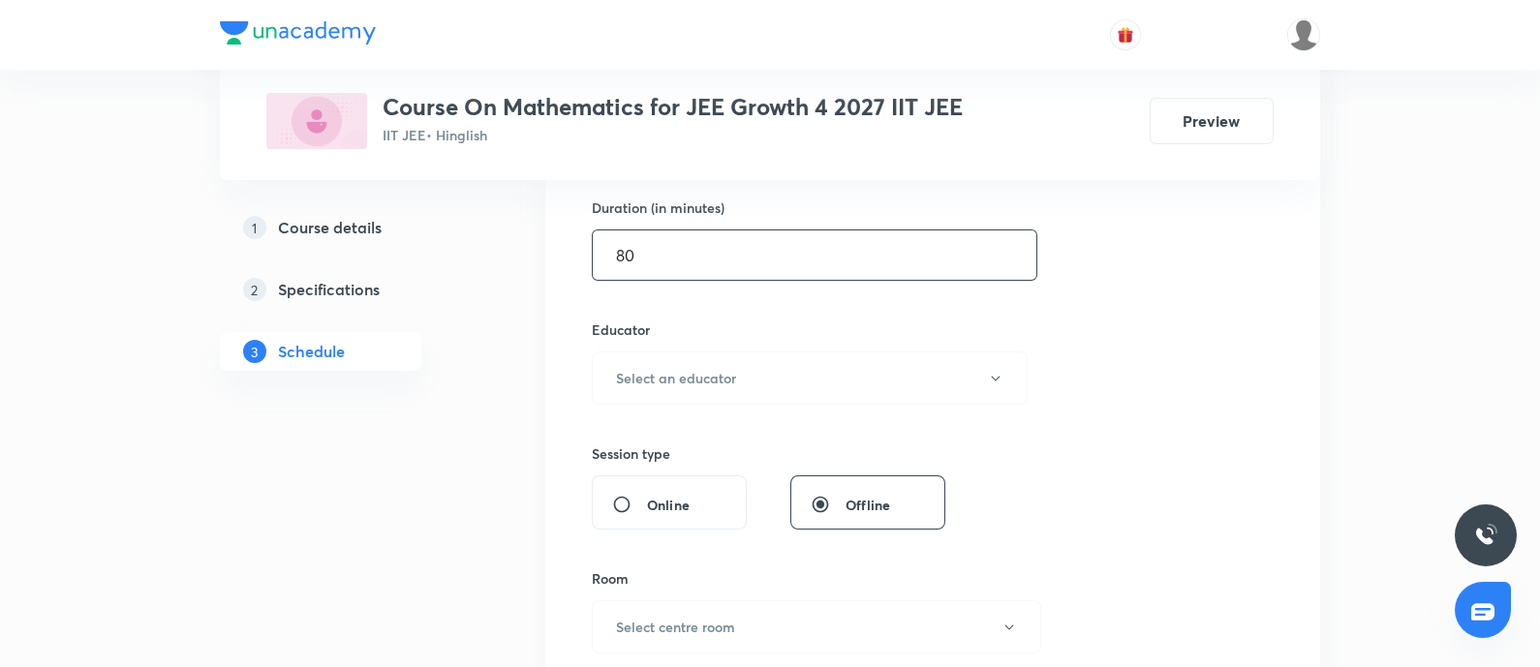
scroll to position [605, 0]
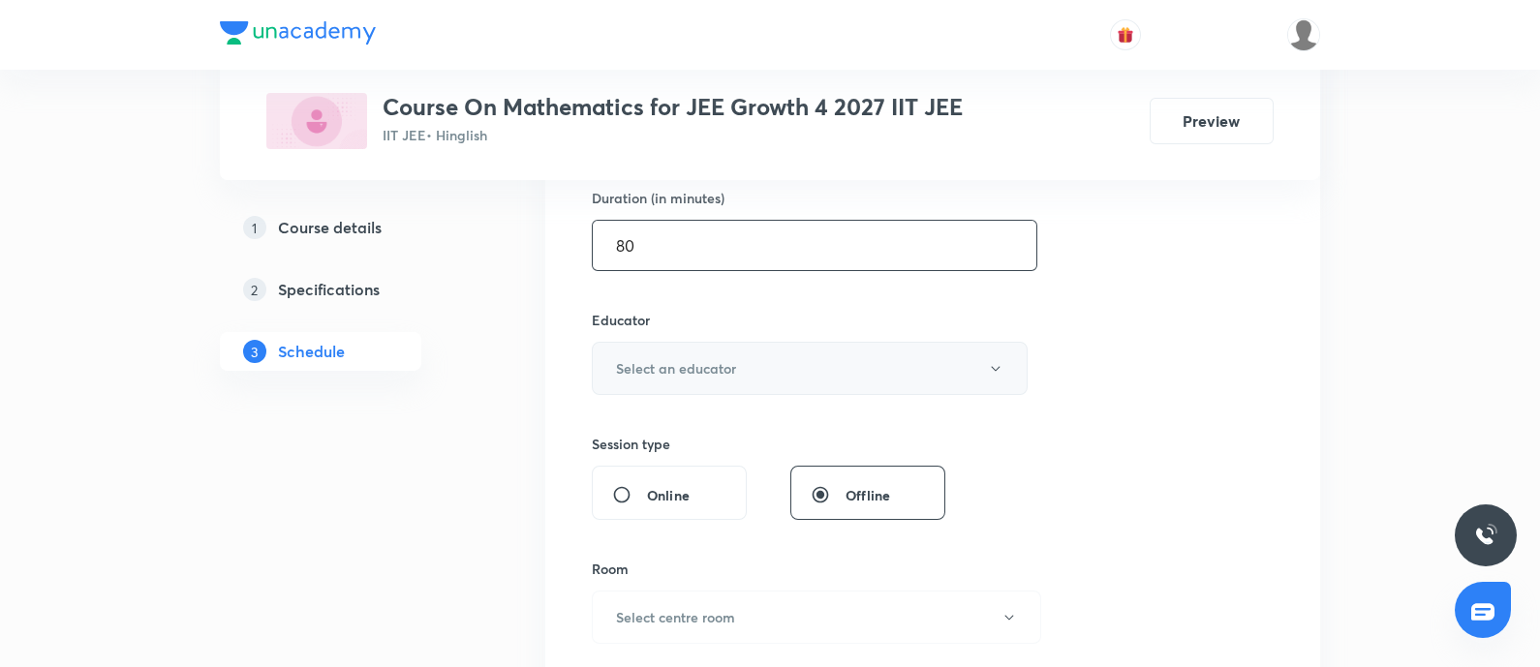
type input "80"
click at [748, 363] on button "Select an educator" at bounding box center [810, 368] width 436 height 53
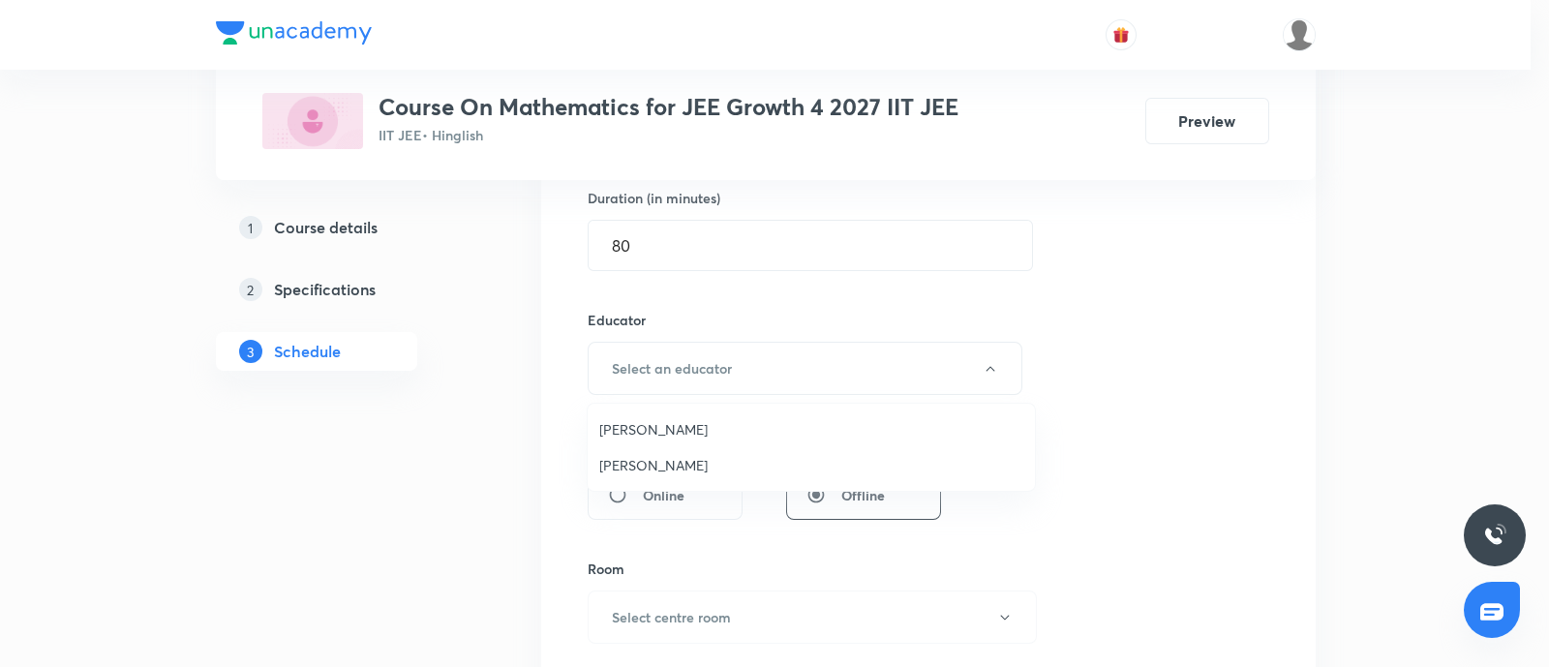
click at [653, 428] on span "Vijay Meghwal" at bounding box center [811, 429] width 424 height 20
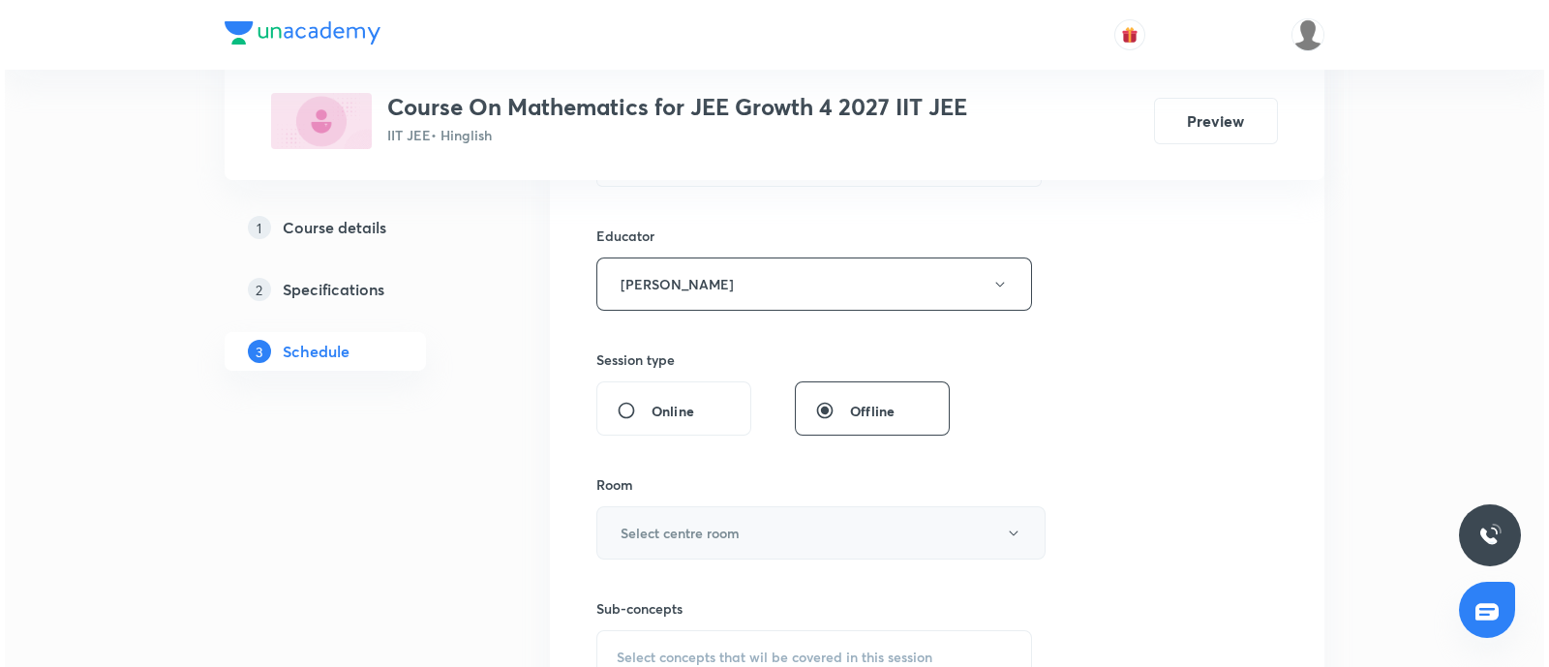
scroll to position [726, 0]
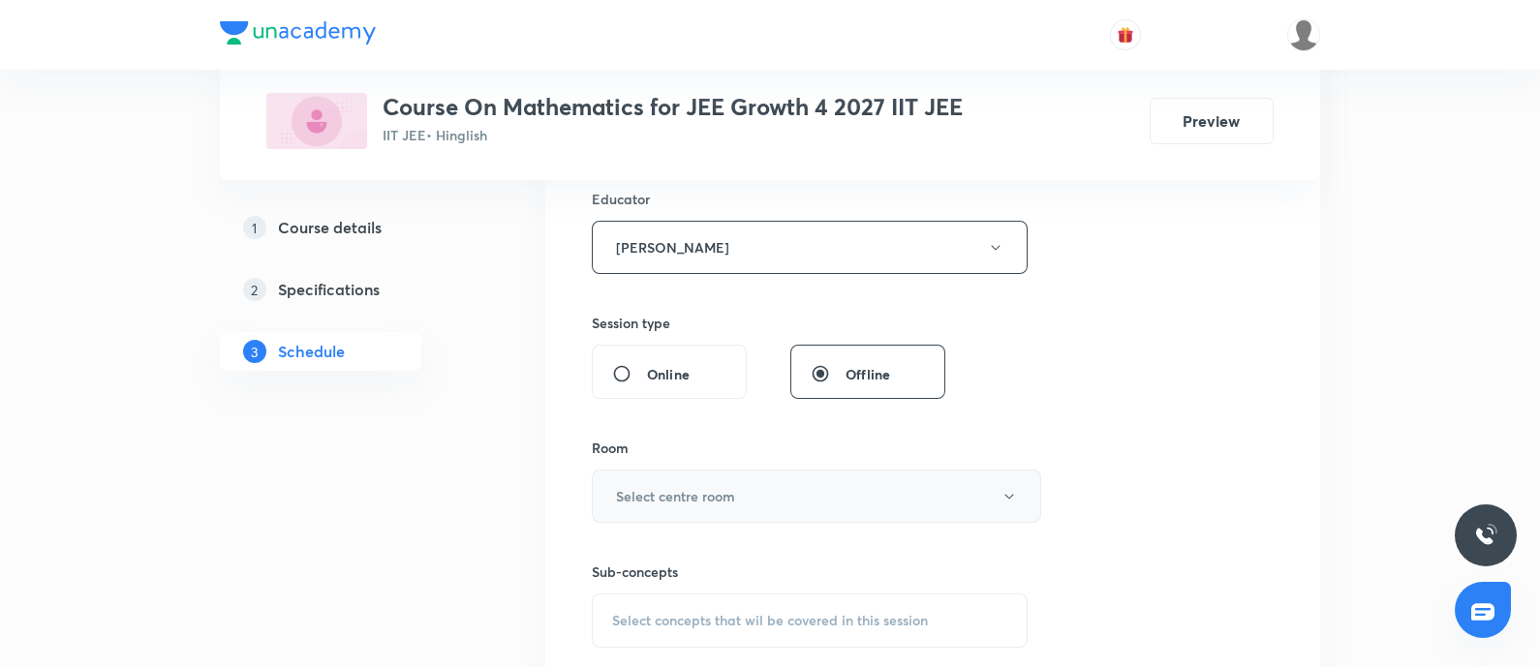
click at [776, 486] on button "Select centre room" at bounding box center [816, 496] width 449 height 53
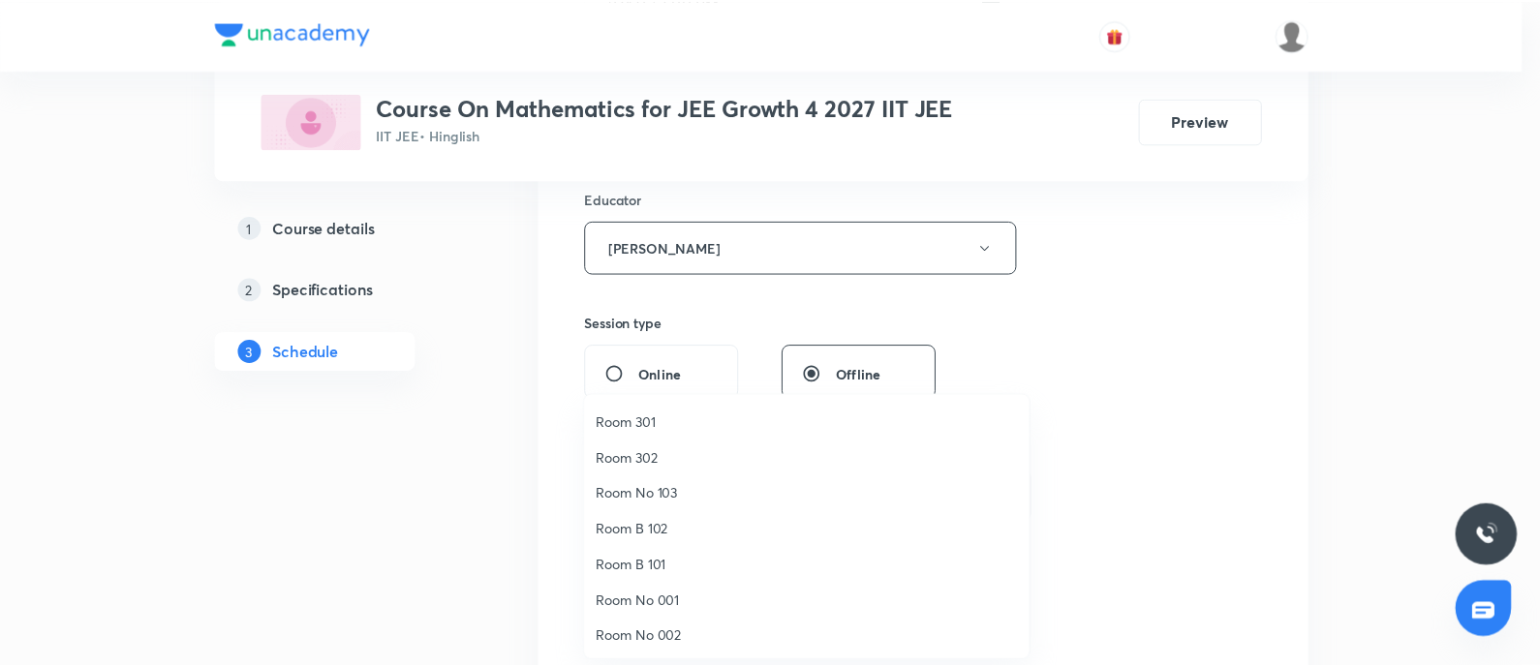
scroll to position [143, 0]
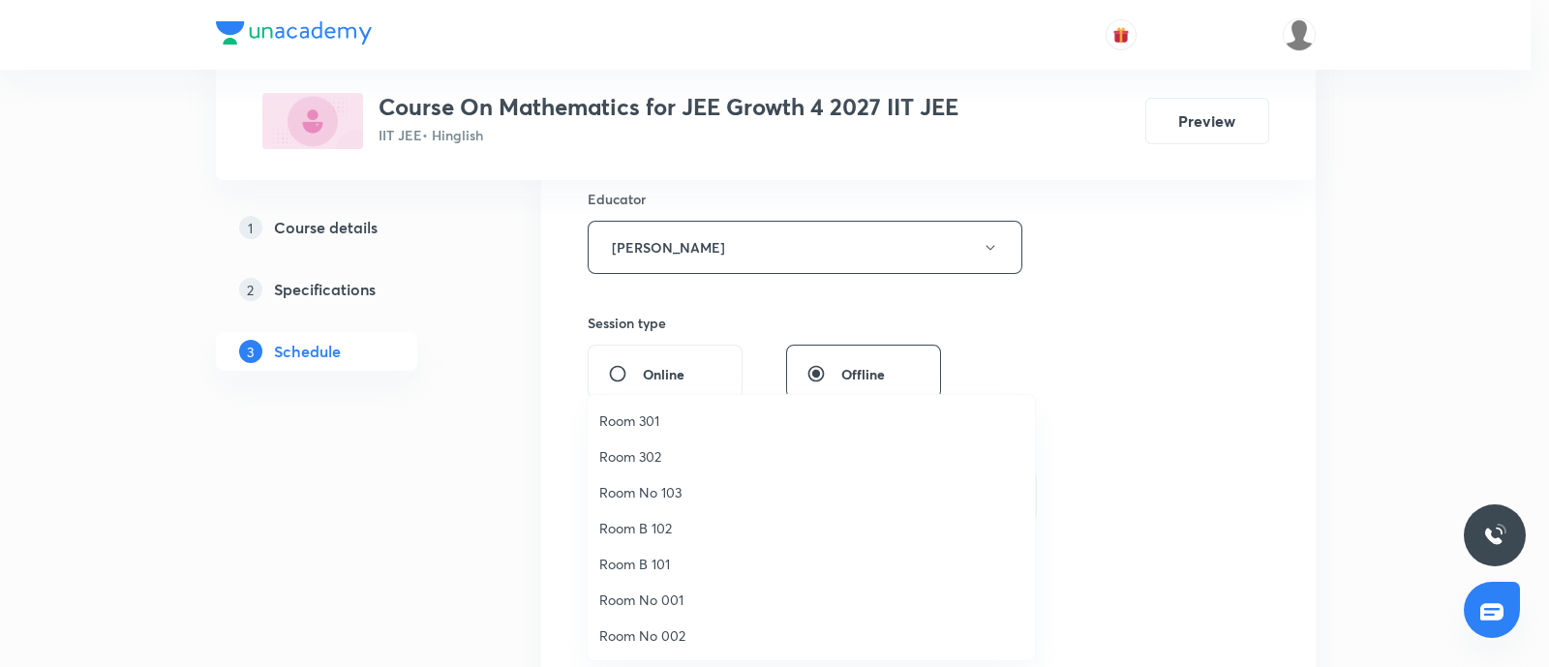
click at [684, 636] on span "Room No 002" at bounding box center [811, 636] width 424 height 20
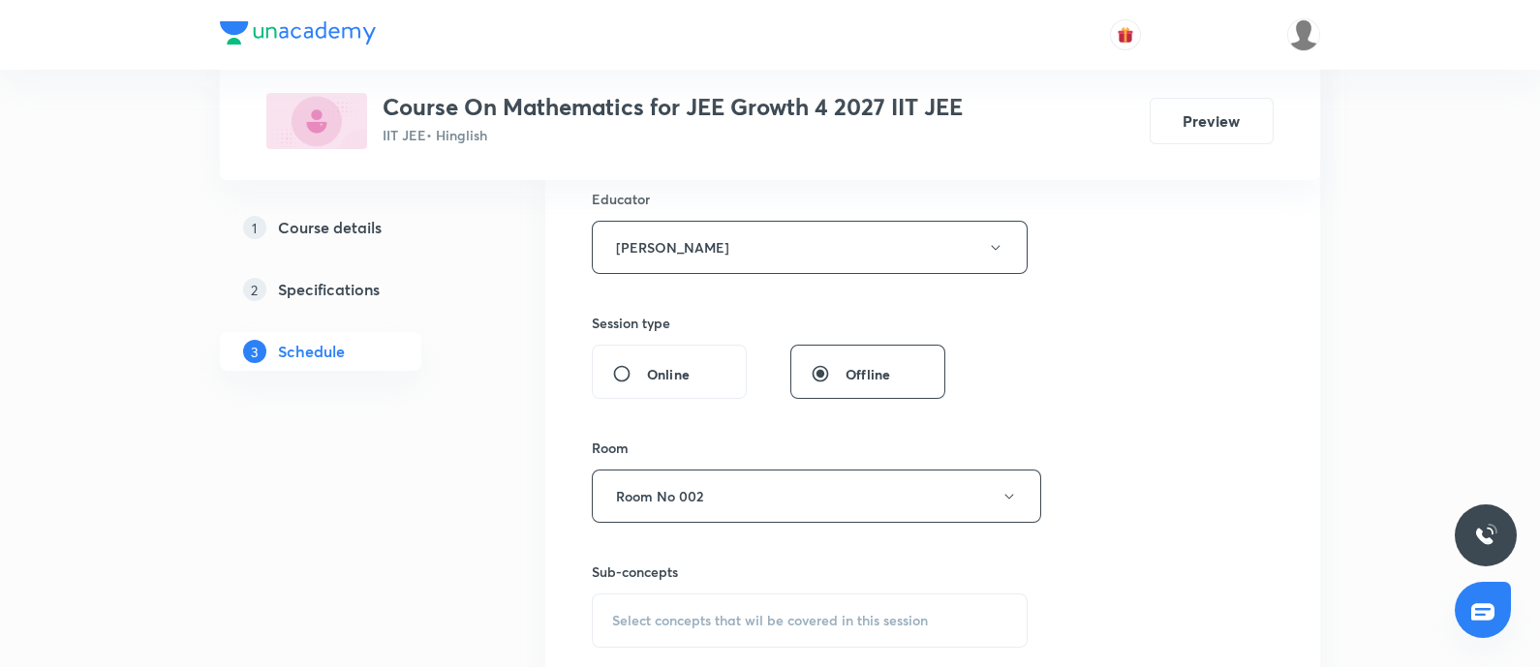
click at [1186, 474] on div "Session 23 Live class Session title 21/99 Sequence and series 4 ​ Schedule for …" at bounding box center [933, 208] width 682 height 1033
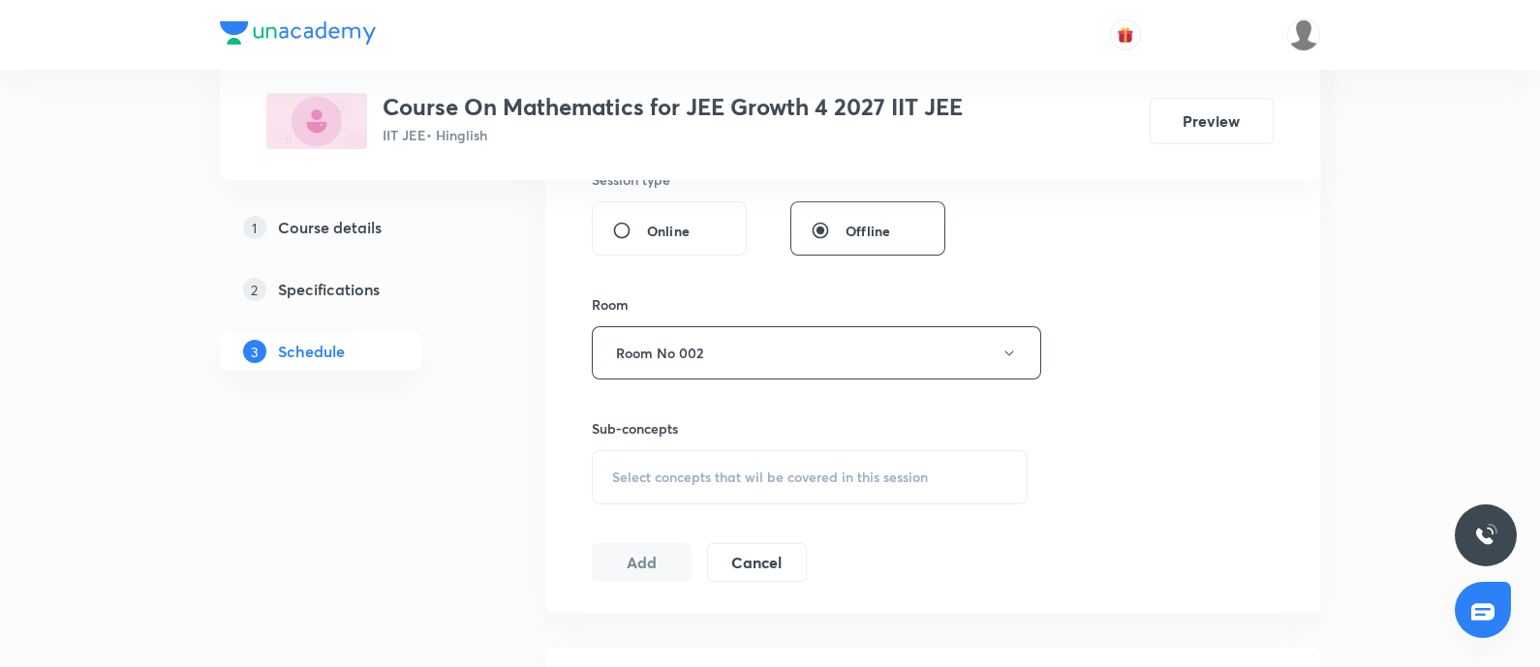
scroll to position [967, 0]
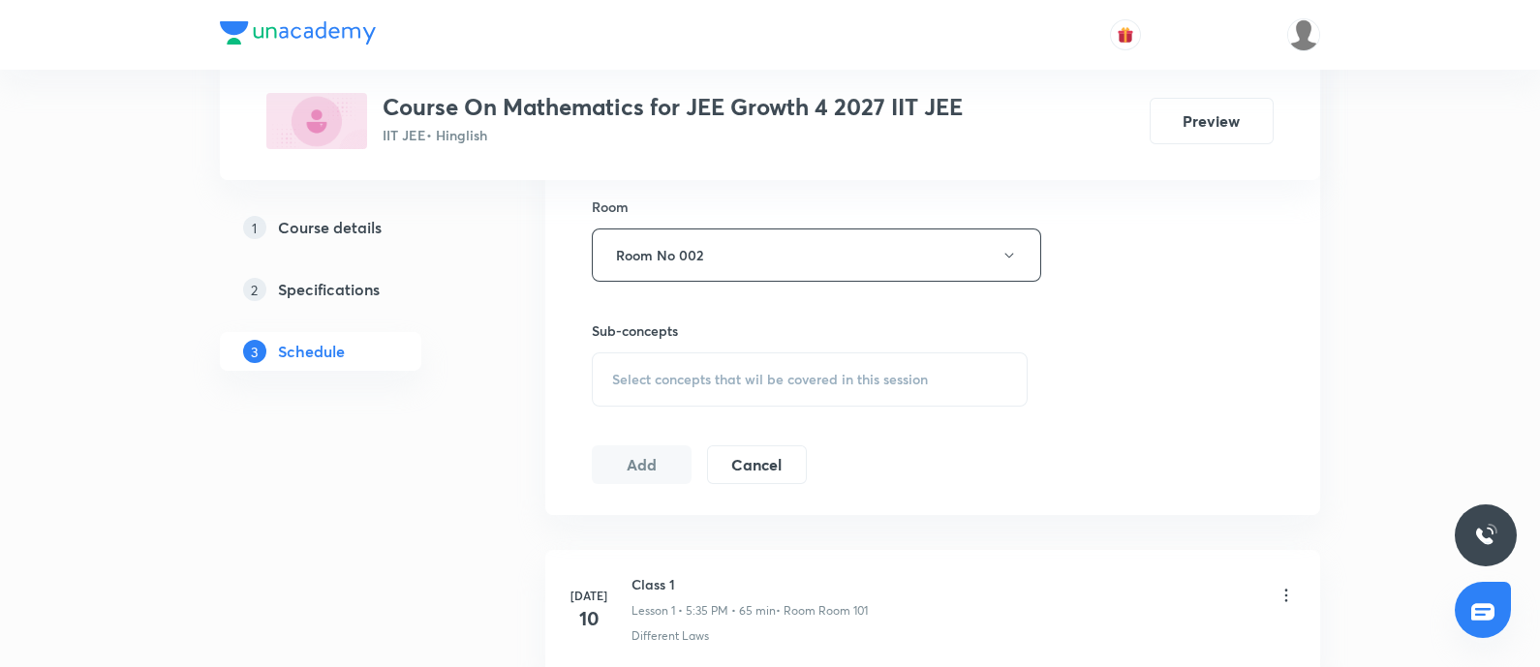
click at [692, 372] on span "Select concepts that wil be covered in this session" at bounding box center [770, 379] width 316 height 15
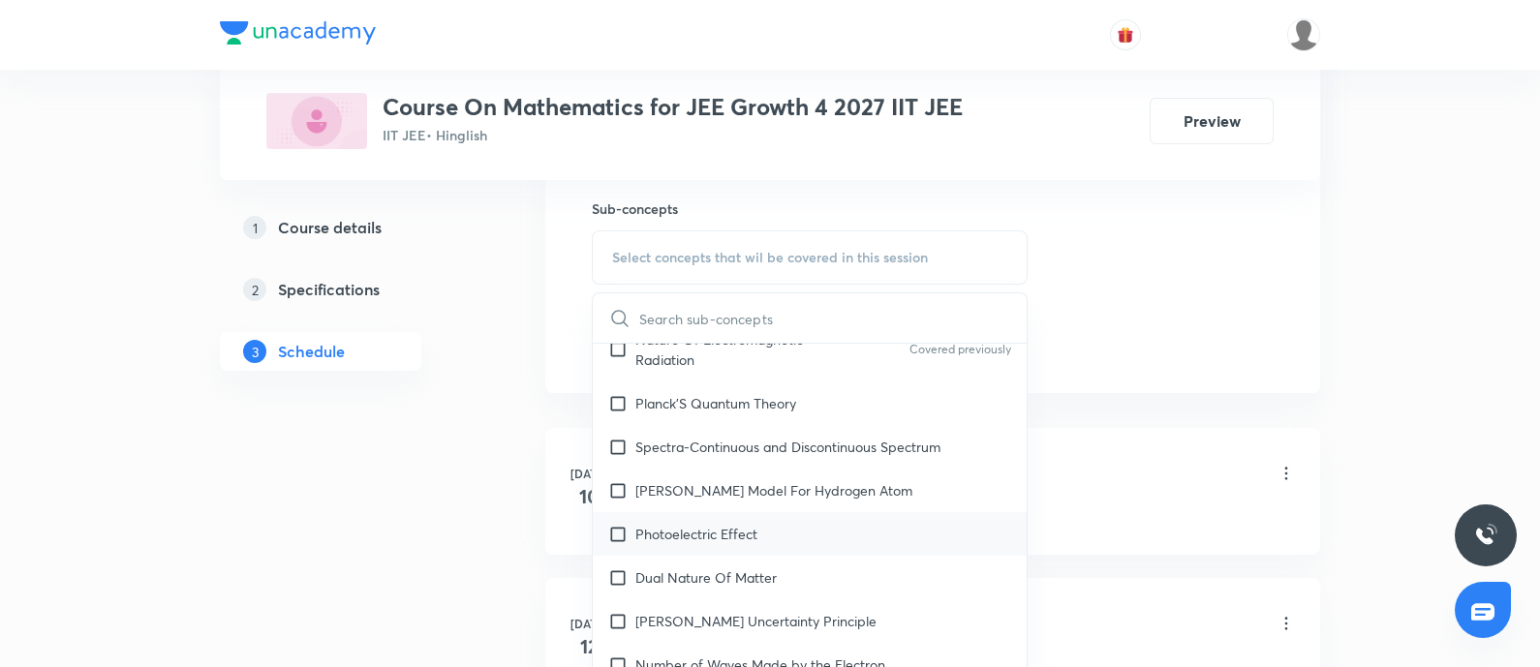
scroll to position [1331, 0]
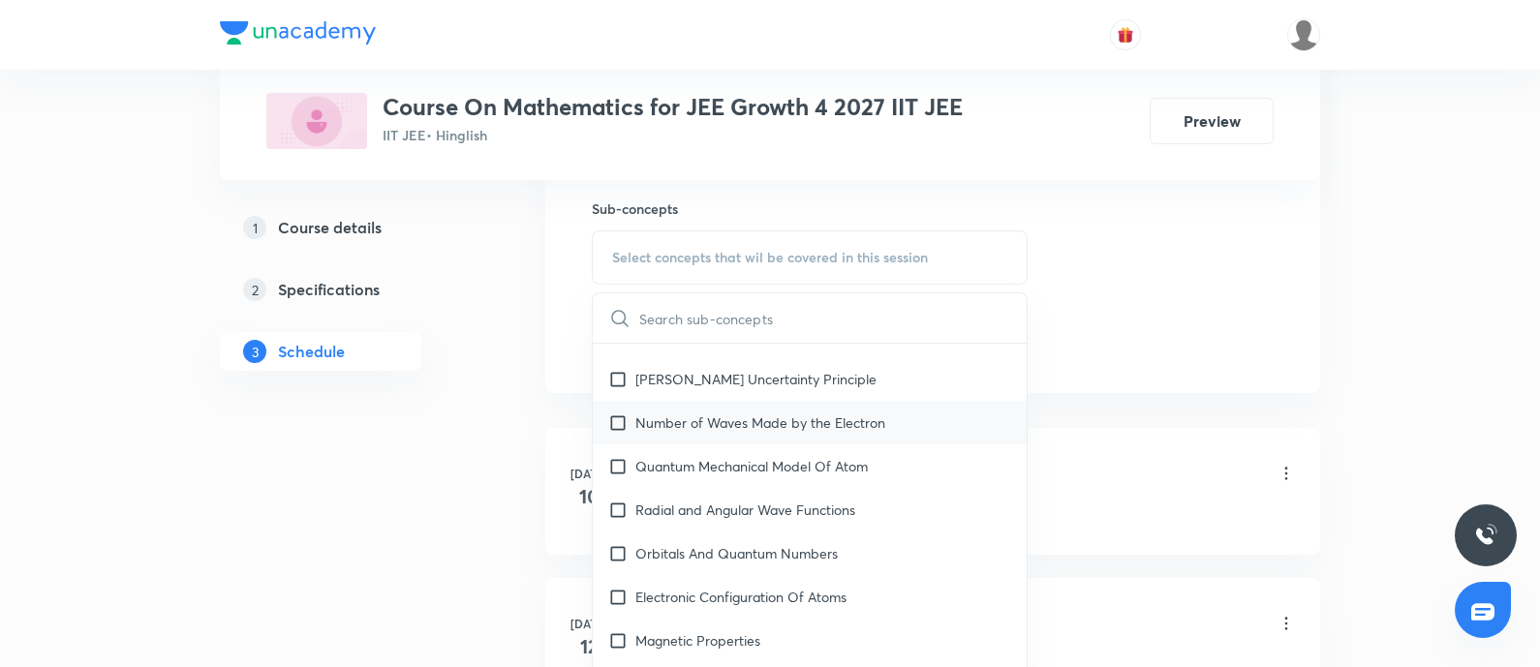
click at [747, 431] on div "Number of Waves Made by the Electron" at bounding box center [810, 423] width 434 height 44
checkbox input "true"
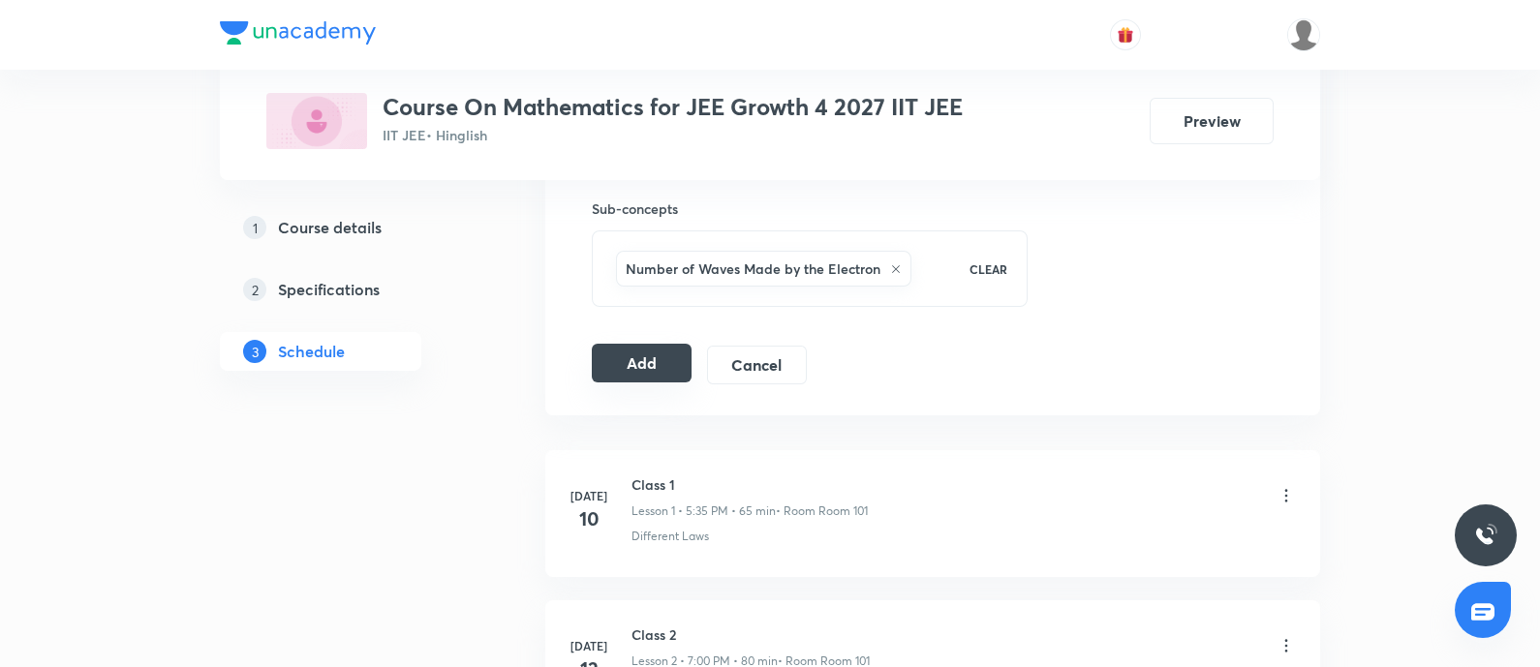
click at [649, 360] on button "Add" at bounding box center [642, 363] width 100 height 39
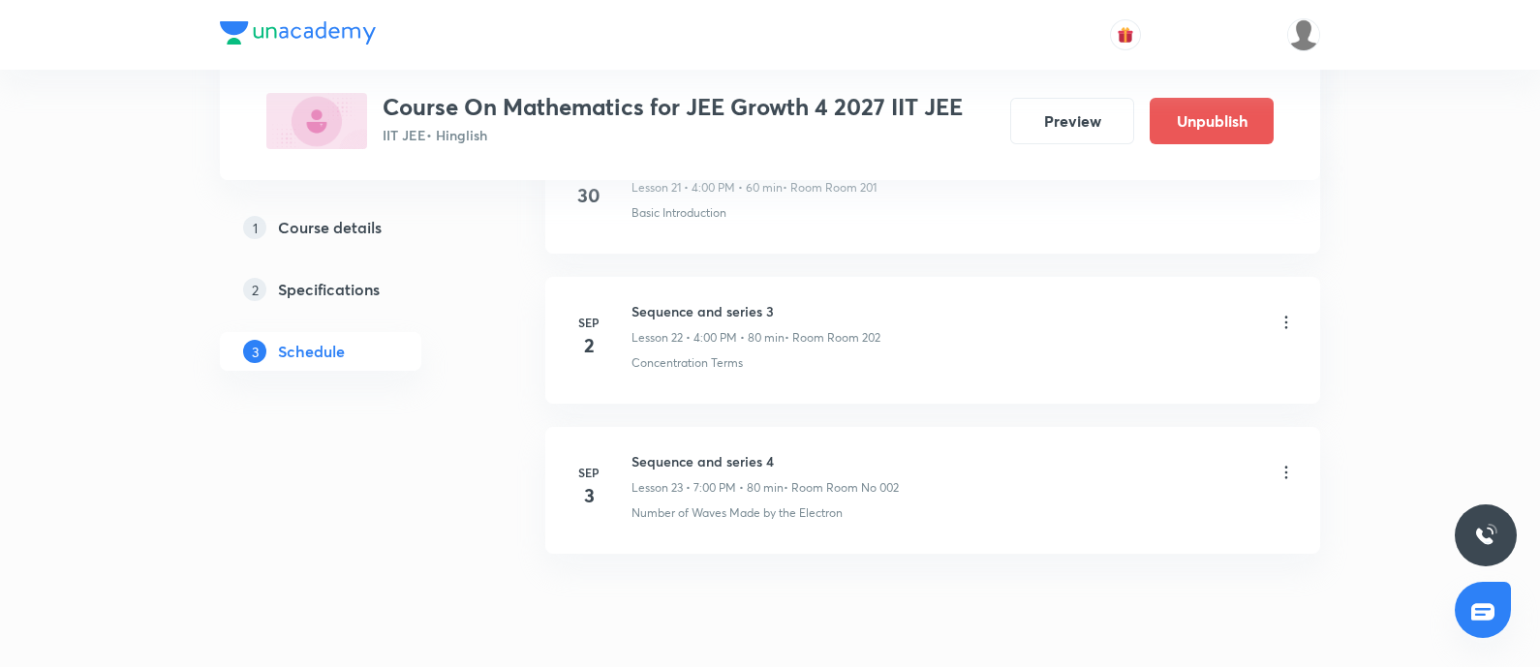
scroll to position [3438, 0]
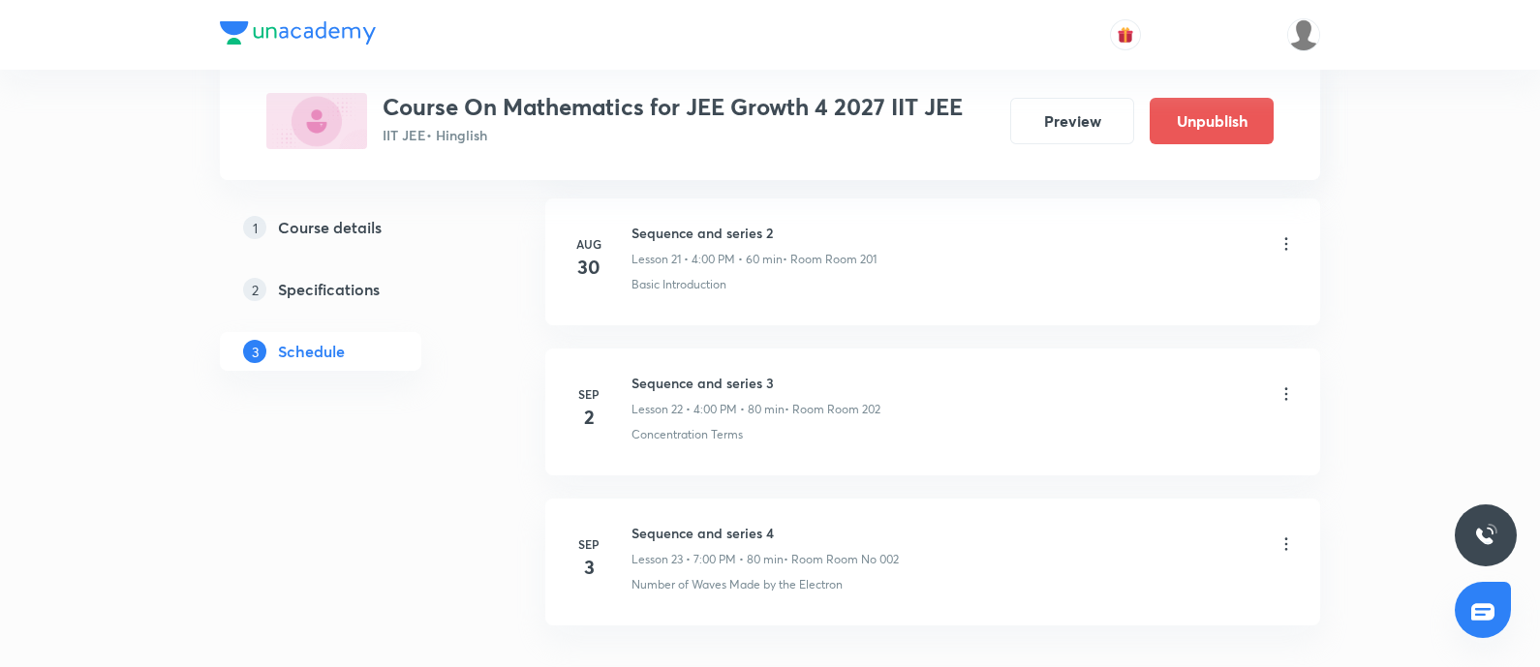
scroll to position [4450, 0]
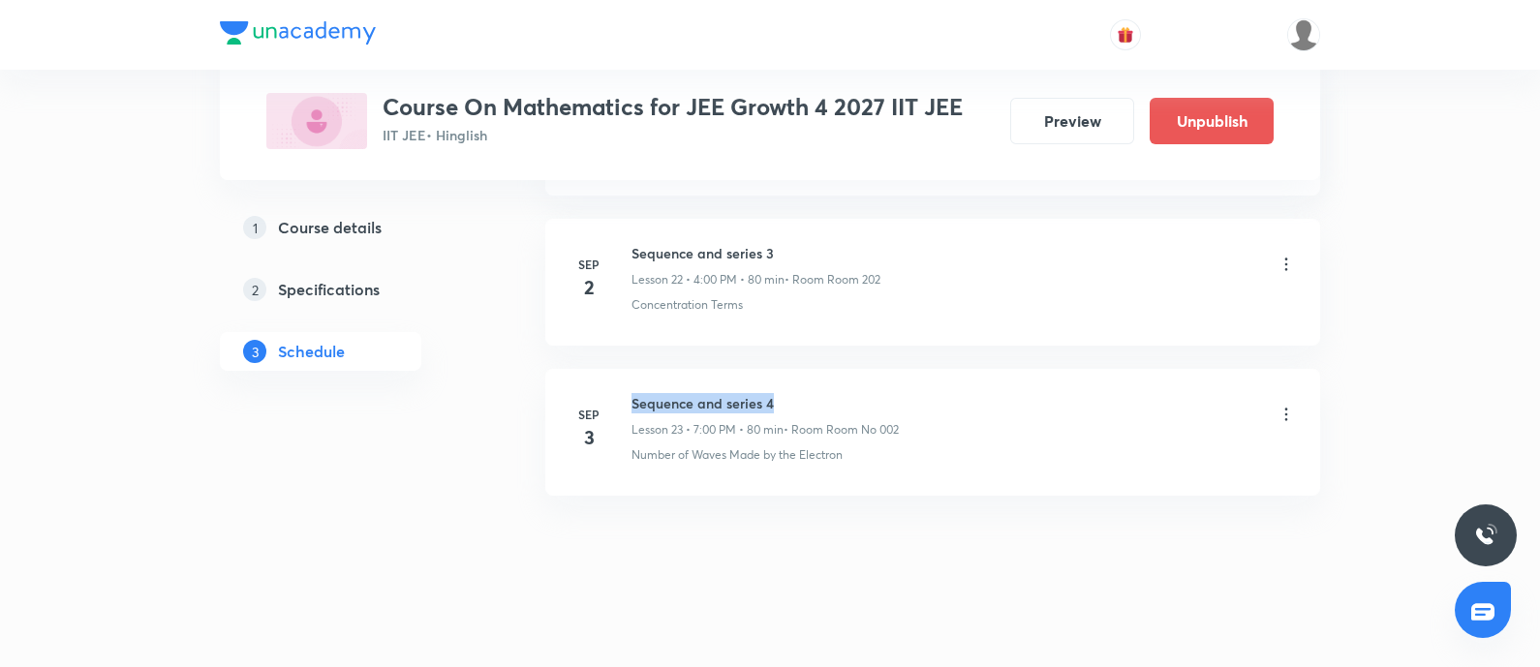
drag, startPoint x: 631, startPoint y: 394, endPoint x: 940, endPoint y: 389, distance: 308.9
click at [817, 393] on h6 "Sequence and series 4" at bounding box center [764, 403] width 267 height 20
click at [1041, 393] on div "Sequence and series 4 Lesson 23 • 7:00 PM • 80 min • Room Room No 002" at bounding box center [963, 416] width 664 height 46
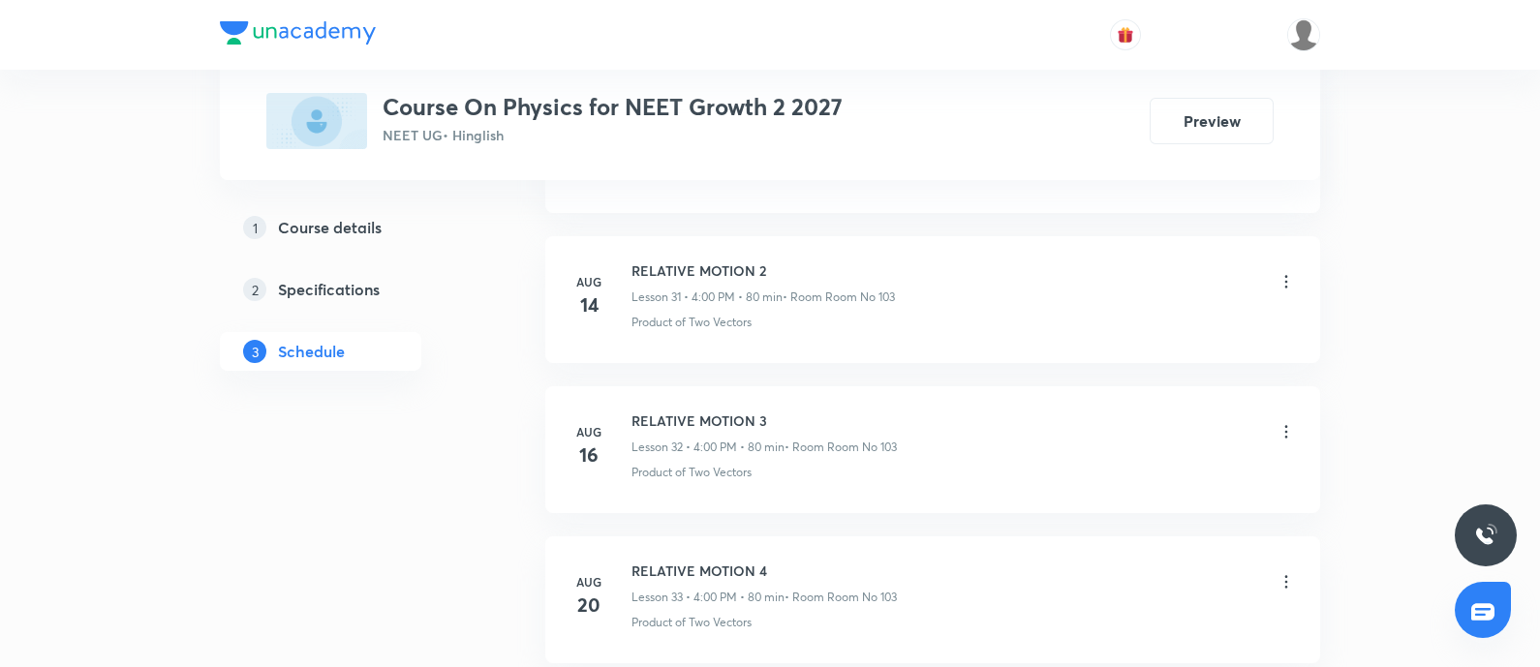
scroll to position [6423, 0]
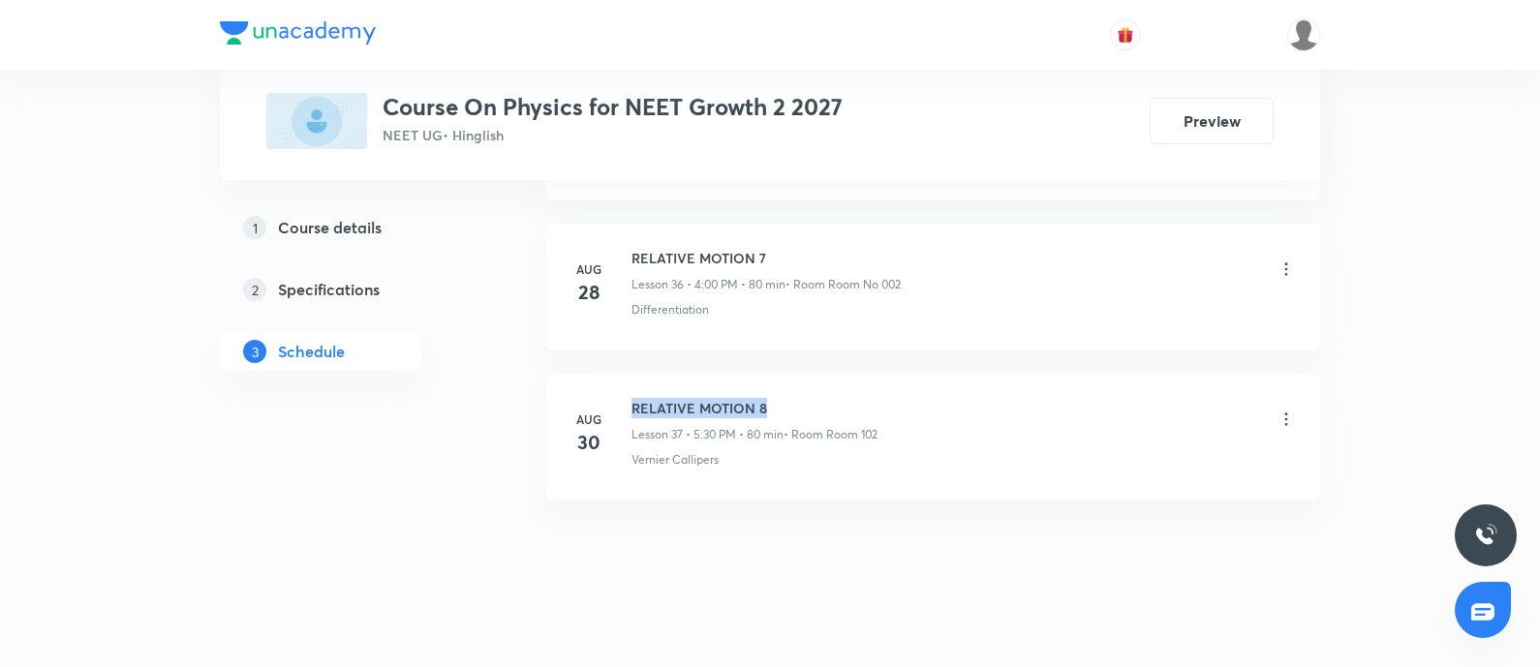
drag, startPoint x: 633, startPoint y: 389, endPoint x: 840, endPoint y: 398, distance: 207.4
click at [840, 398] on h6 "RELATIVE MOTION 8" at bounding box center [754, 408] width 246 height 20
copy h6 "RELATIVE MOTION 8"
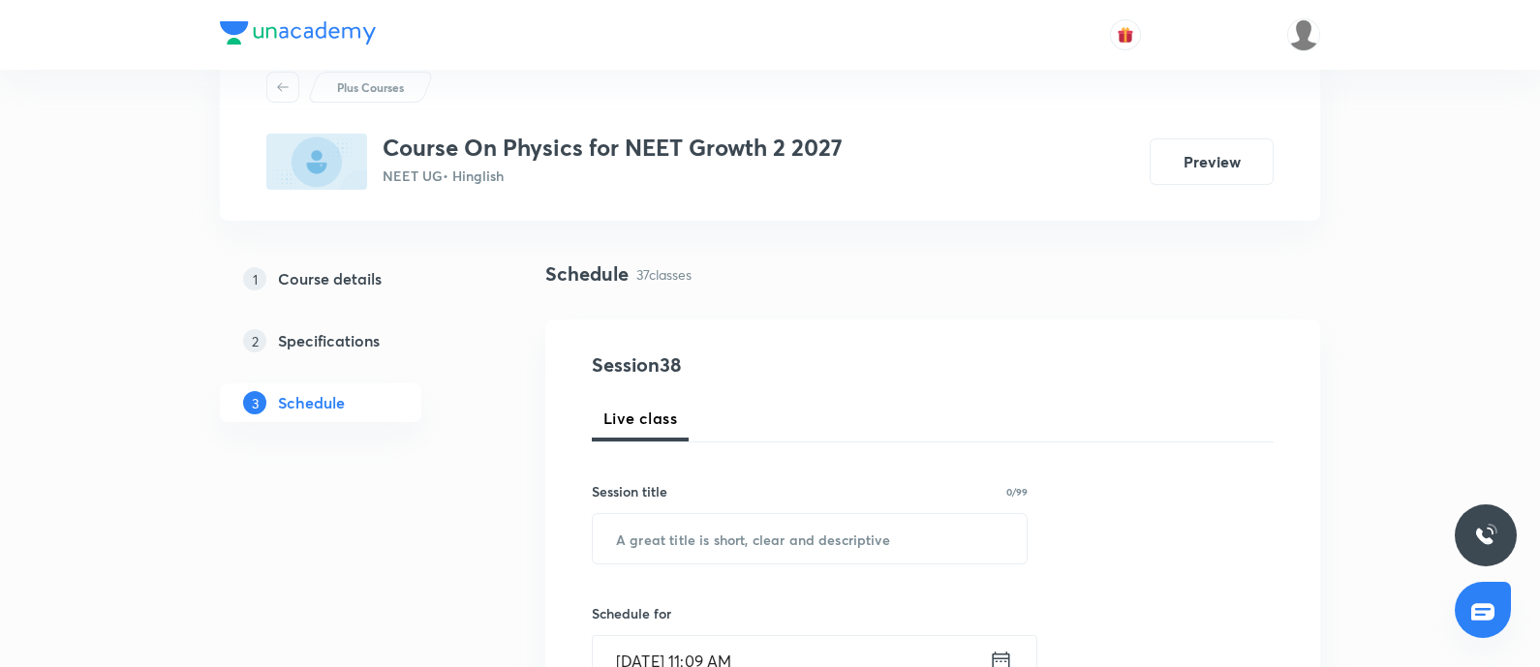
scroll to position [0, 0]
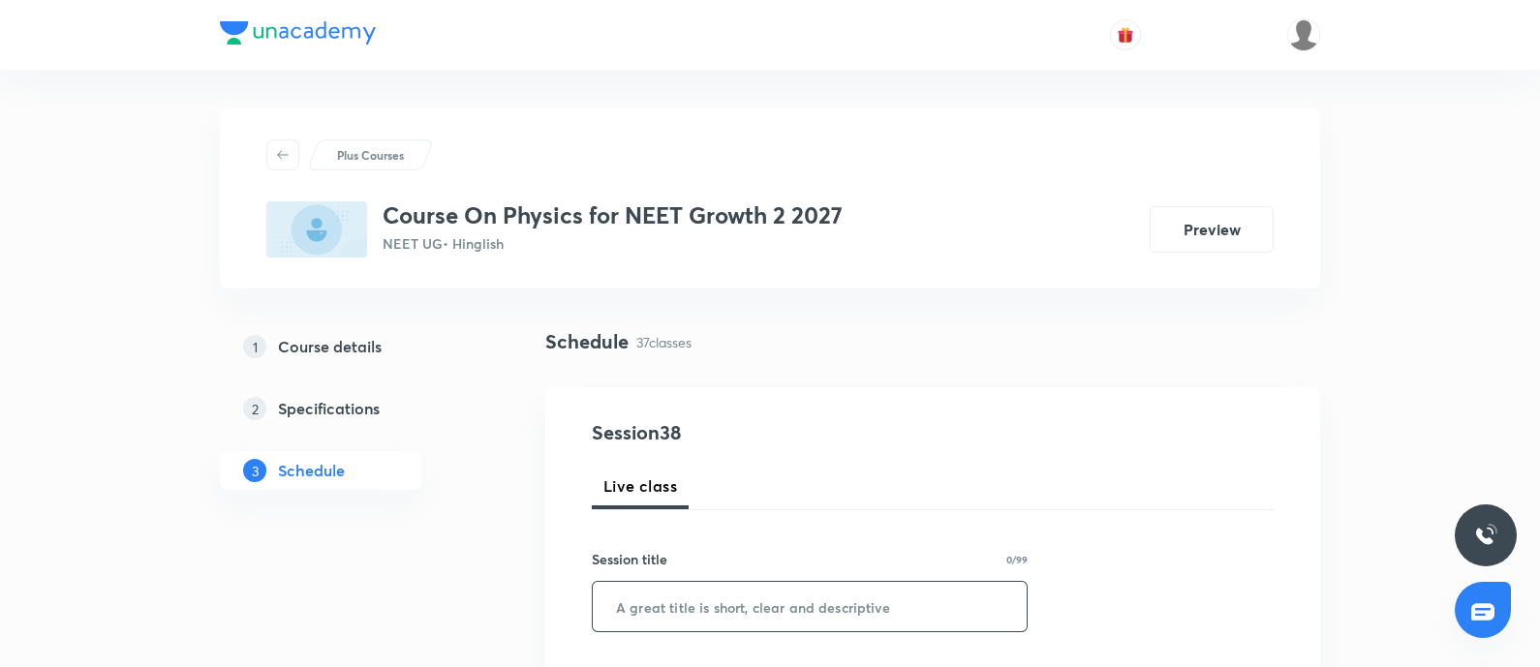
click at [611, 618] on input "text" at bounding box center [810, 606] width 434 height 49
paste input "RELATIVE MOTION 8"
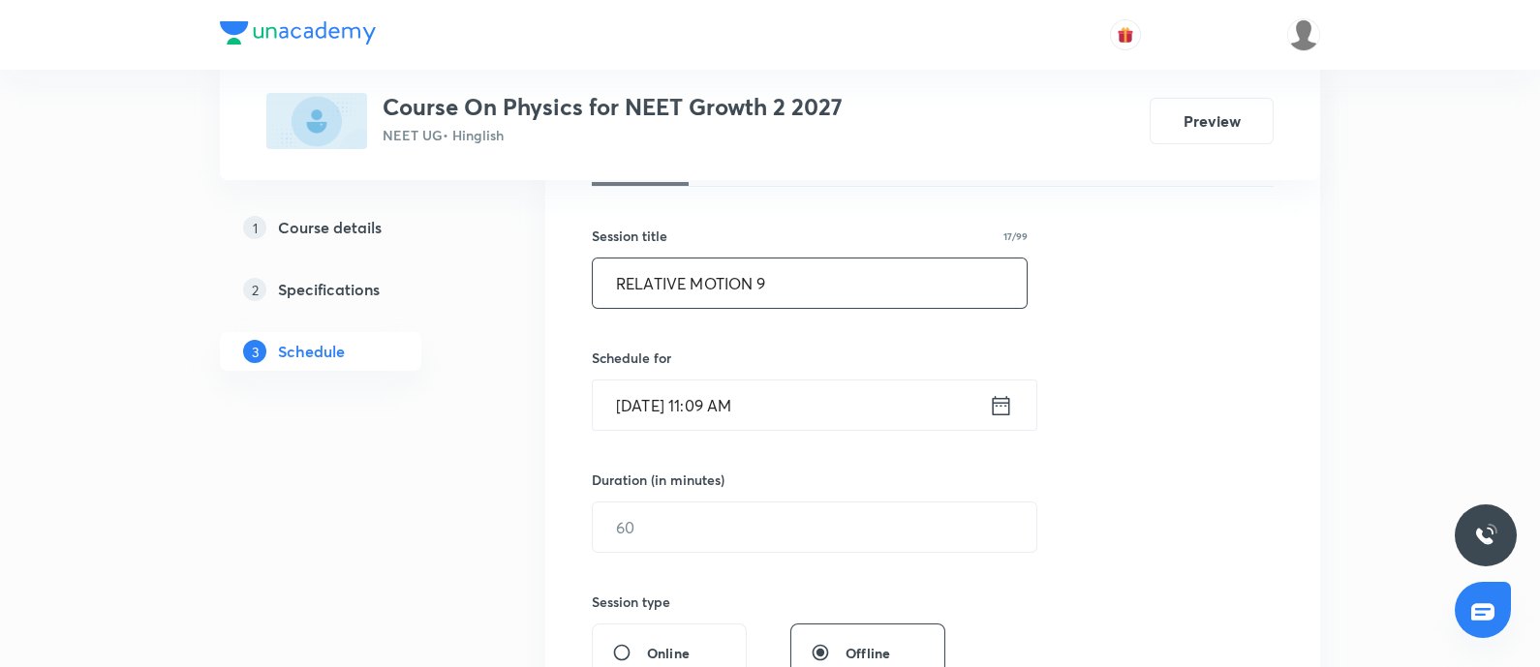
scroll to position [363, 0]
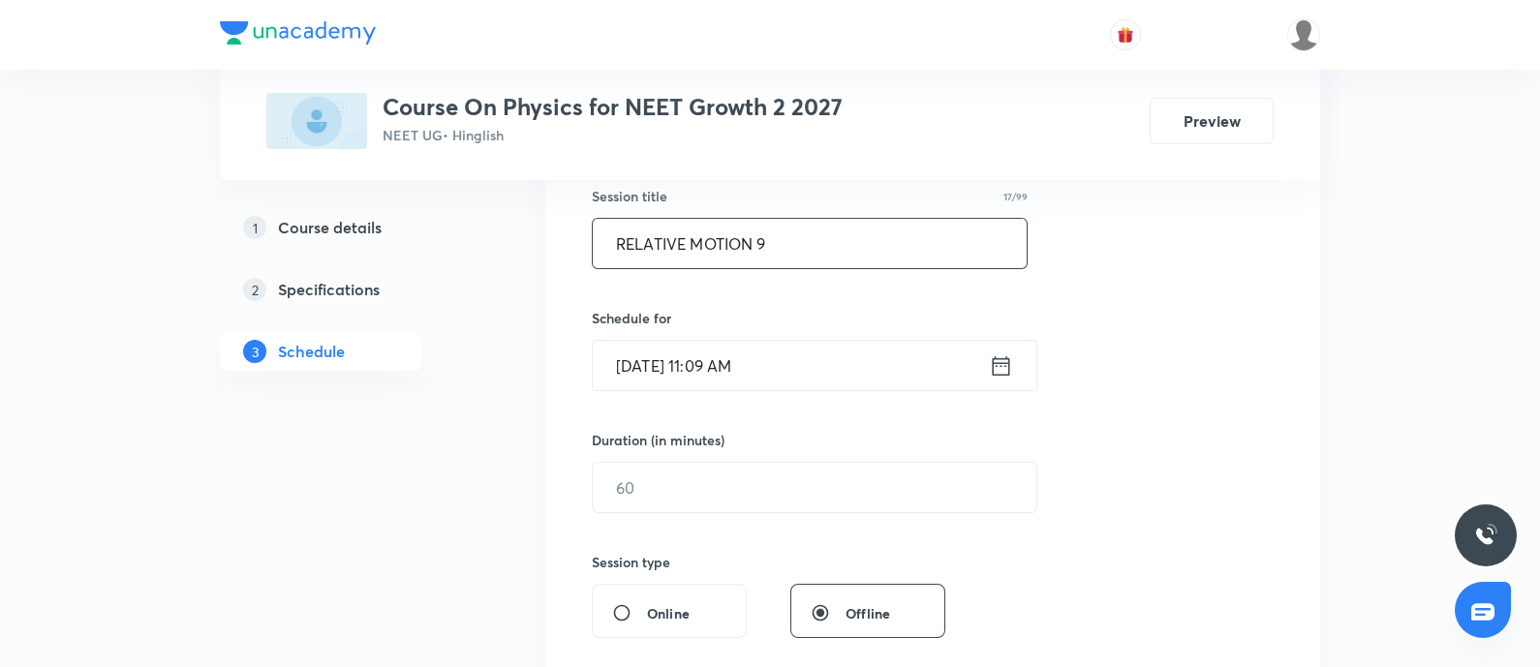
type input "RELATIVE MOTION 9"
click at [764, 363] on input "Sep 3, 2025, 11:09 AM" at bounding box center [791, 365] width 396 height 49
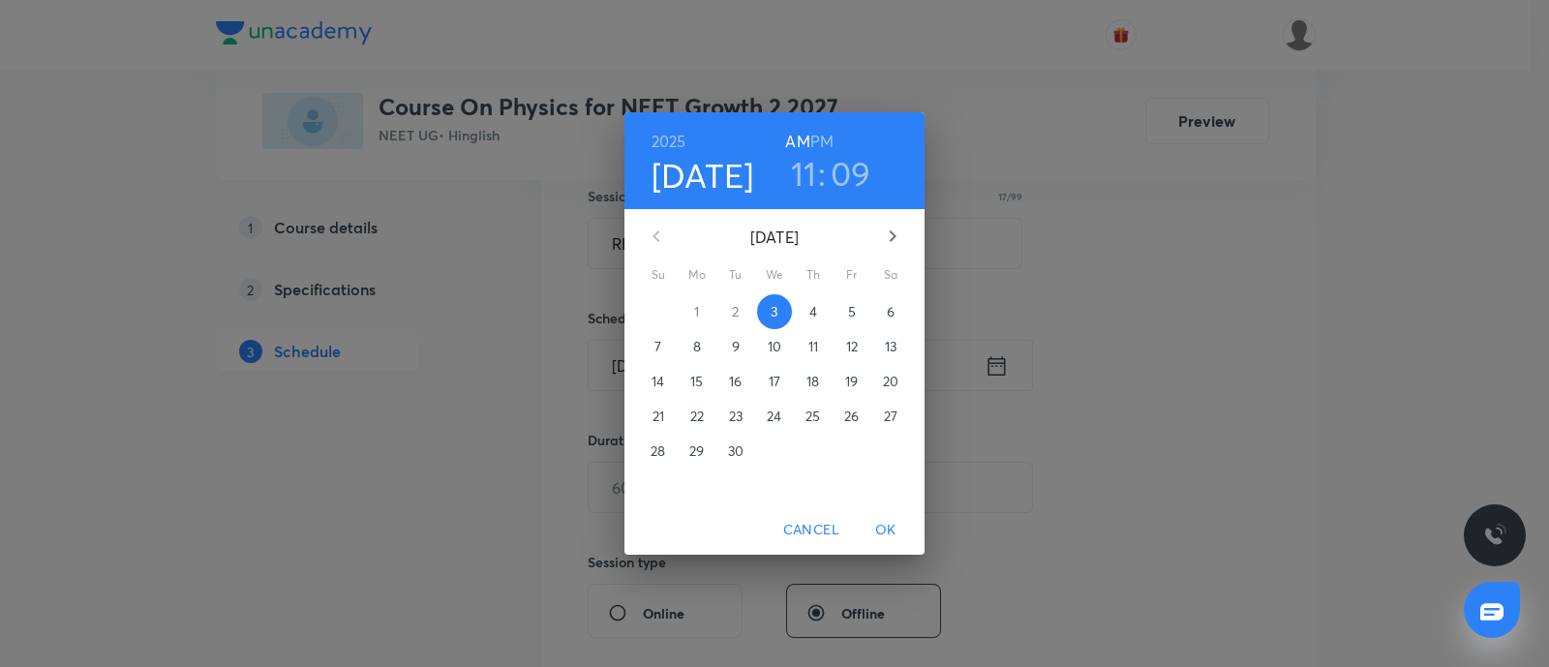
click at [807, 171] on h3 "11" at bounding box center [804, 173] width 26 height 41
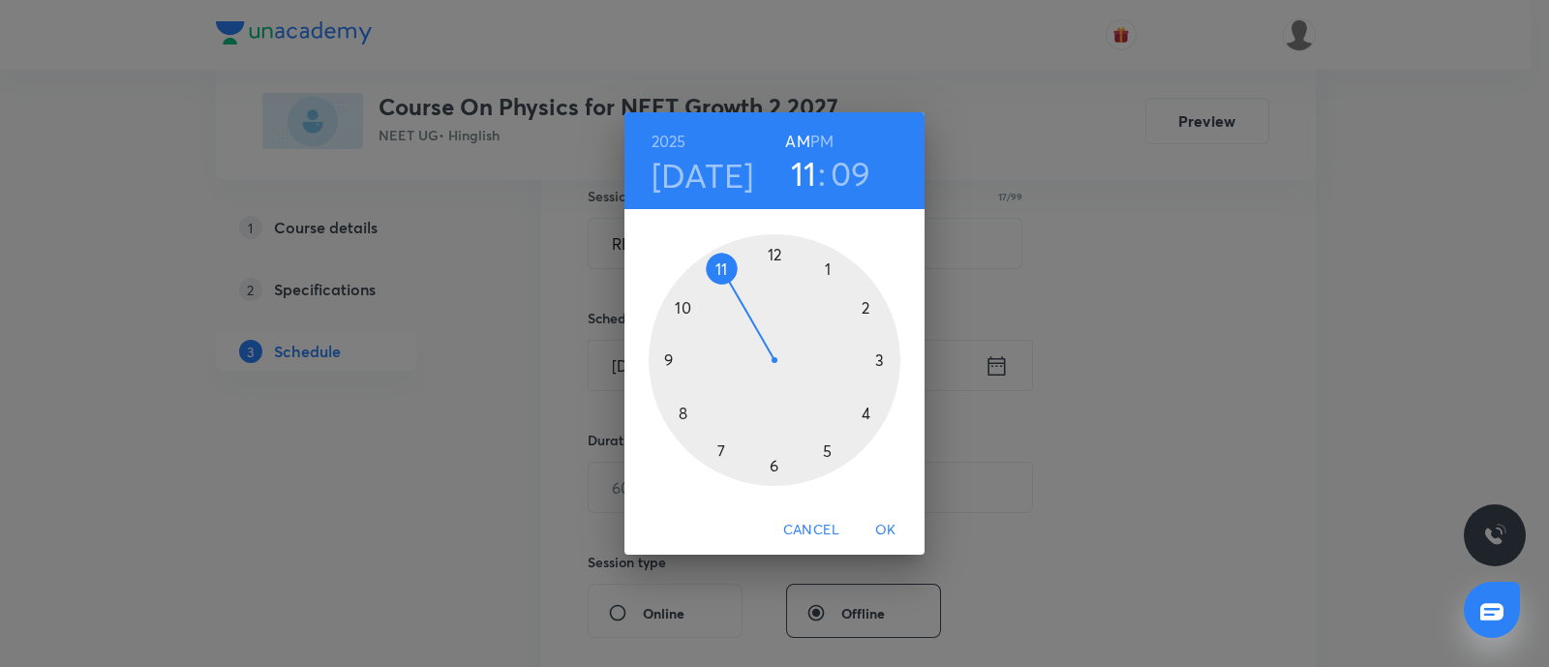
click at [870, 407] on div at bounding box center [775, 360] width 252 height 252
click at [778, 253] on div at bounding box center [775, 360] width 252 height 252
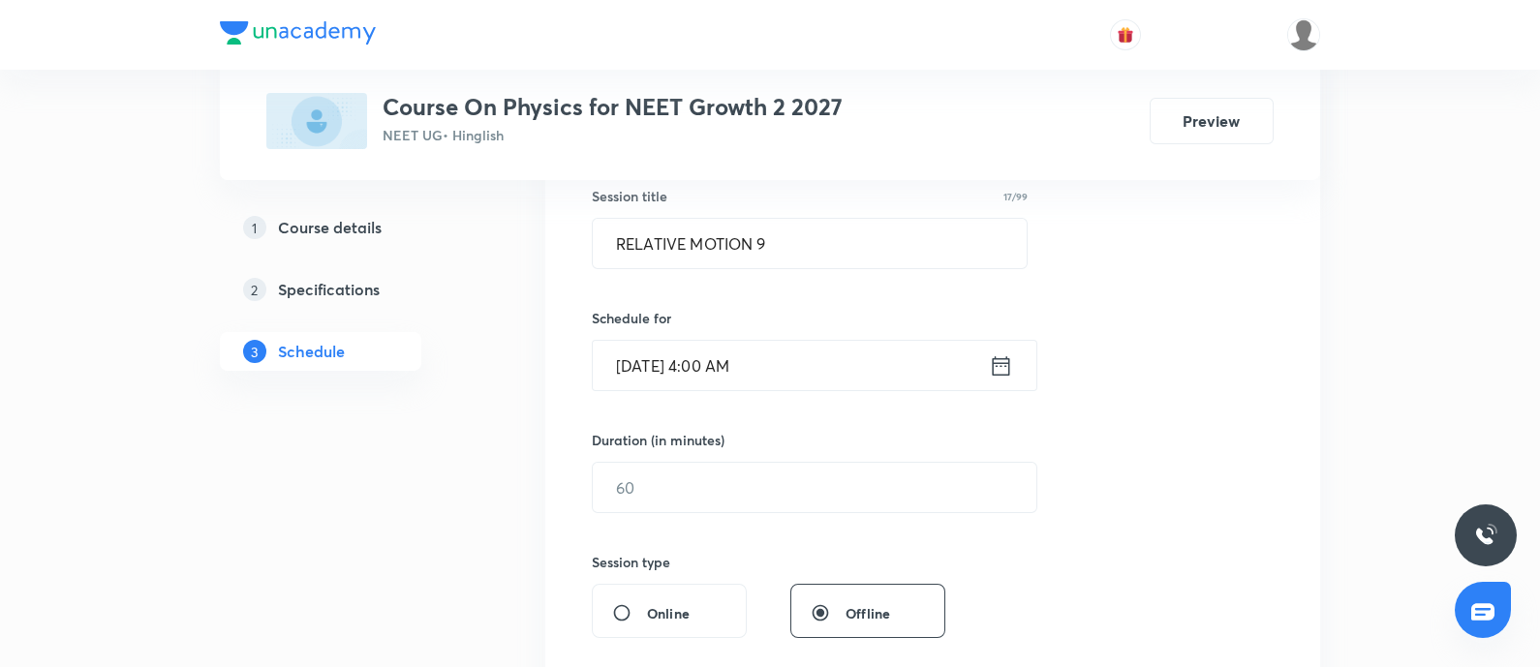
click at [813, 389] on input "Sep 3, 2025, 4:00 AM" at bounding box center [791, 365] width 396 height 49
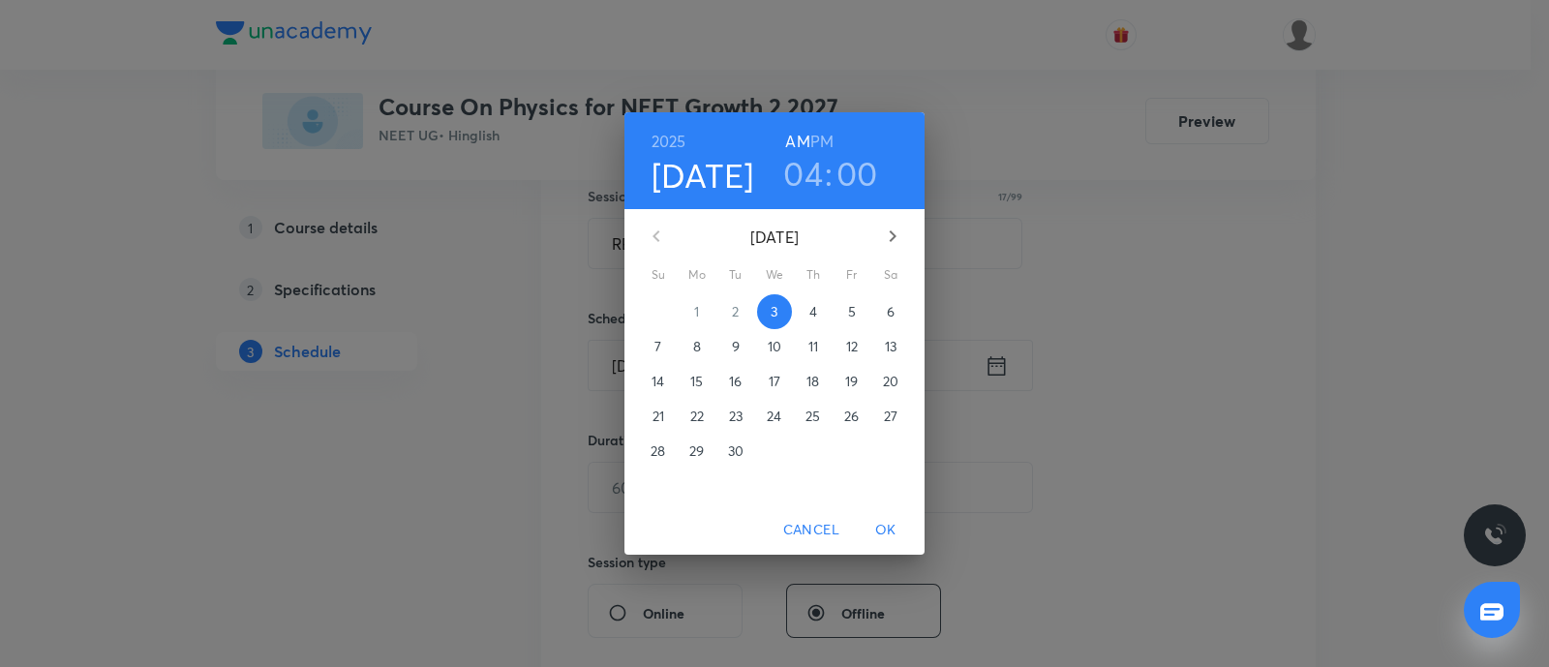
drag, startPoint x: 824, startPoint y: 137, endPoint x: 826, endPoint y: 171, distance: 33.9
click at [825, 136] on h6 "PM" at bounding box center [821, 141] width 23 height 27
click at [878, 522] on span "OK" at bounding box center [886, 530] width 46 height 24
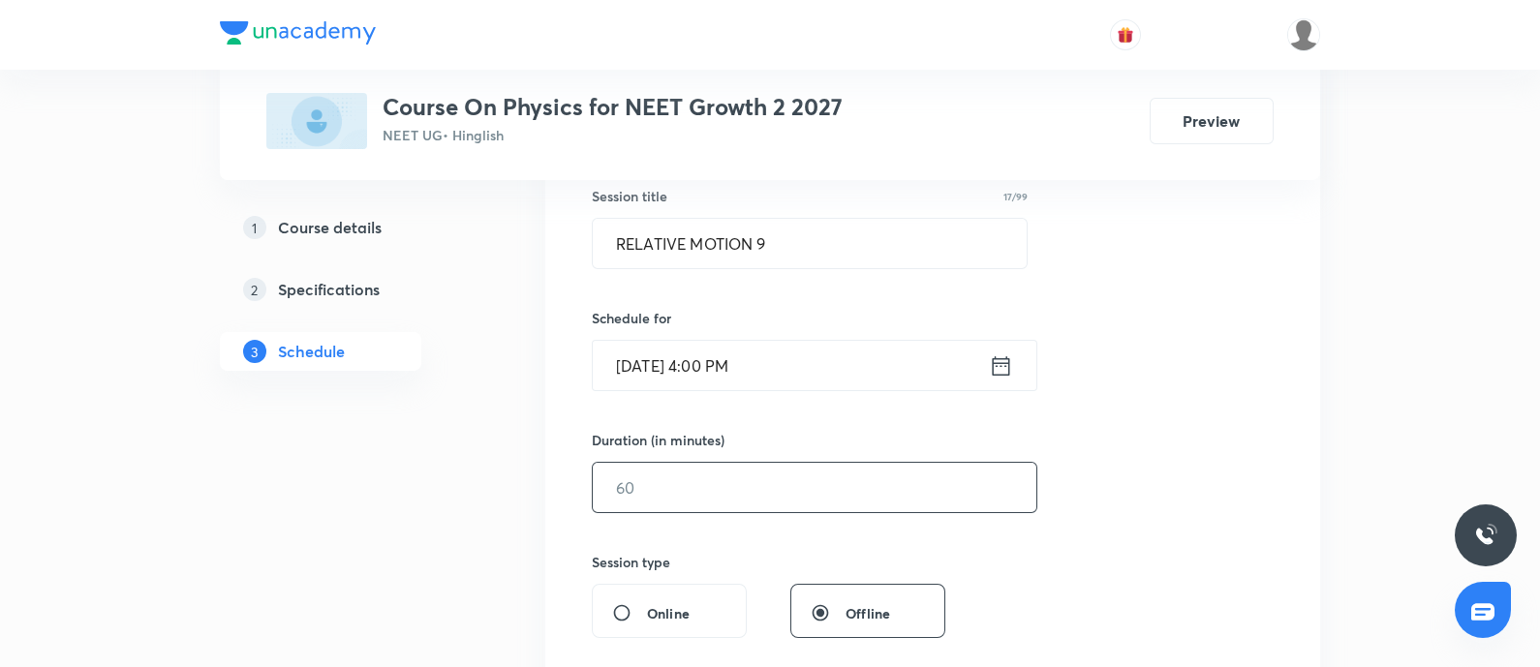
click at [731, 503] on input "text" at bounding box center [814, 487] width 443 height 49
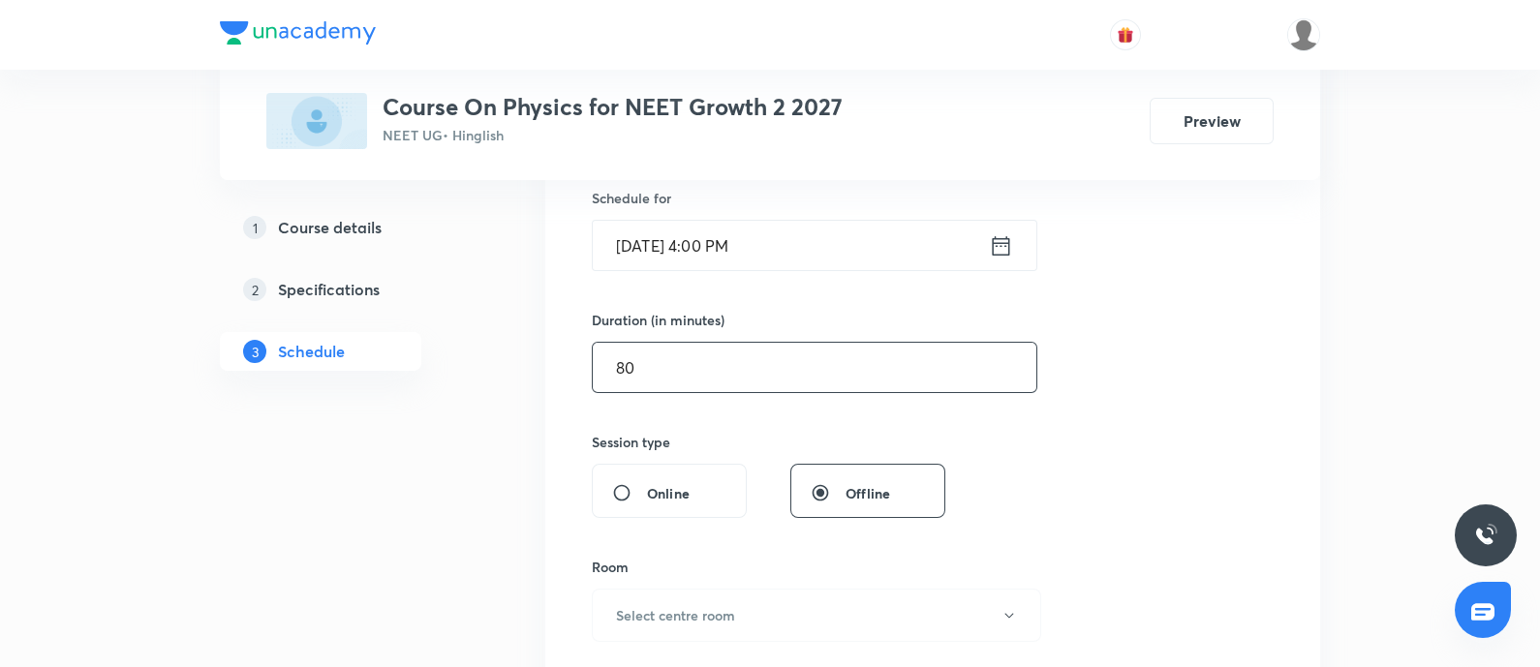
type input "80"
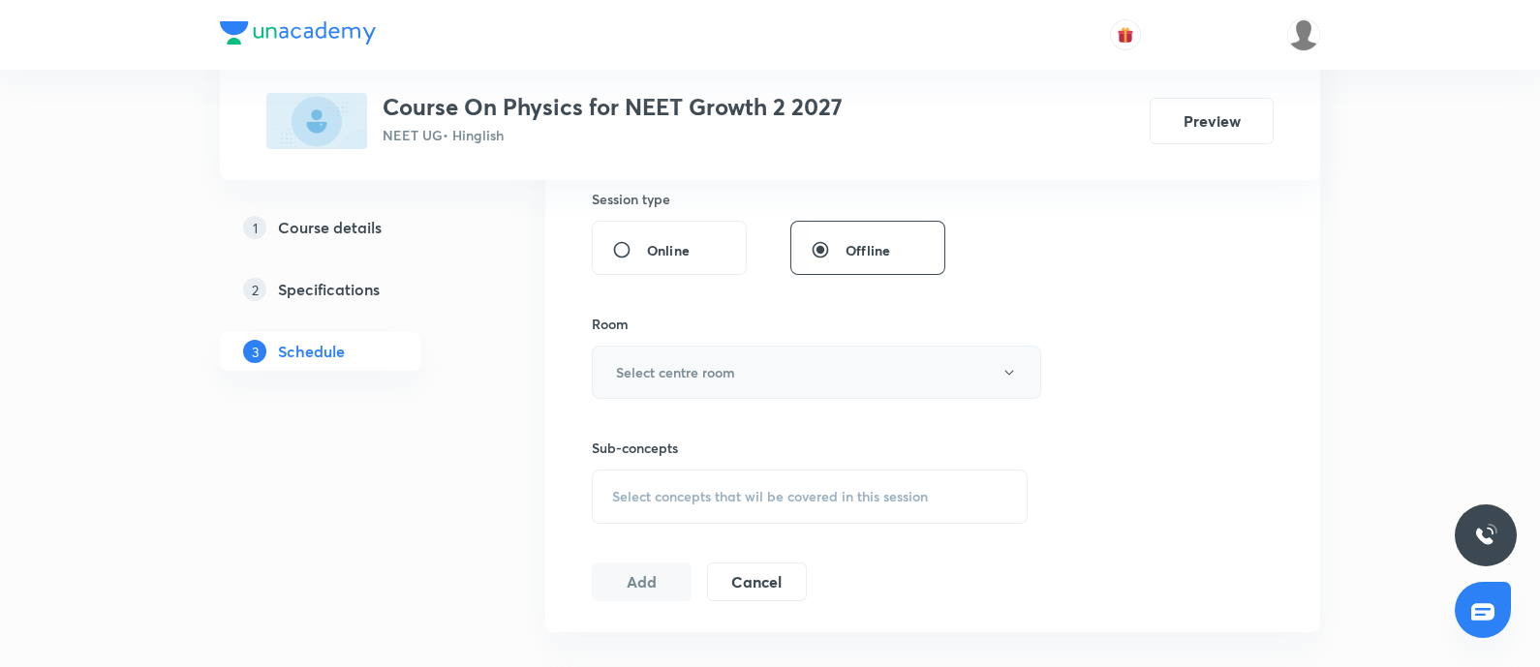
click at [724, 375] on h6 "Select centre room" at bounding box center [675, 372] width 119 height 20
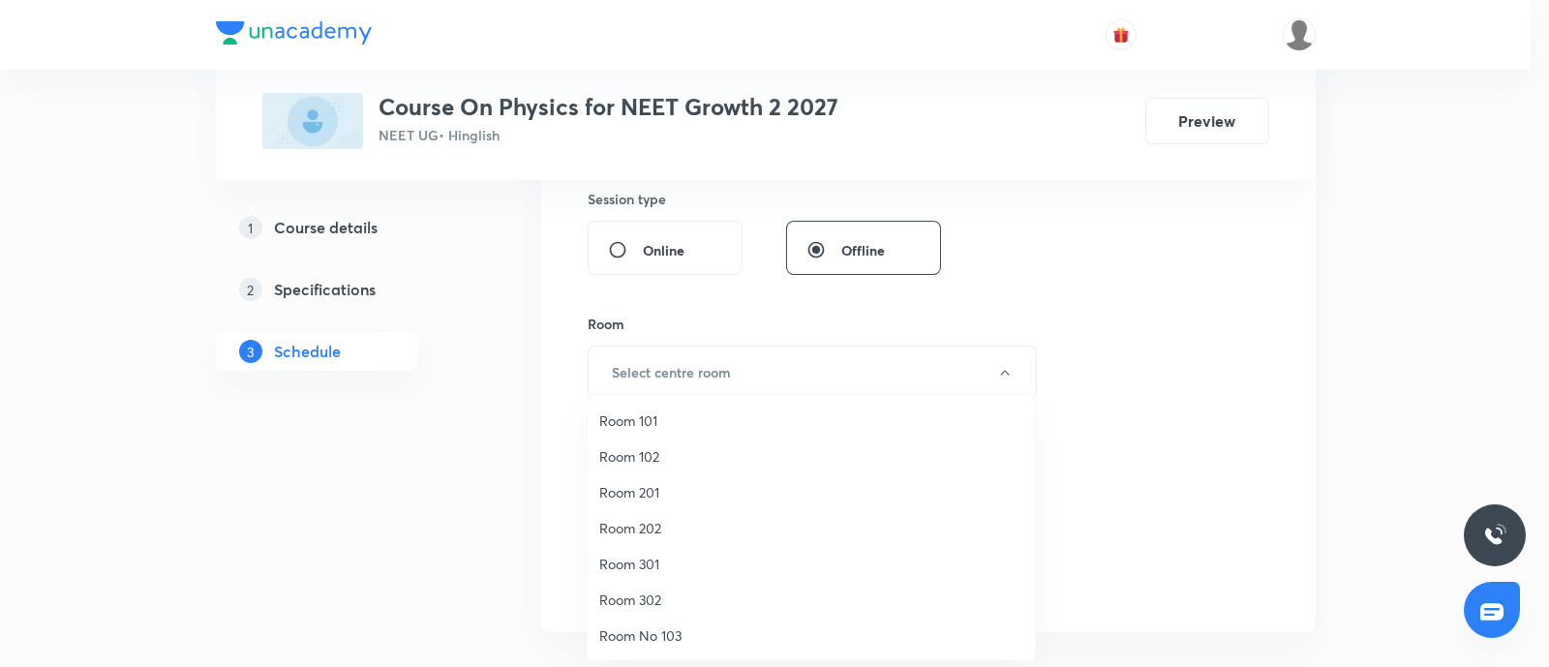
drag, startPoint x: 681, startPoint y: 638, endPoint x: 917, endPoint y: 534, distance: 258.0
click at [682, 637] on span "Room No 103" at bounding box center [811, 636] width 424 height 20
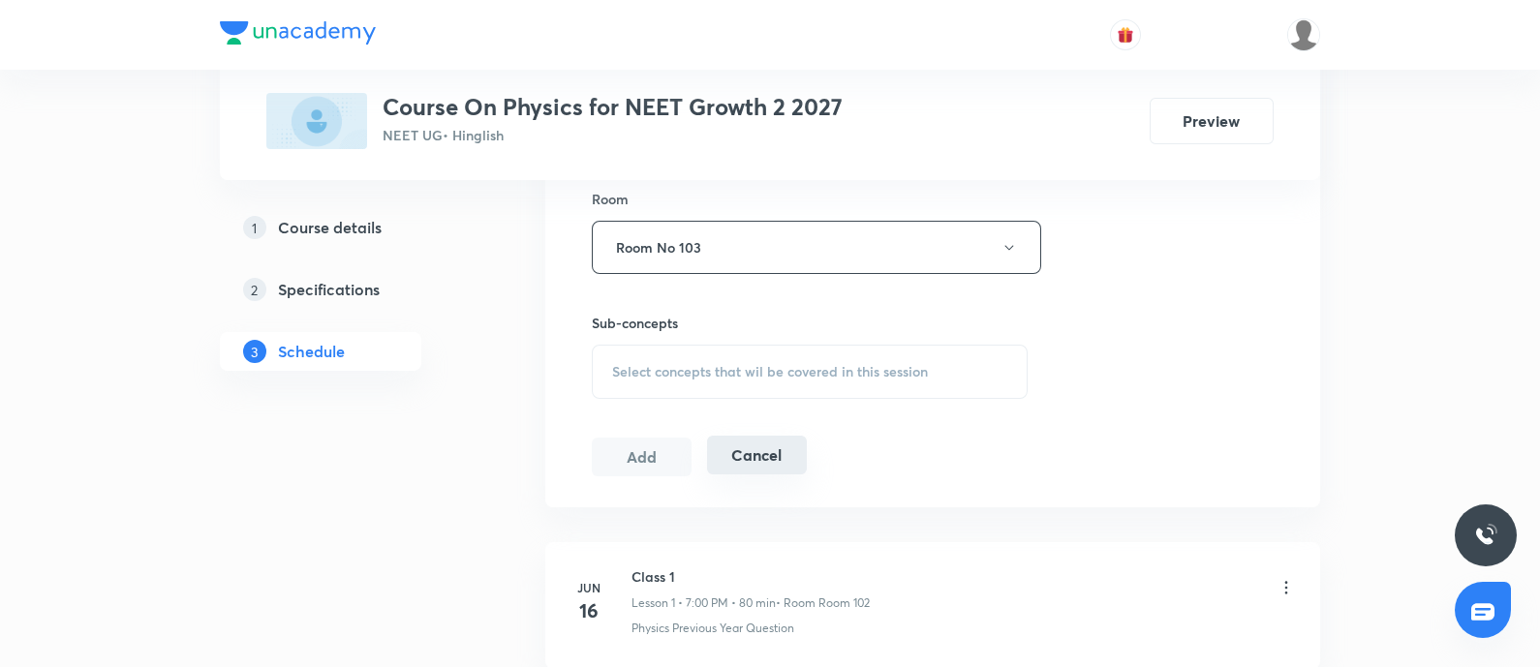
scroll to position [967, 0]
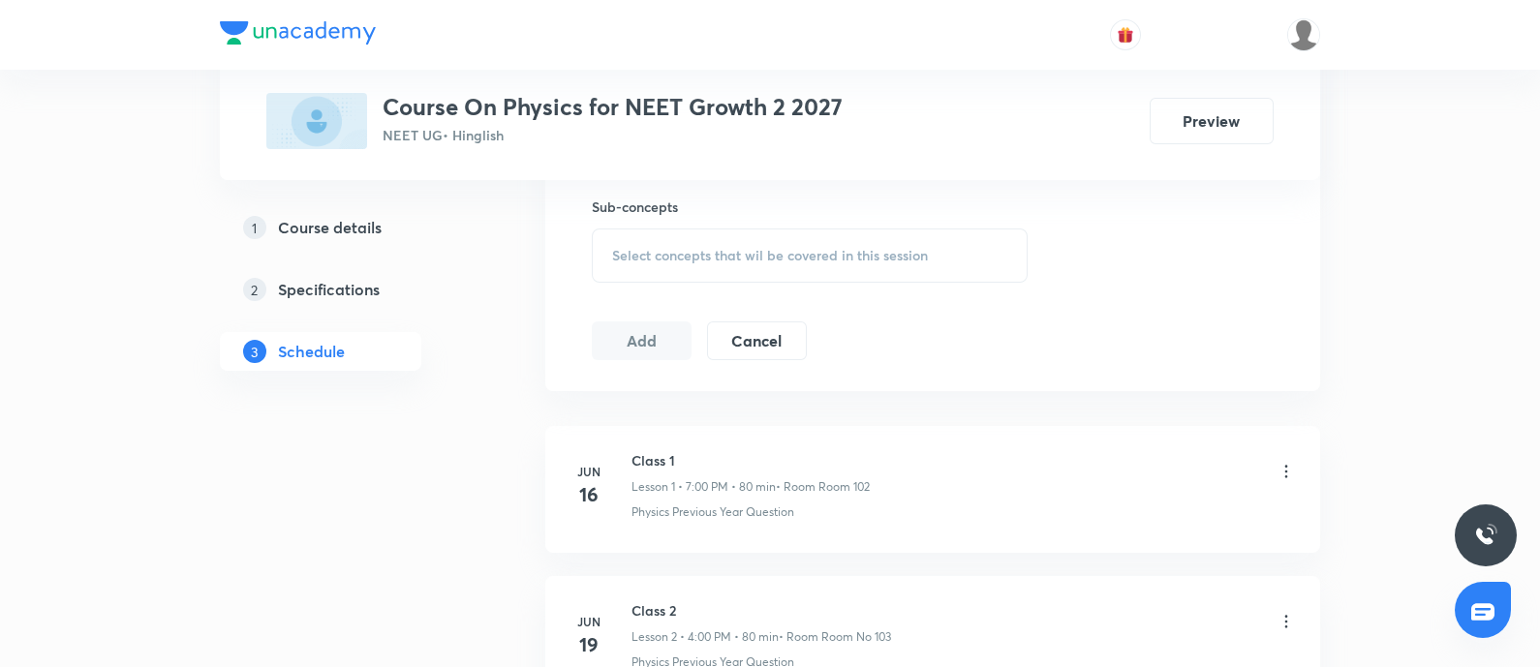
click at [788, 259] on span "Select concepts that wil be covered in this session" at bounding box center [770, 255] width 316 height 15
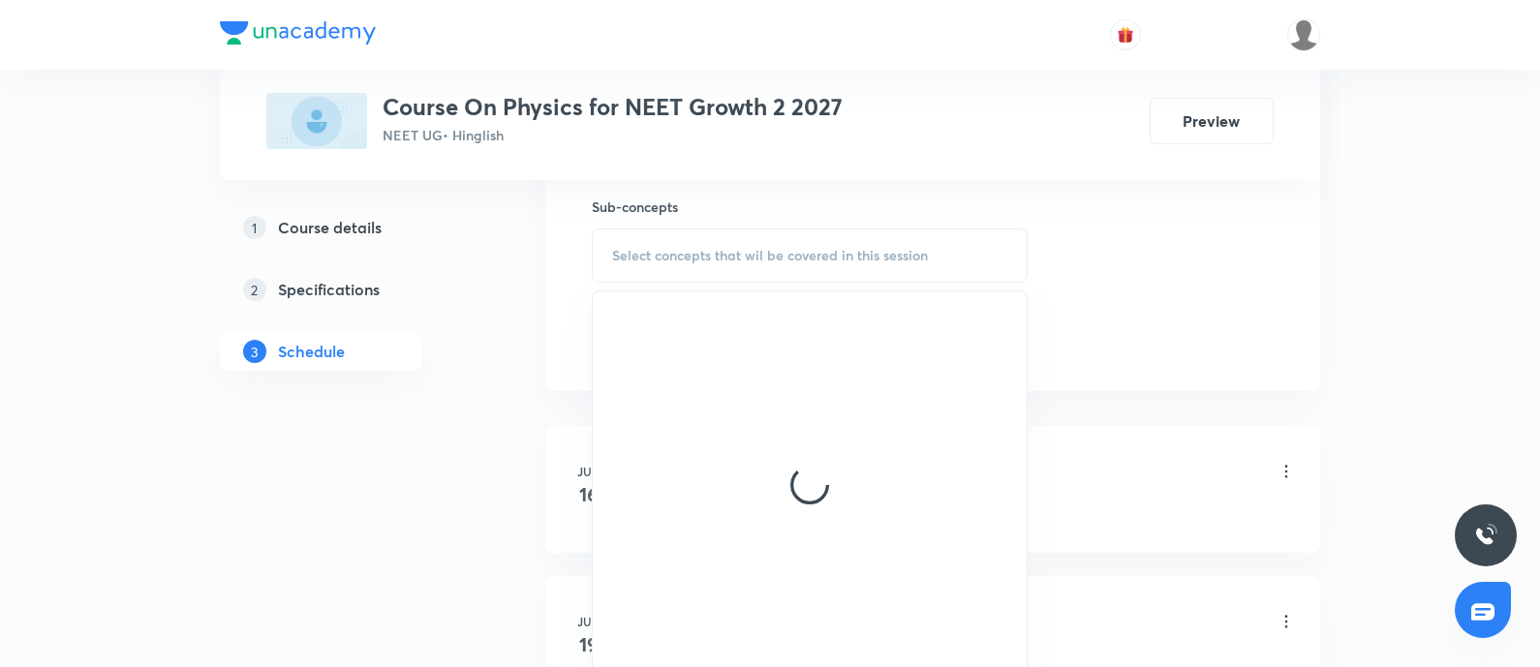
click at [788, 259] on span "Select concepts that wil be covered in this session" at bounding box center [770, 255] width 316 height 15
click at [784, 259] on span "Select concepts that wil be covered in this session" at bounding box center [770, 255] width 316 height 15
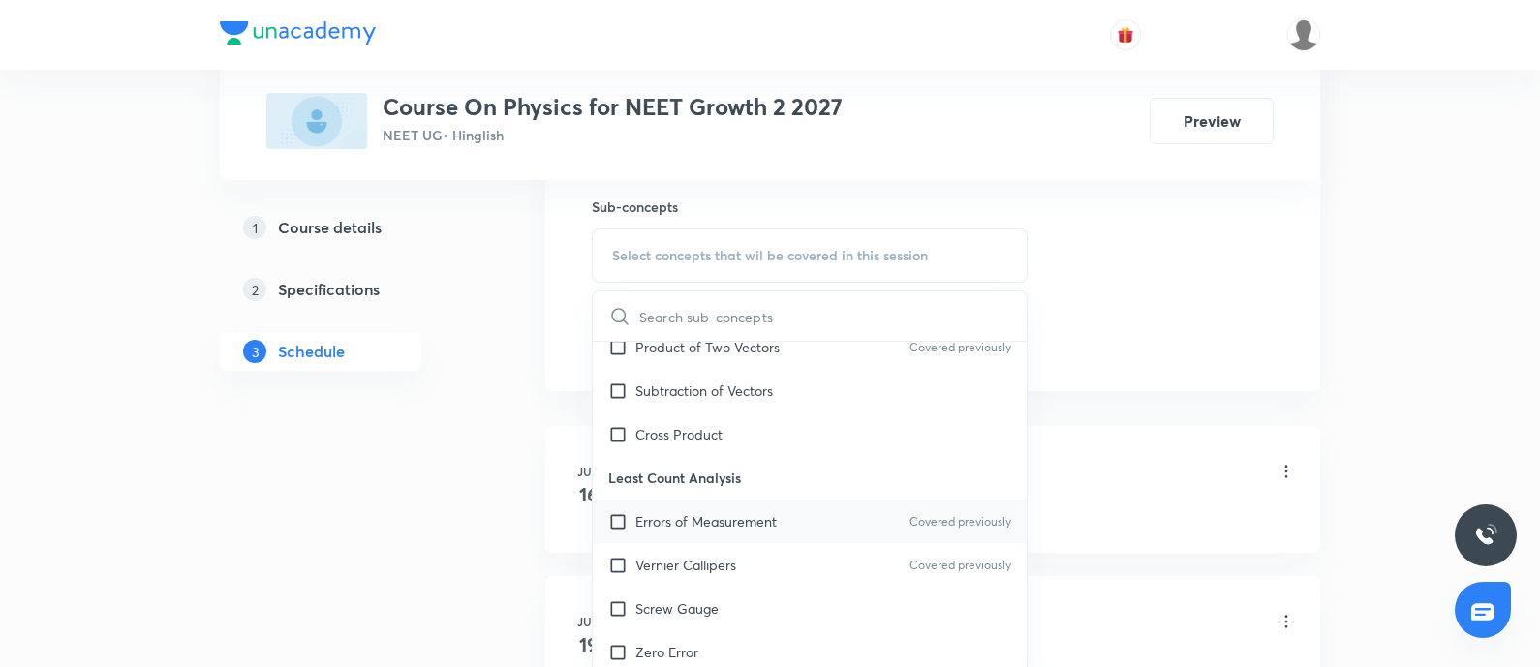
scroll to position [605, 0]
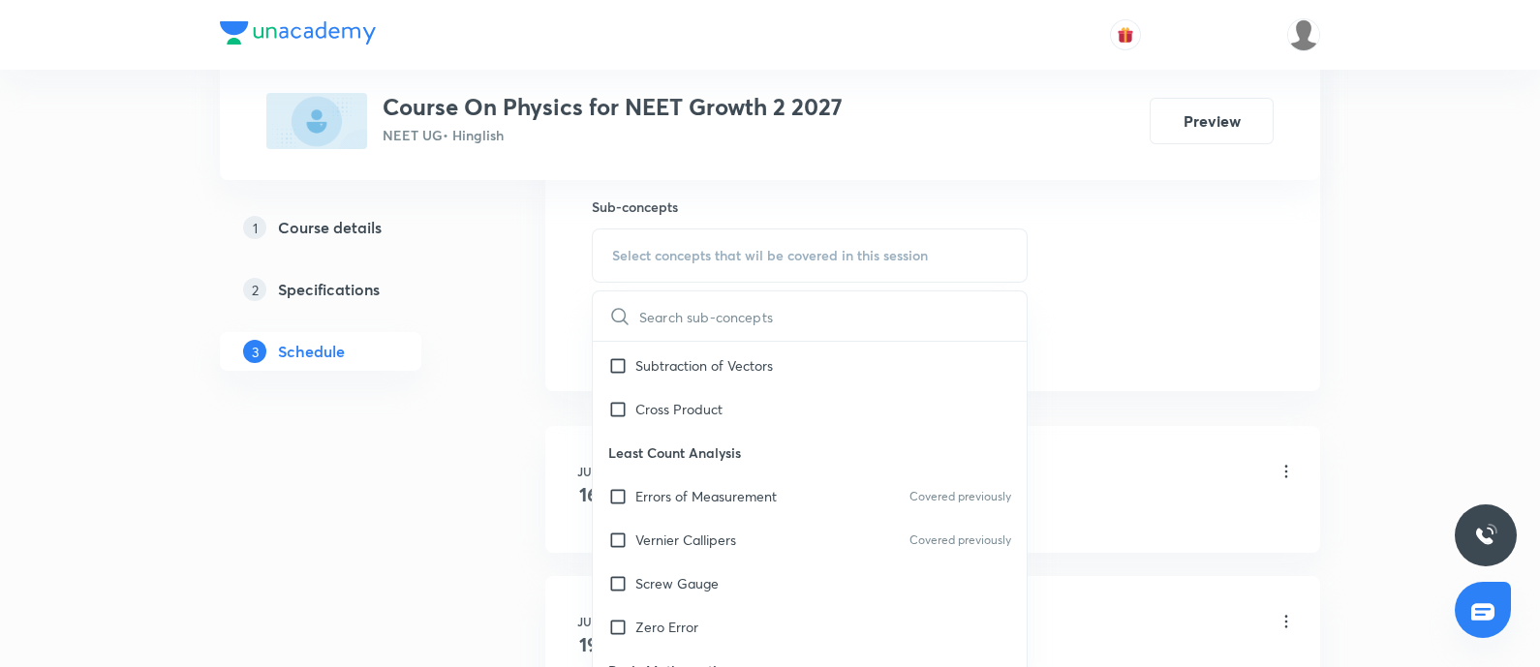
click at [736, 431] on p "Least Count Analysis" at bounding box center [810, 453] width 434 height 44
click at [731, 415] on div "Cross Product" at bounding box center [810, 409] width 434 height 44
checkbox input "true"
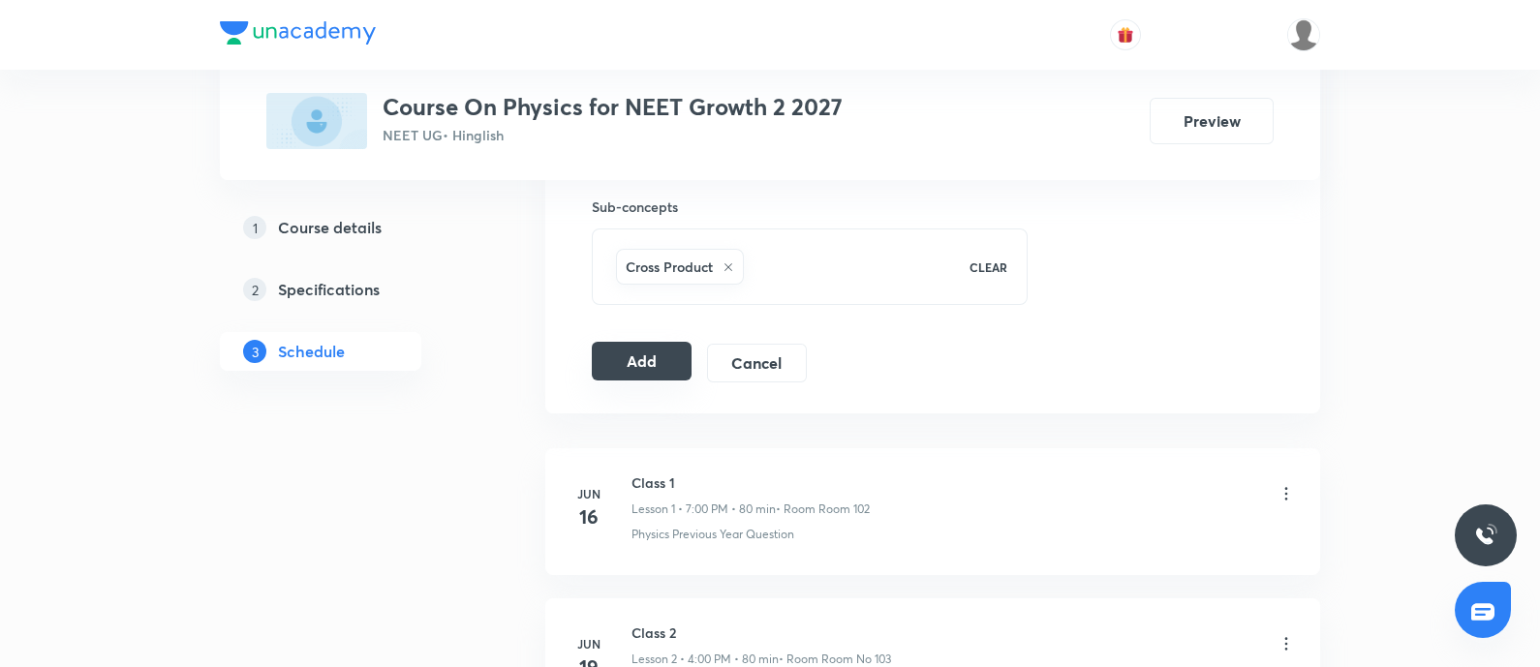
click at [616, 369] on button "Add" at bounding box center [642, 361] width 100 height 39
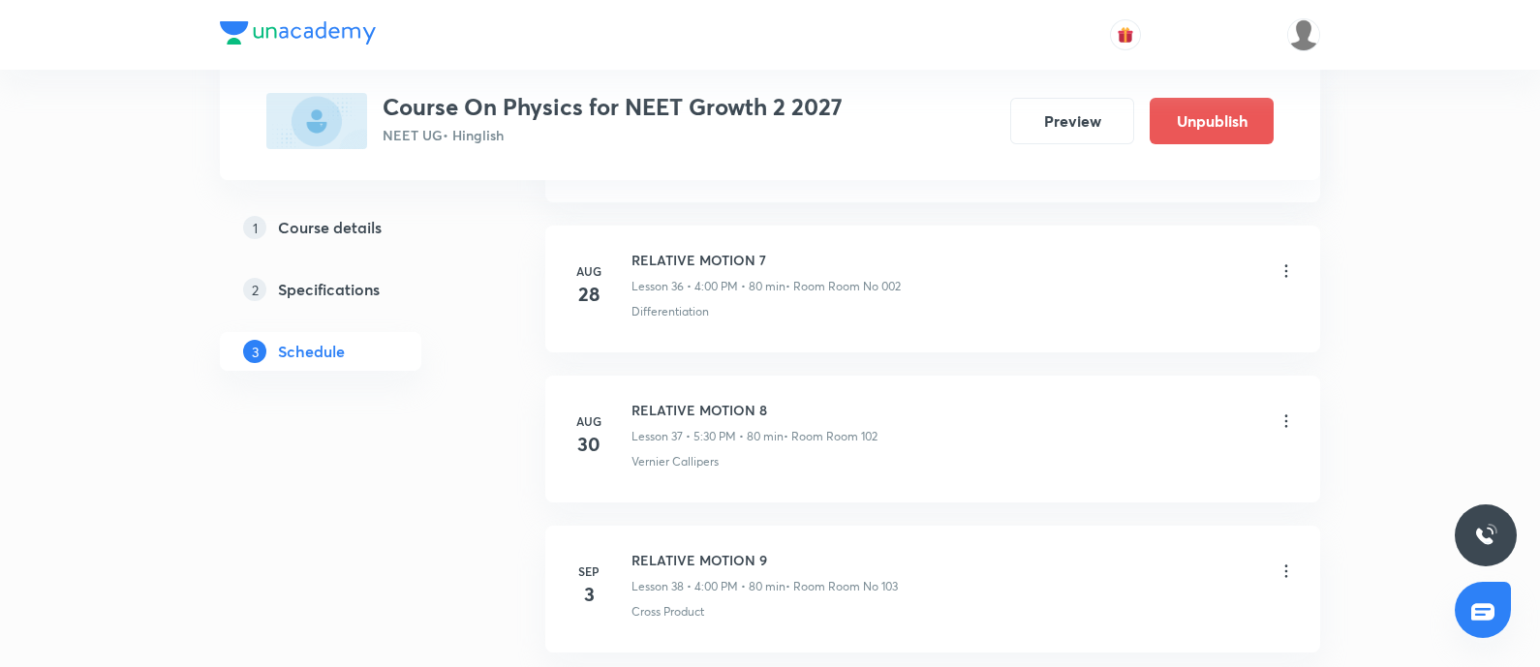
scroll to position [5684, 0]
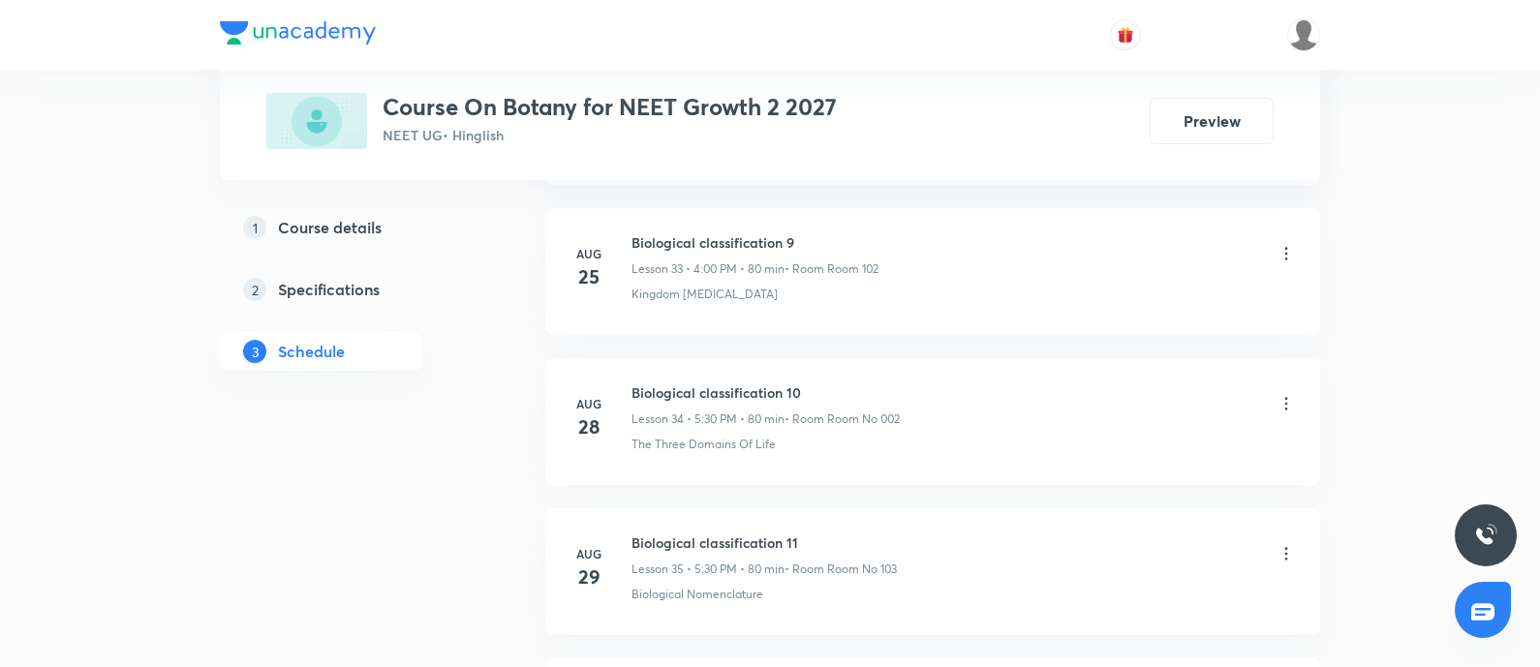
scroll to position [6274, 0]
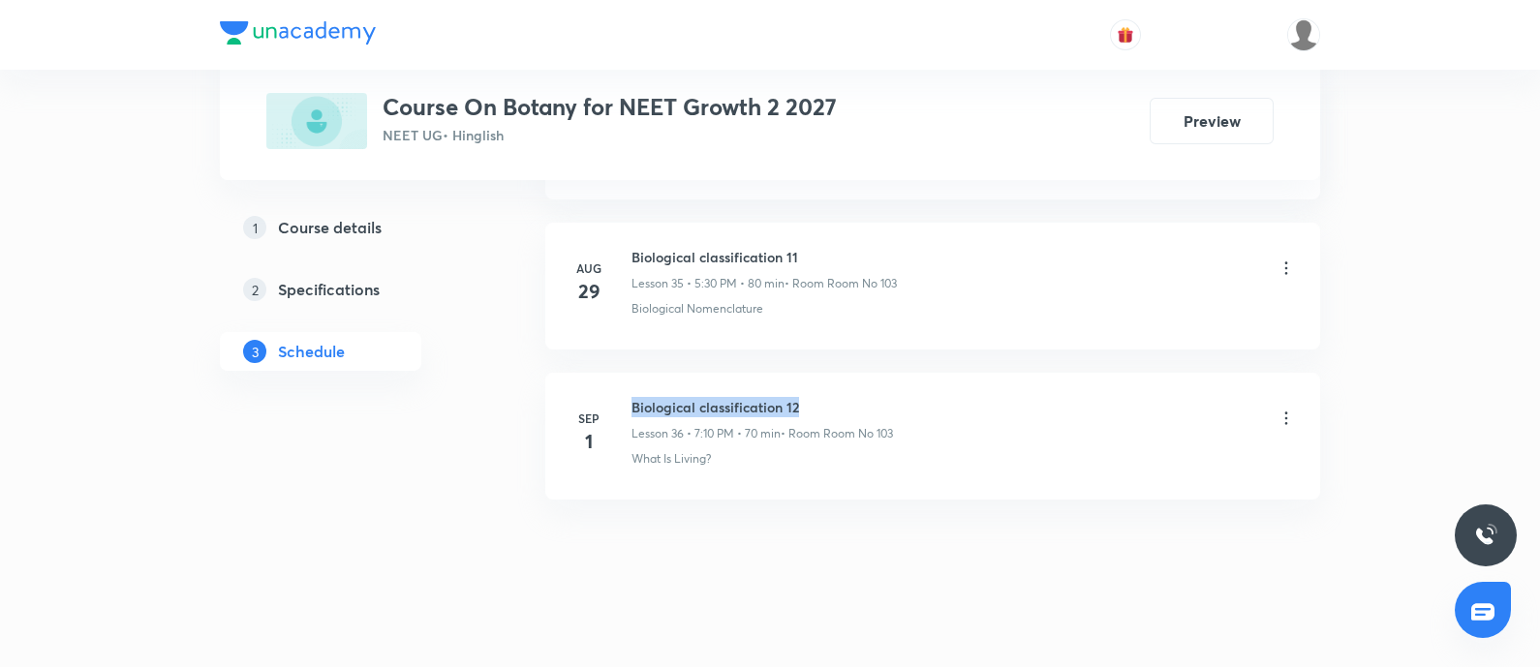
drag, startPoint x: 629, startPoint y: 388, endPoint x: 838, endPoint y: 394, distance: 208.3
click at [838, 397] on div "[DATE] Biological classification 12 Lesson 36 • 7:10 PM • 70 min • Room Room No…" at bounding box center [932, 432] width 726 height 71
copy h6 "Biological classification 12"
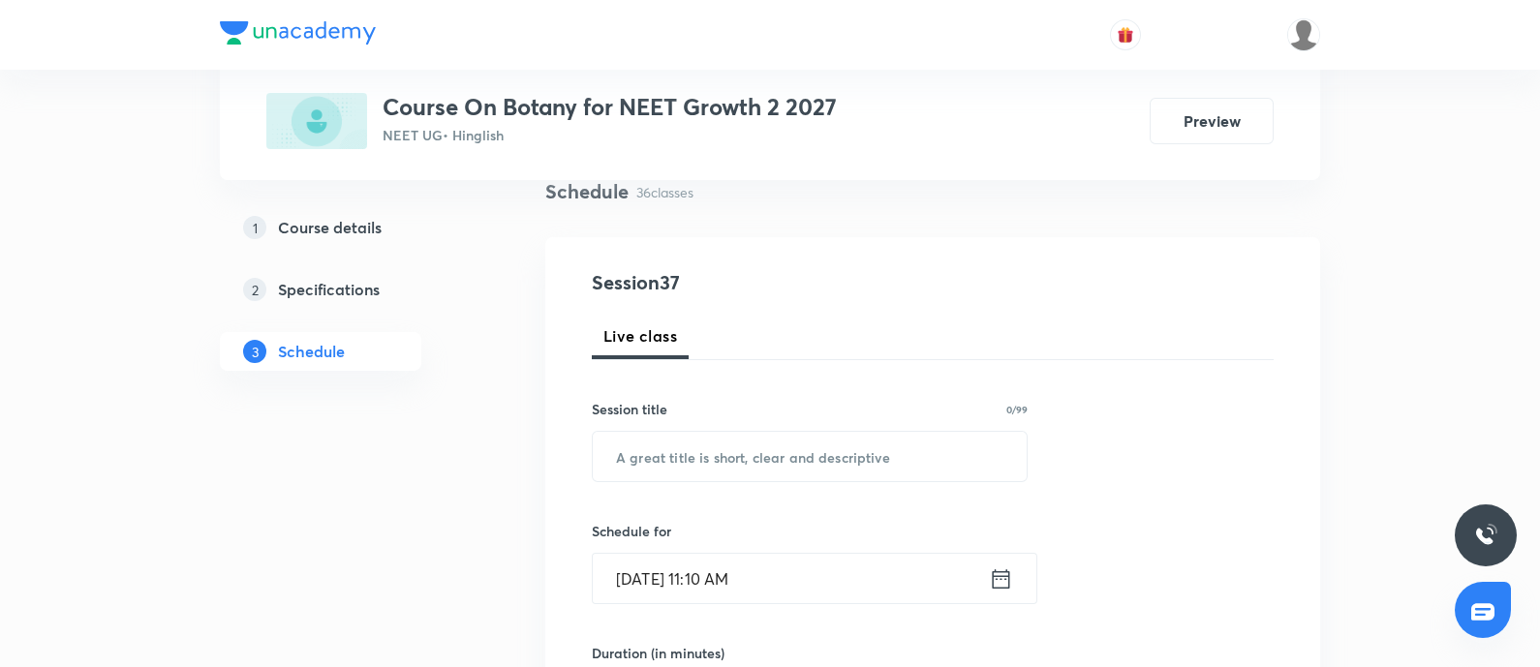
scroll to position [0, 0]
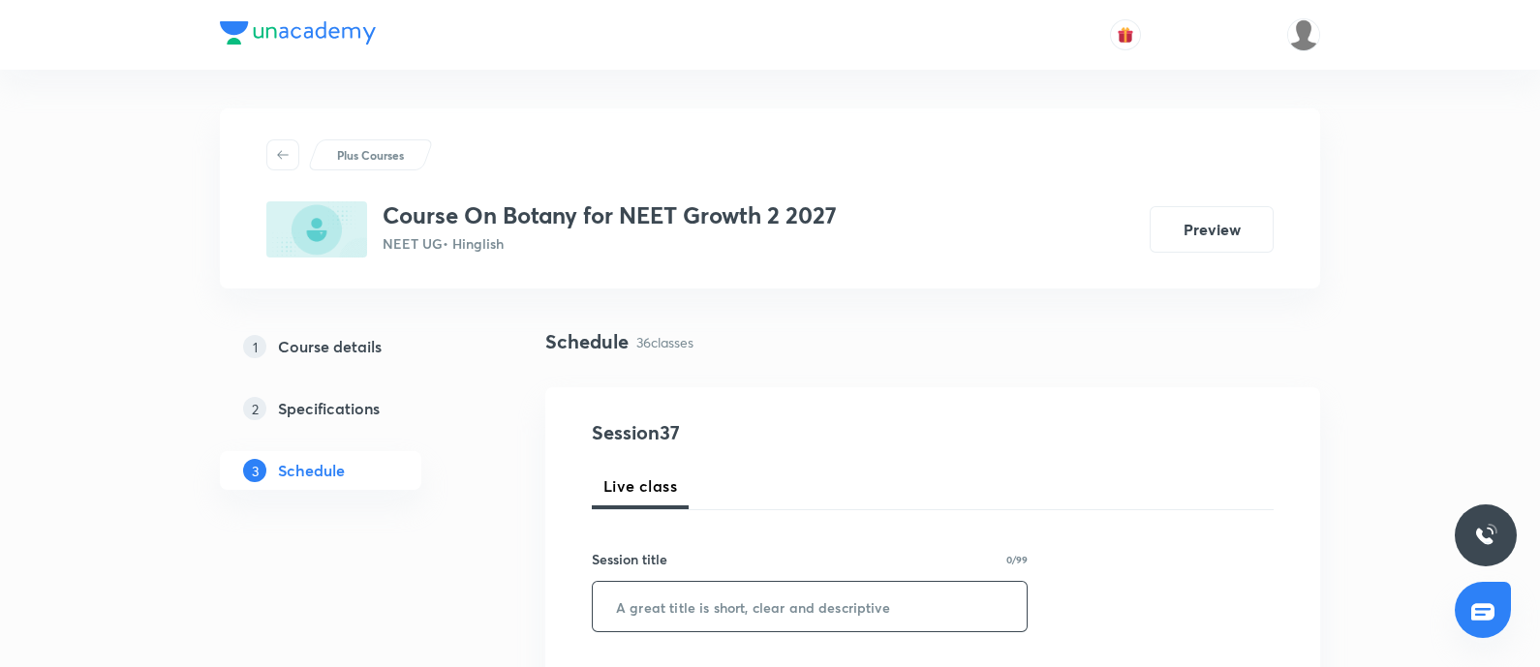
click at [644, 622] on input "text" at bounding box center [810, 606] width 434 height 49
paste input "Biological classification 12"
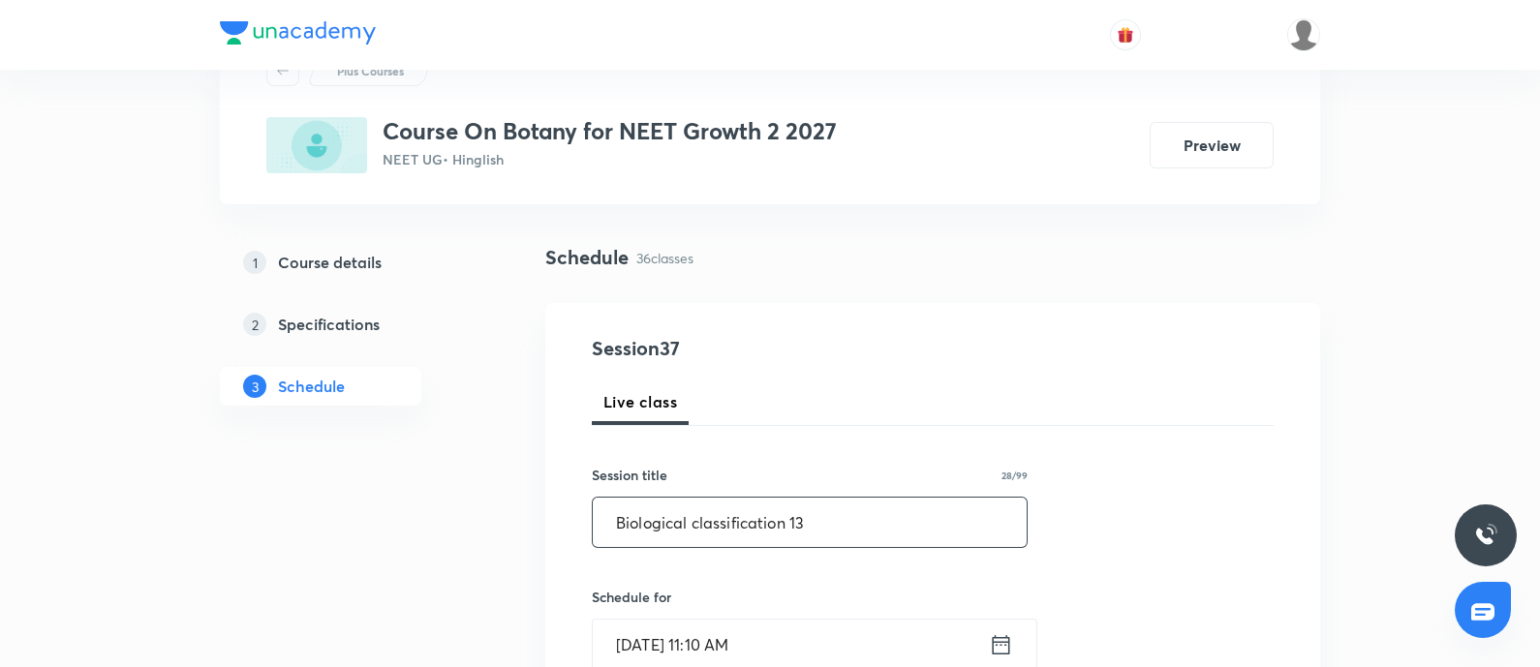
scroll to position [120, 0]
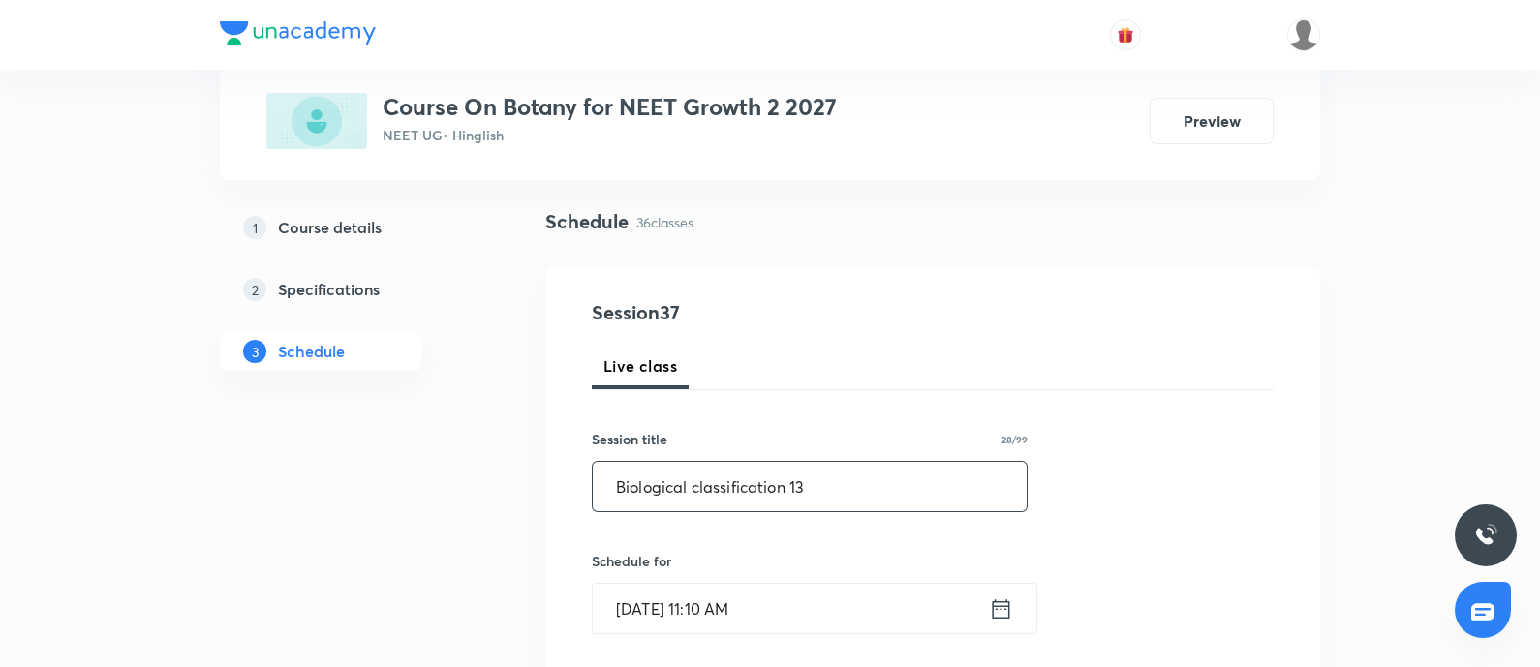
type input "Biological classification 13"
click at [795, 622] on input "Sep 3, 2025, 11:10 AM" at bounding box center [791, 608] width 396 height 49
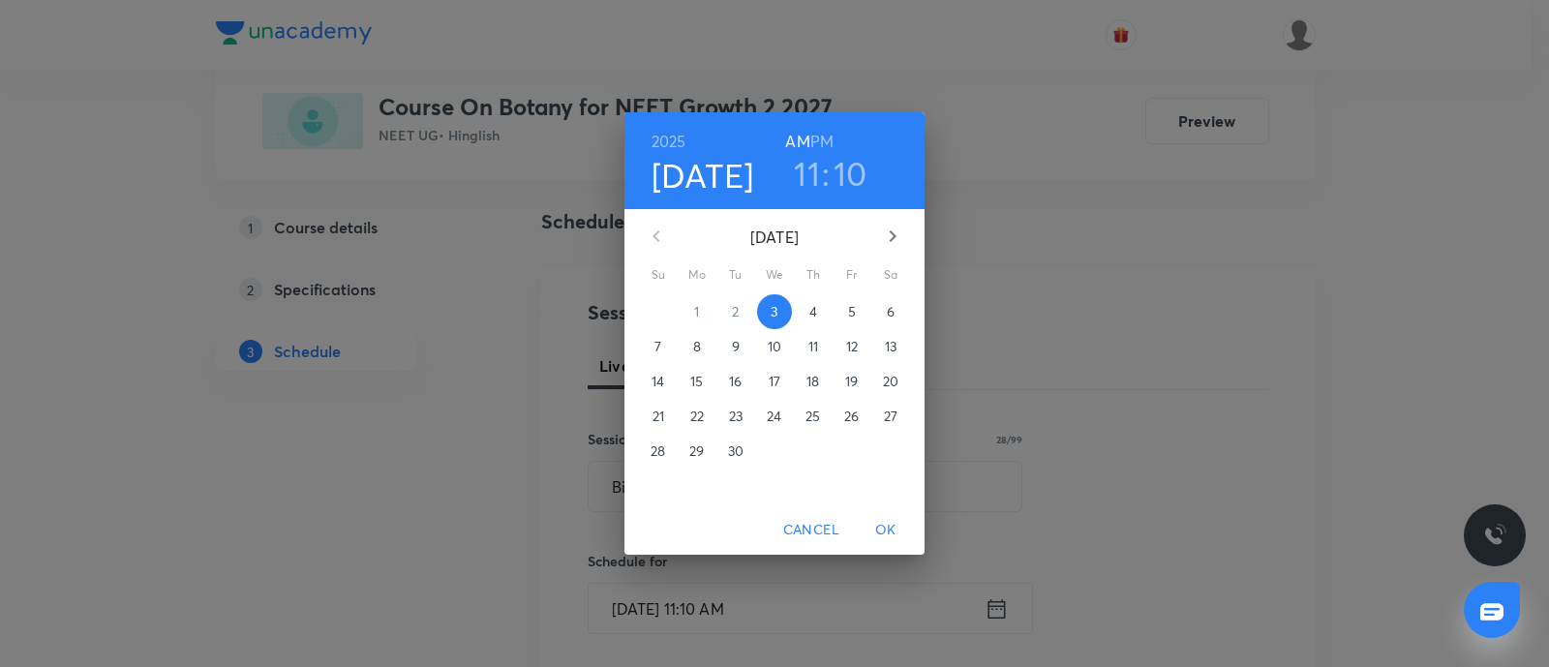
click at [812, 173] on h3 "11" at bounding box center [807, 173] width 26 height 41
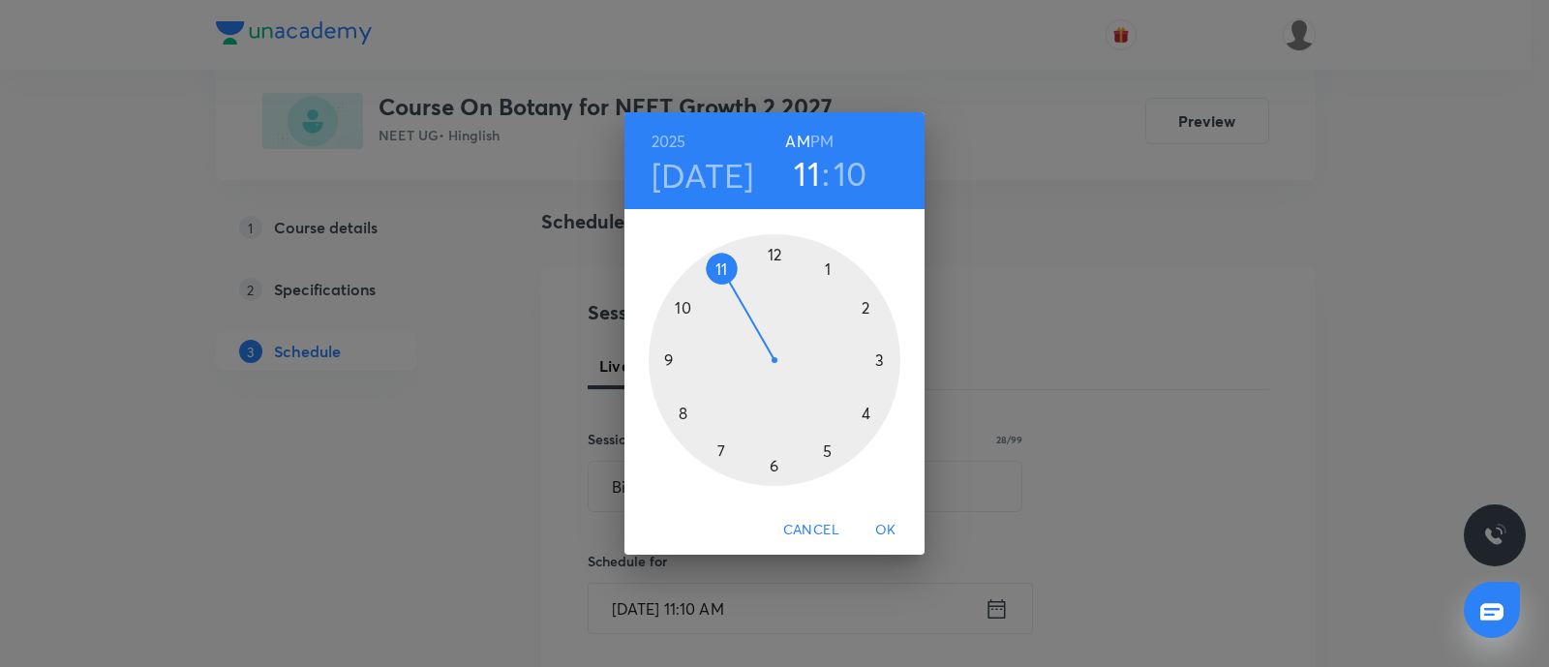
click at [820, 449] on div at bounding box center [775, 360] width 252 height 252
click at [774, 467] on div at bounding box center [775, 360] width 252 height 252
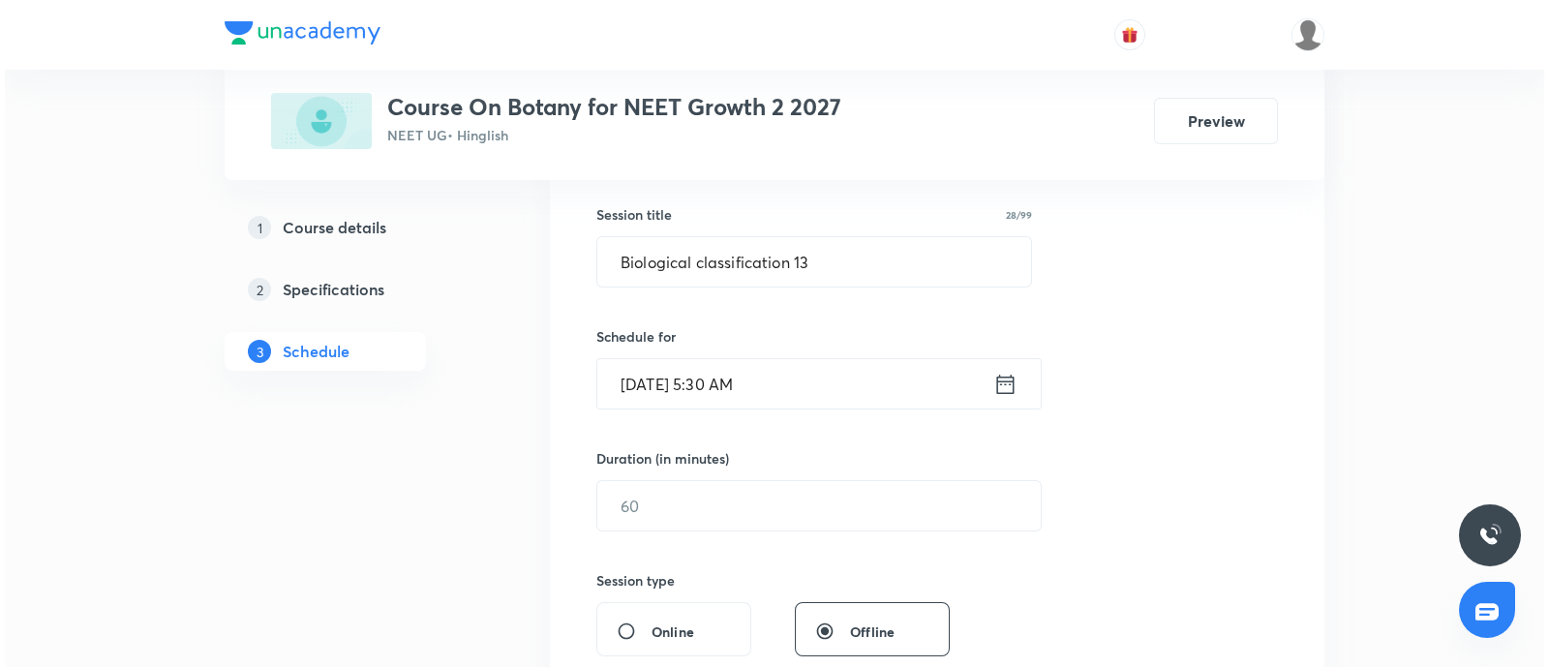
scroll to position [363, 0]
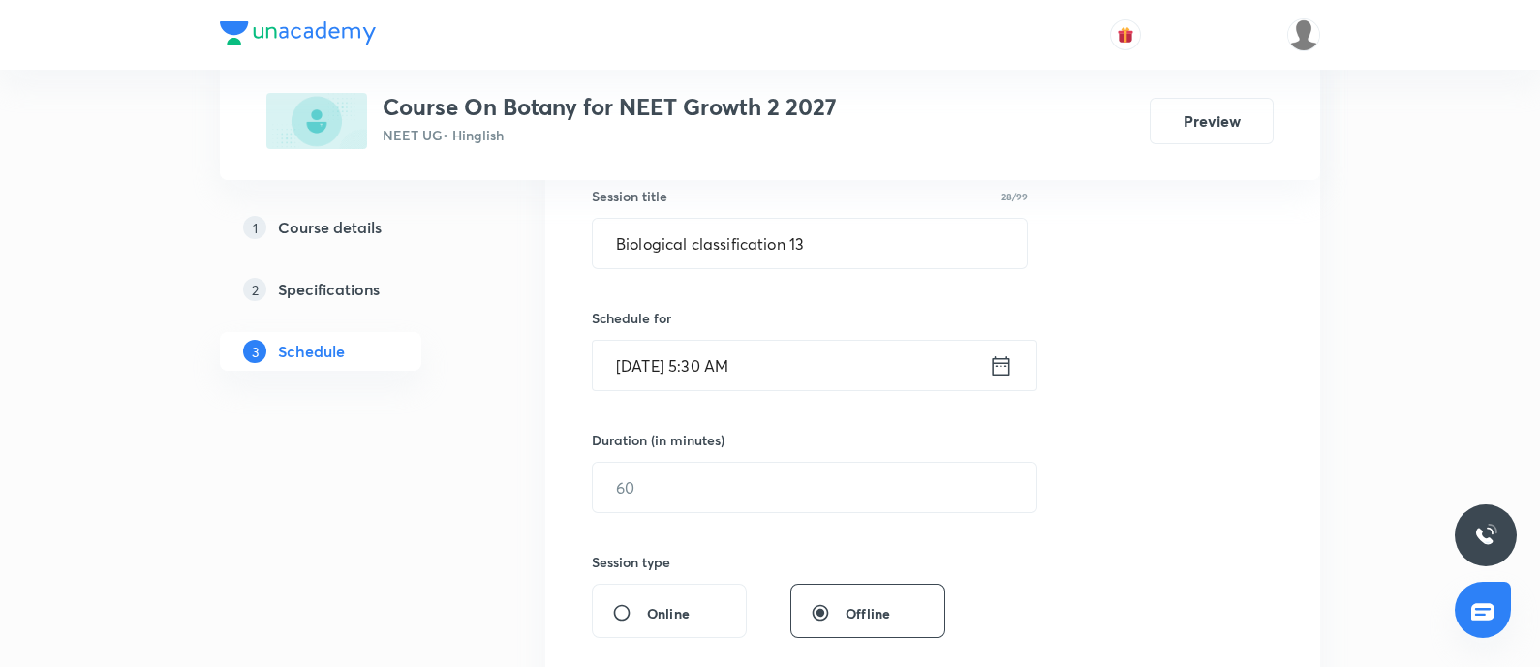
click at [783, 380] on input "Sep 3, 2025, 5:30 AM" at bounding box center [791, 365] width 396 height 49
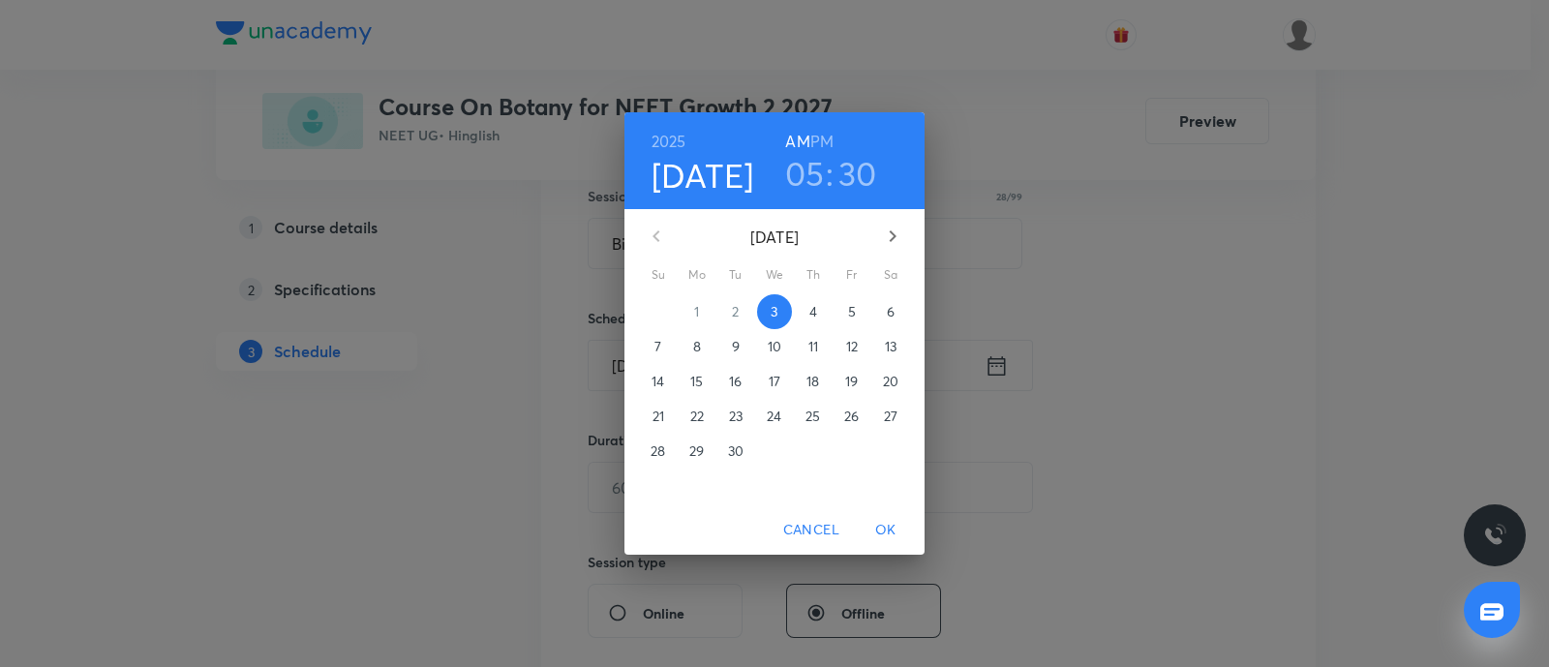
click at [825, 150] on h6 "PM" at bounding box center [821, 141] width 23 height 27
click at [905, 530] on span "OK" at bounding box center [886, 530] width 46 height 24
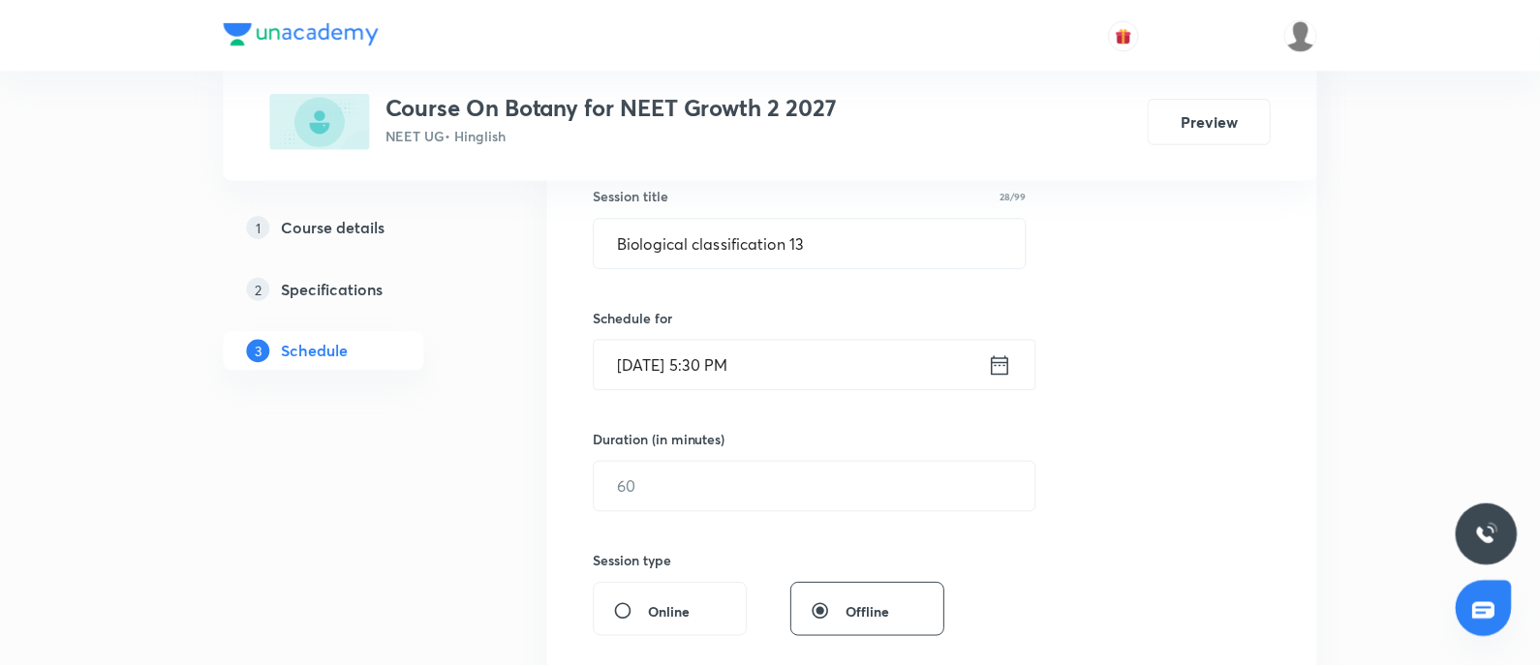
scroll to position [483, 0]
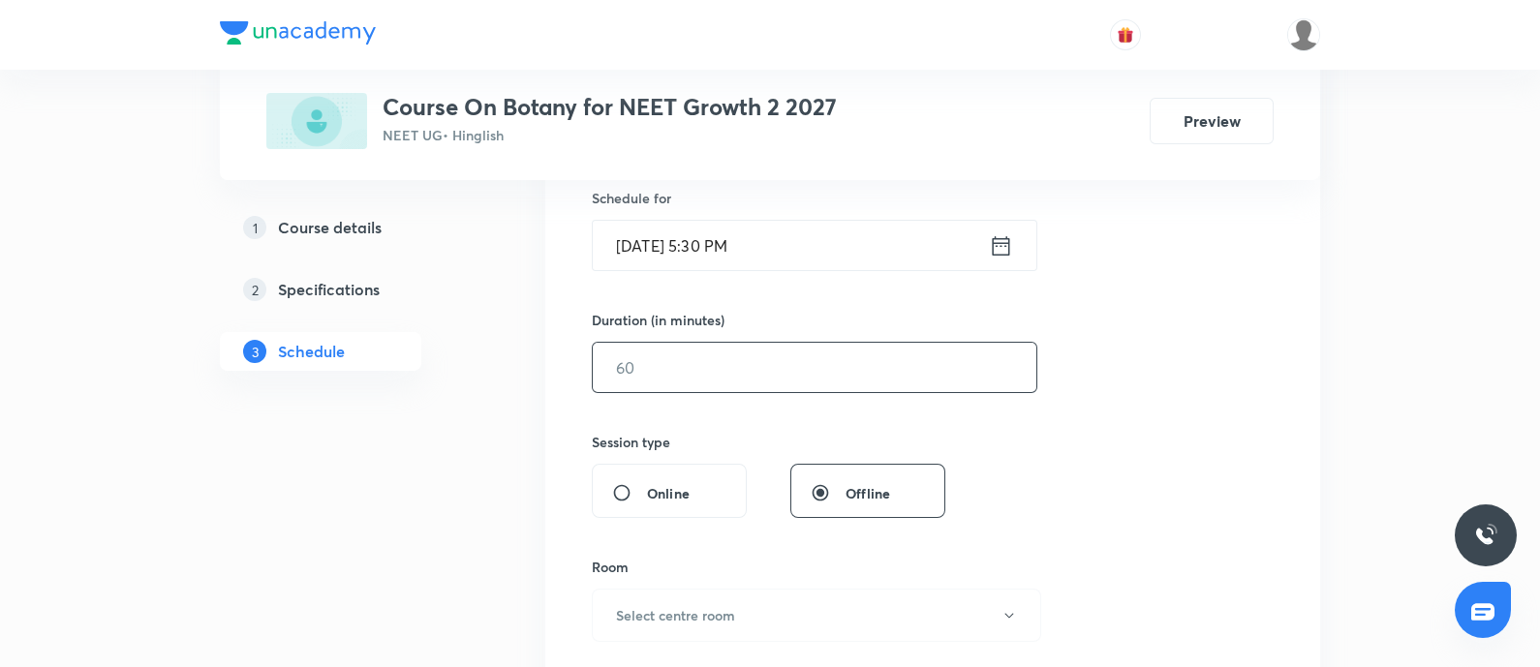
click at [768, 378] on input "text" at bounding box center [814, 367] width 443 height 49
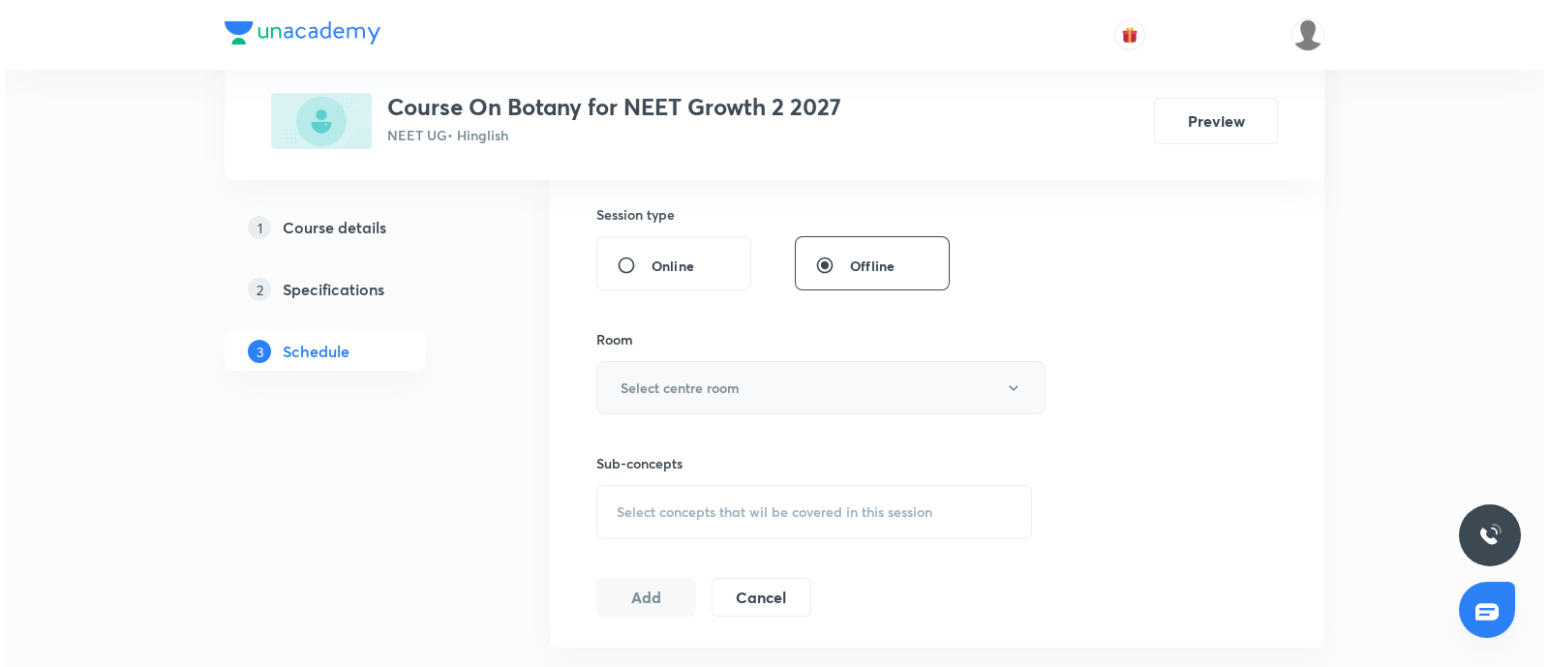
scroll to position [726, 0]
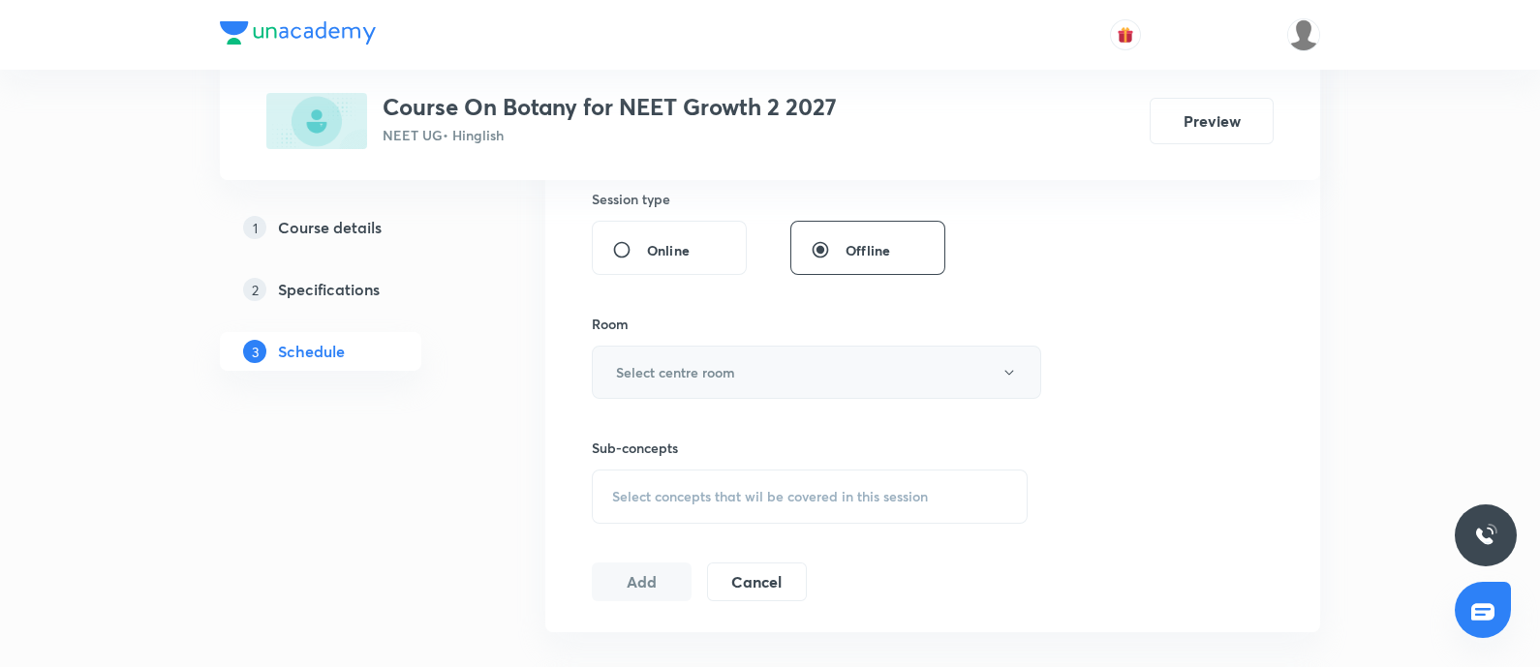
type input "80"
click at [753, 374] on button "Select centre room" at bounding box center [816, 372] width 449 height 53
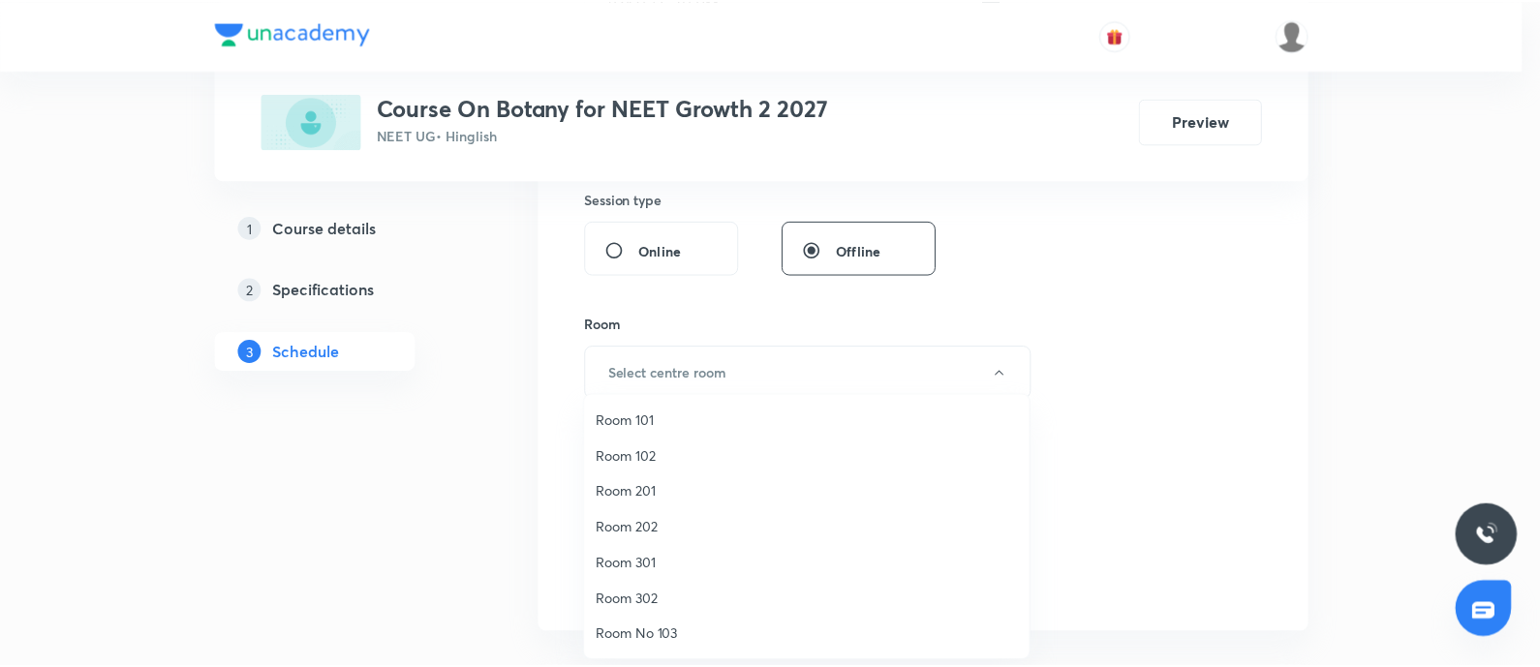
scroll to position [120, 0]
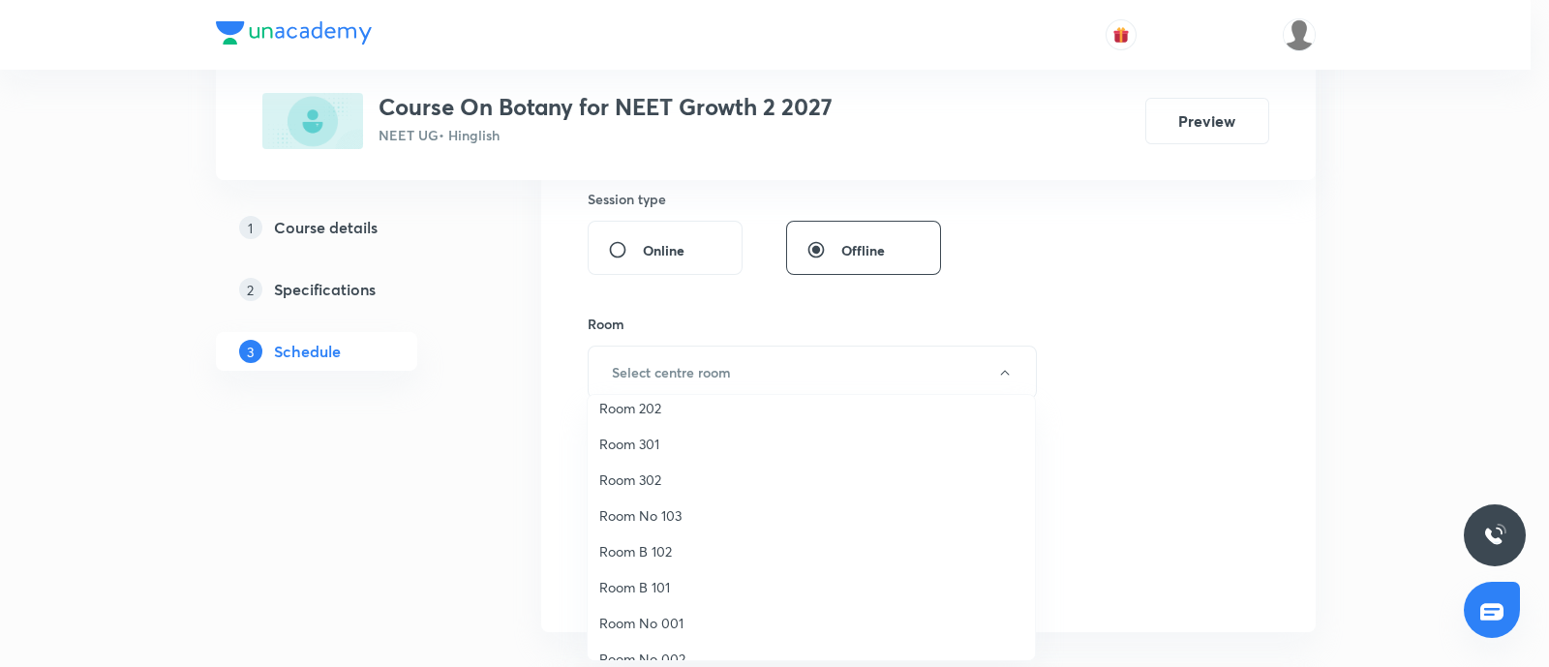
click at [678, 525] on li "Room No 103" at bounding box center [811, 516] width 447 height 36
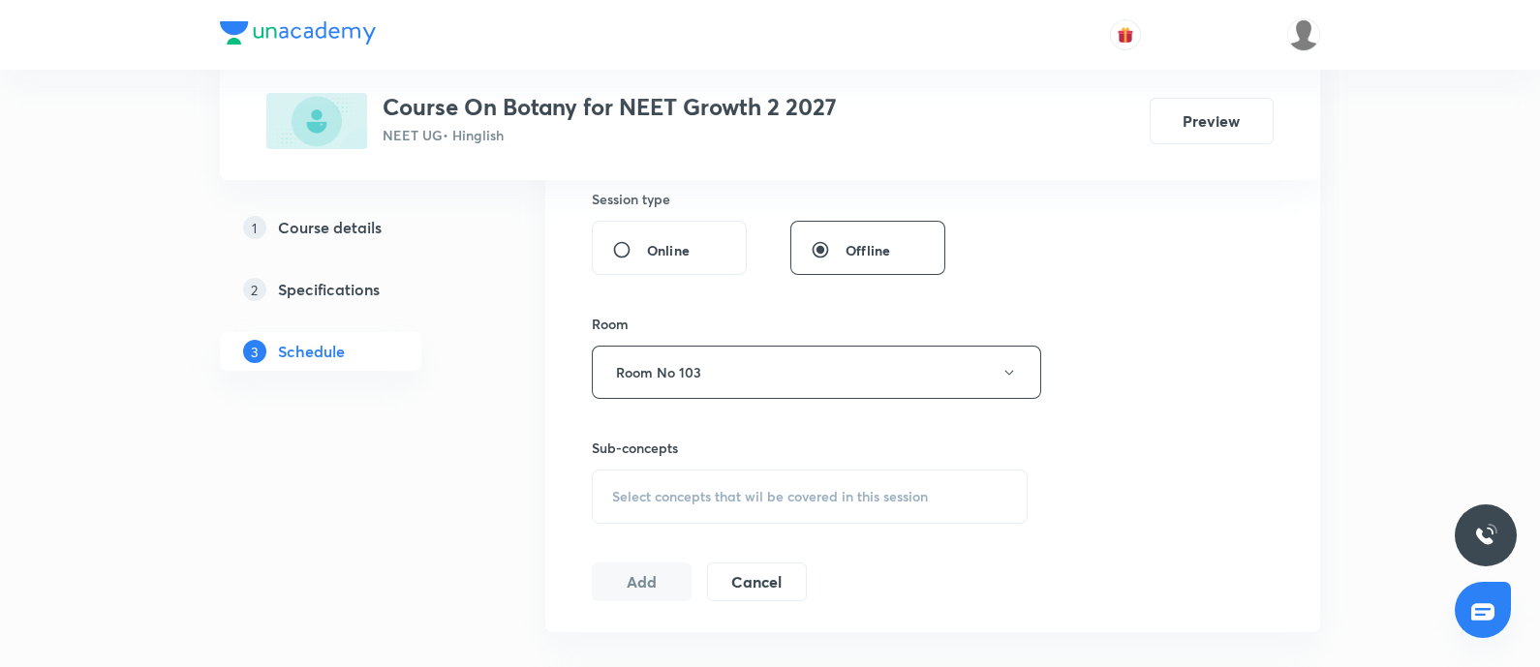
click at [1303, 501] on div "Session 37 Live class Session title 28/99 Biological classification 13 ​ Schedu…" at bounding box center [932, 146] width 775 height 971
click at [580, 506] on div "Session 37 Live class Session title 28/99 Biological classification 13 ​ Schedu…" at bounding box center [932, 146] width 775 height 971
click at [721, 494] on span "Select concepts that wil be covered in this session" at bounding box center [770, 496] width 316 height 15
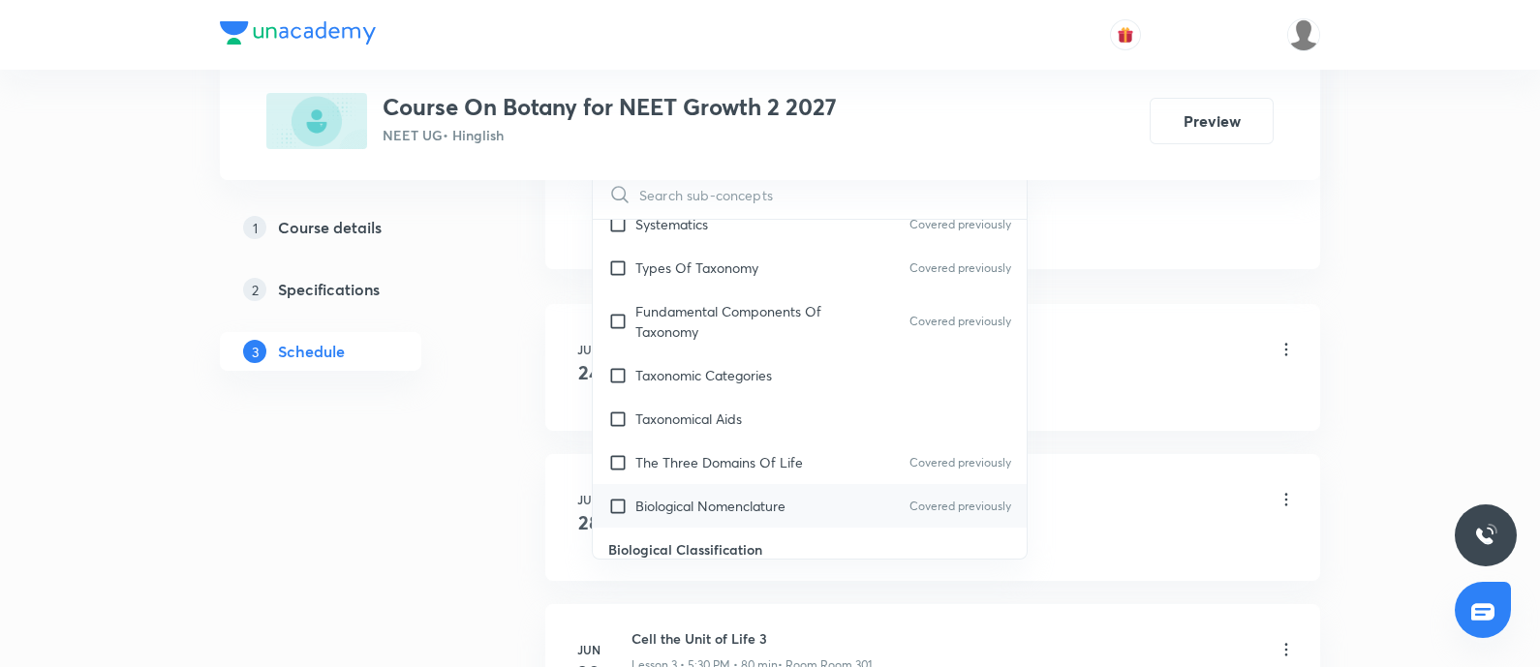
scroll to position [483, 0]
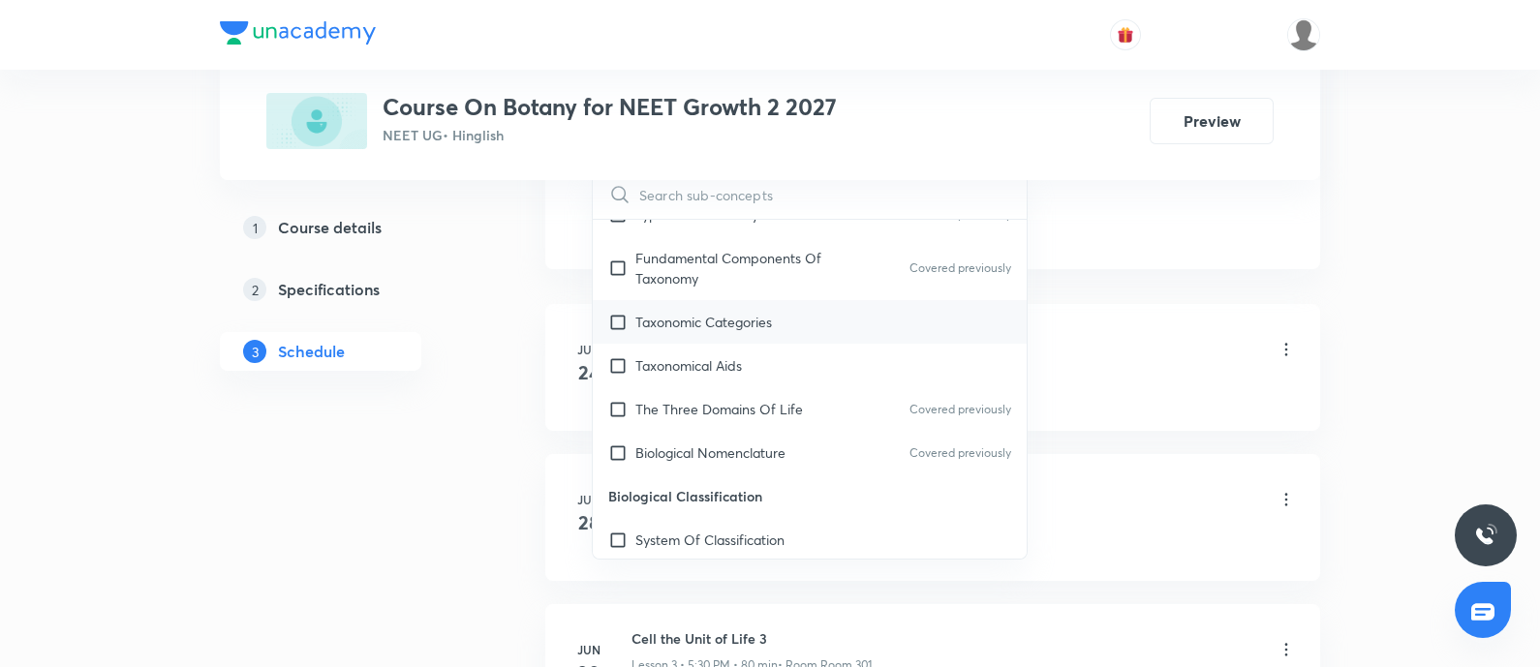
click at [721, 326] on p "Taxonomic Categories" at bounding box center [703, 322] width 137 height 20
checkbox input "true"
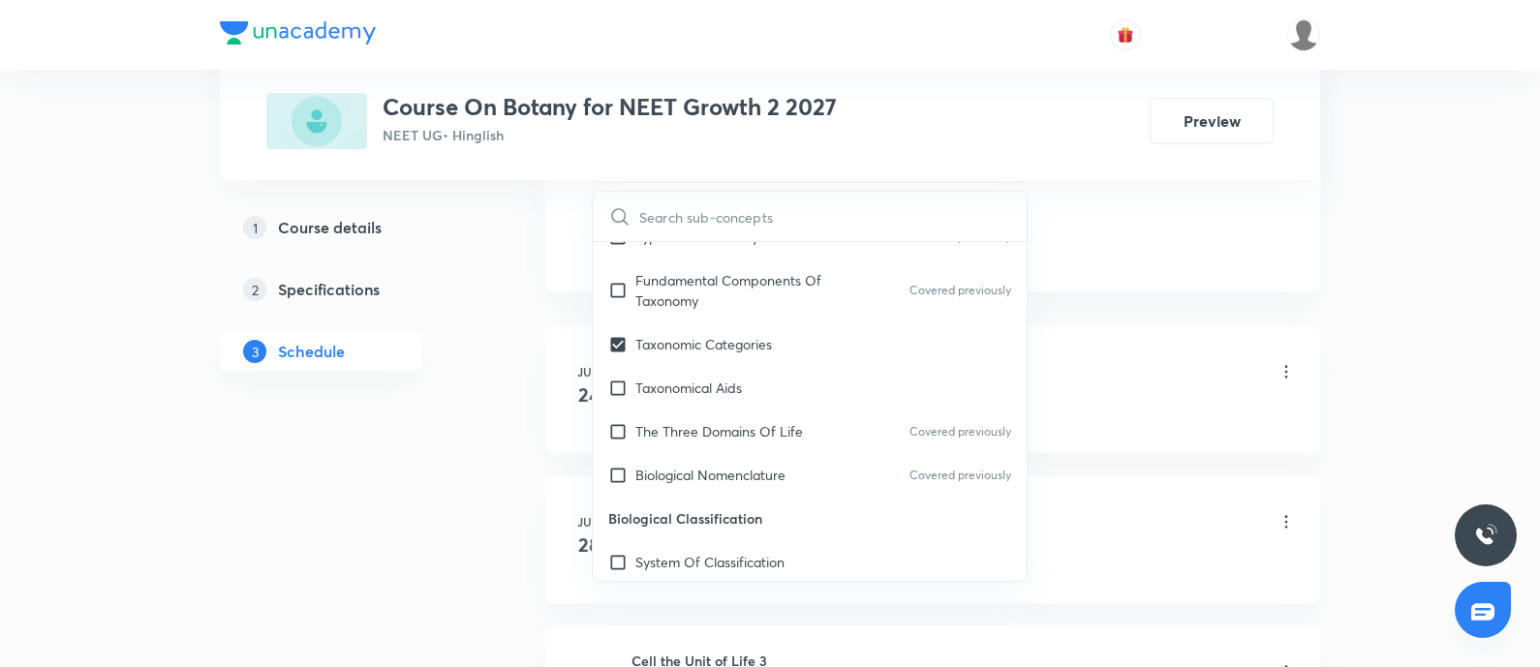
click at [1148, 351] on div "Cell the Unit of Life Lesson 1 • 4:00 PM • 80 min • Room Room No 103" at bounding box center [963, 374] width 664 height 46
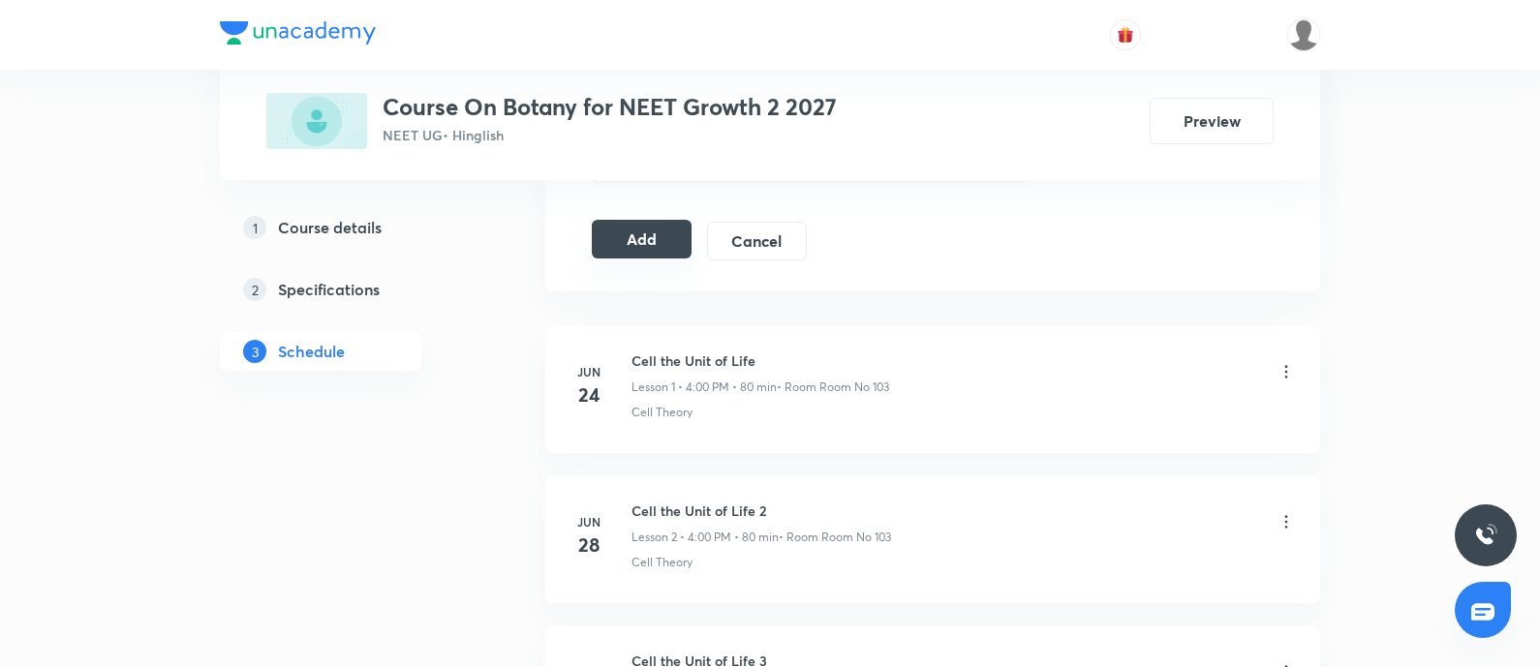
click at [676, 242] on button "Add" at bounding box center [642, 239] width 100 height 39
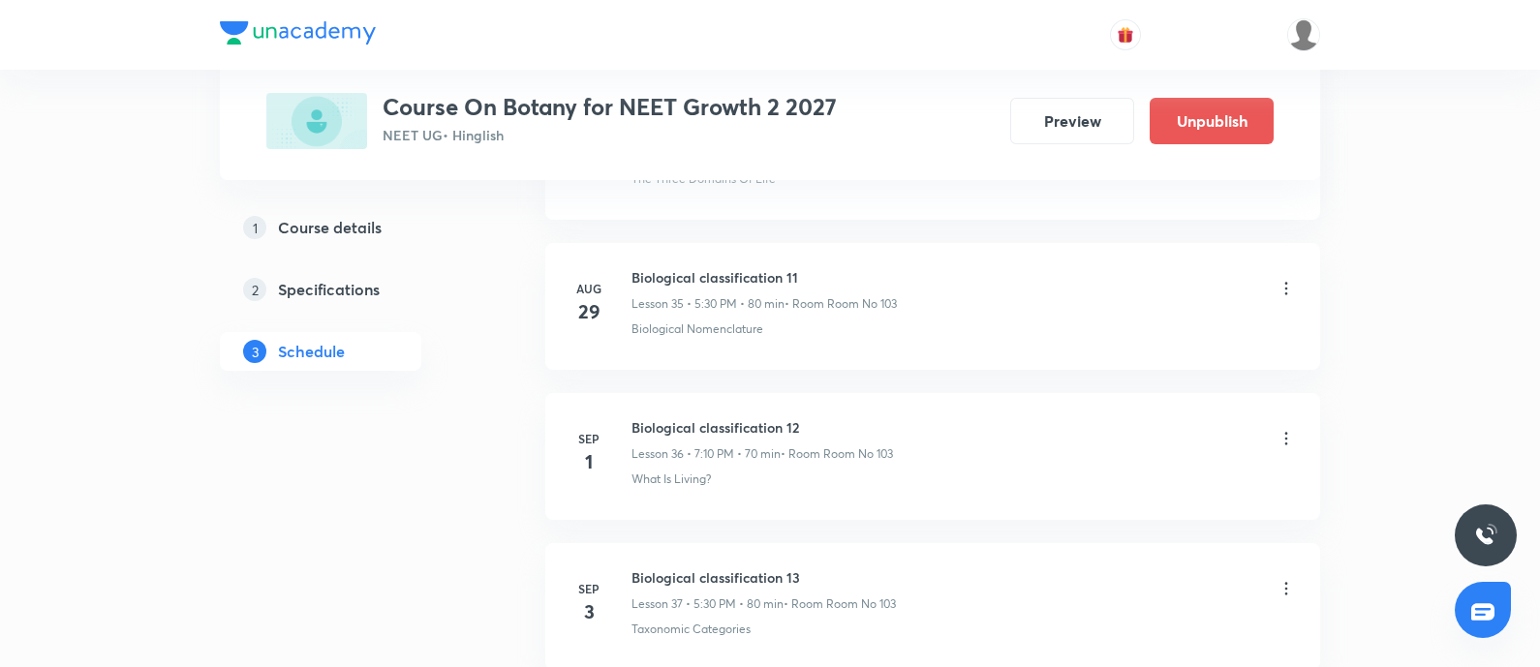
scroll to position [5535, 0]
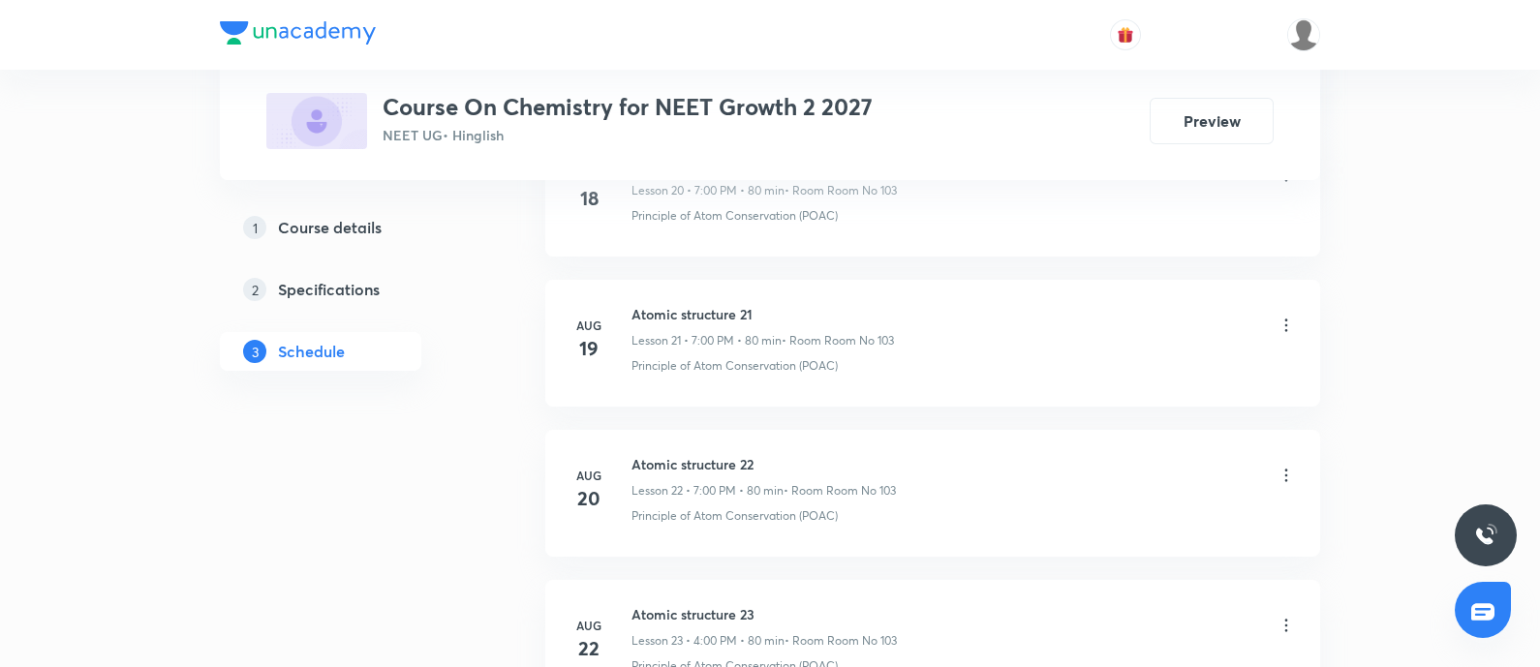
scroll to position [4926, 0]
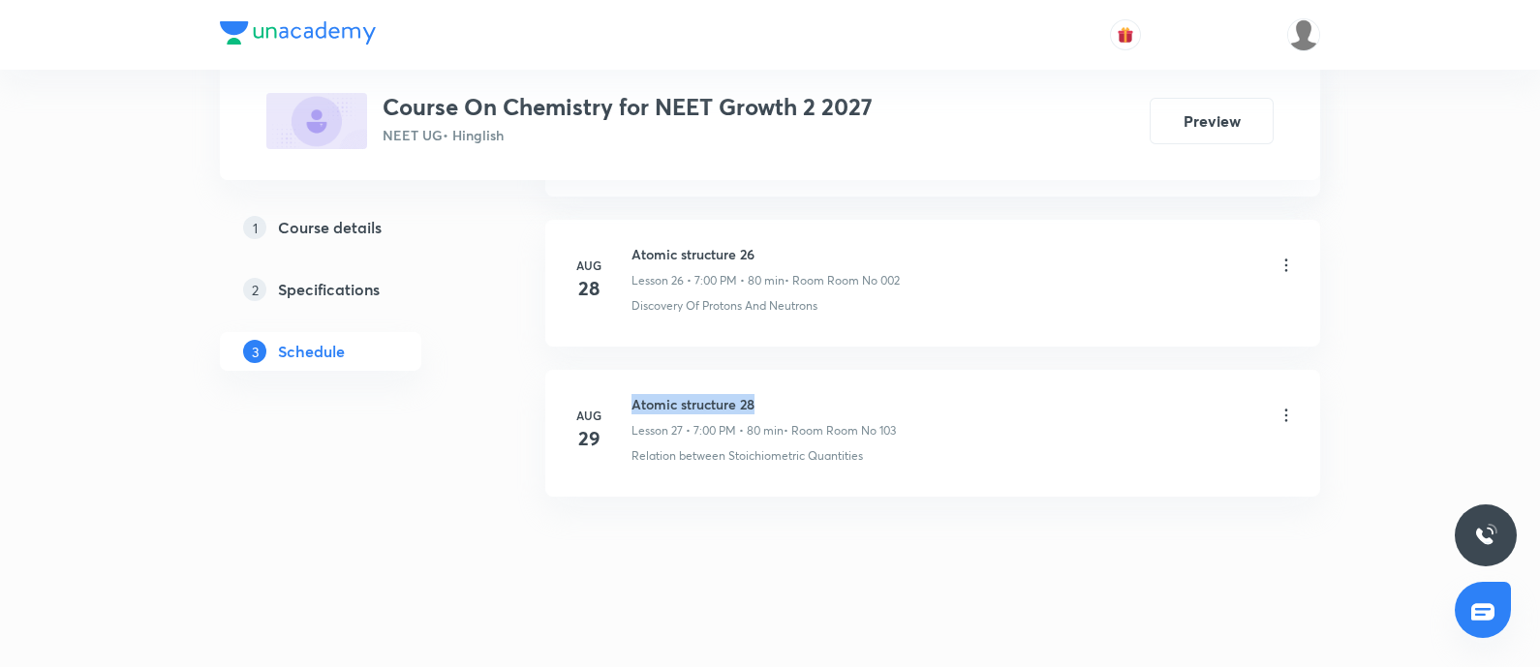
drag, startPoint x: 634, startPoint y: 389, endPoint x: 830, endPoint y: 398, distance: 195.8
click at [830, 398] on h6 "Atomic structure 28" at bounding box center [763, 404] width 264 height 20
copy h6 "Atomic structure 28"
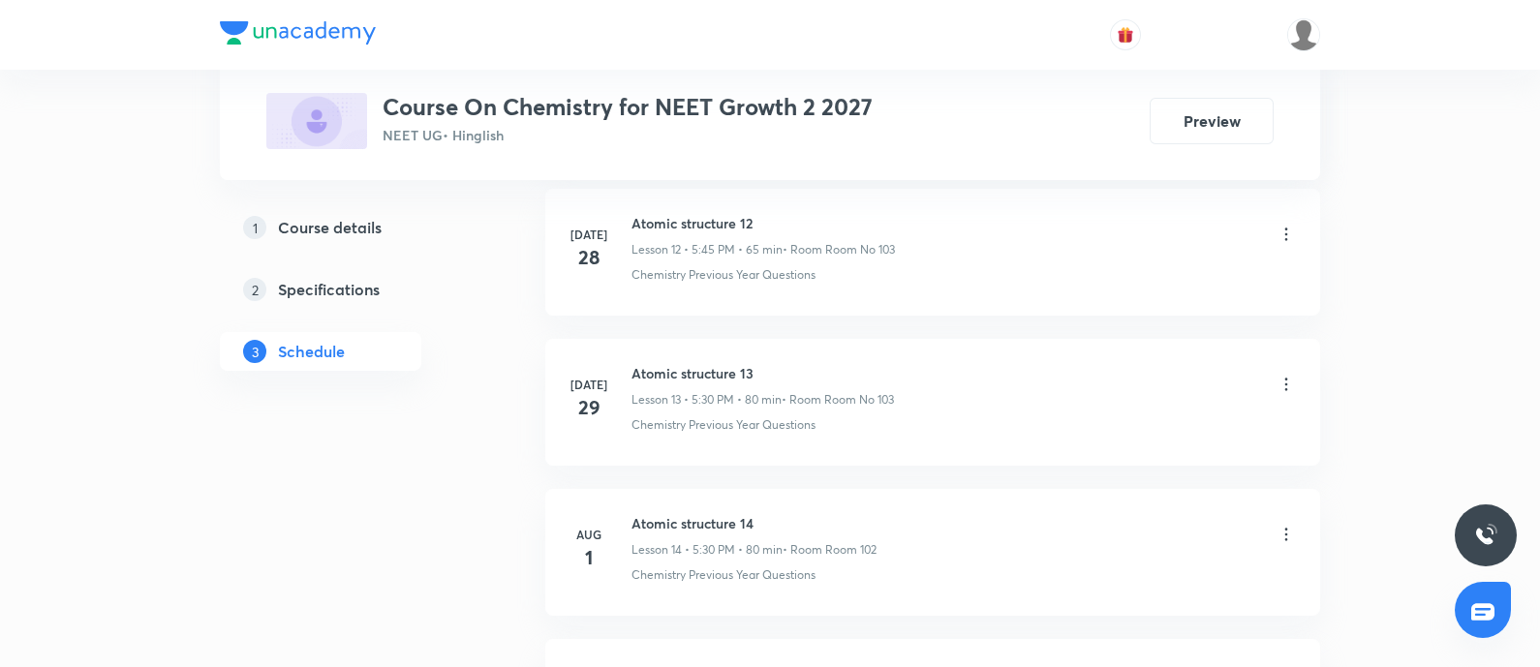
scroll to position [0, 0]
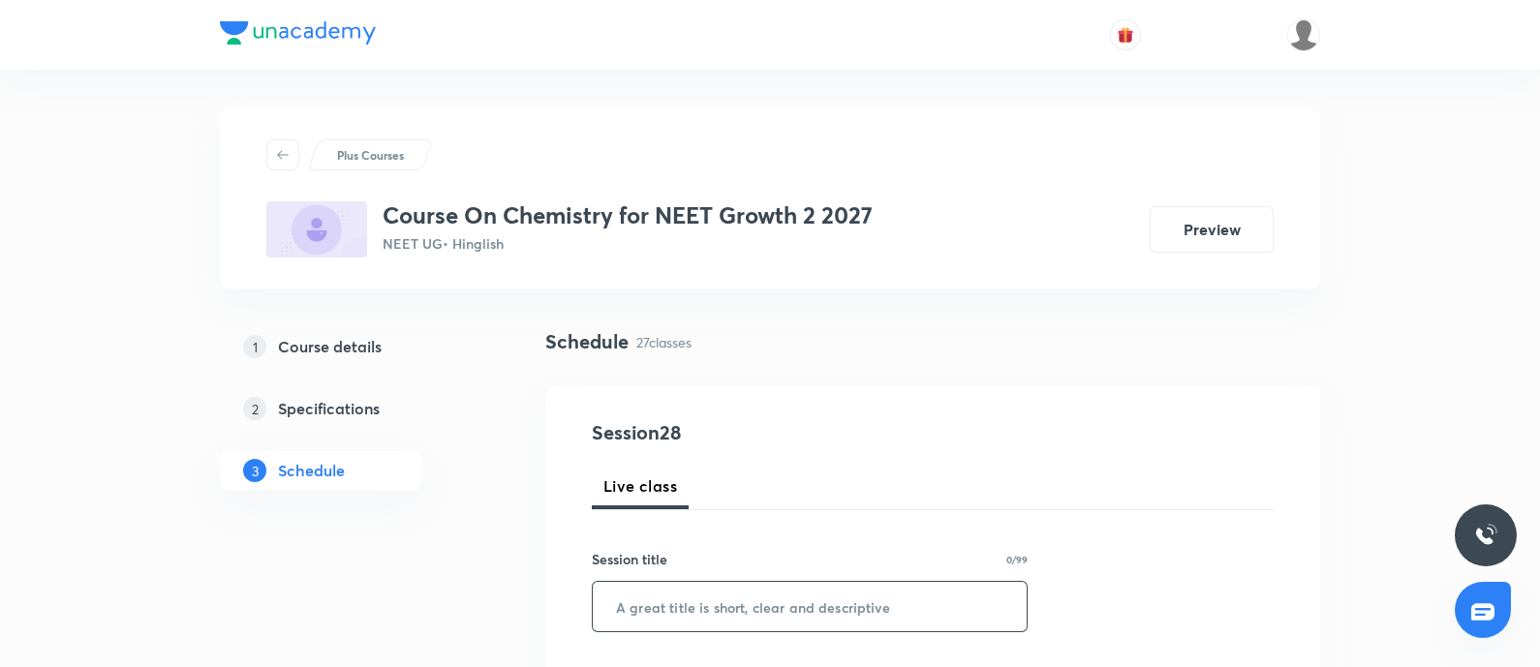
click at [735, 605] on input "text" at bounding box center [810, 606] width 434 height 49
paste input "Atomic structure 28"
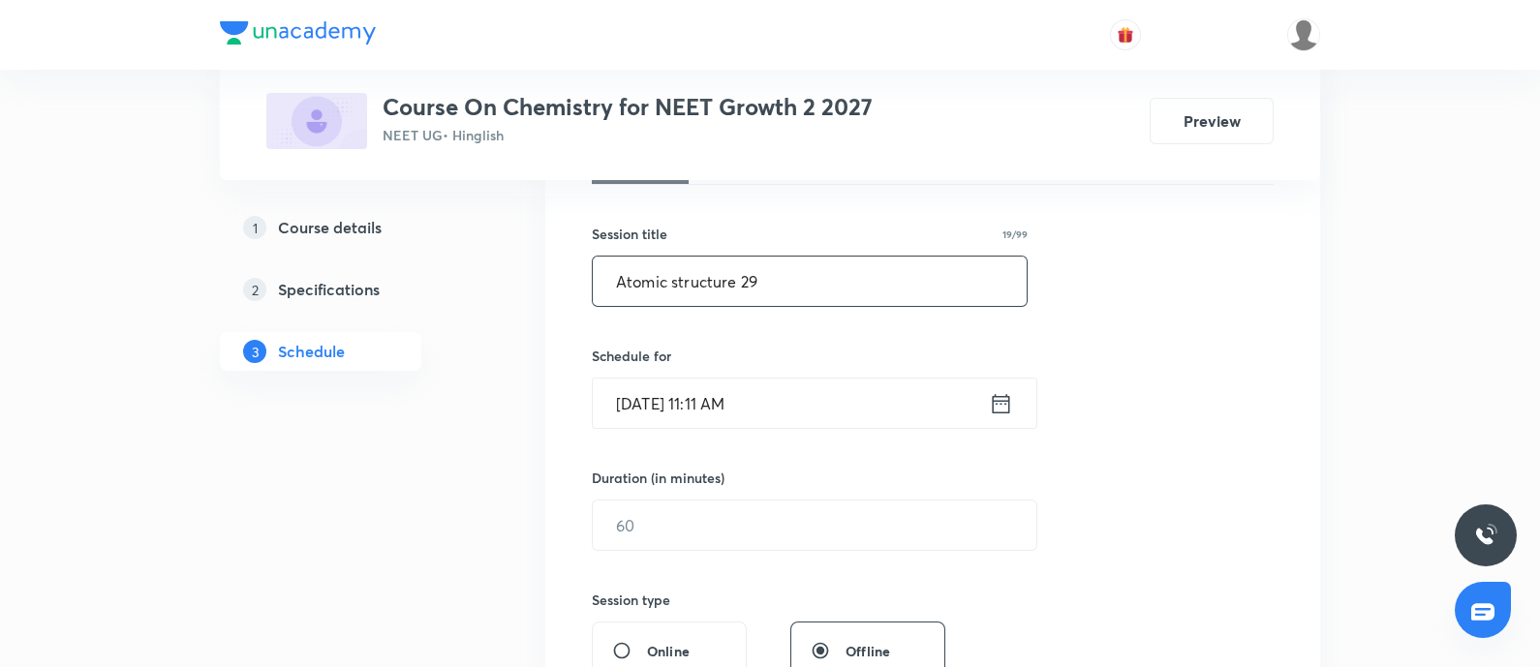
scroll to position [363, 0]
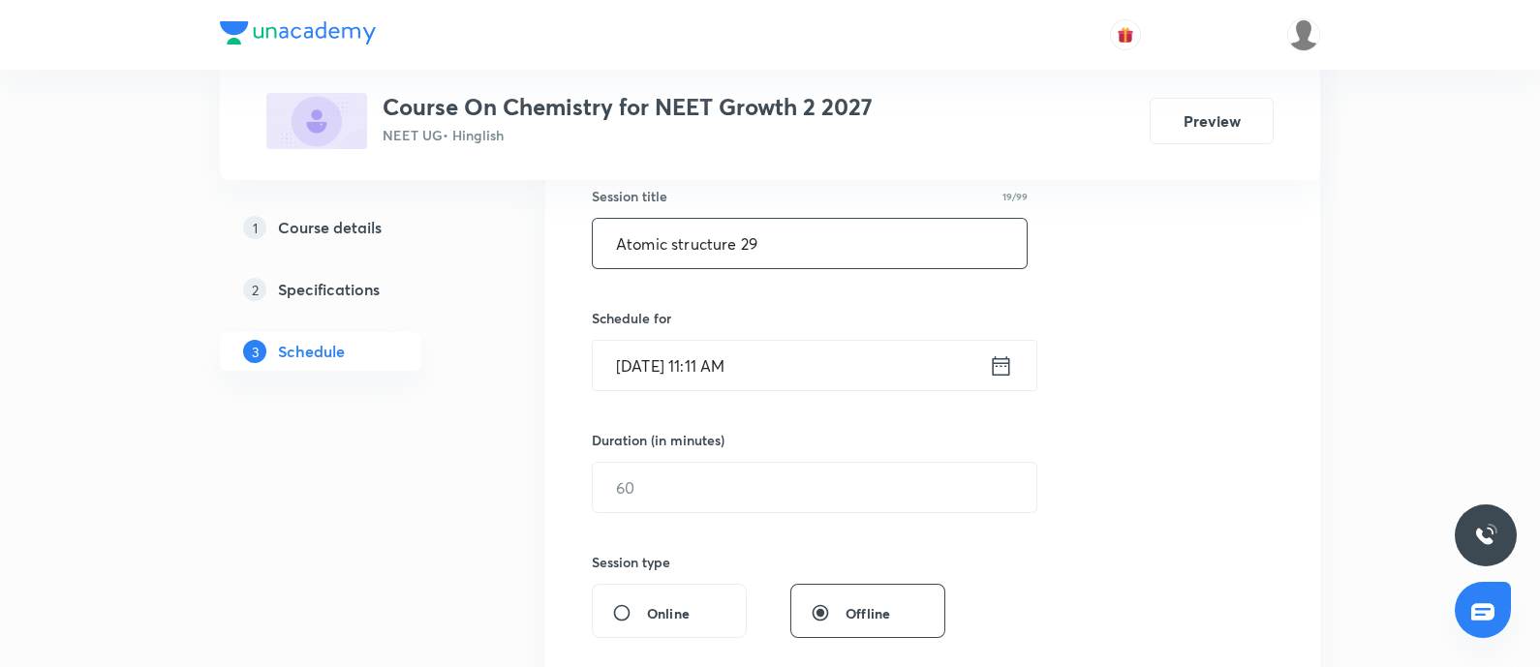
type input "Atomic structure 29"
click at [829, 366] on input "[DATE] 11:11 AM" at bounding box center [791, 365] width 396 height 49
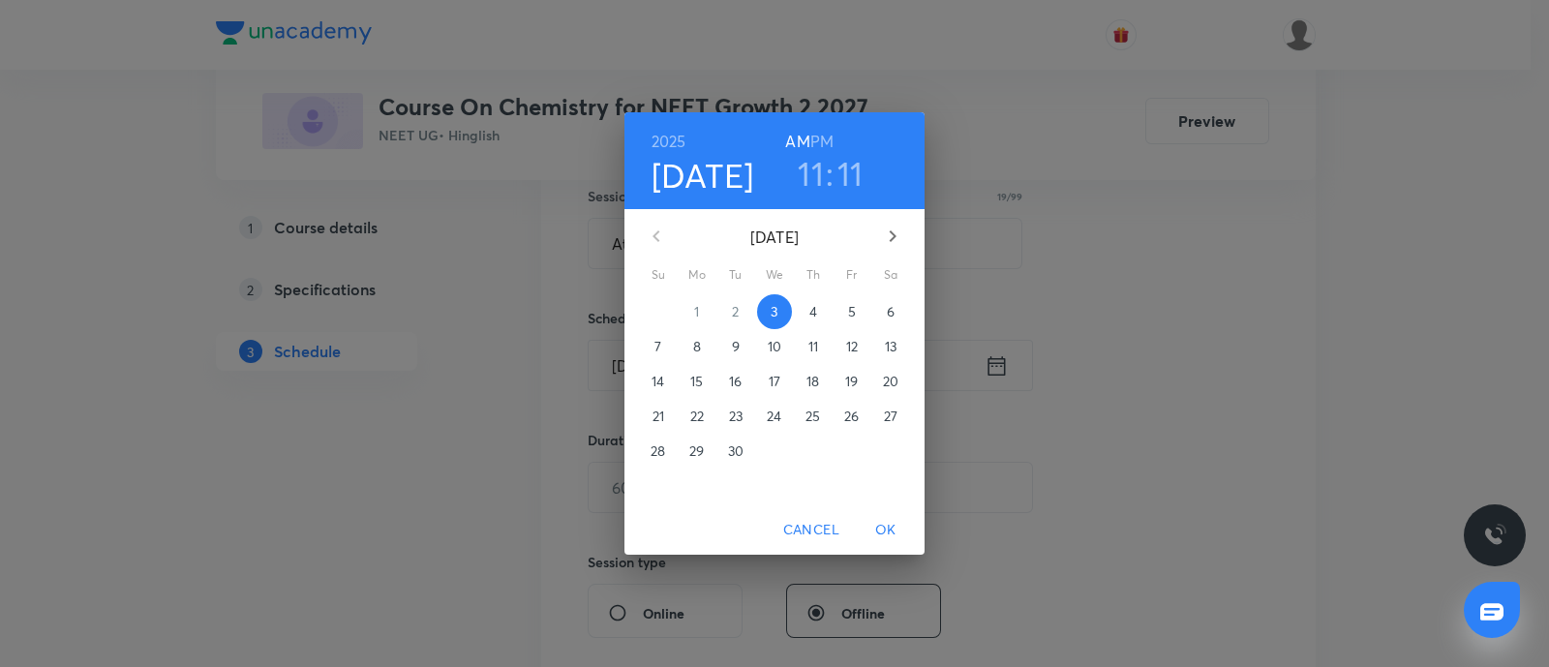
click at [822, 166] on h3 "11" at bounding box center [811, 173] width 26 height 41
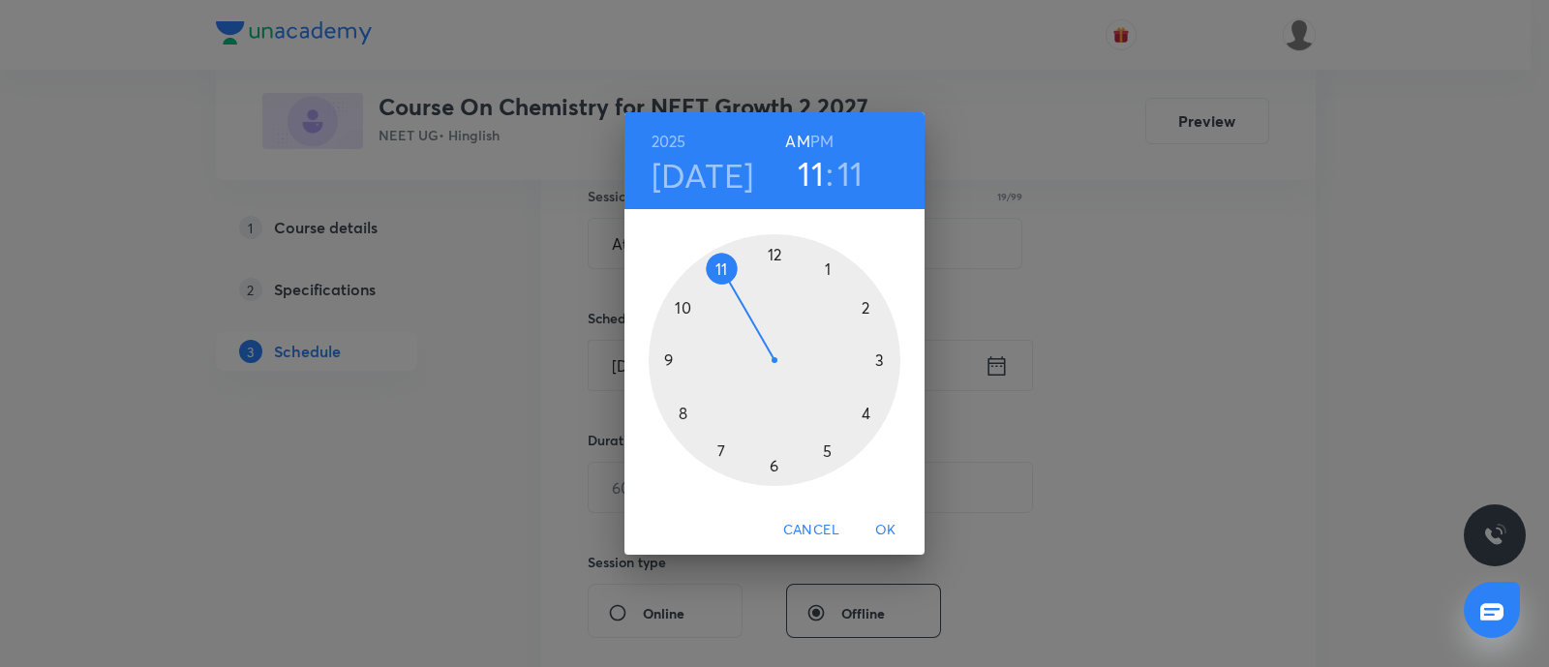
click at [719, 448] on div at bounding box center [775, 360] width 252 height 252
click at [775, 255] on div at bounding box center [775, 360] width 252 height 252
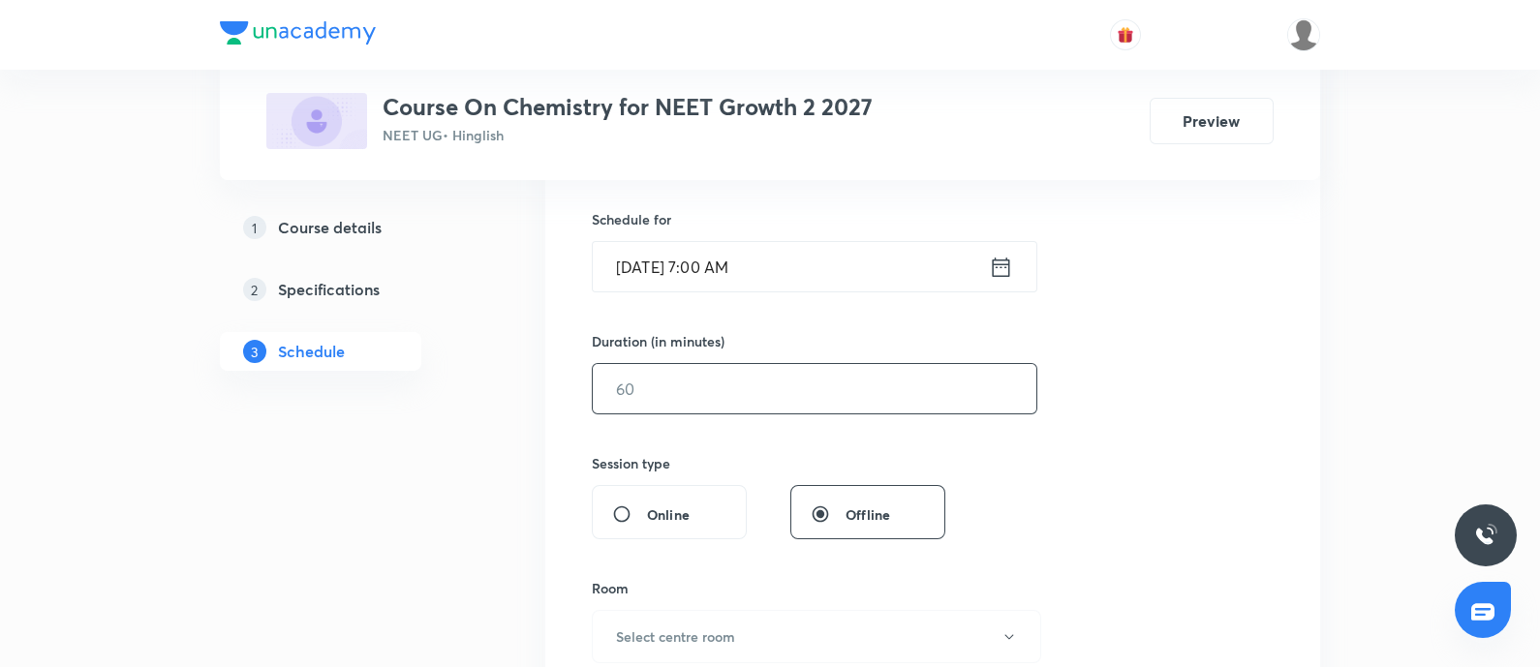
scroll to position [483, 0]
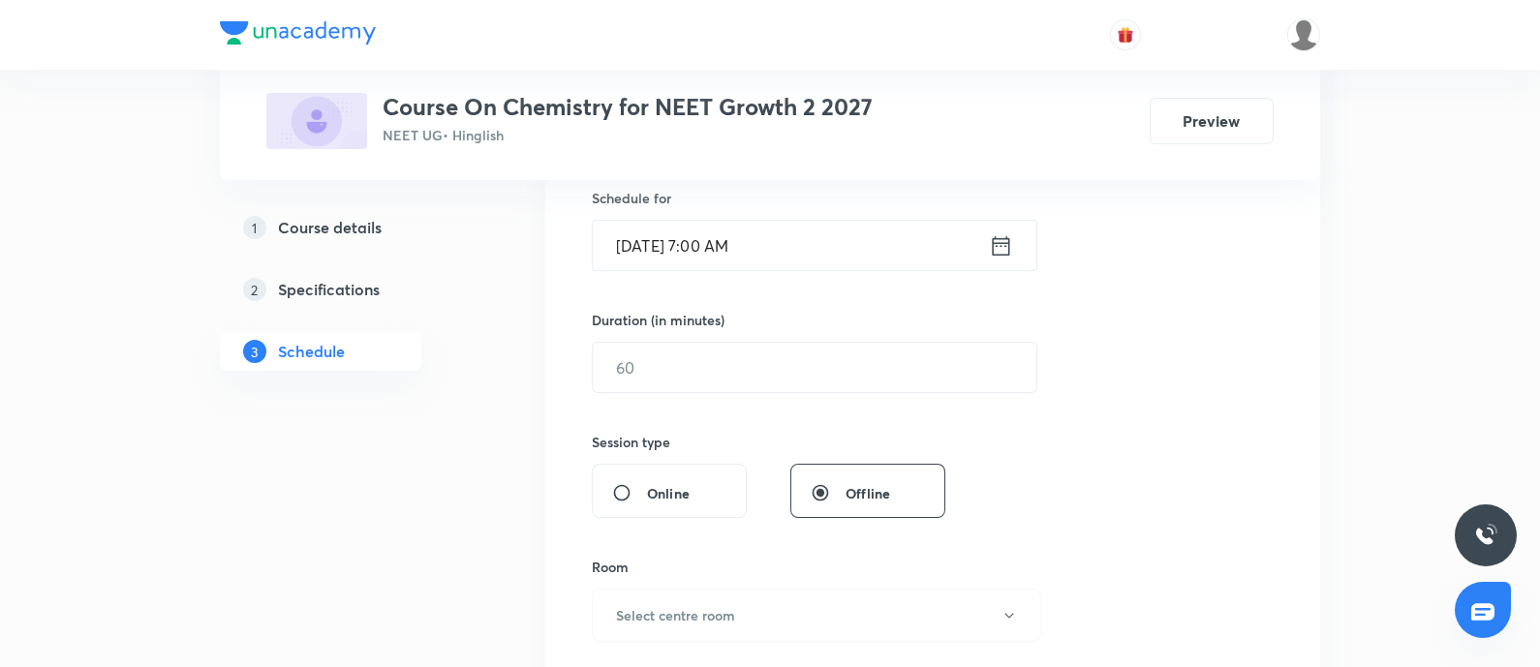
click at [804, 237] on input "[DATE] 7:00 AM" at bounding box center [791, 245] width 396 height 49
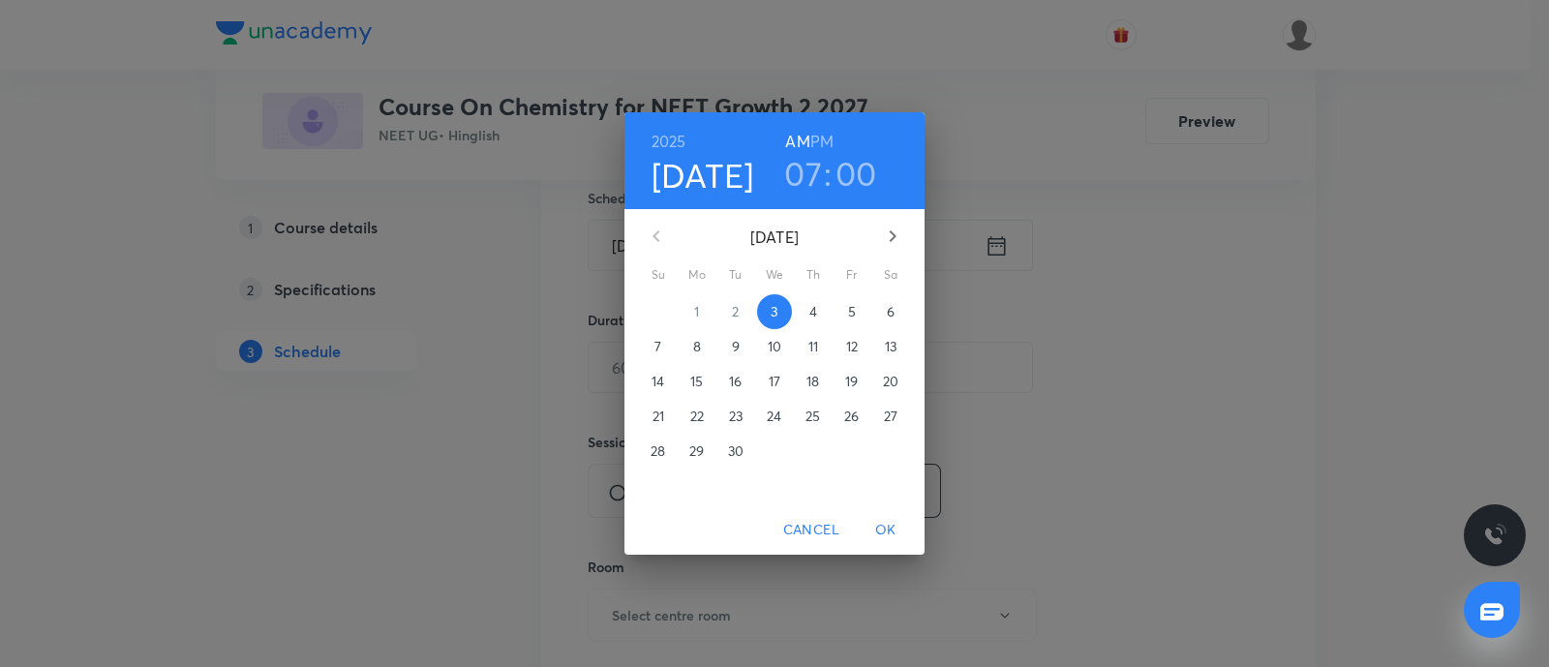
click at [835, 137] on div "[DATE] 07 : 00 AM PM" at bounding box center [774, 161] width 269 height 66
click at [828, 137] on h6 "PM" at bounding box center [821, 141] width 23 height 27
click at [877, 534] on span "OK" at bounding box center [886, 530] width 46 height 24
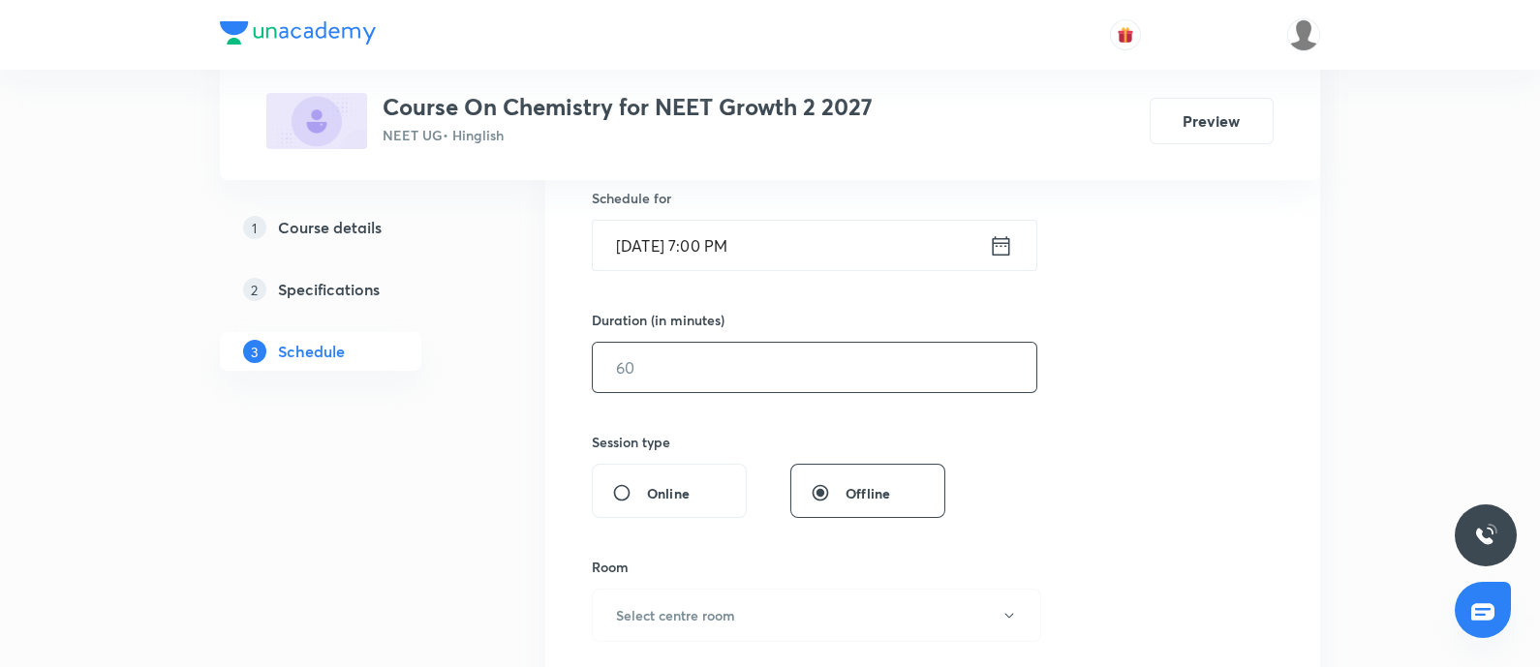
click at [679, 382] on input "text" at bounding box center [814, 367] width 443 height 49
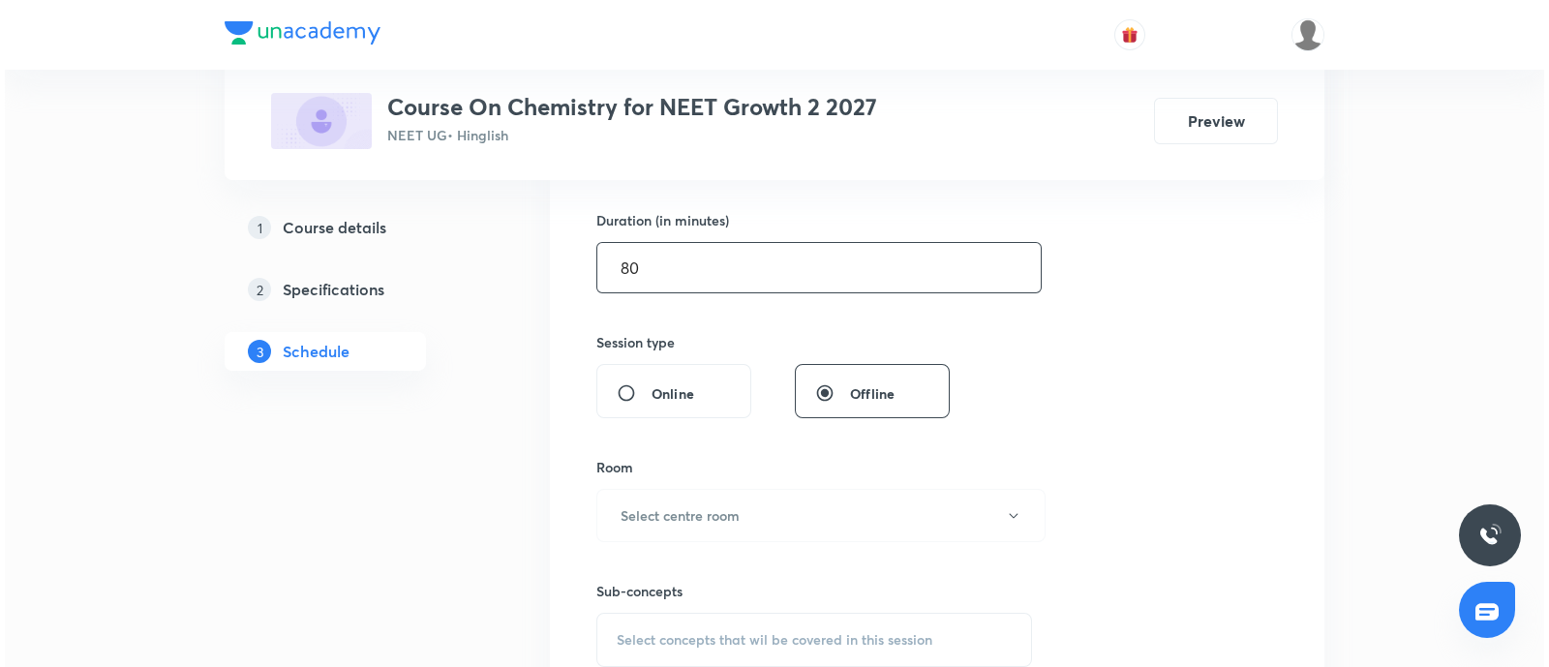
scroll to position [605, 0]
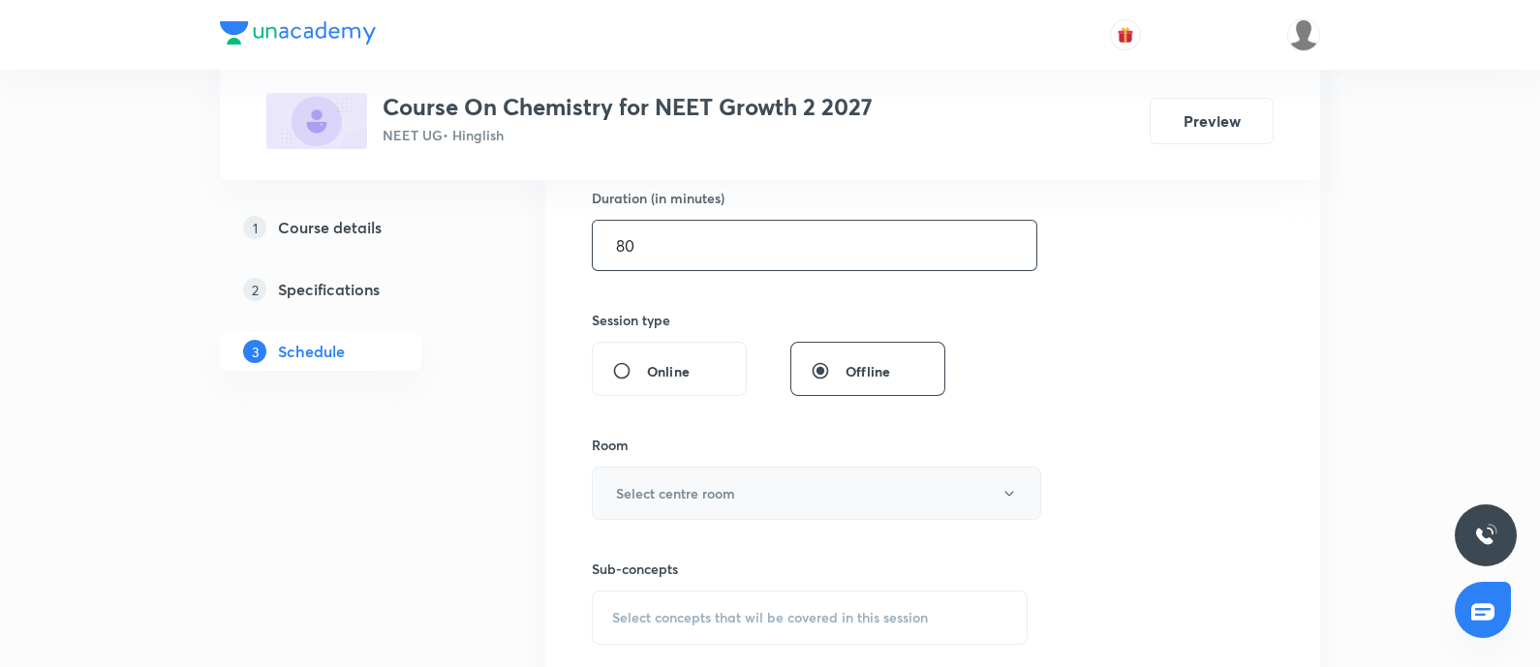
type input "80"
click at [736, 478] on button "Select centre room" at bounding box center [816, 493] width 449 height 53
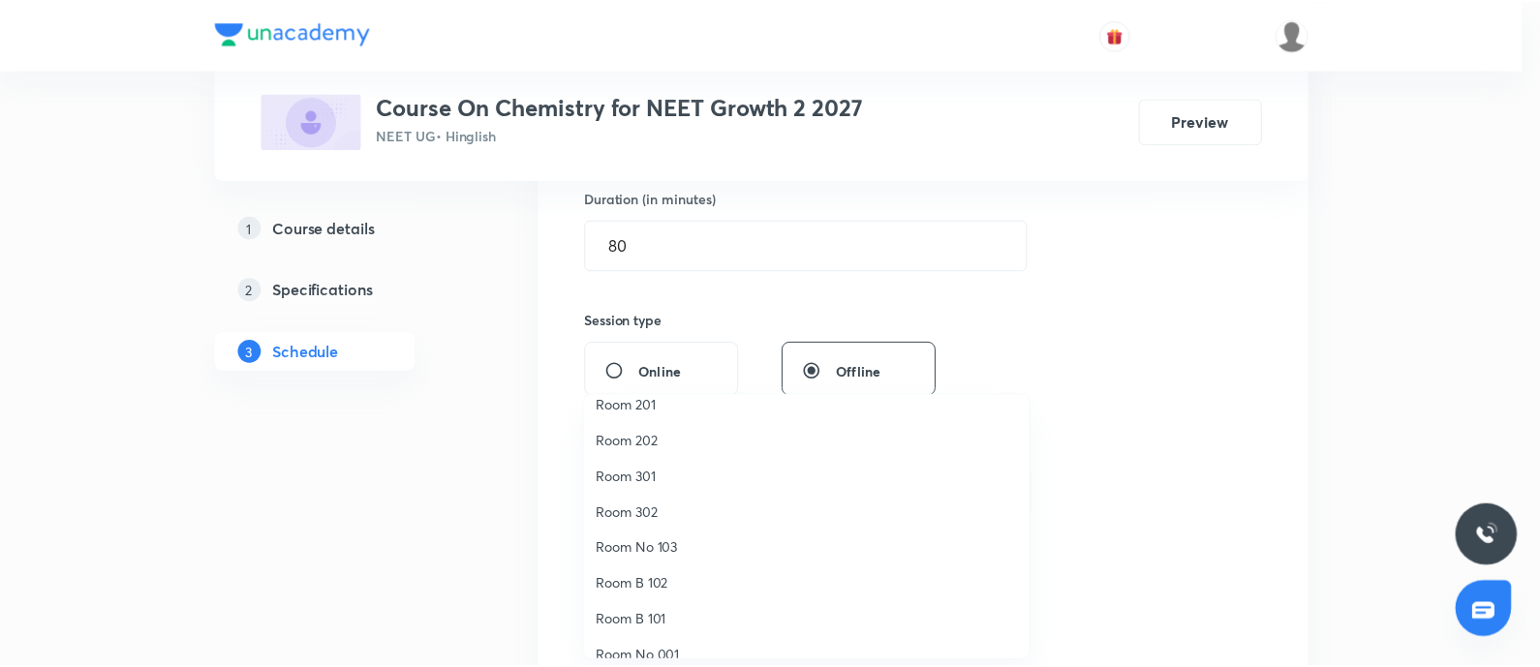
scroll to position [143, 0]
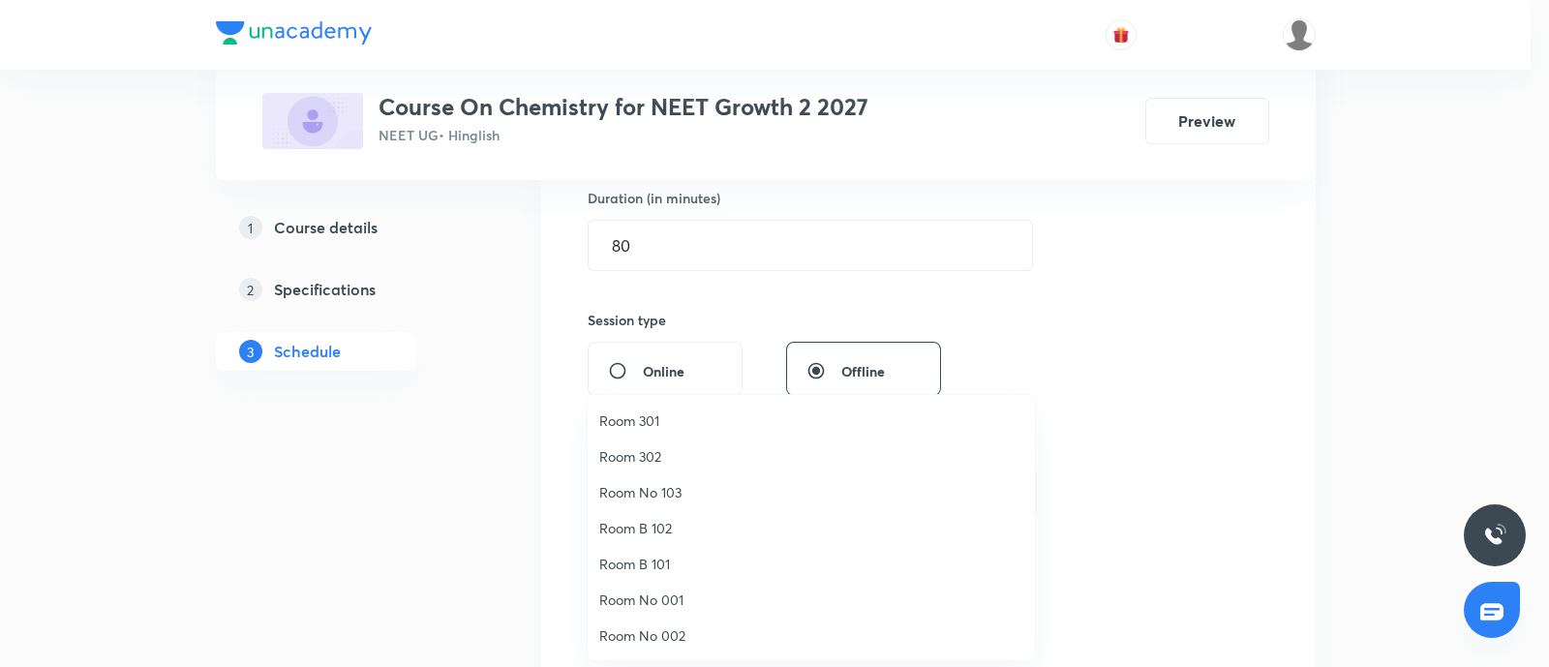
click at [651, 476] on li "Room No 103" at bounding box center [811, 492] width 447 height 36
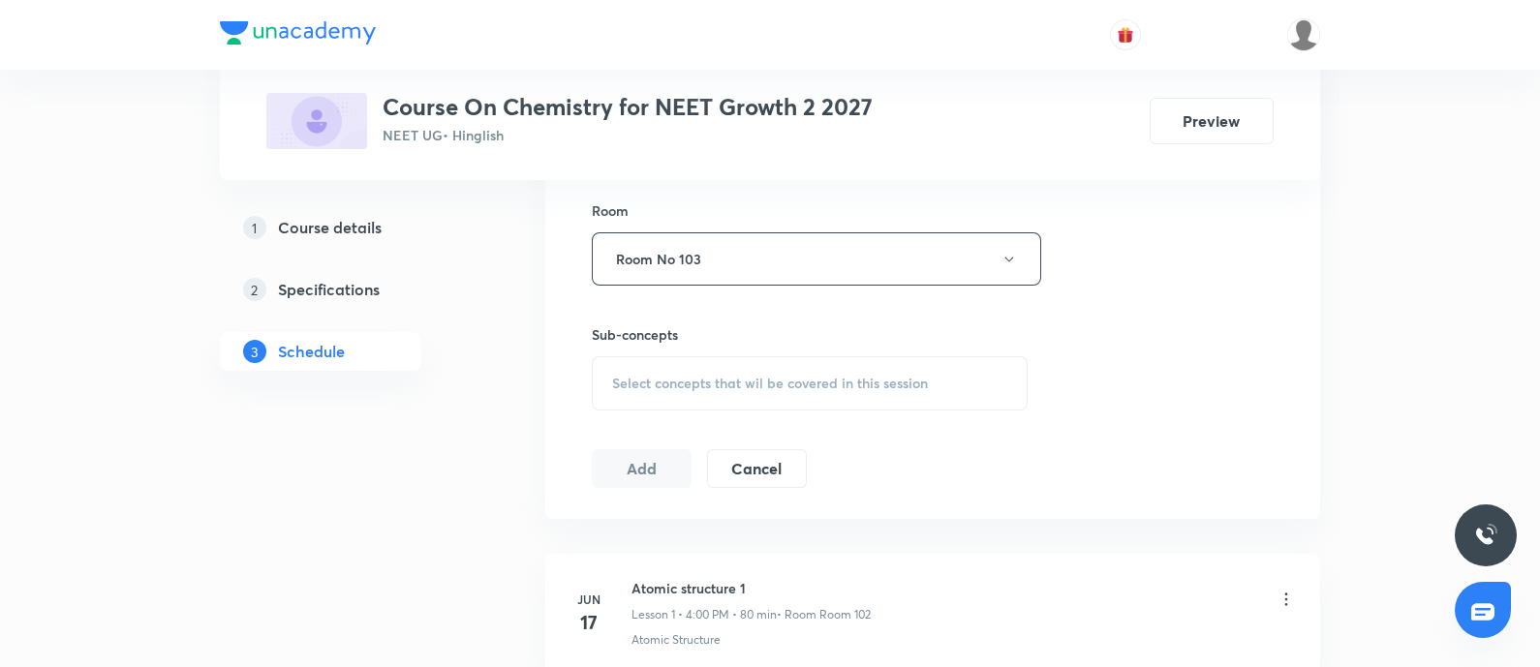
scroll to position [846, 0]
click at [712, 370] on span "Select concepts that wil be covered in this session" at bounding box center [770, 376] width 316 height 15
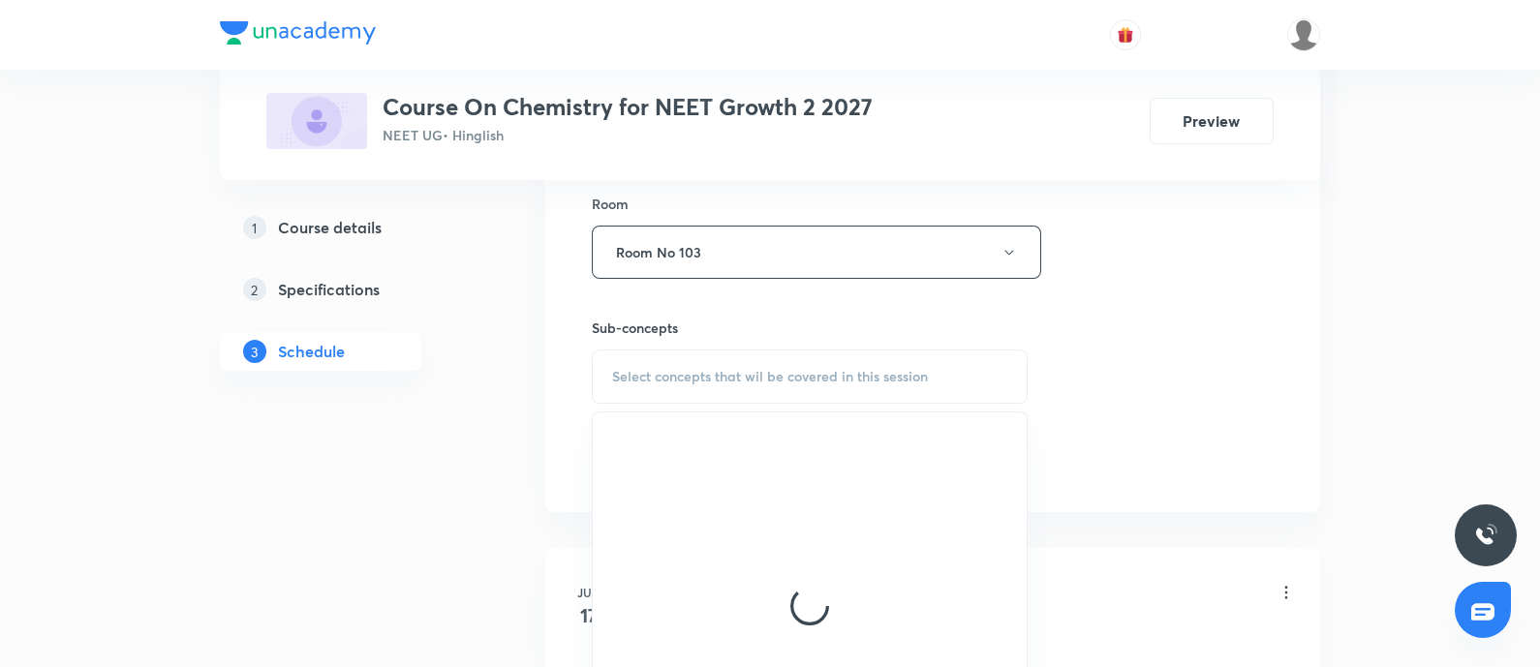
click at [712, 370] on span "Select concepts that wil be covered in this session" at bounding box center [770, 376] width 316 height 15
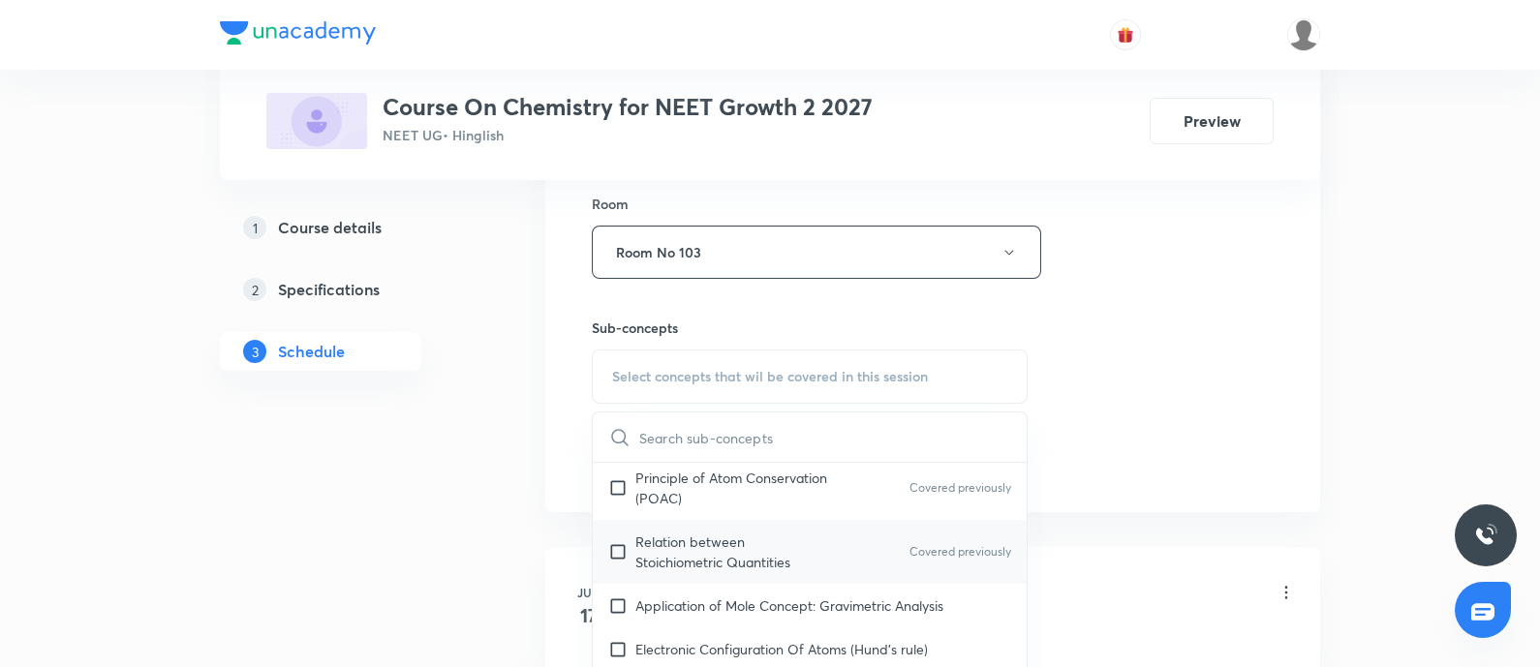
scroll to position [605, 0]
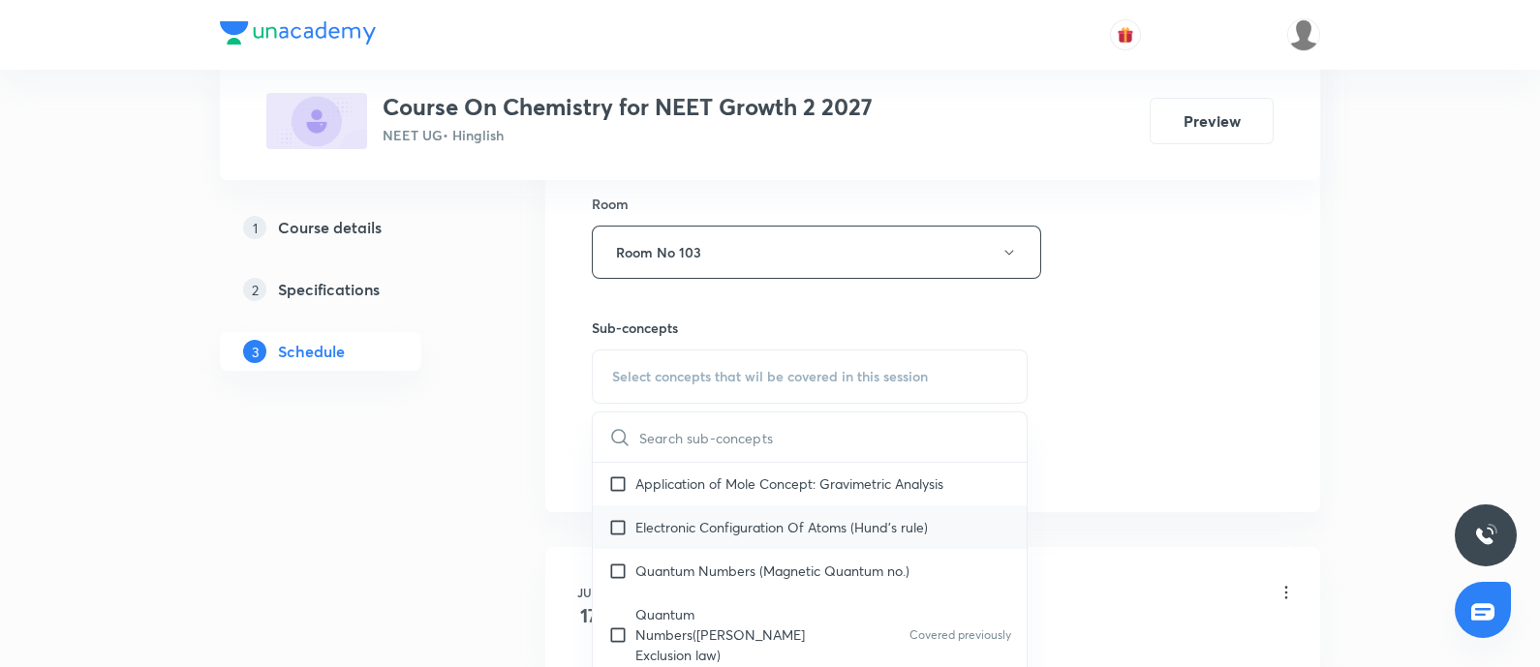
click at [764, 517] on p "Electronic Configuration Of Atoms (Hund's rule)" at bounding box center [781, 527] width 292 height 20
checkbox input "true"
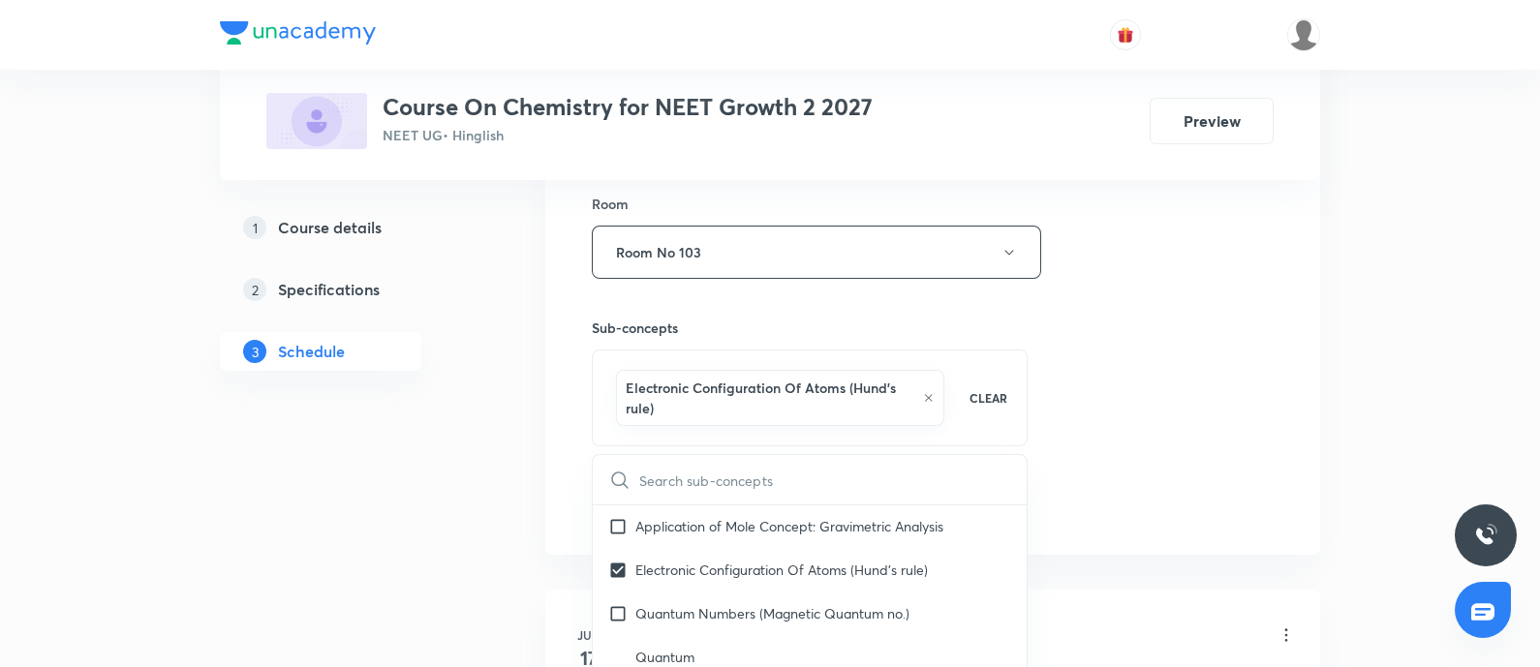
click at [1167, 470] on div "Session 28 Live class Session title 19/99 Atomic structure 29 ​ Schedule for Se…" at bounding box center [933, 48] width 682 height 952
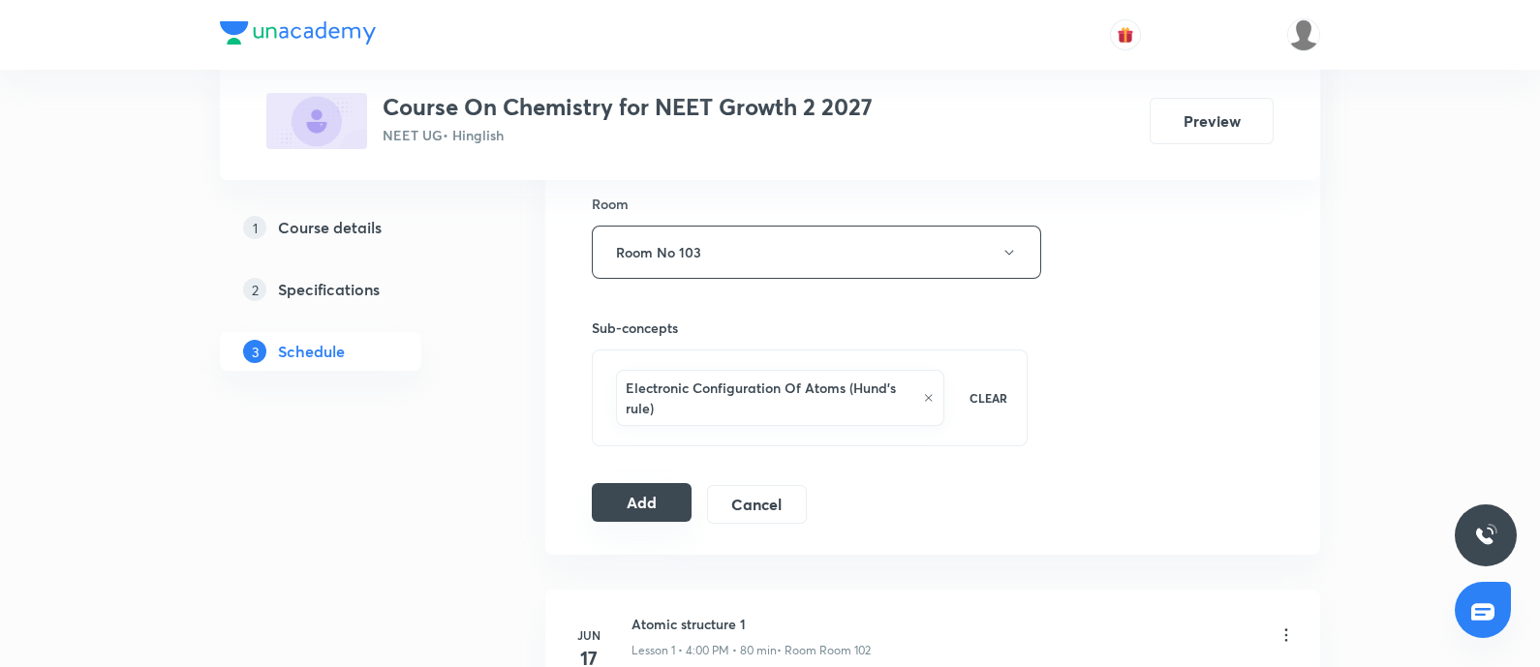
click at [662, 499] on button "Add" at bounding box center [642, 502] width 100 height 39
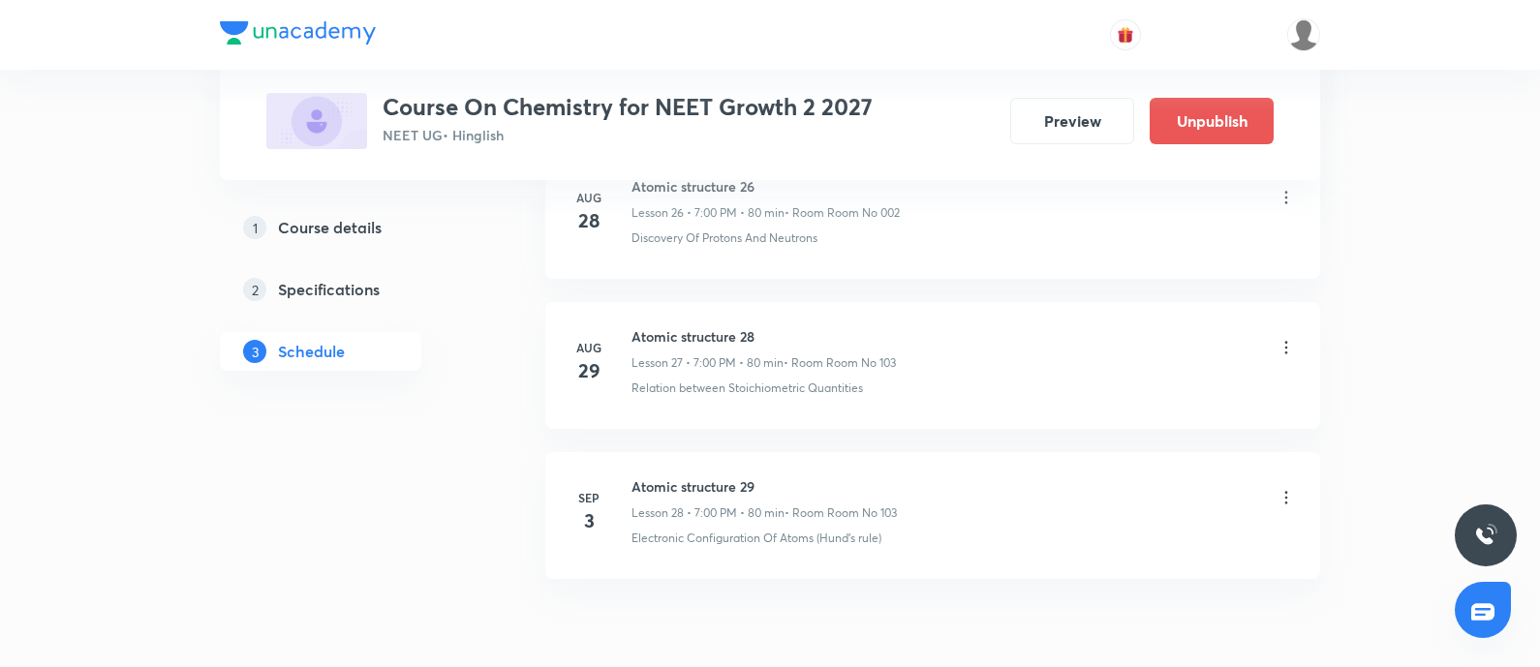
scroll to position [4187, 0]
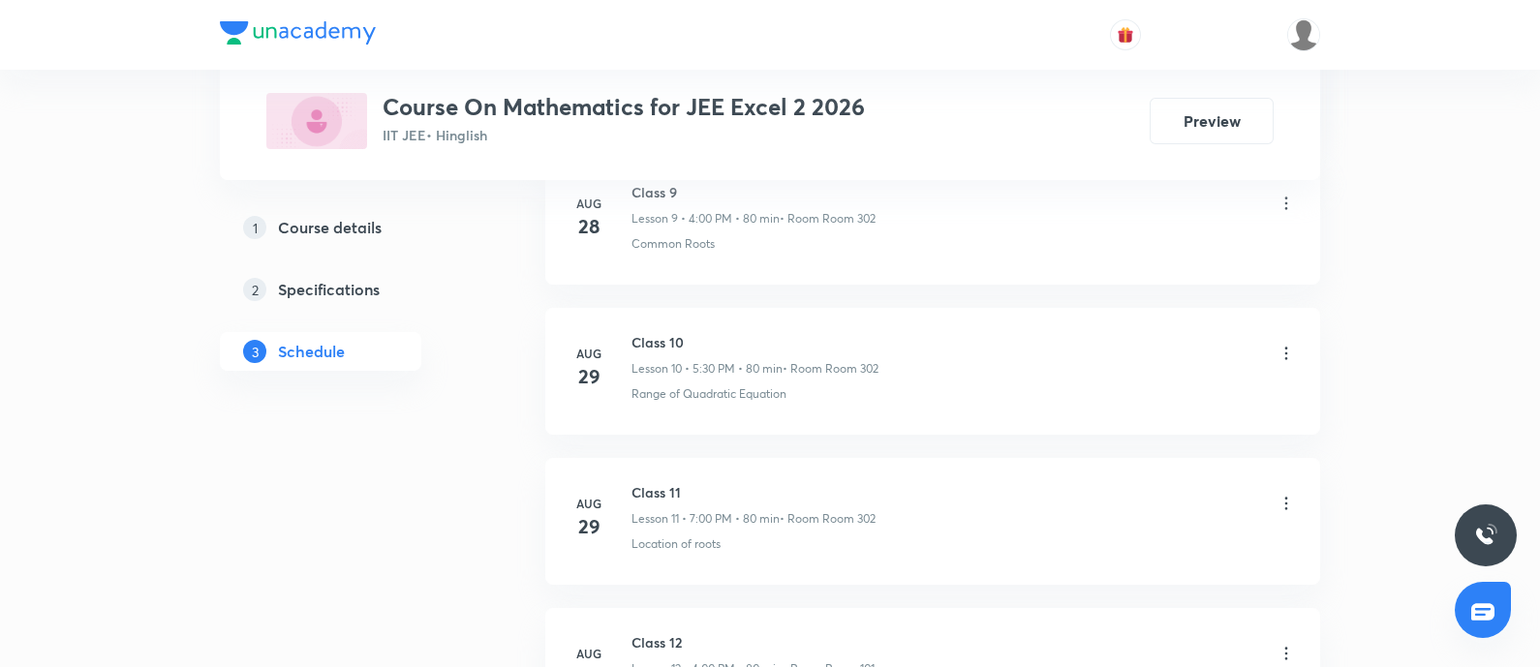
scroll to position [2978, 0]
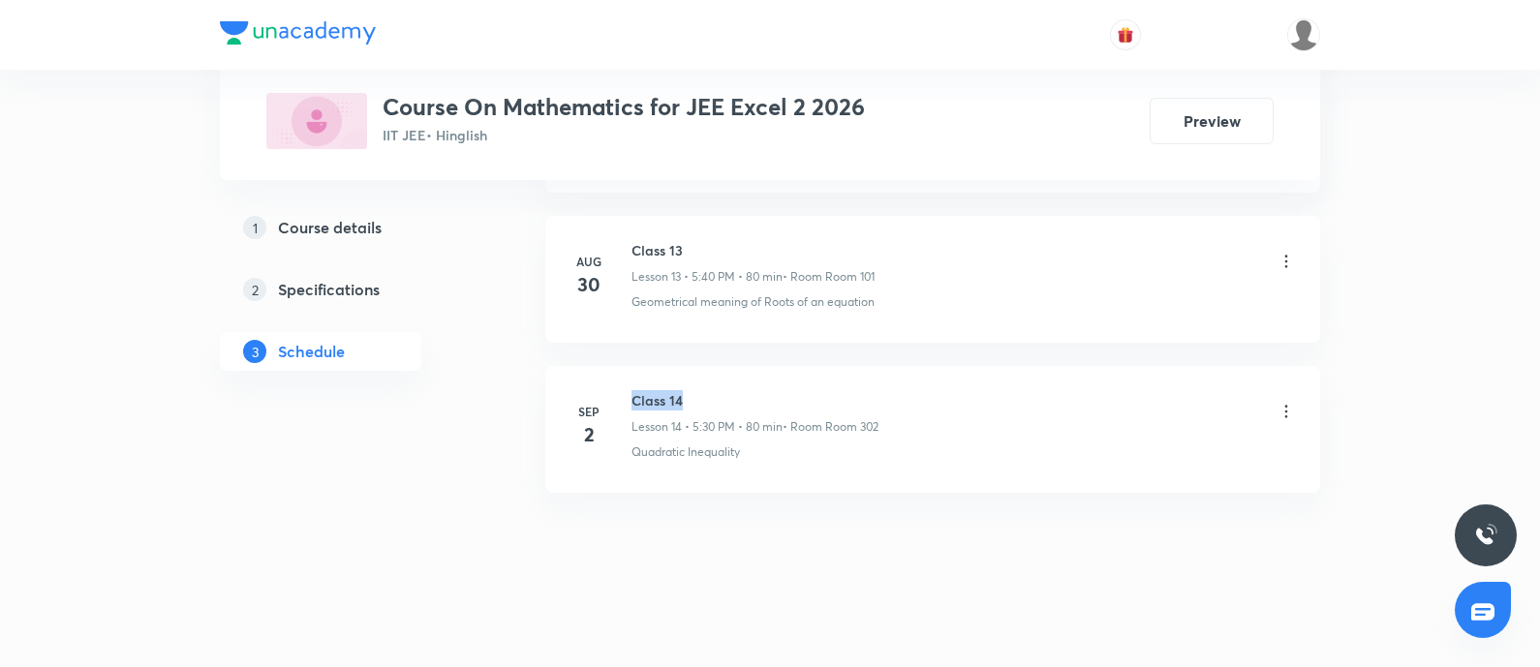
drag, startPoint x: 632, startPoint y: 382, endPoint x: 755, endPoint y: 380, distance: 123.0
click at [755, 380] on li "[DATE] Class 14 Lesson 14 • 5:30 PM • 80 min • Room Room 302 Quadratic Inequali…" at bounding box center [932, 429] width 775 height 127
copy h6 "Class 14"
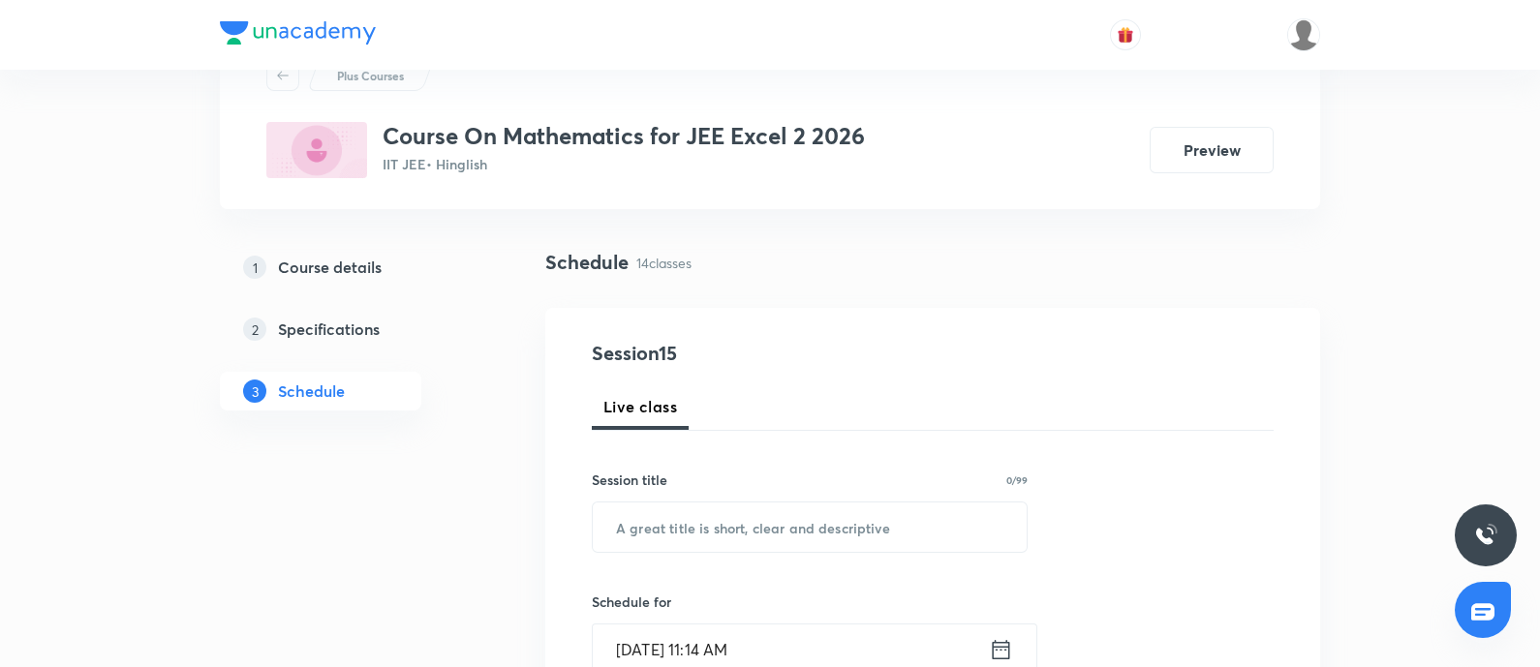
scroll to position [0, 0]
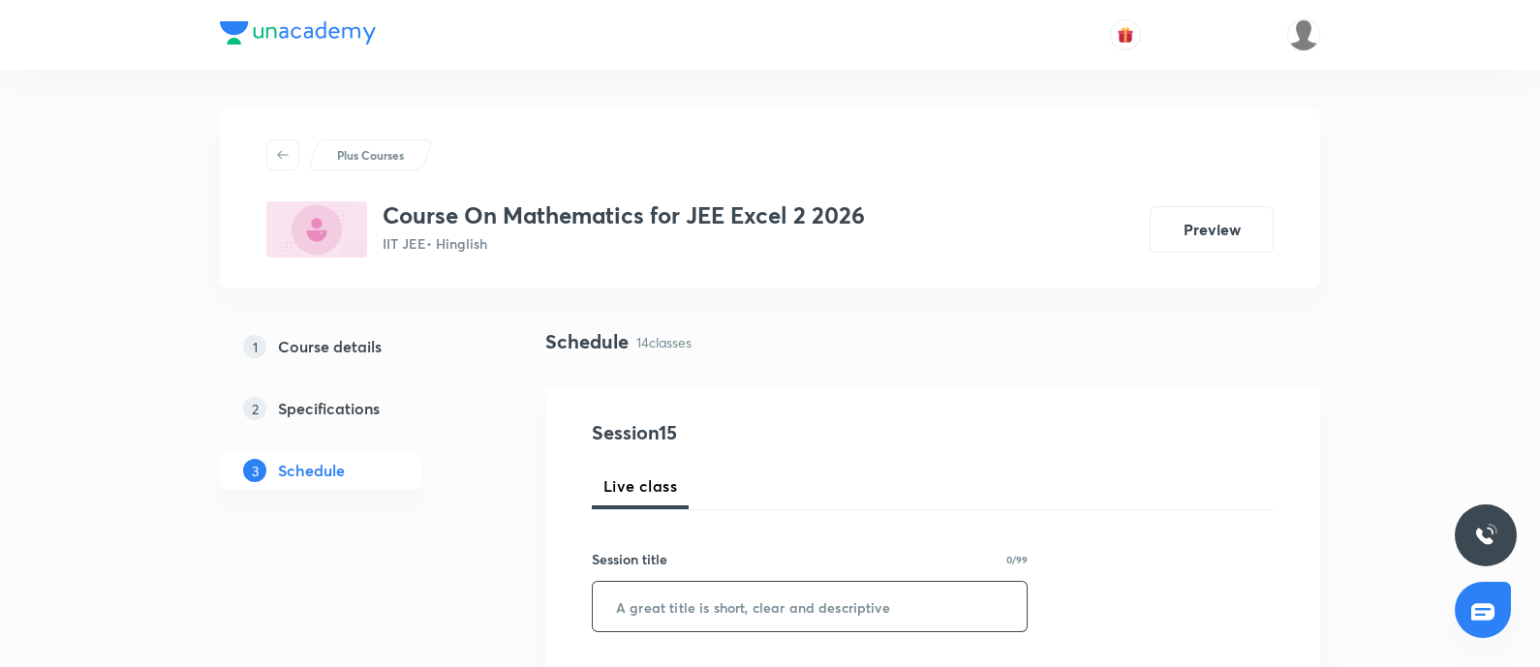
click at [687, 615] on input "text" at bounding box center [810, 606] width 434 height 49
paste input "Class 14"
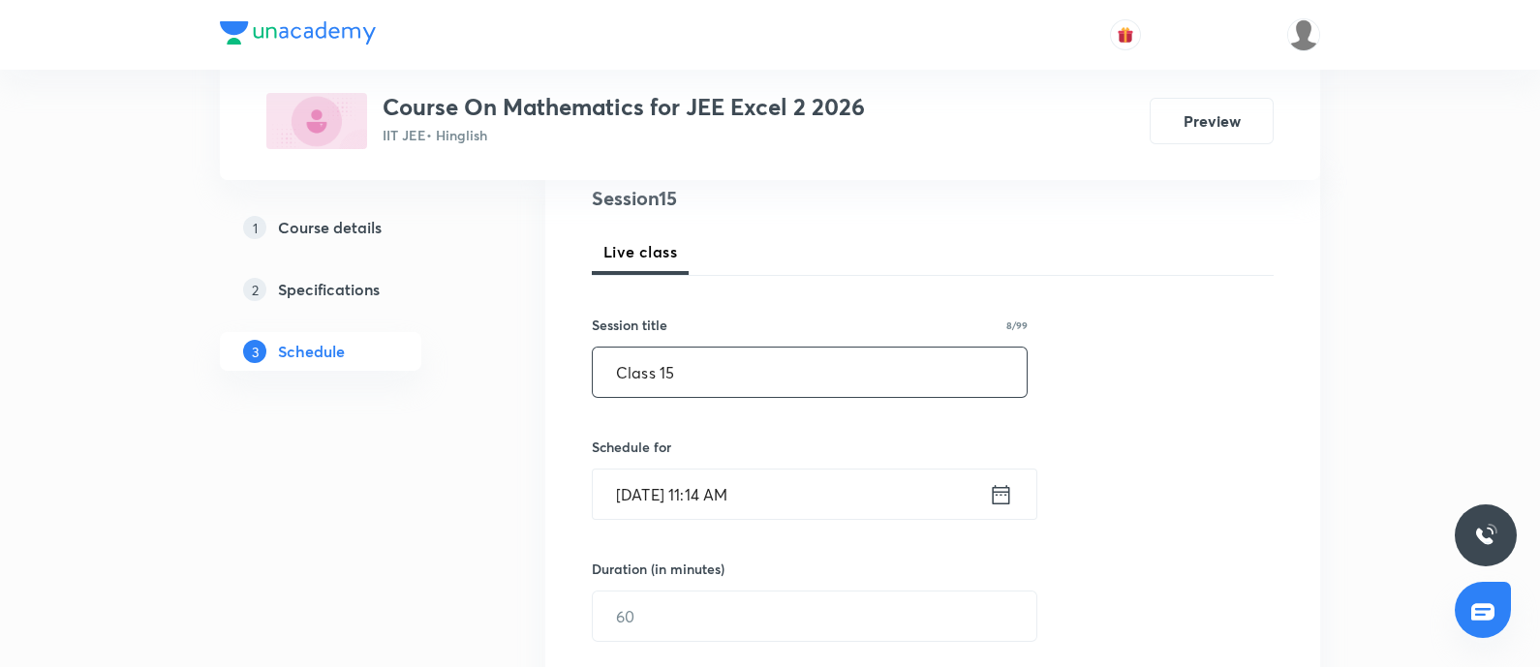
scroll to position [241, 0]
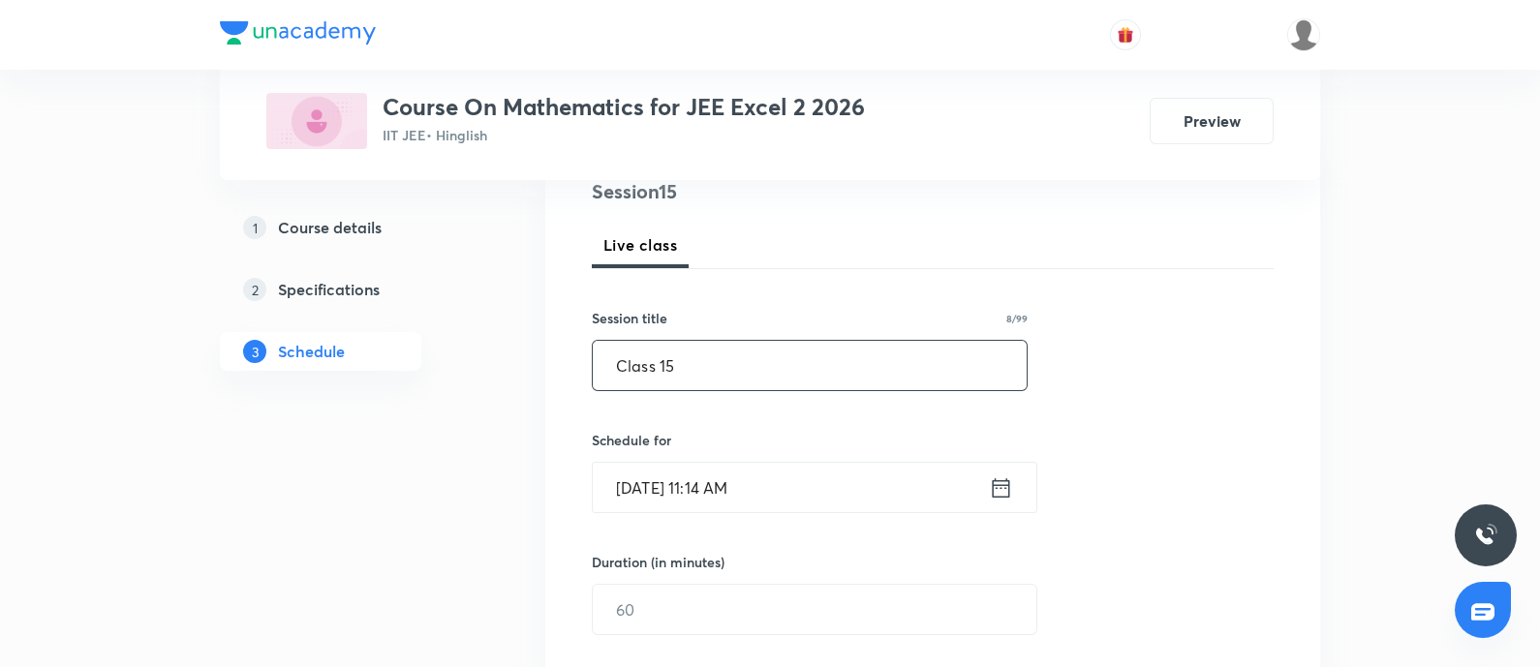
type input "Class 15"
click at [840, 508] on input "[DATE] 11:14 AM" at bounding box center [791, 487] width 396 height 49
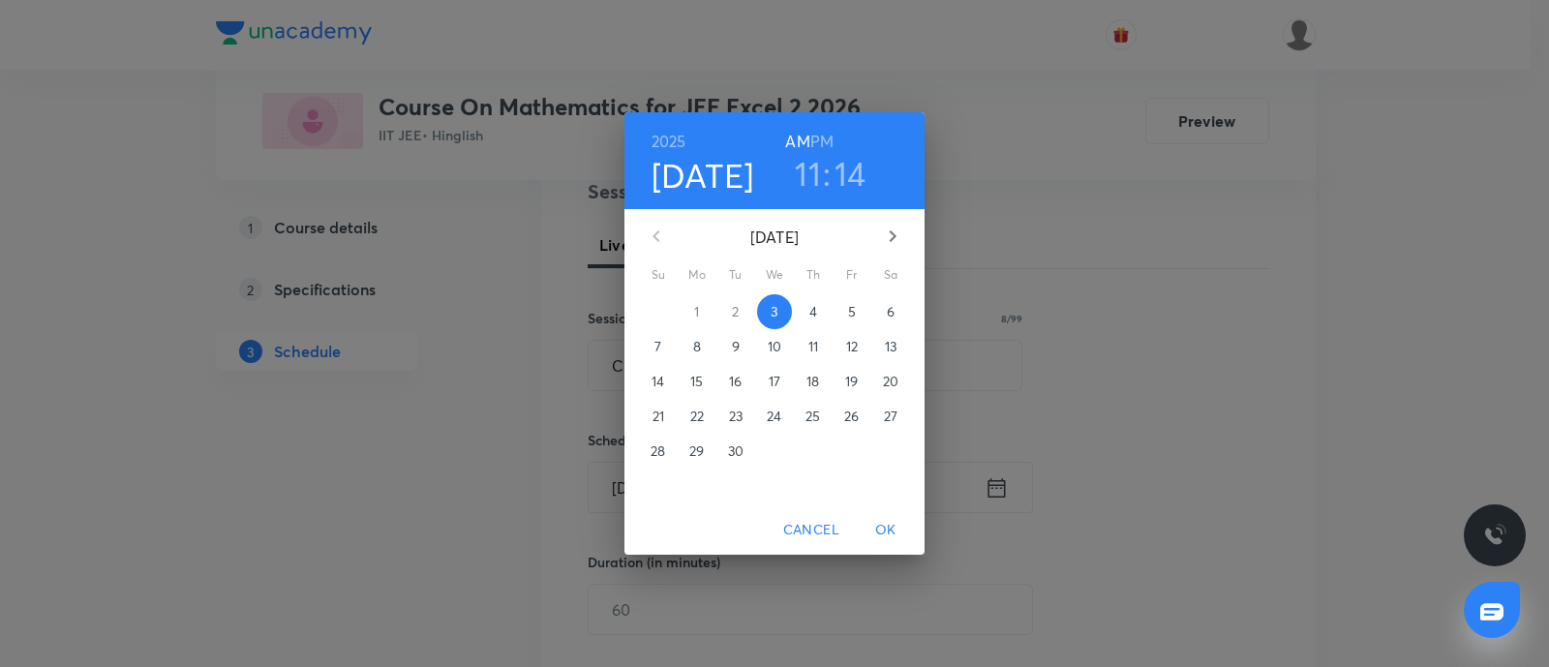
click at [809, 176] on h3 "11" at bounding box center [808, 173] width 26 height 41
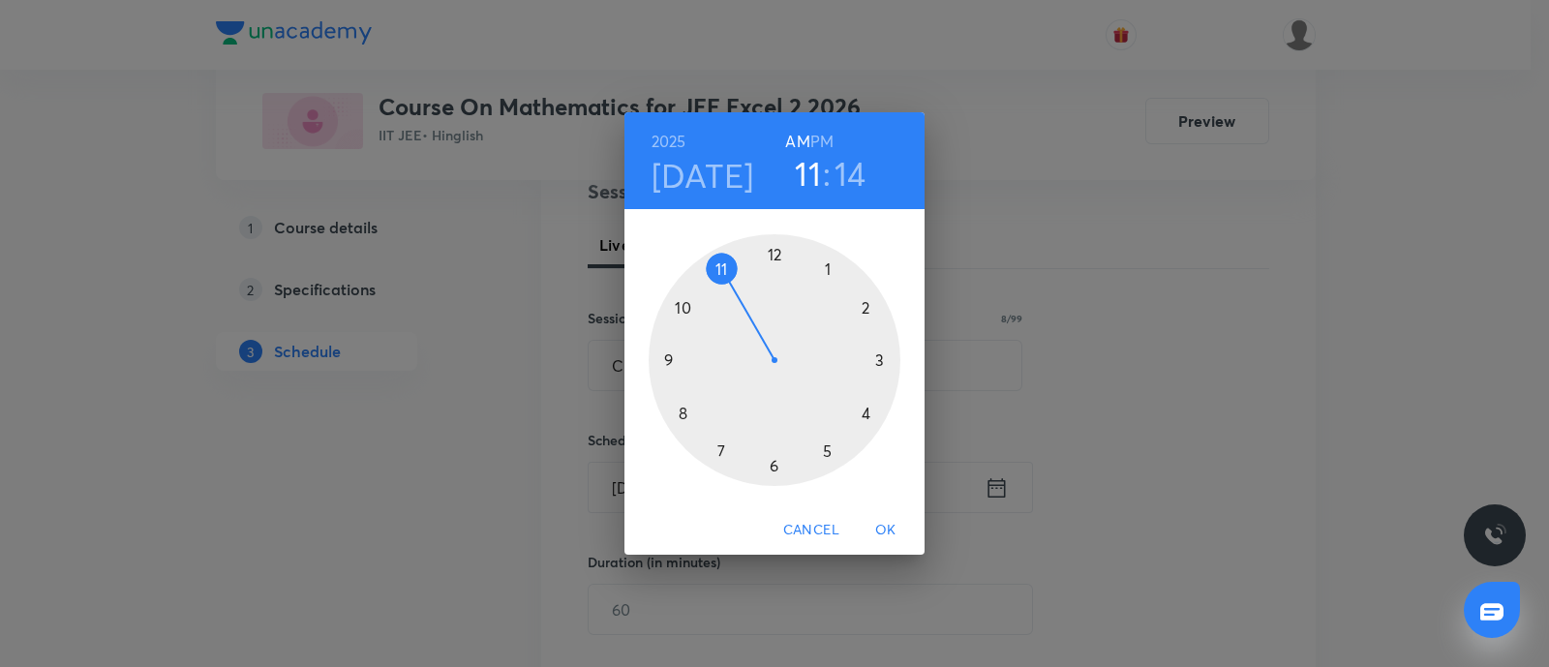
click at [868, 414] on div at bounding box center [775, 360] width 252 height 252
click at [778, 247] on div at bounding box center [775, 360] width 252 height 252
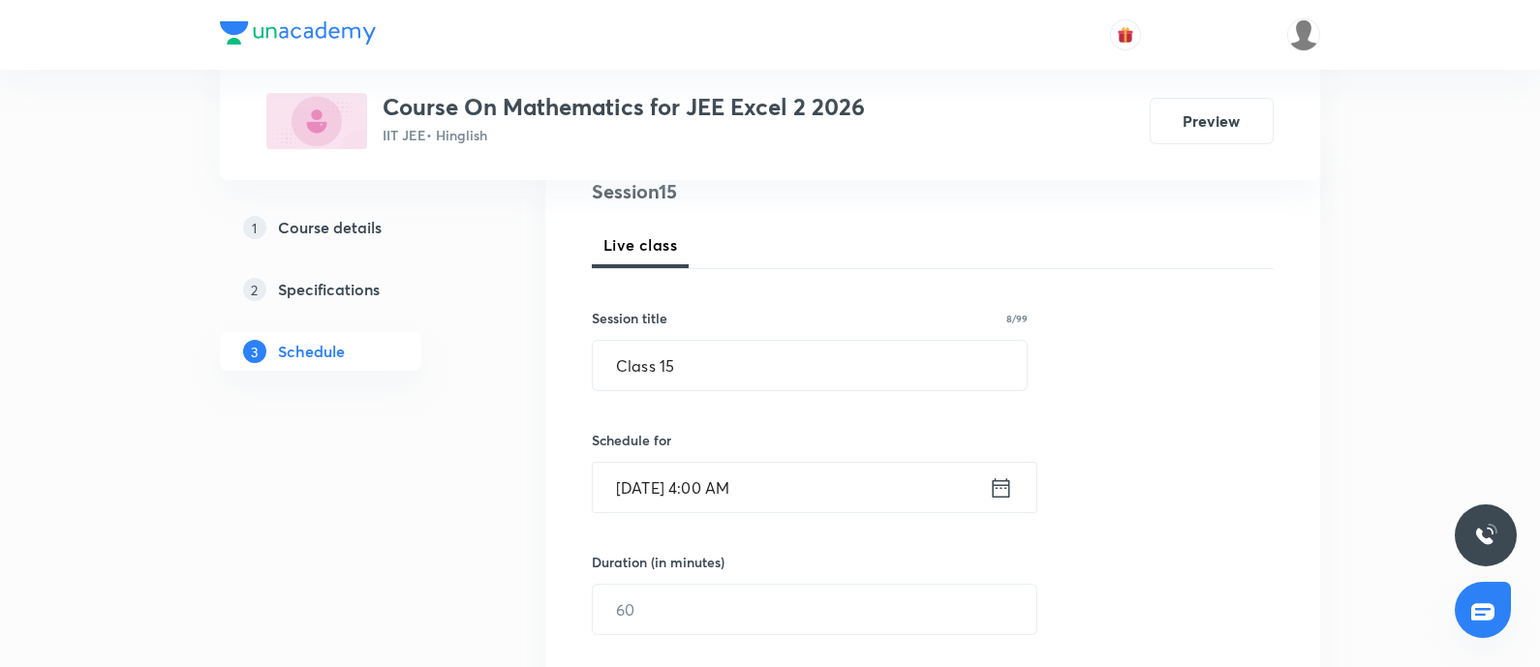
click at [799, 490] on input "Sep 3, 2025, 4:00 AM" at bounding box center [791, 487] width 396 height 49
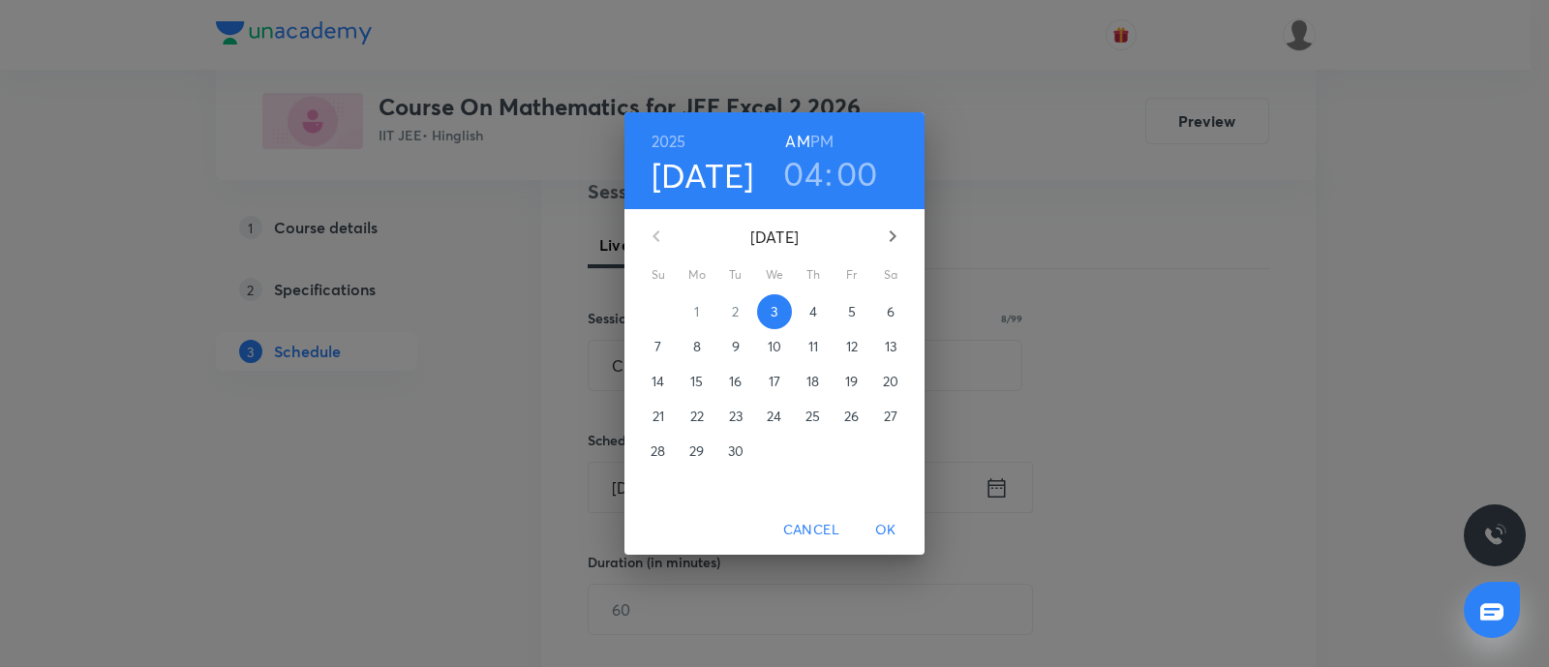
click at [822, 144] on h6 "PM" at bounding box center [821, 141] width 23 height 27
click at [890, 534] on span "OK" at bounding box center [886, 530] width 46 height 24
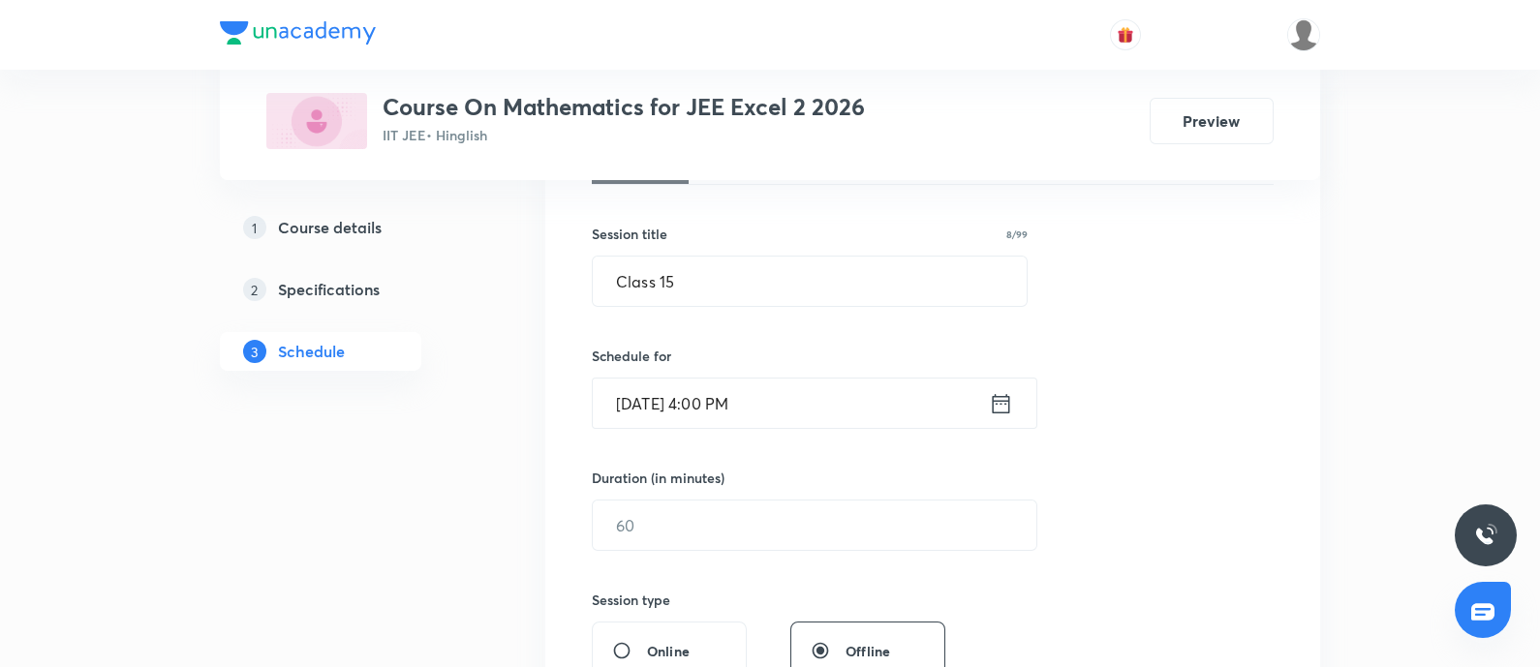
scroll to position [363, 0]
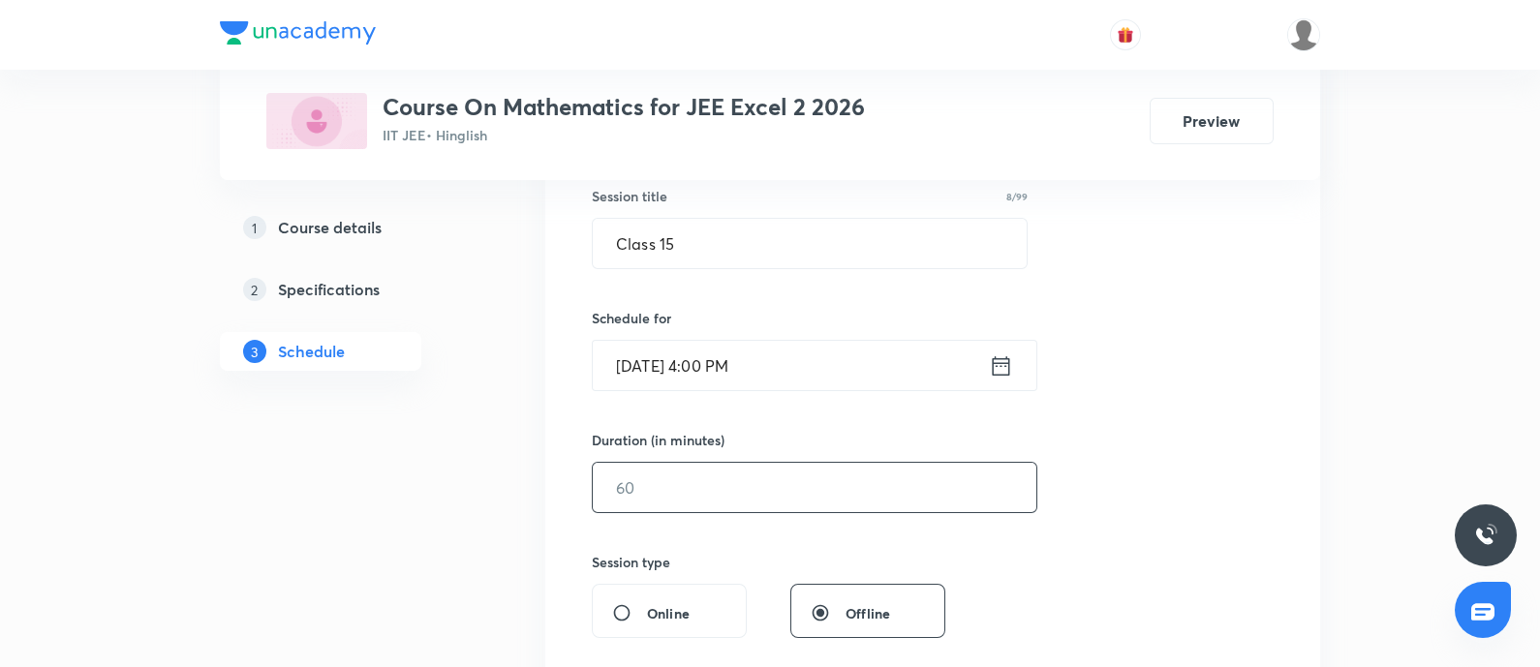
click at [741, 475] on input "text" at bounding box center [814, 487] width 443 height 49
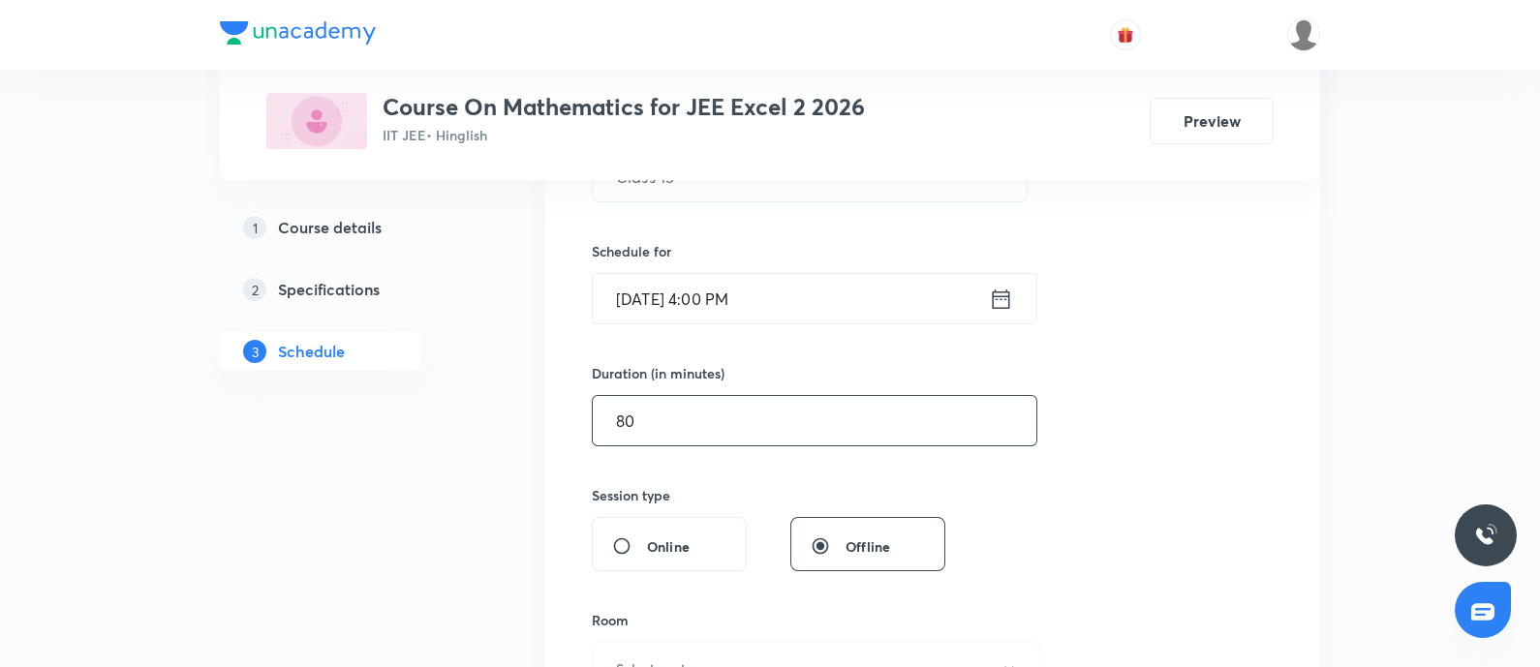
scroll to position [483, 0]
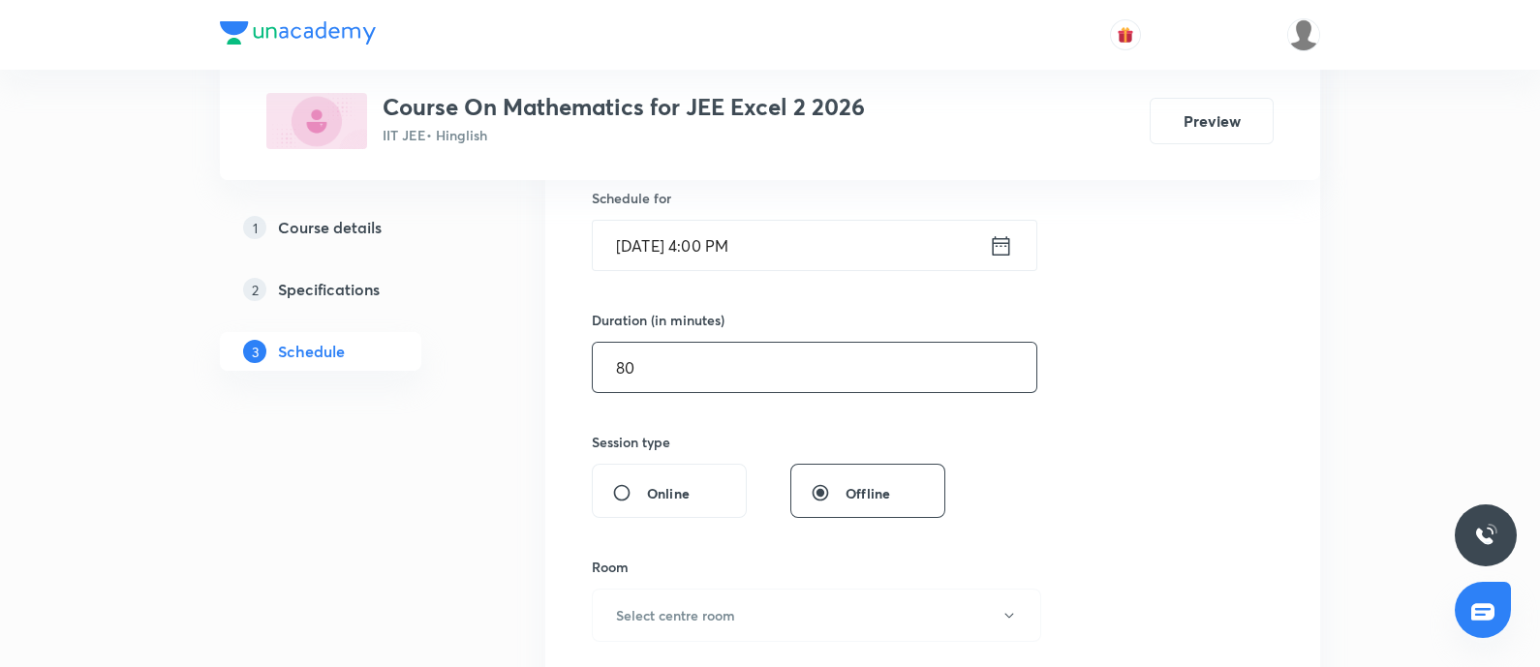
type input "80"
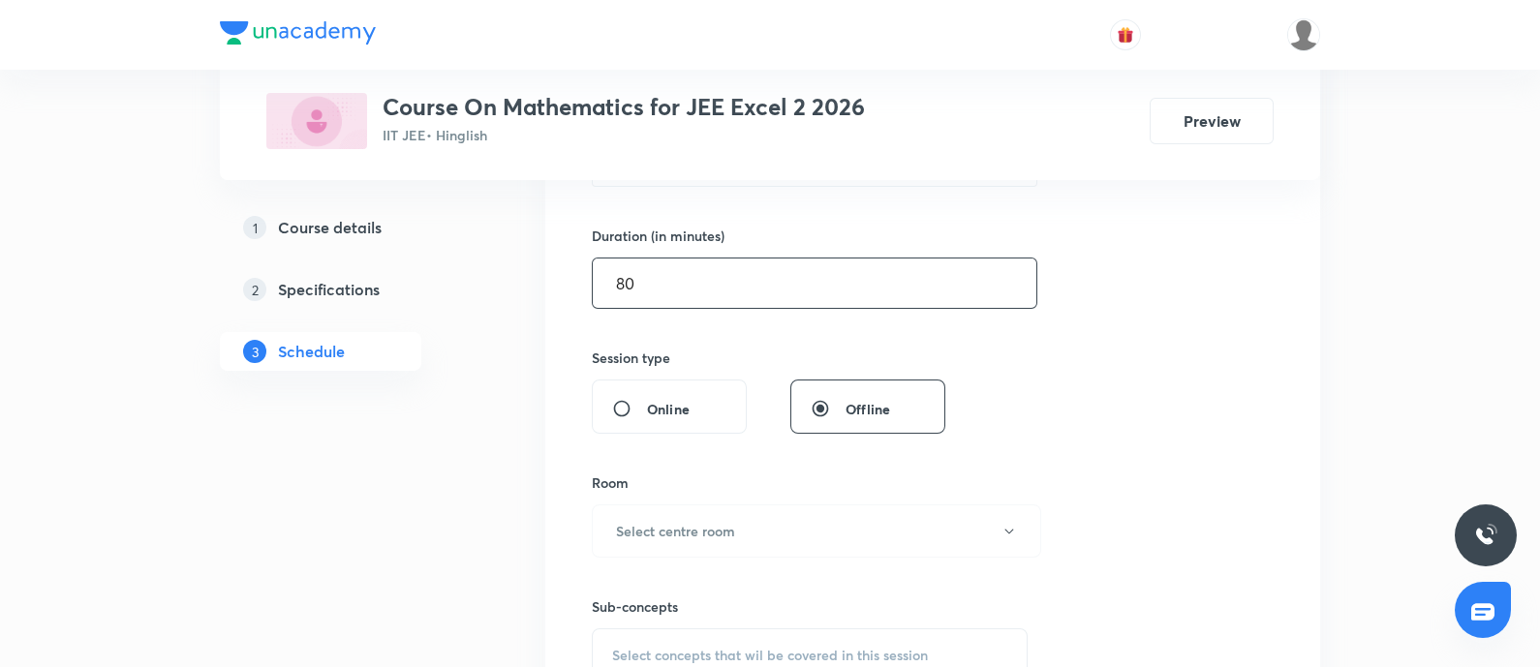
scroll to position [605, 0]
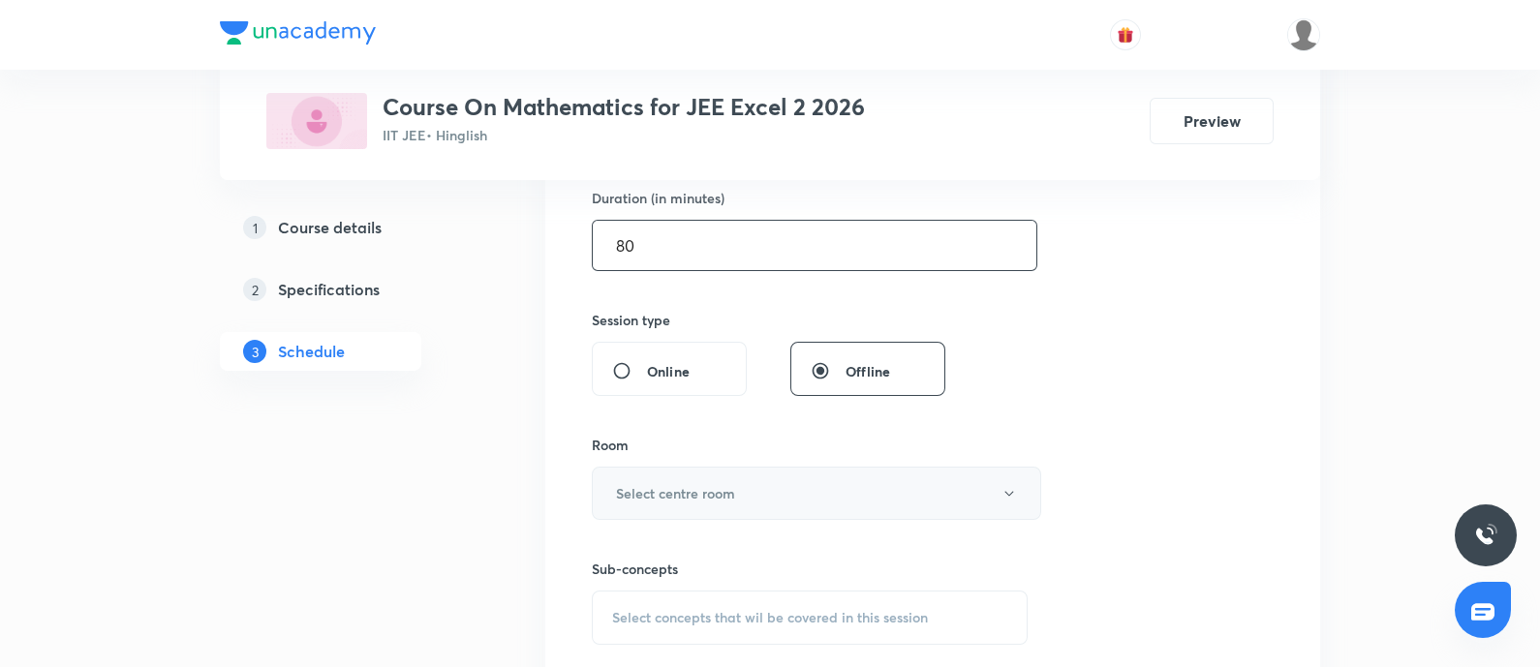
click at [775, 505] on button "Select centre room" at bounding box center [816, 493] width 449 height 53
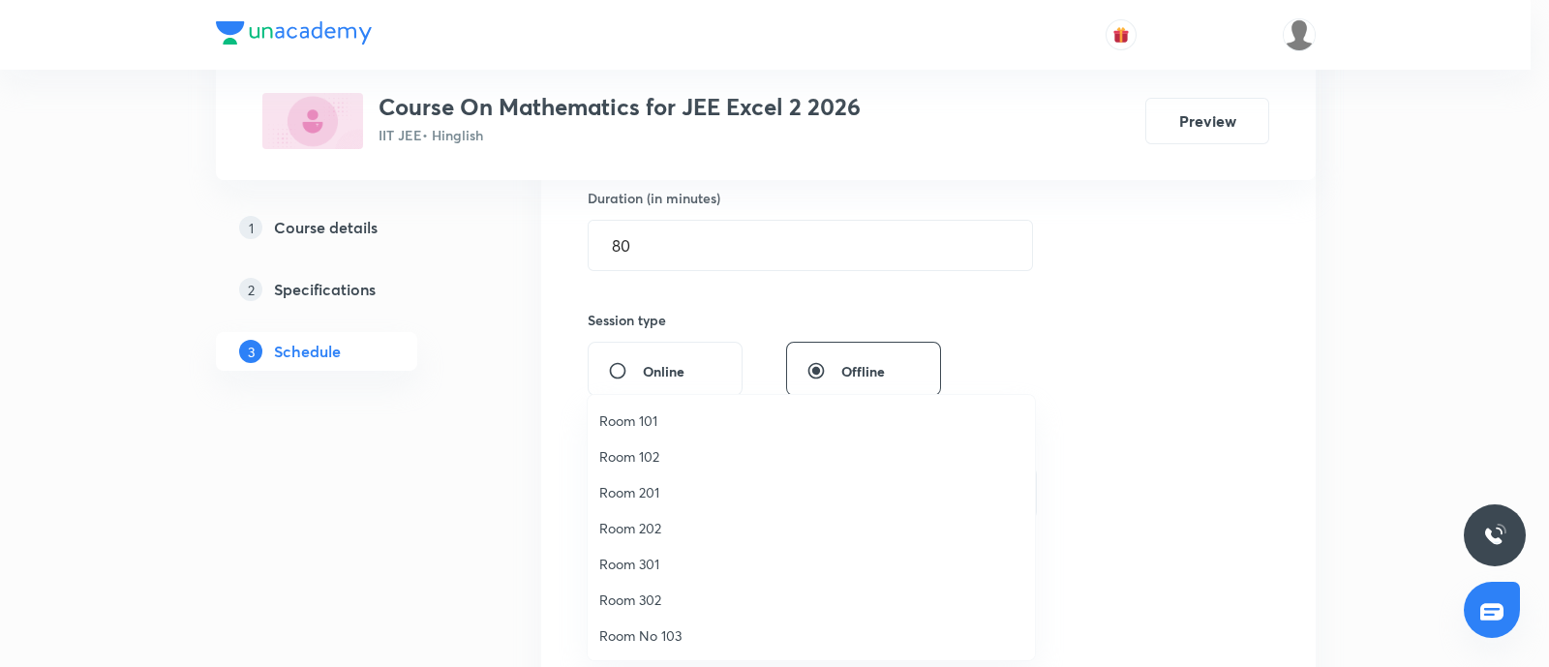
click at [644, 588] on li "Room 302" at bounding box center [811, 600] width 447 height 36
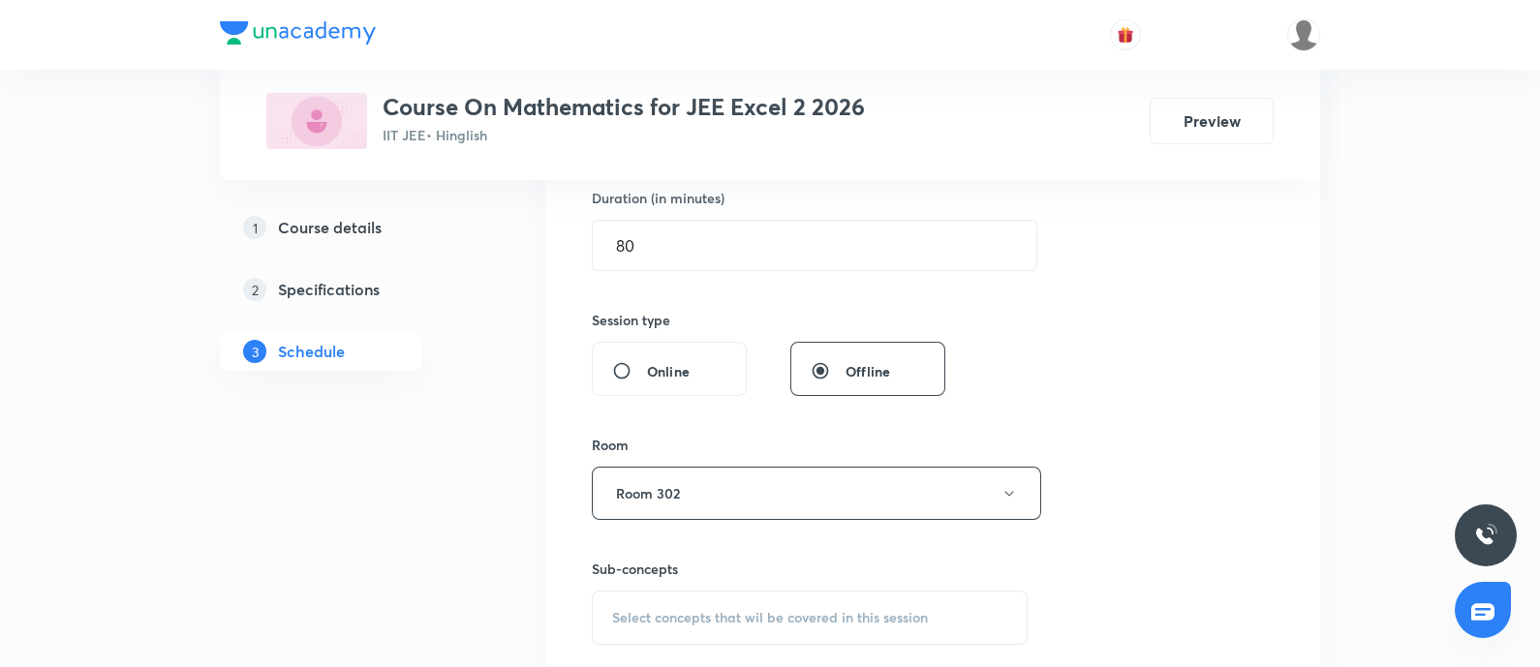
click at [1086, 430] on div "Session 15 Live class Session title 8/99 Class 15 ​ Schedule for Sep 3, 2025, 4…" at bounding box center [933, 267] width 682 height 909
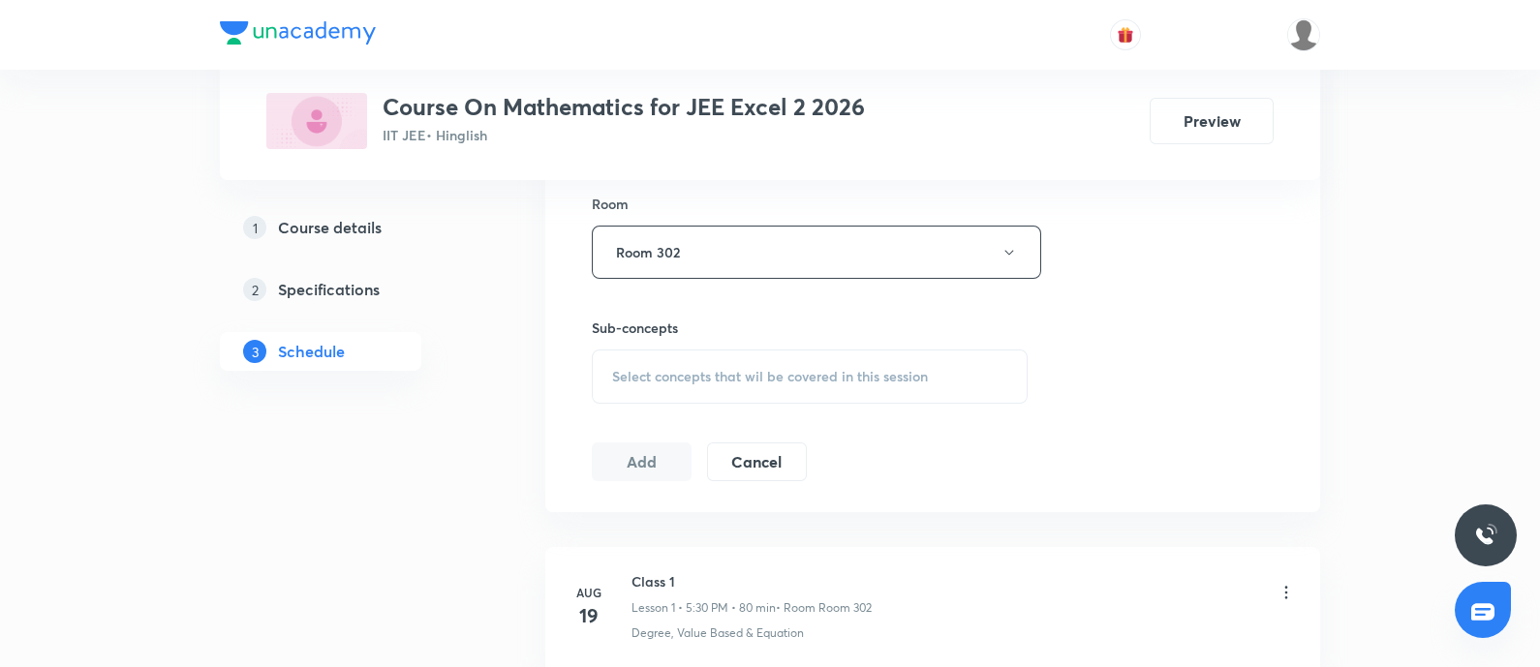
click at [815, 381] on span "Select concepts that wil be covered in this session" at bounding box center [770, 376] width 316 height 15
click at [848, 359] on div "Select concepts that wil be covered in this session" at bounding box center [810, 377] width 436 height 54
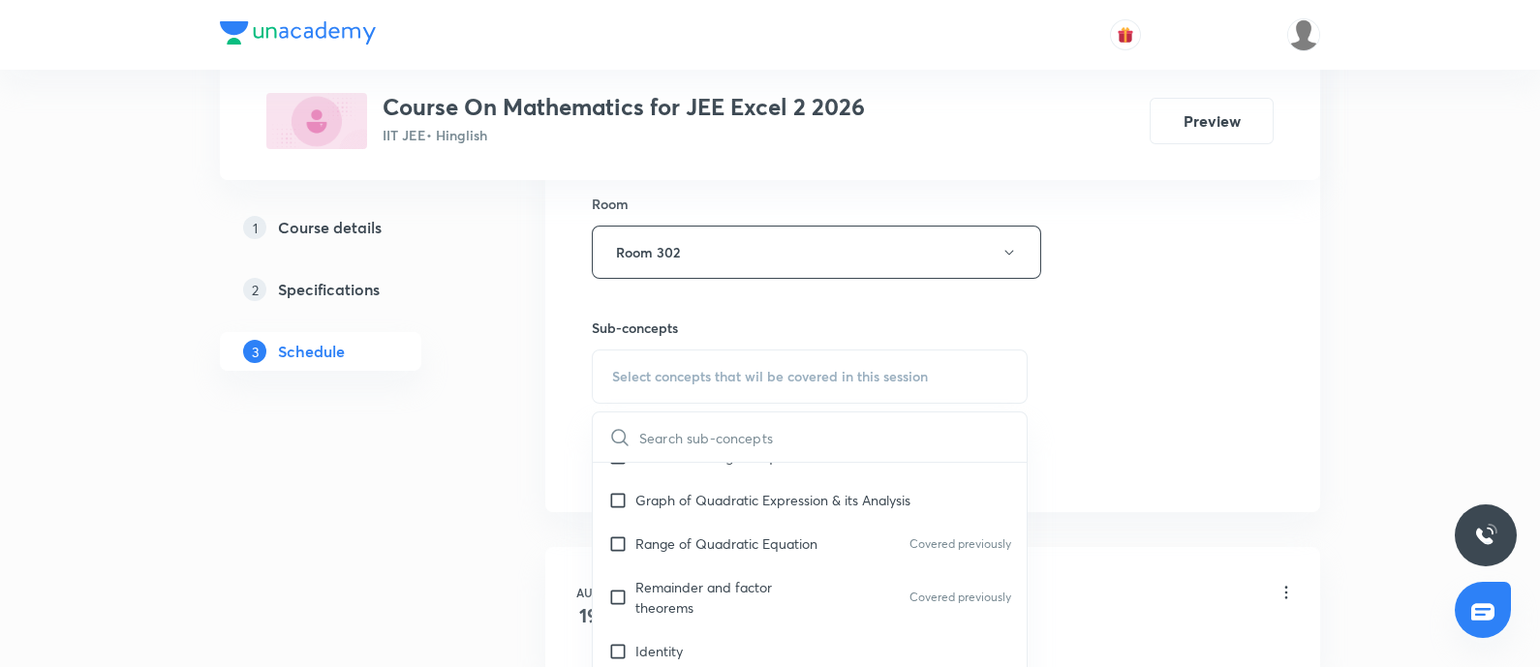
scroll to position [605, 0]
click at [698, 504] on div "Identity" at bounding box center [810, 507] width 434 height 44
checkbox input "true"
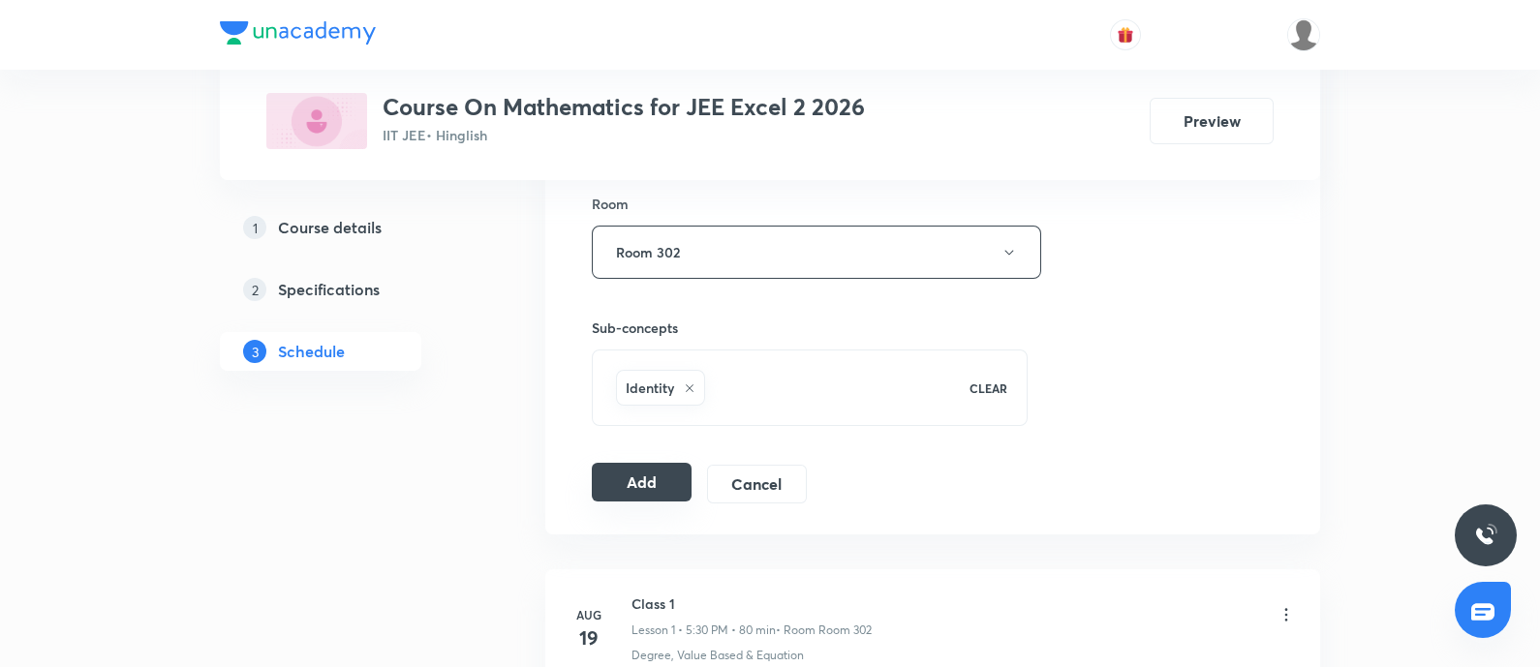
click at [632, 495] on button "Add" at bounding box center [642, 482] width 100 height 39
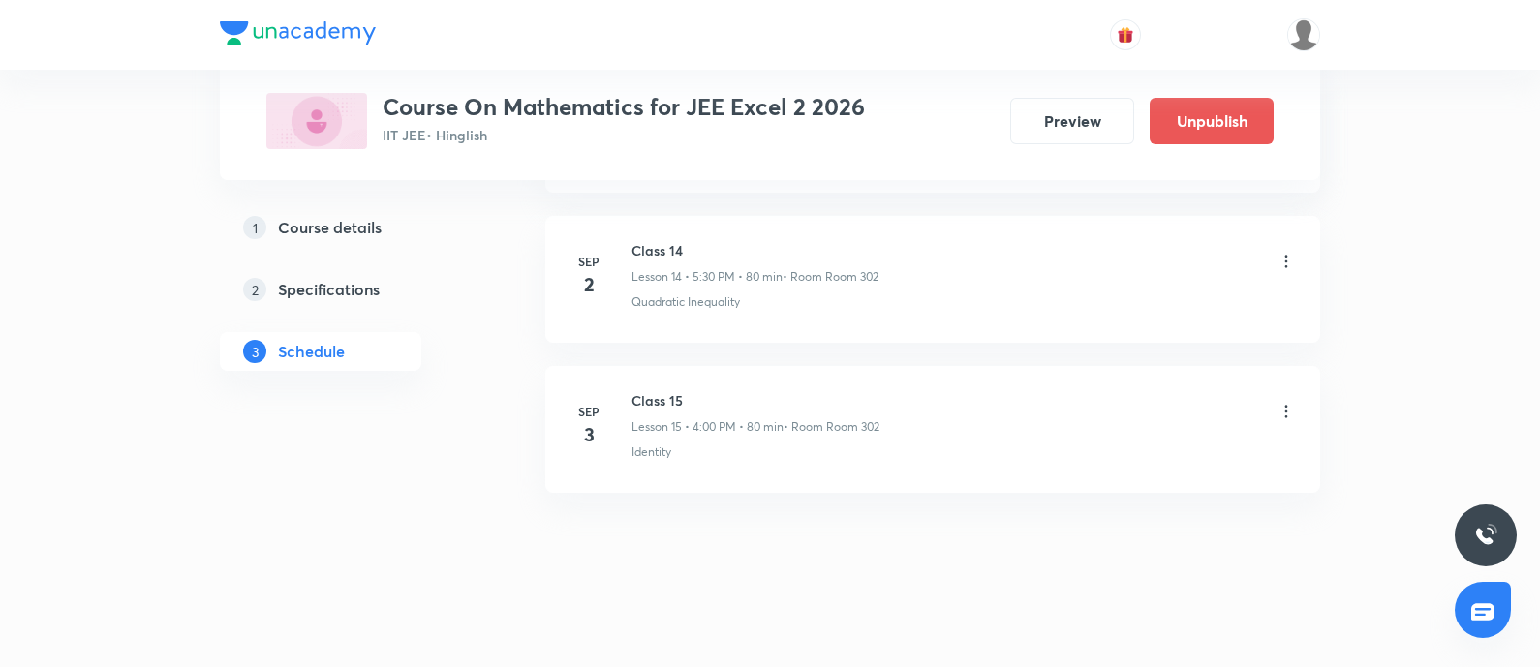
scroll to position [2241, 0]
drag, startPoint x: 949, startPoint y: 402, endPoint x: 760, endPoint y: 374, distance: 190.9
click at [816, 389] on div "Class 15 Lesson 15 • 4:00 PM • 80 min • Room Room 302" at bounding box center [963, 411] width 664 height 46
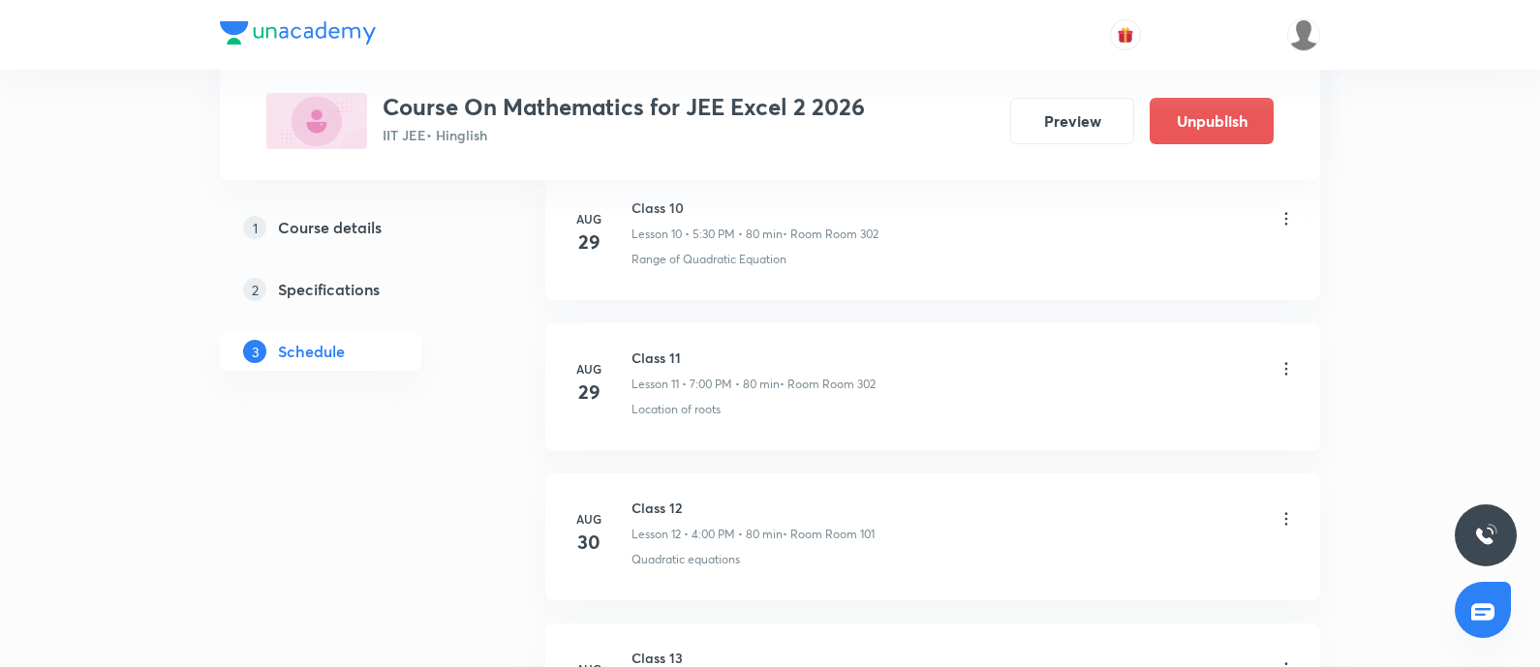
scroll to position [1393, 0]
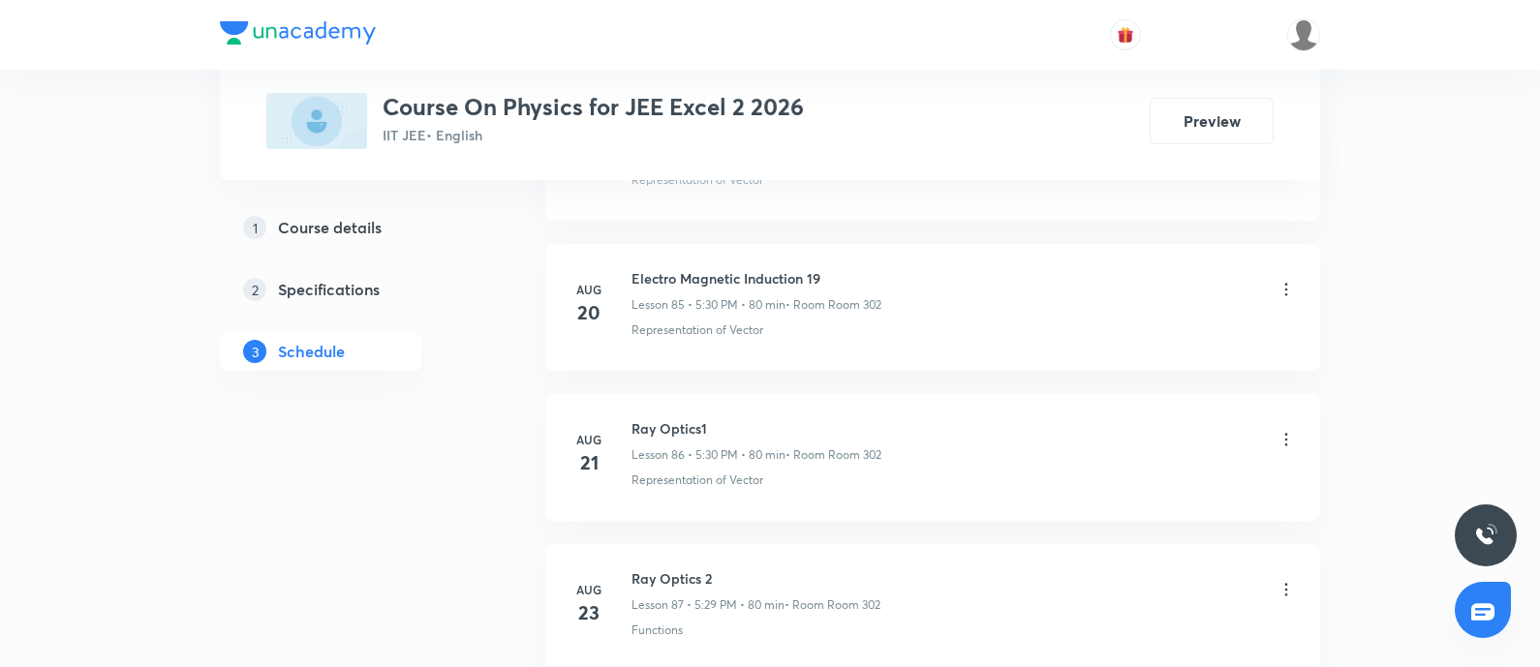
scroll to position [14509, 0]
drag, startPoint x: 630, startPoint y: 379, endPoint x: 756, endPoint y: 382, distance: 125.9
click at [756, 392] on li "[DATE] Ray Optics 6 Lesson 91 • 4:00 PM • 80 min • Room Room 302 Group_Test" at bounding box center [932, 455] width 775 height 127
copy h6 "Ray Optics 6"
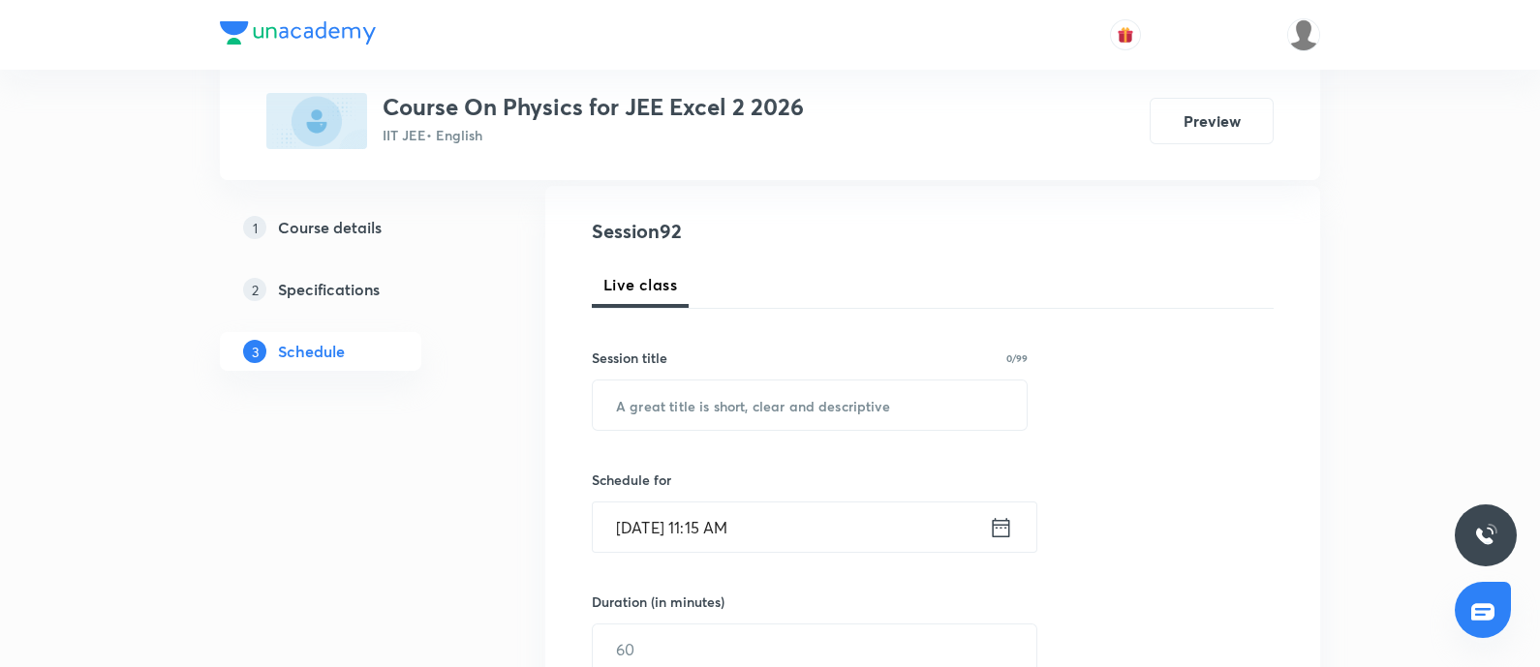
scroll to position [0, 0]
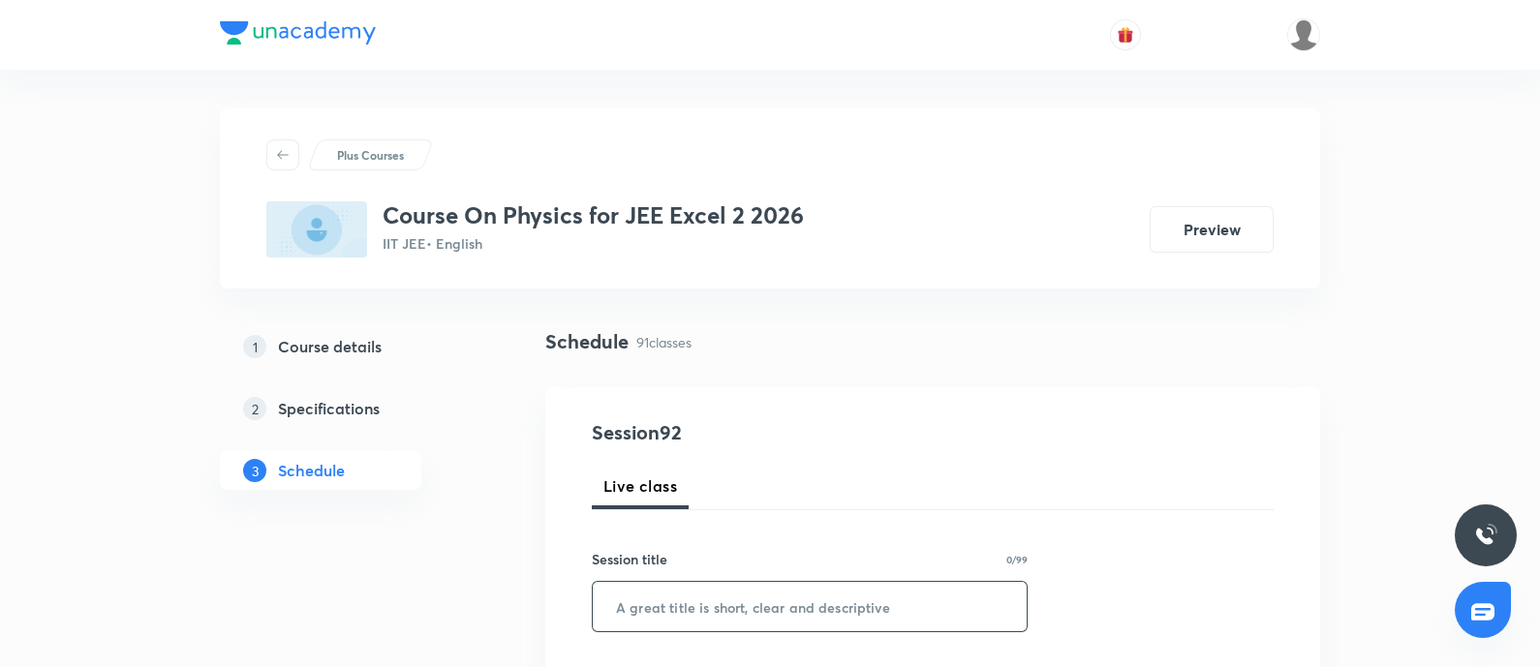
click at [668, 596] on input "text" at bounding box center [810, 606] width 434 height 49
paste input "Ray Optics 6"
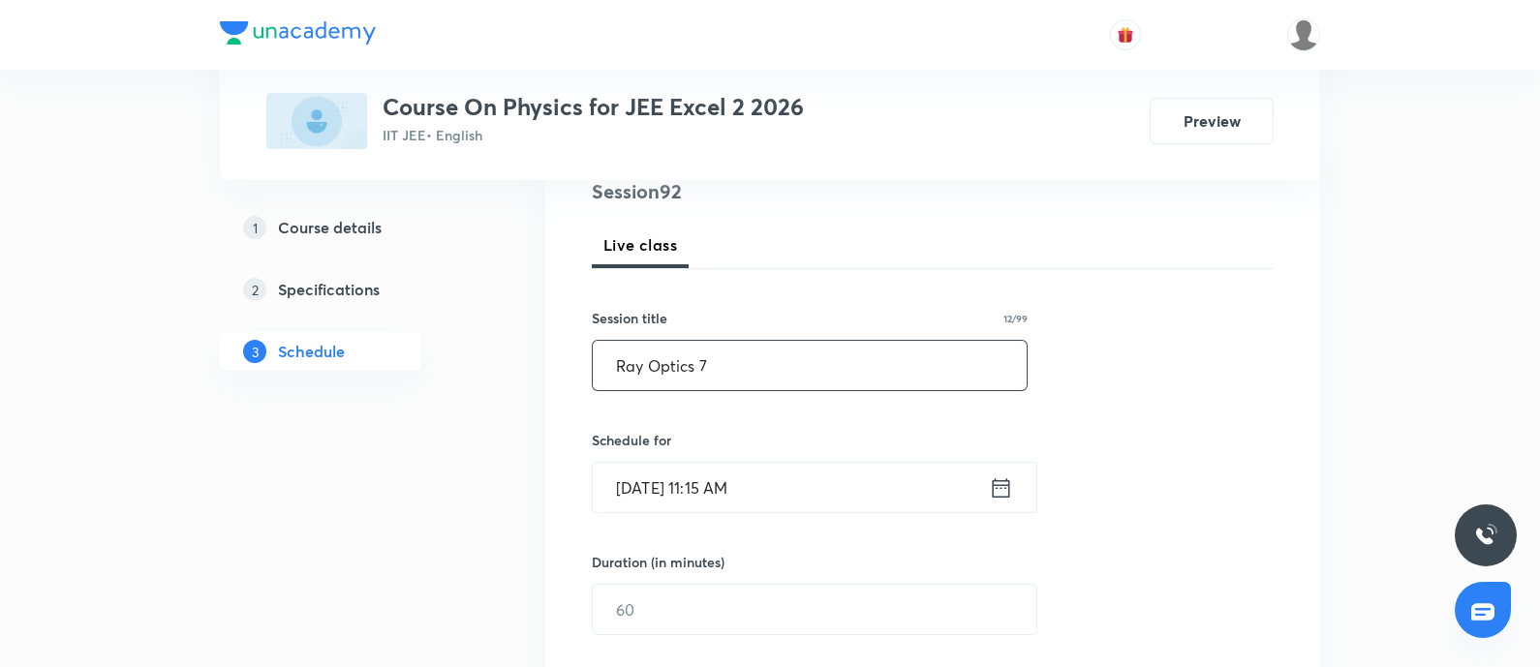
type input "Ray Optics 7"
click at [809, 491] on input "[DATE] 11:15 AM" at bounding box center [791, 487] width 396 height 49
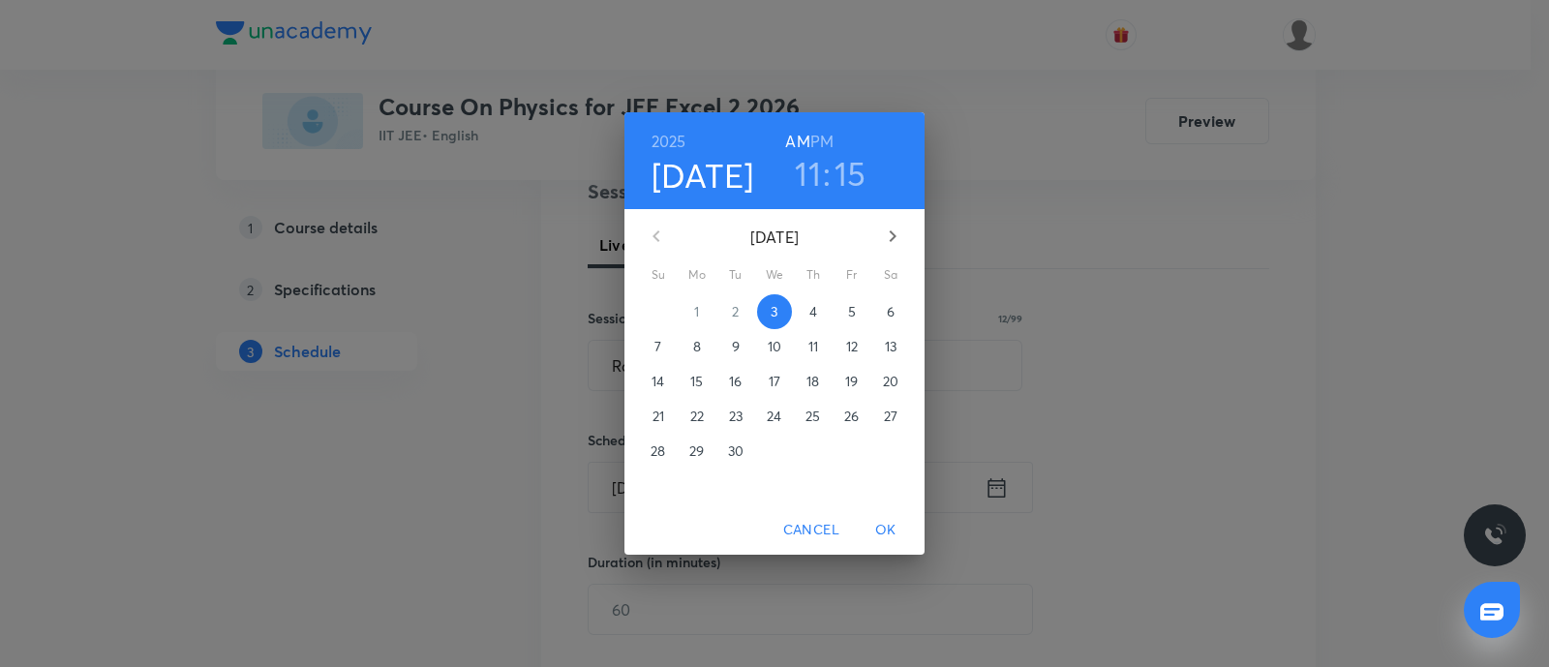
click at [811, 196] on div "[DATE] 11 : 15 AM PM" at bounding box center [775, 160] width 300 height 97
click at [806, 176] on h3 "11" at bounding box center [808, 173] width 26 height 41
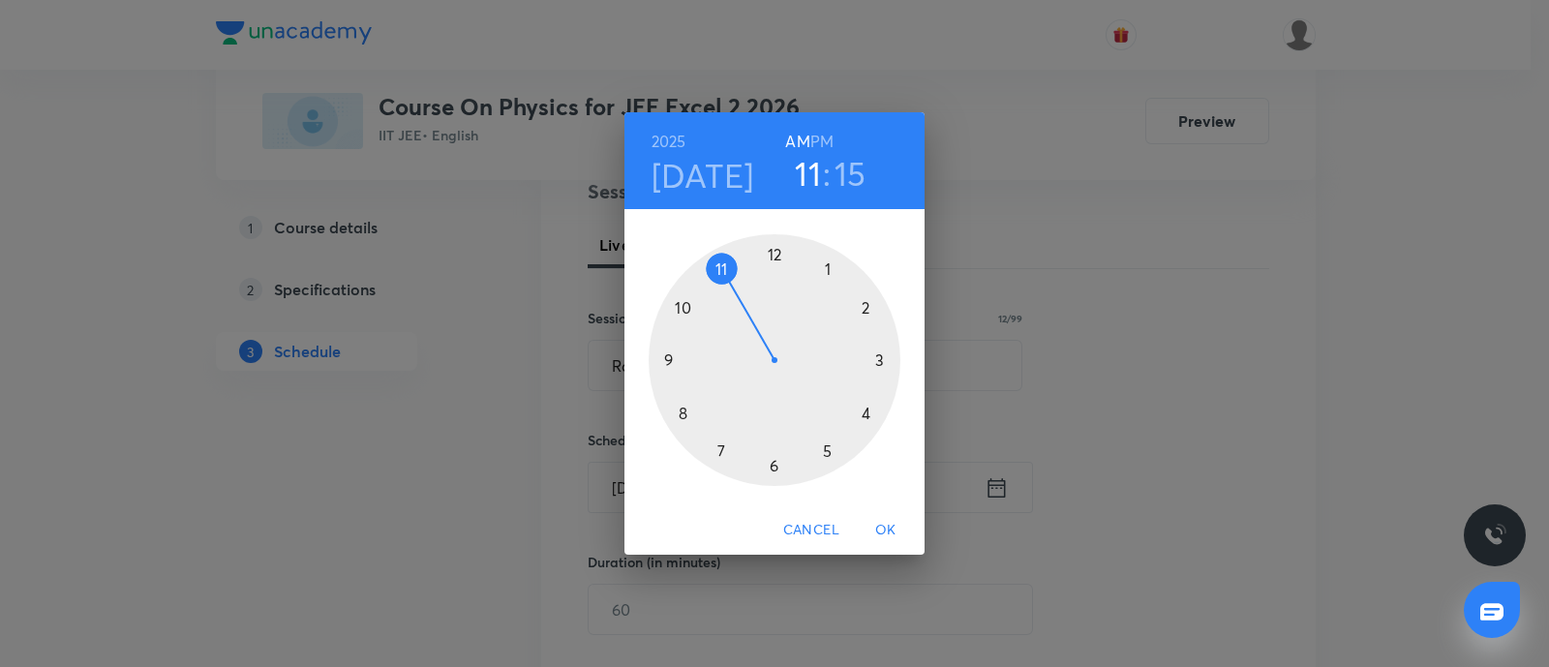
click at [824, 451] on div at bounding box center [775, 360] width 252 height 252
click at [775, 466] on div at bounding box center [775, 360] width 252 height 252
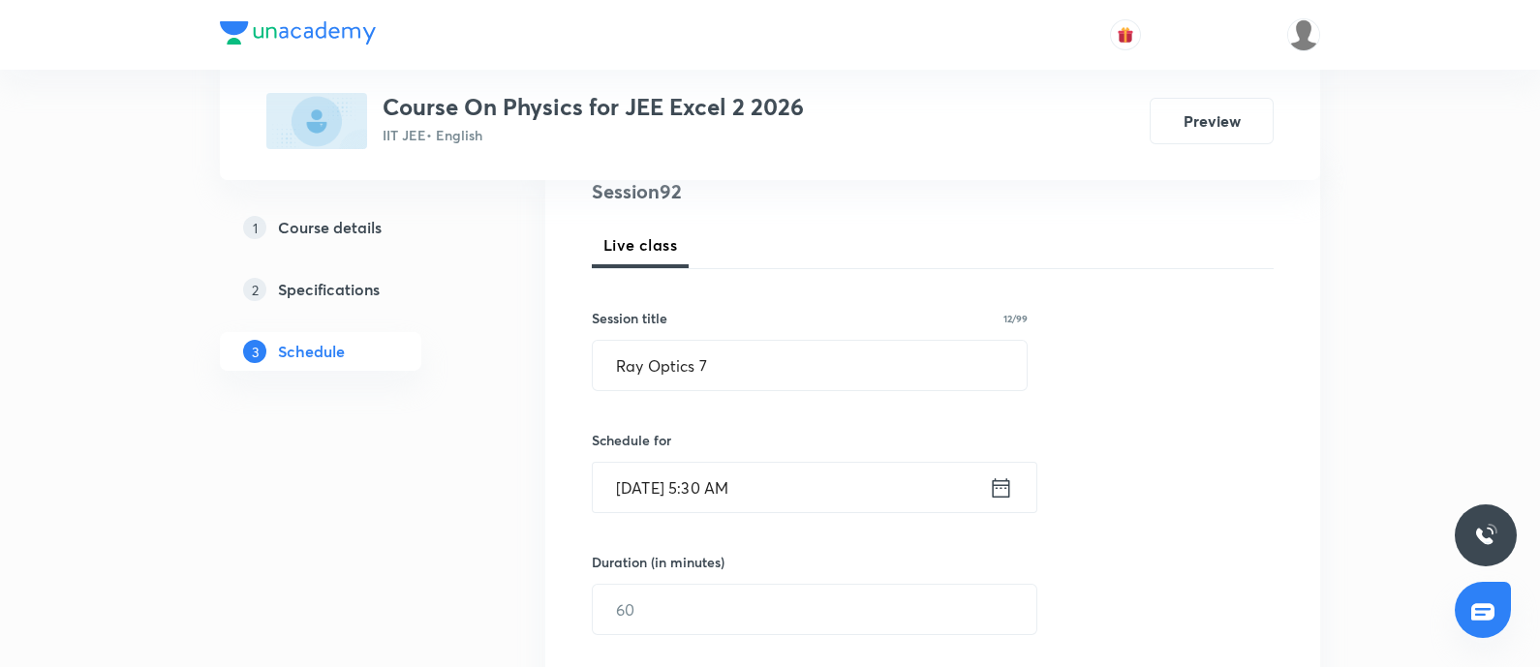
click at [810, 505] on input "[DATE] 5:30 AM" at bounding box center [791, 487] width 396 height 49
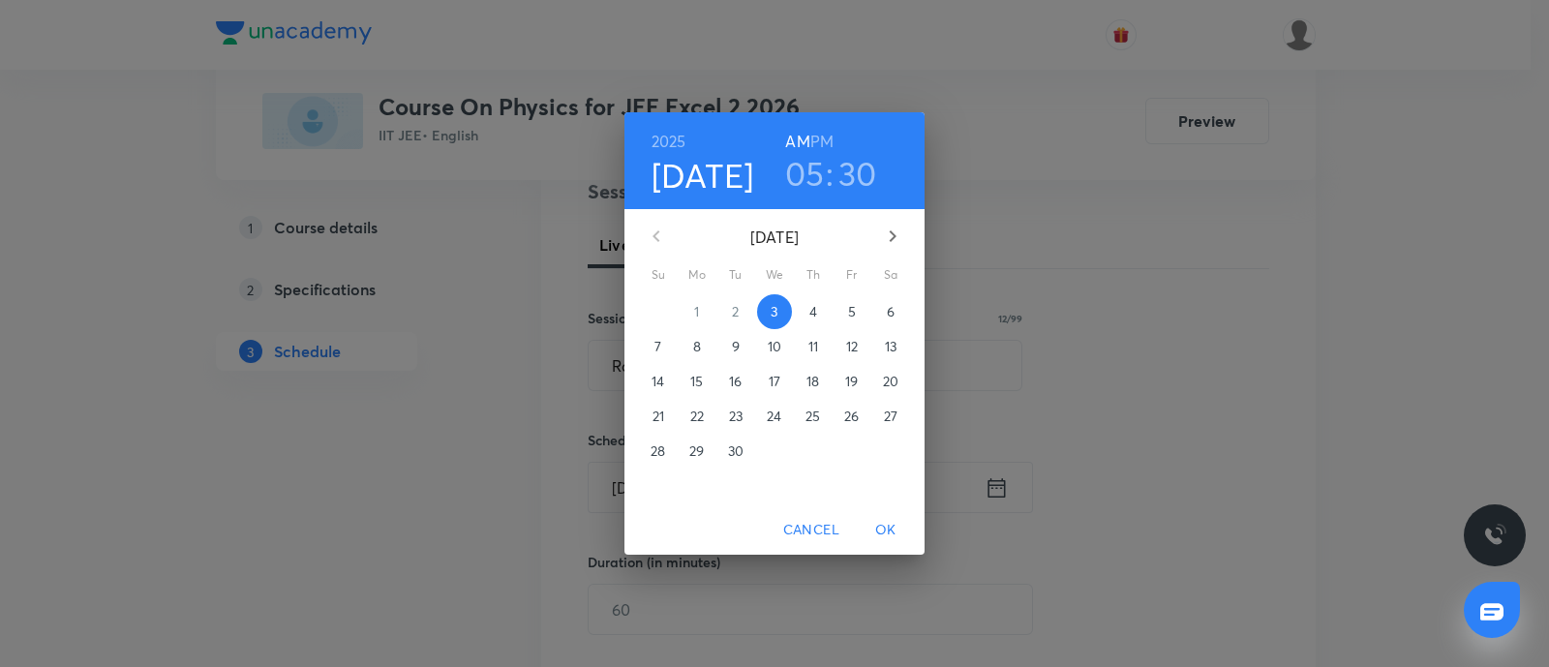
click at [828, 147] on h6 "PM" at bounding box center [821, 141] width 23 height 27
click at [884, 531] on span "OK" at bounding box center [886, 530] width 46 height 24
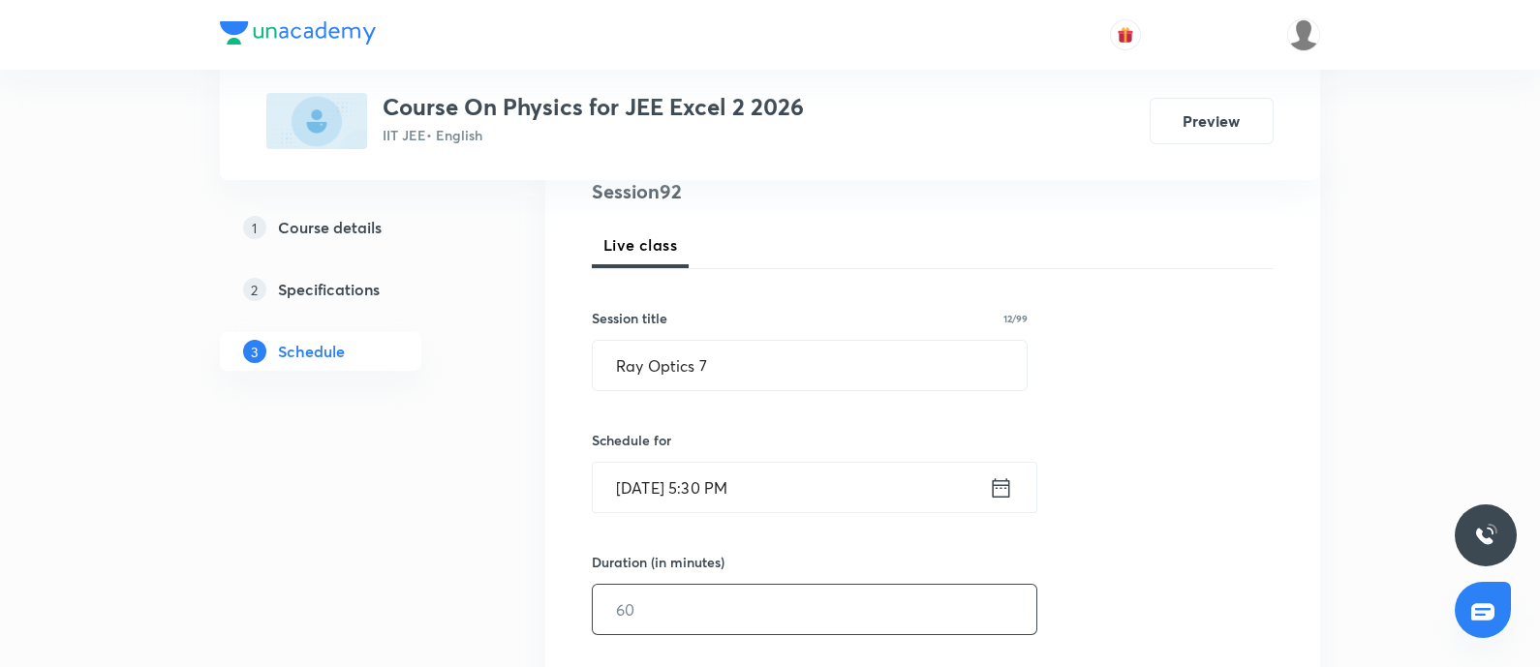
click at [710, 611] on input "text" at bounding box center [814, 609] width 443 height 49
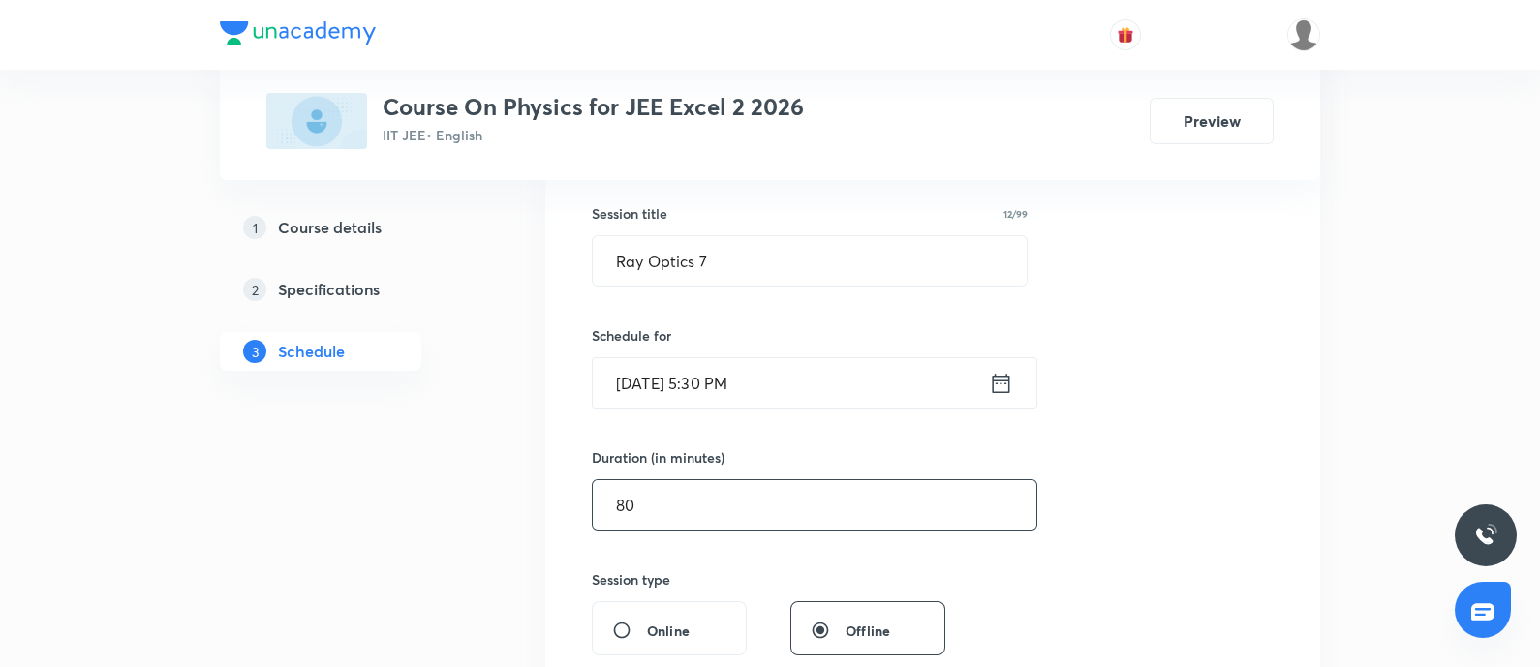
scroll to position [483, 0]
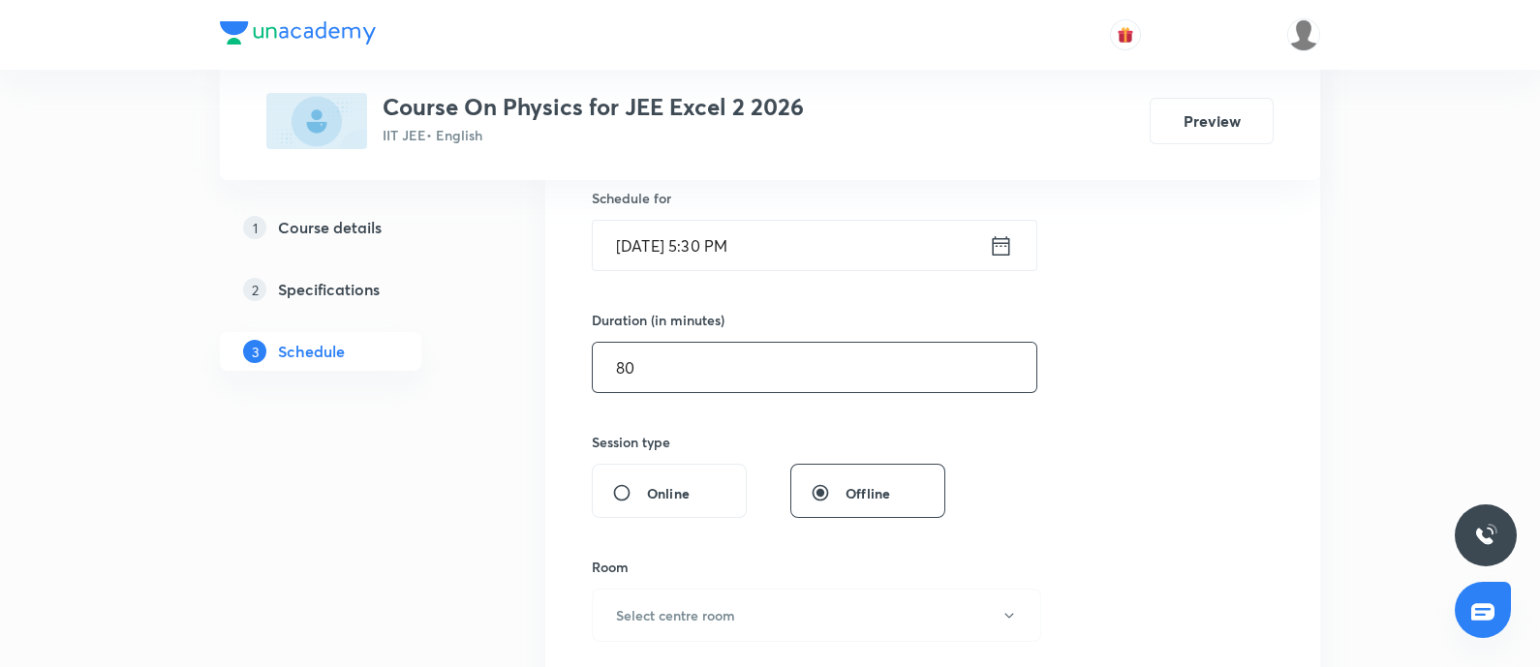
type input "80"
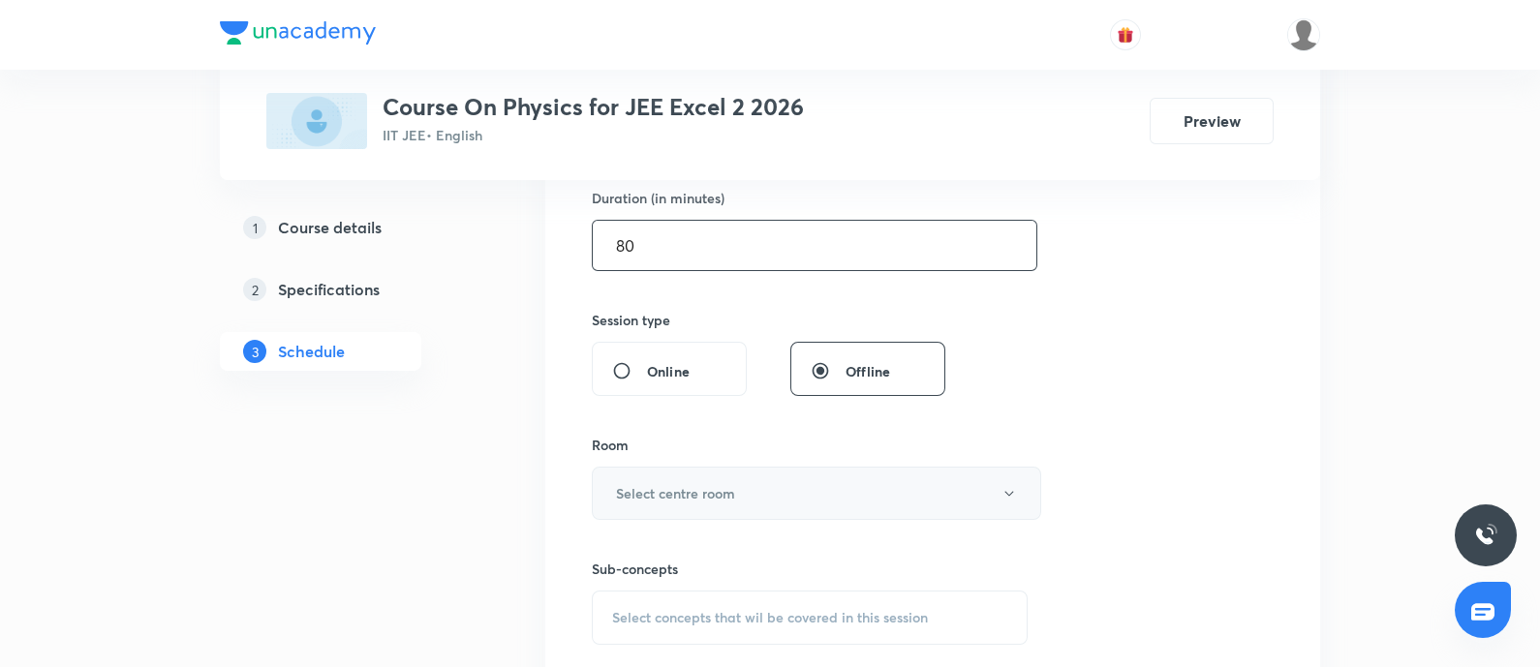
click at [726, 485] on h6 "Select centre room" at bounding box center [675, 493] width 119 height 20
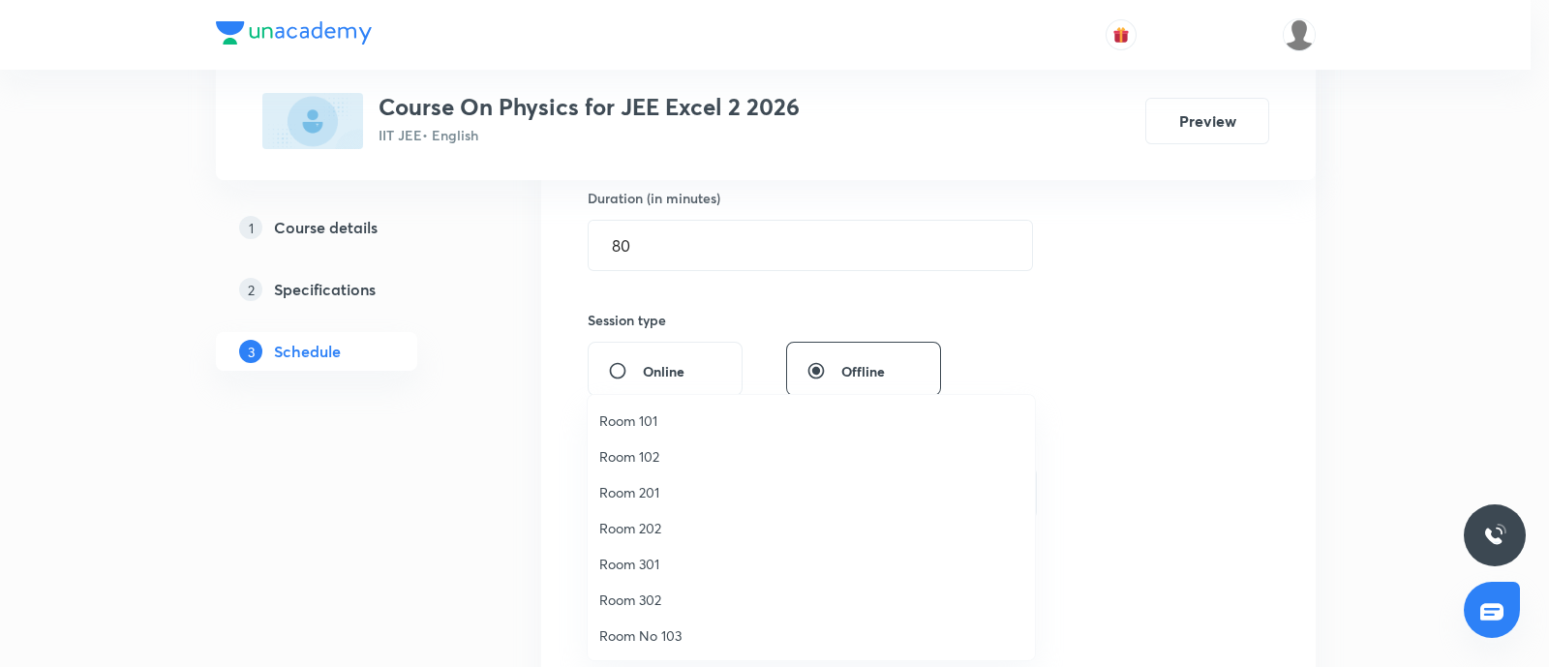
click at [662, 590] on span "Room 302" at bounding box center [811, 600] width 424 height 20
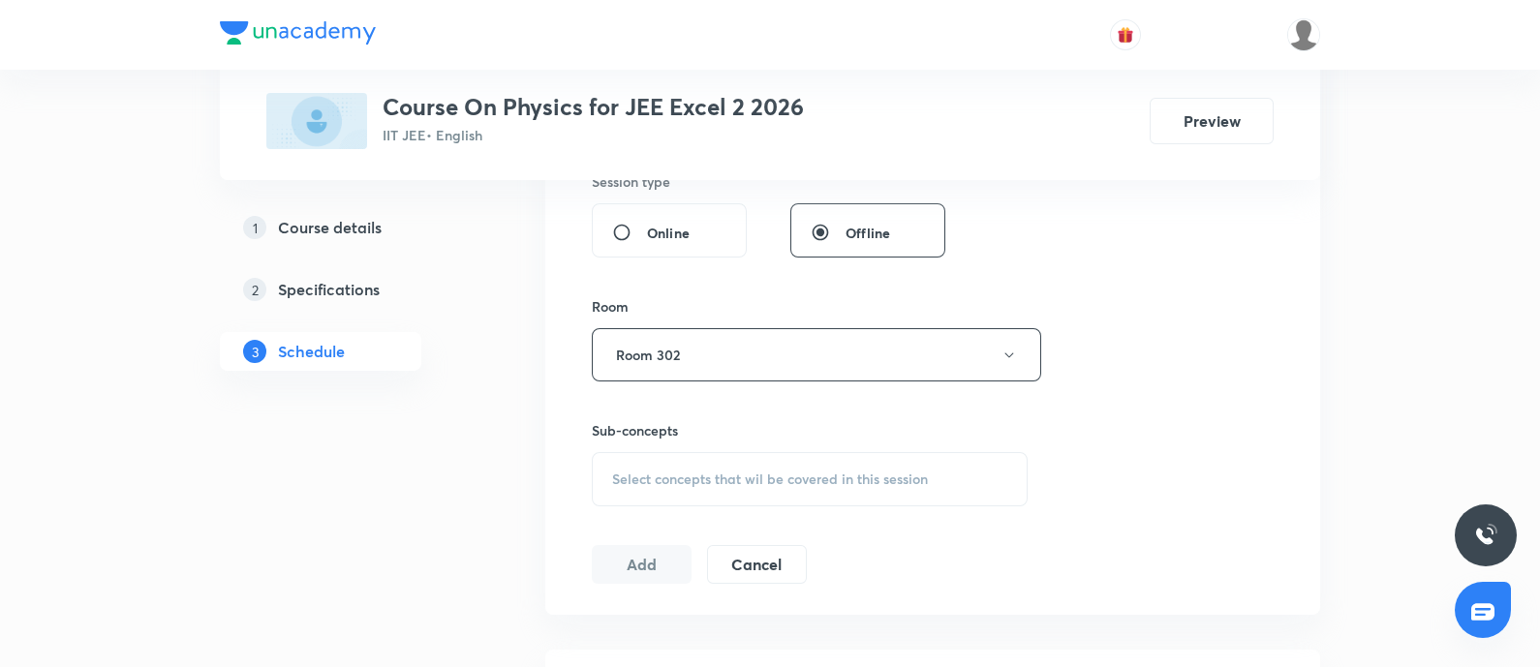
scroll to position [846, 0]
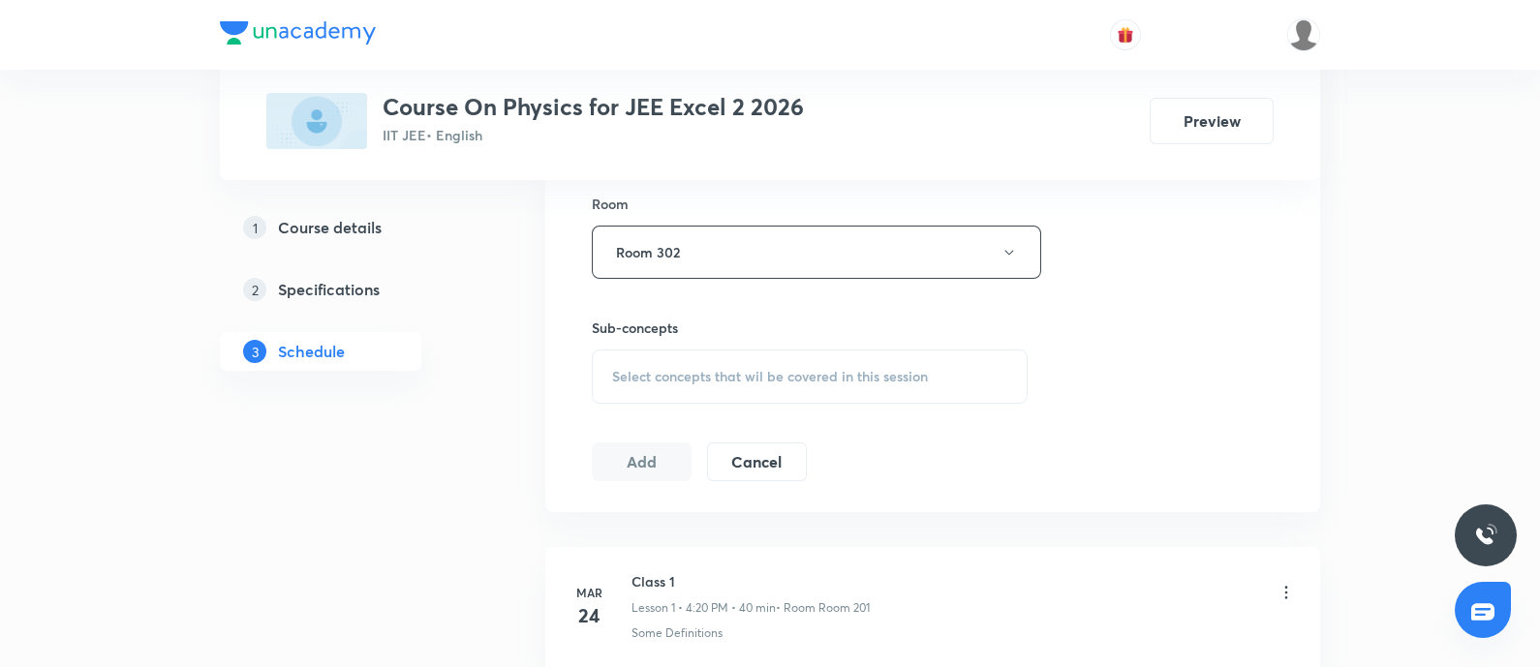
click at [749, 350] on div "Select concepts that wil be covered in this session" at bounding box center [810, 377] width 436 height 54
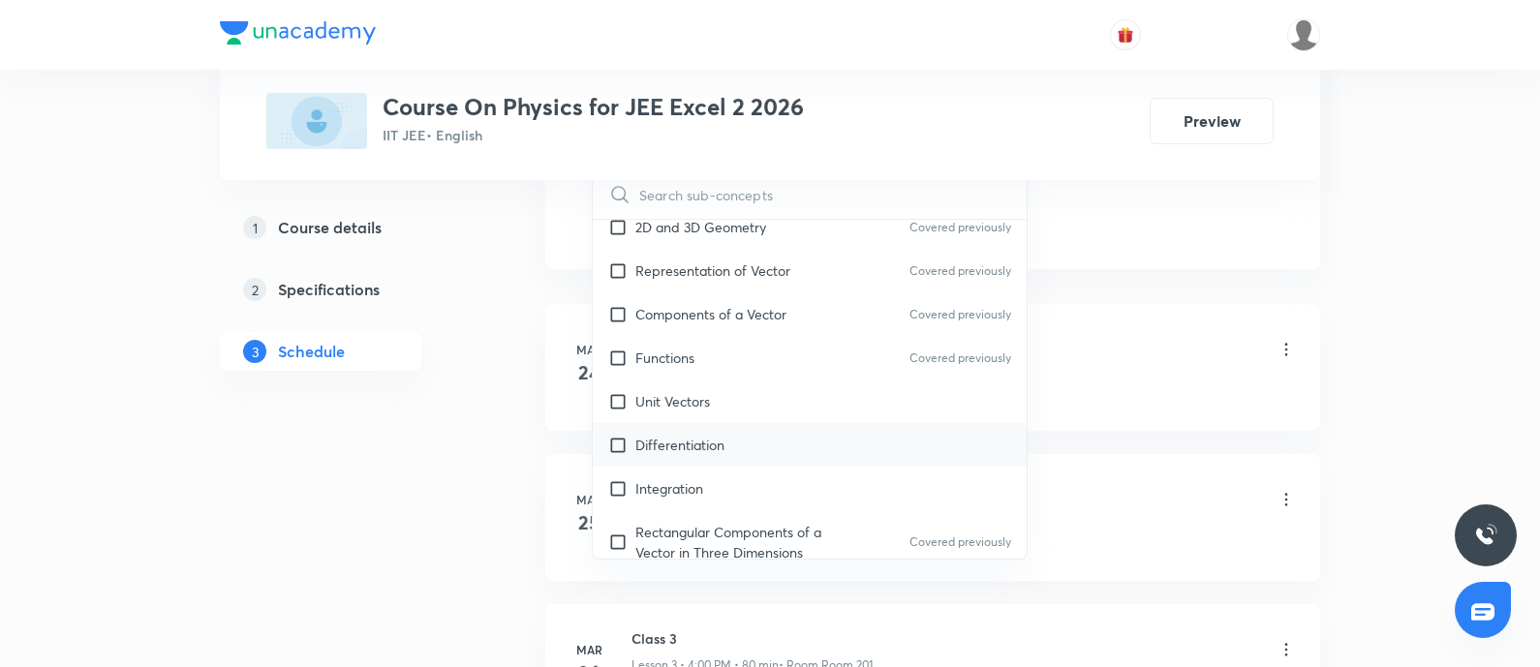
scroll to position [726, 0]
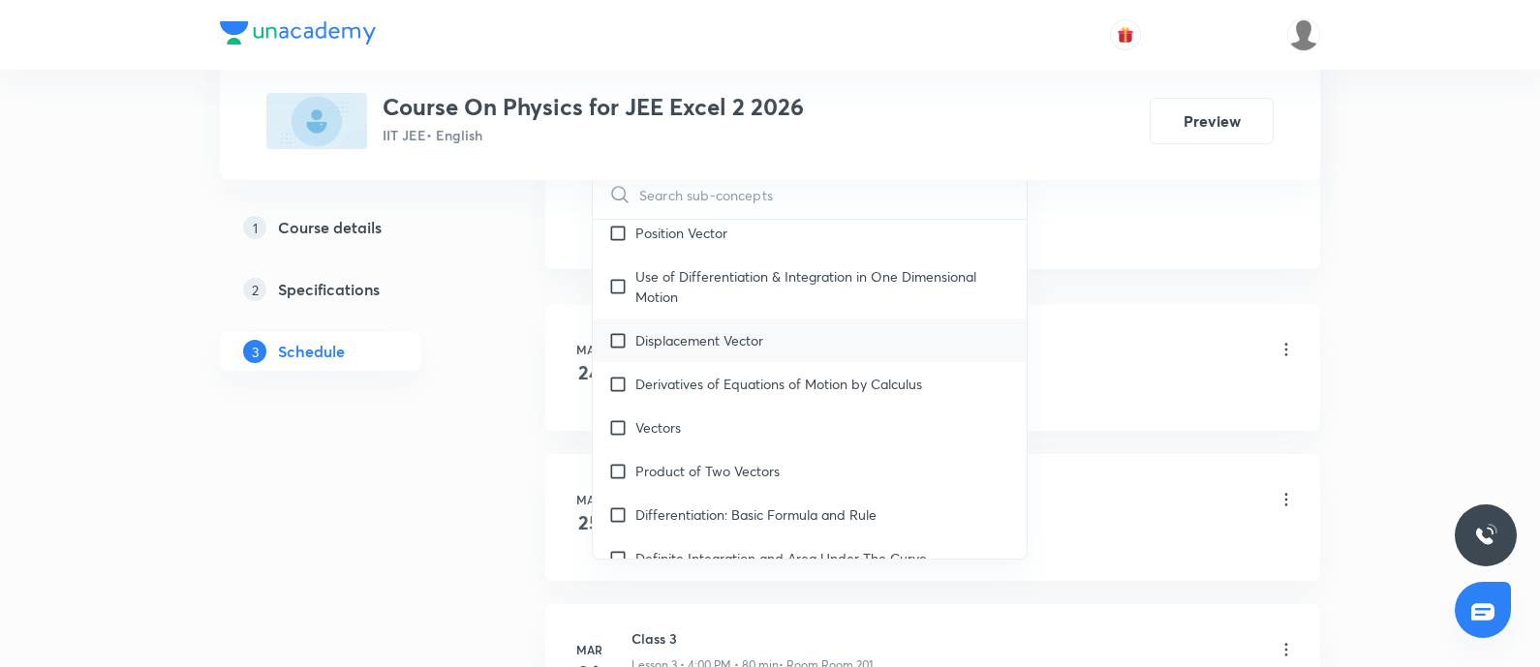
click at [701, 324] on div "Displacement Vector" at bounding box center [810, 341] width 434 height 44
checkbox input "true"
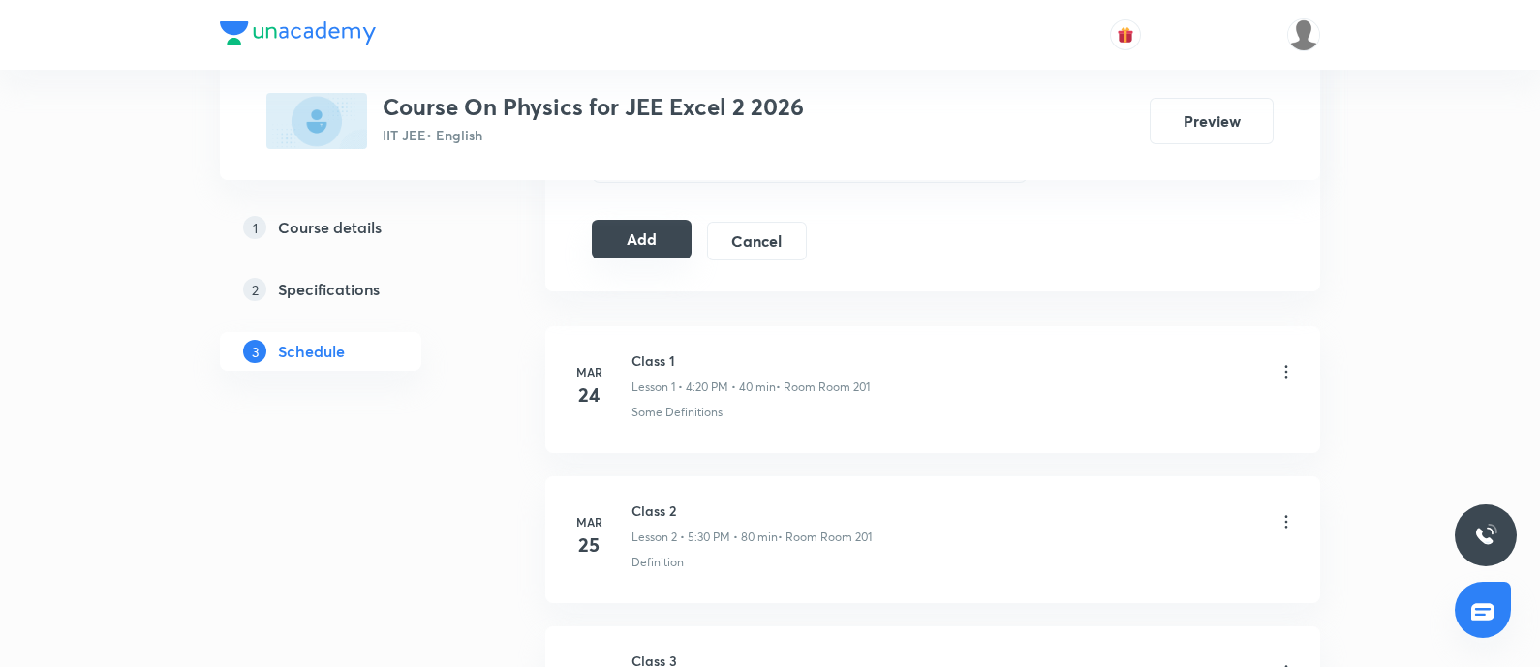
click at [628, 244] on button "Add" at bounding box center [642, 239] width 100 height 39
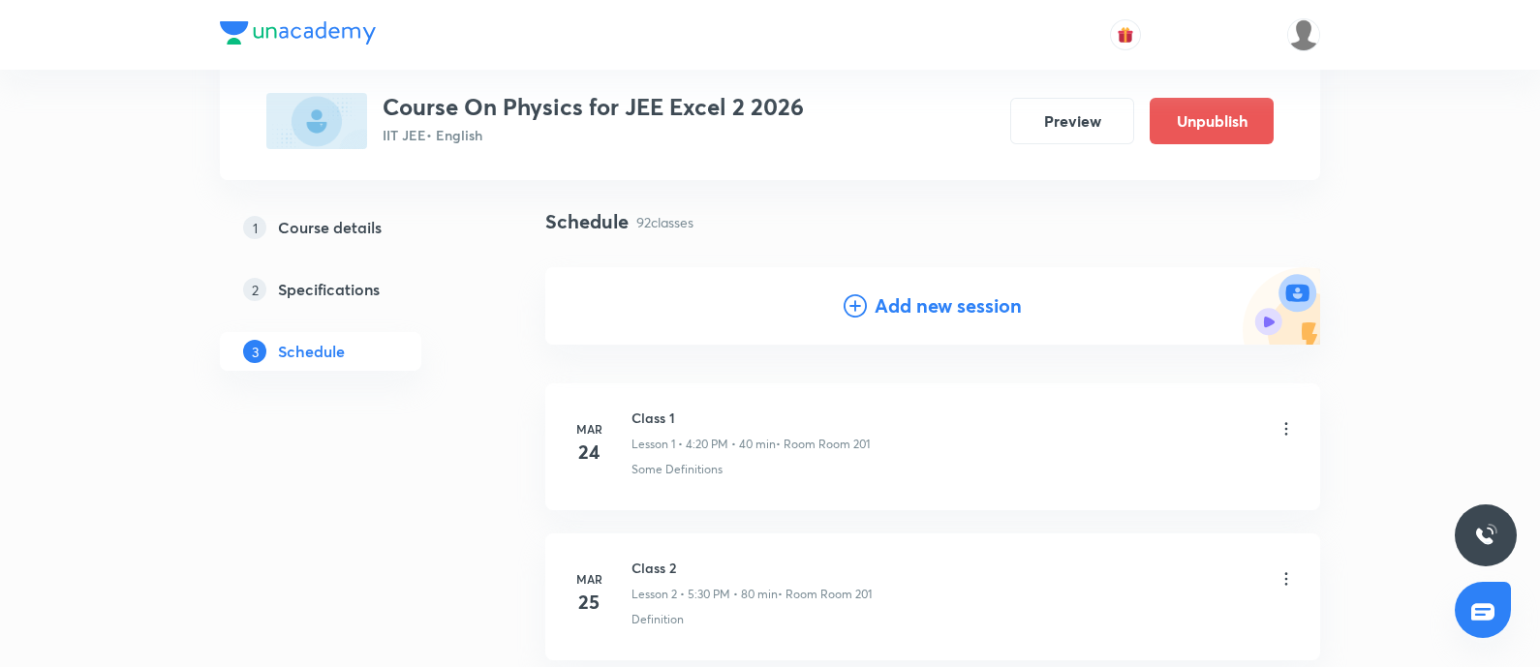
scroll to position [0, 0]
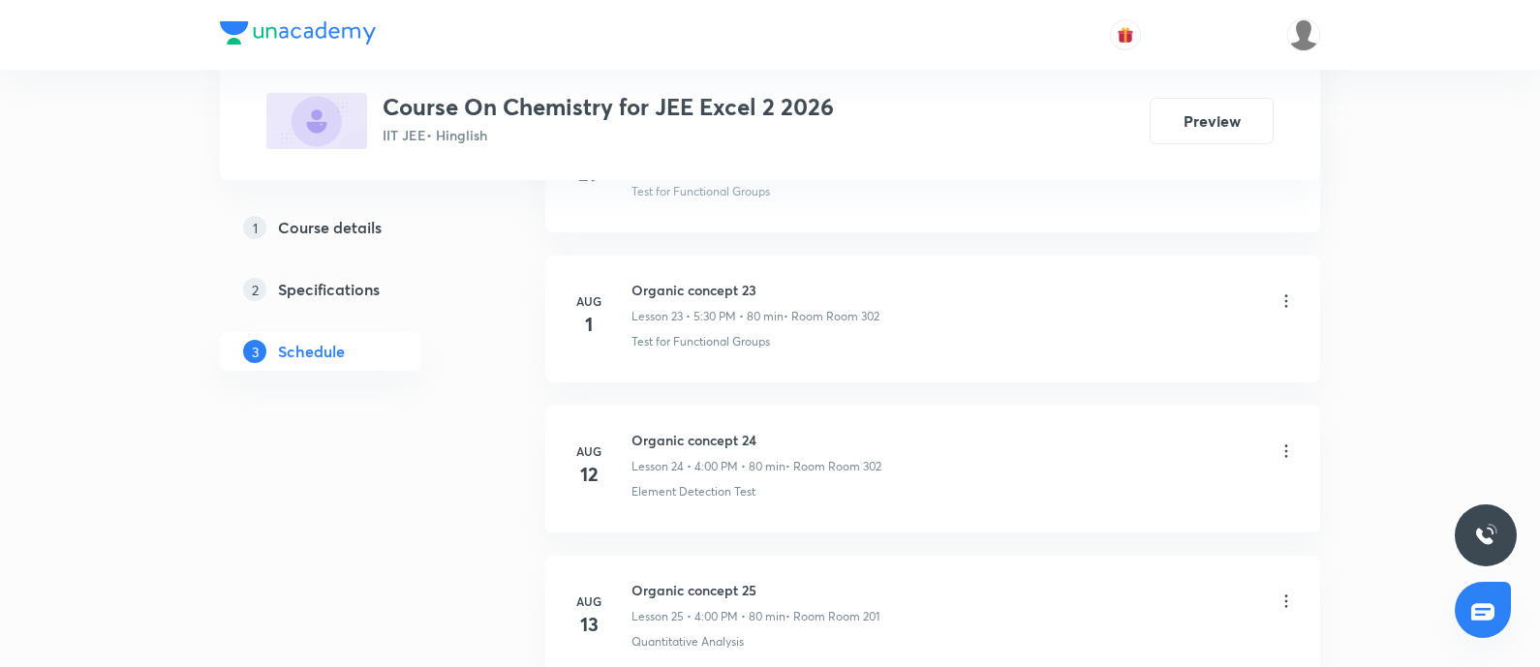
scroll to position [5524, 0]
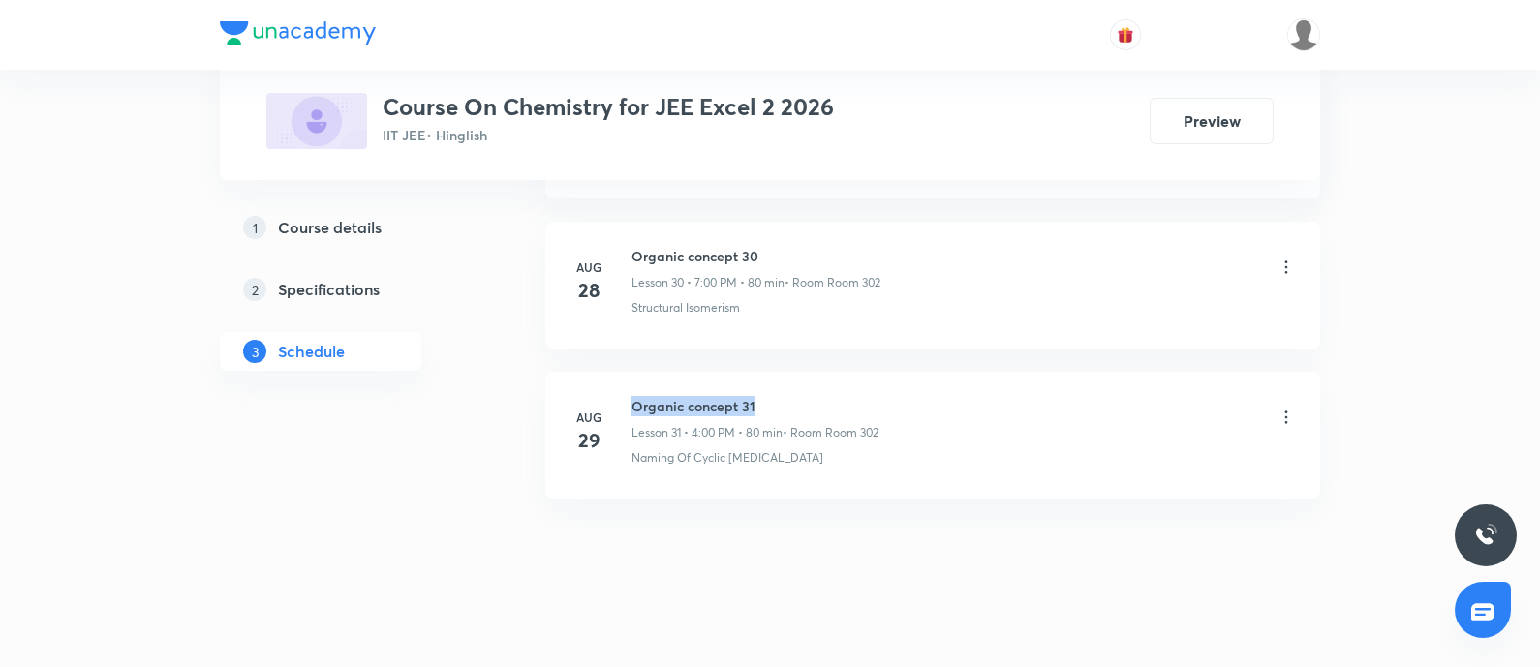
drag, startPoint x: 632, startPoint y: 389, endPoint x: 785, endPoint y: 399, distance: 153.3
click at [785, 399] on h6 "Organic concept 31" at bounding box center [754, 406] width 247 height 20
copy h6 "Organic concept 31"
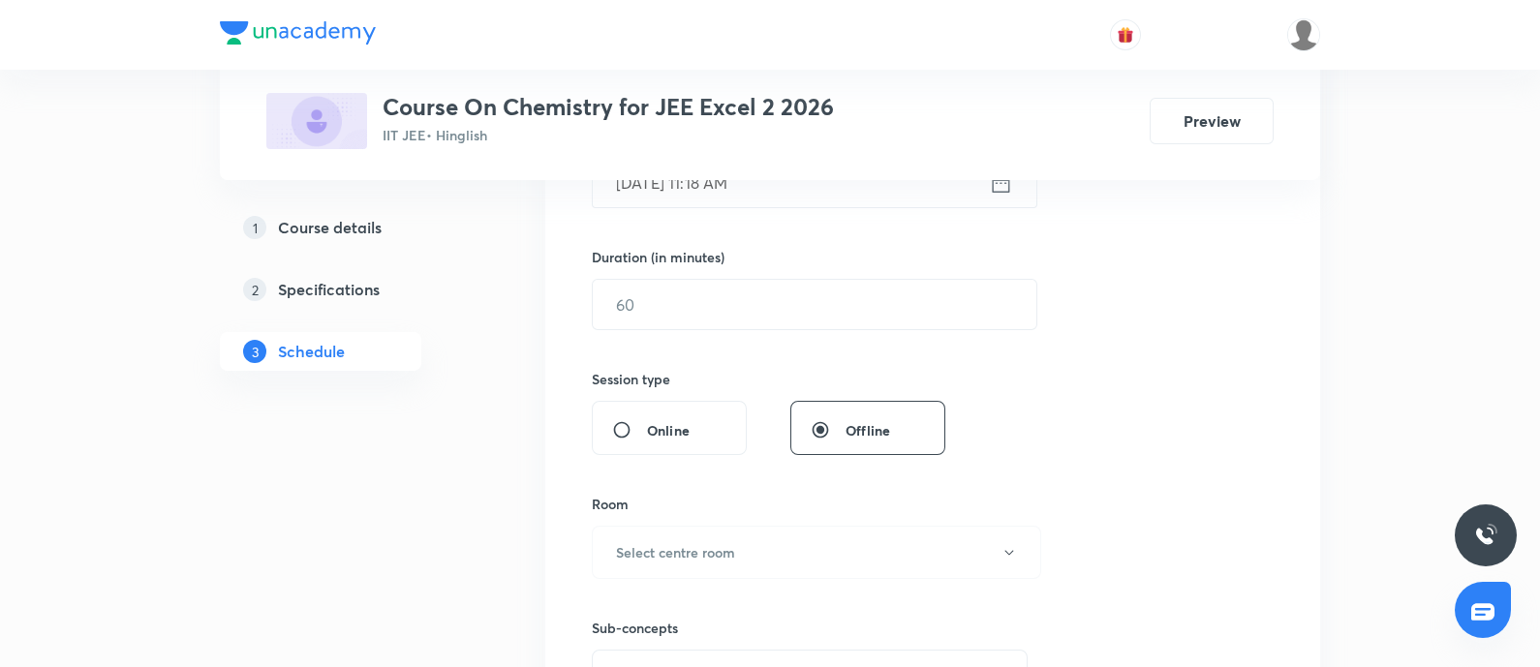
scroll to position [0, 0]
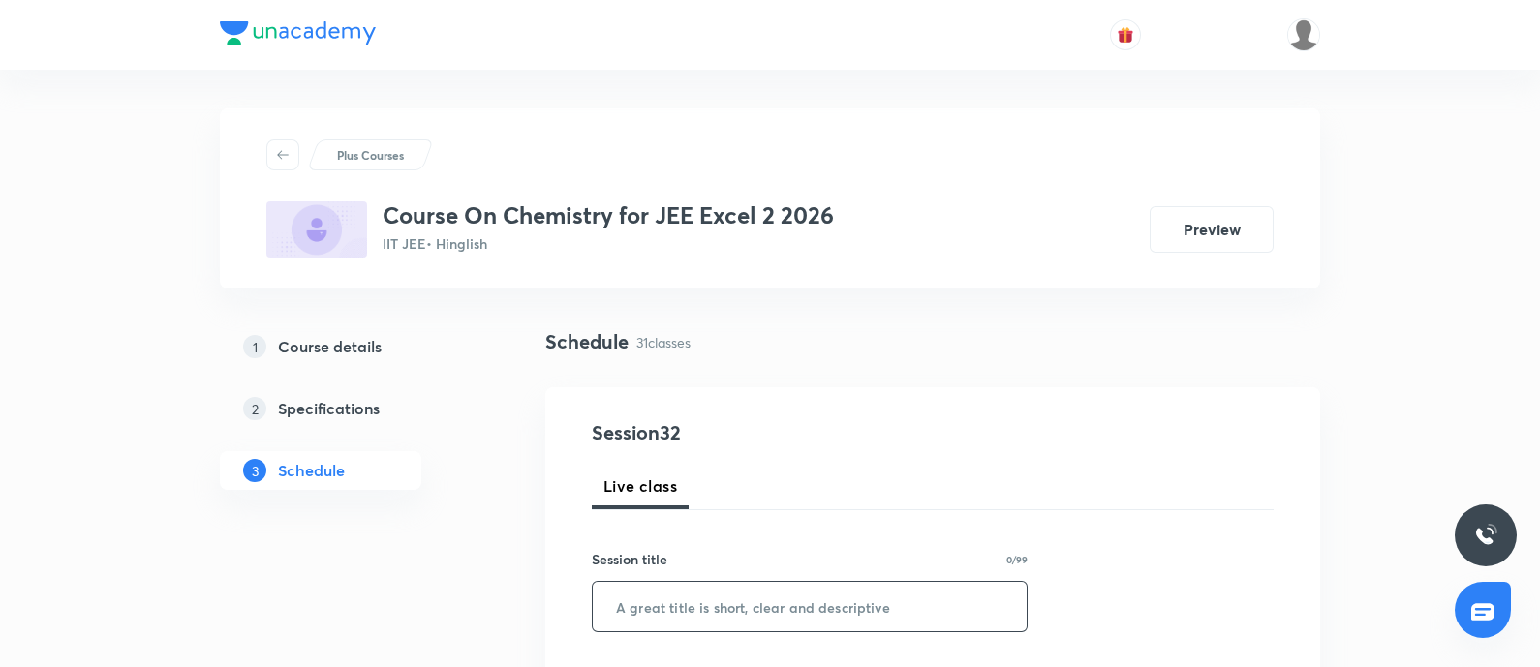
click at [647, 597] on input "text" at bounding box center [810, 606] width 434 height 49
paste input "Organic concept 31"
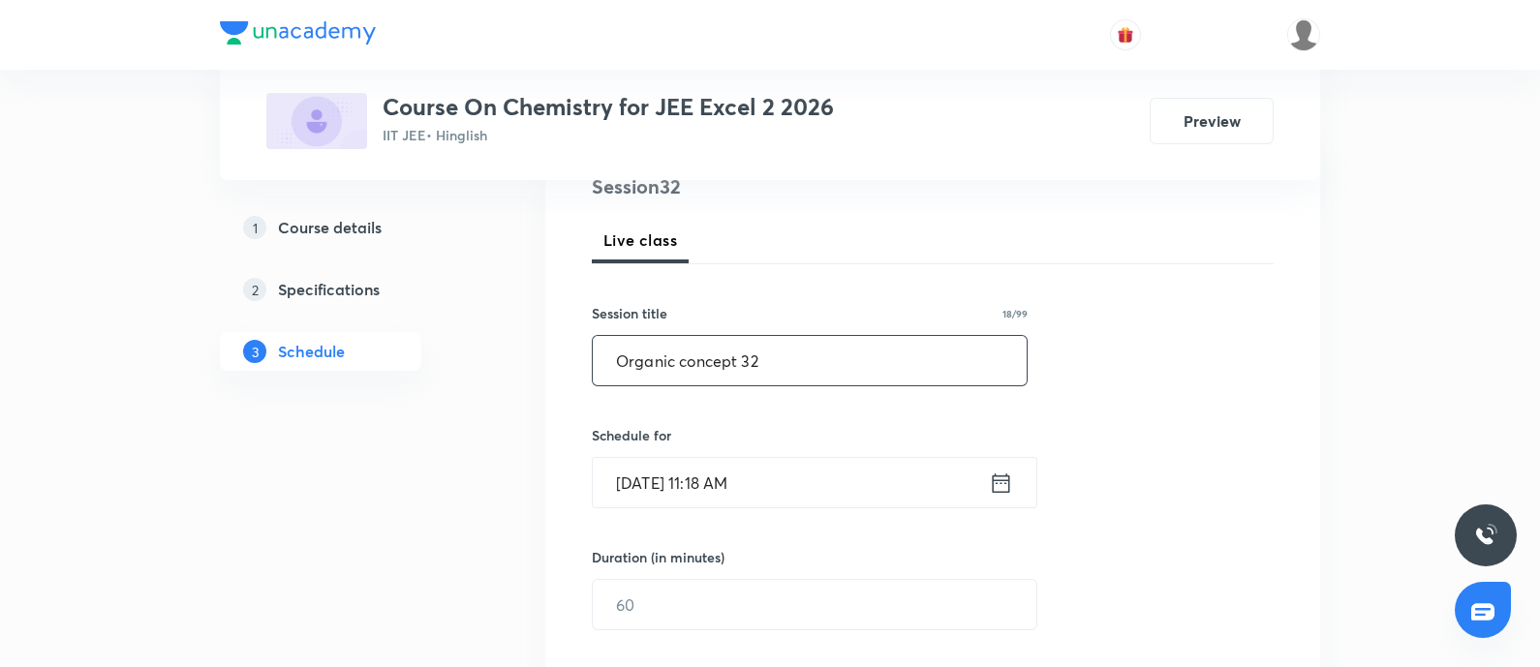
scroll to position [363, 0]
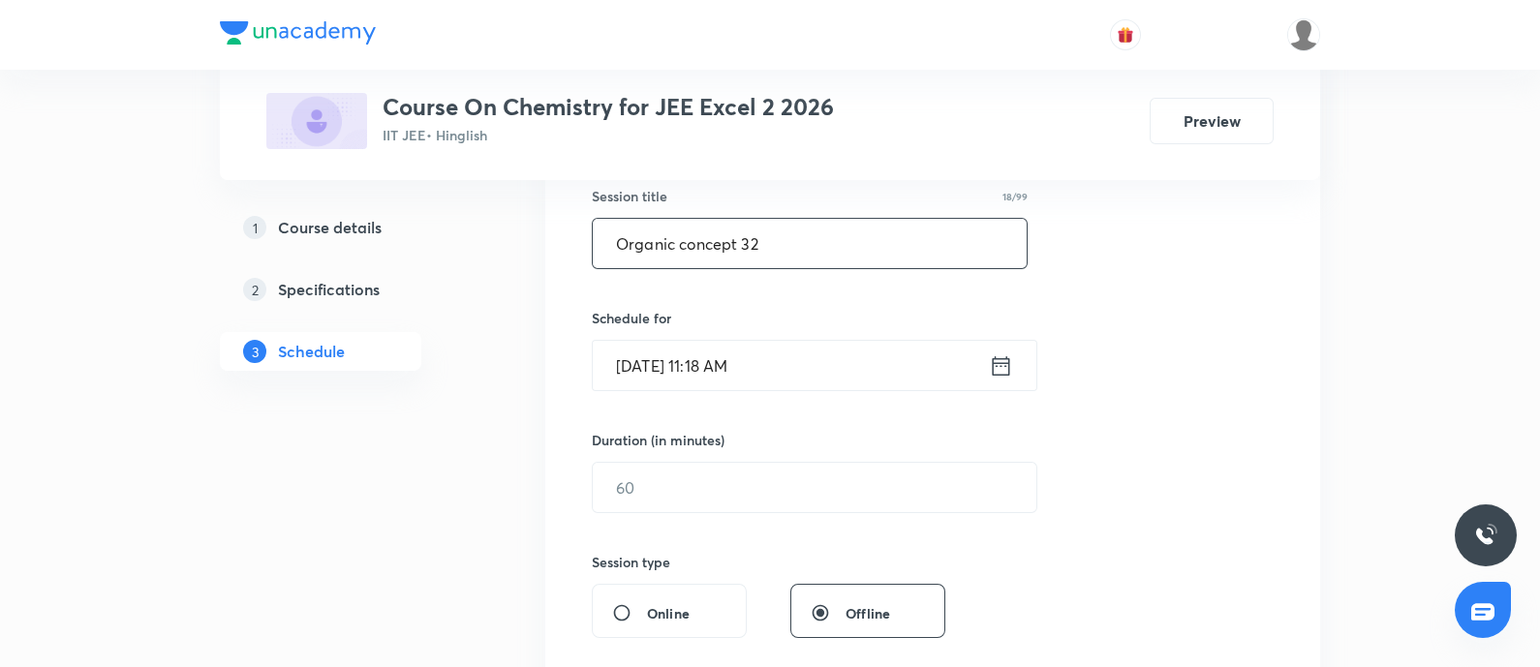
type input "Organic concept 32"
click at [783, 364] on input "[DATE] 11:18 AM" at bounding box center [791, 365] width 396 height 49
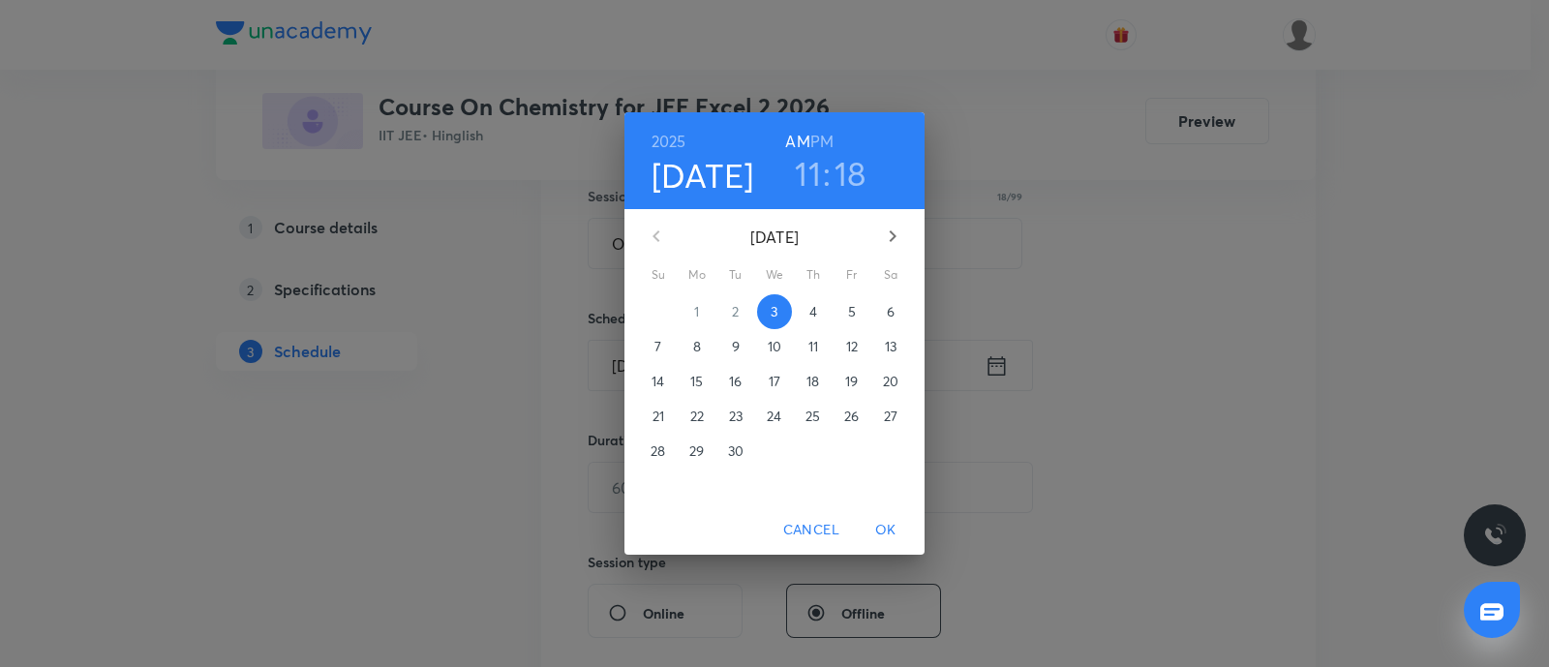
click at [809, 176] on h3 "11" at bounding box center [808, 173] width 26 height 41
